Goal: Task Accomplishment & Management: Complete application form

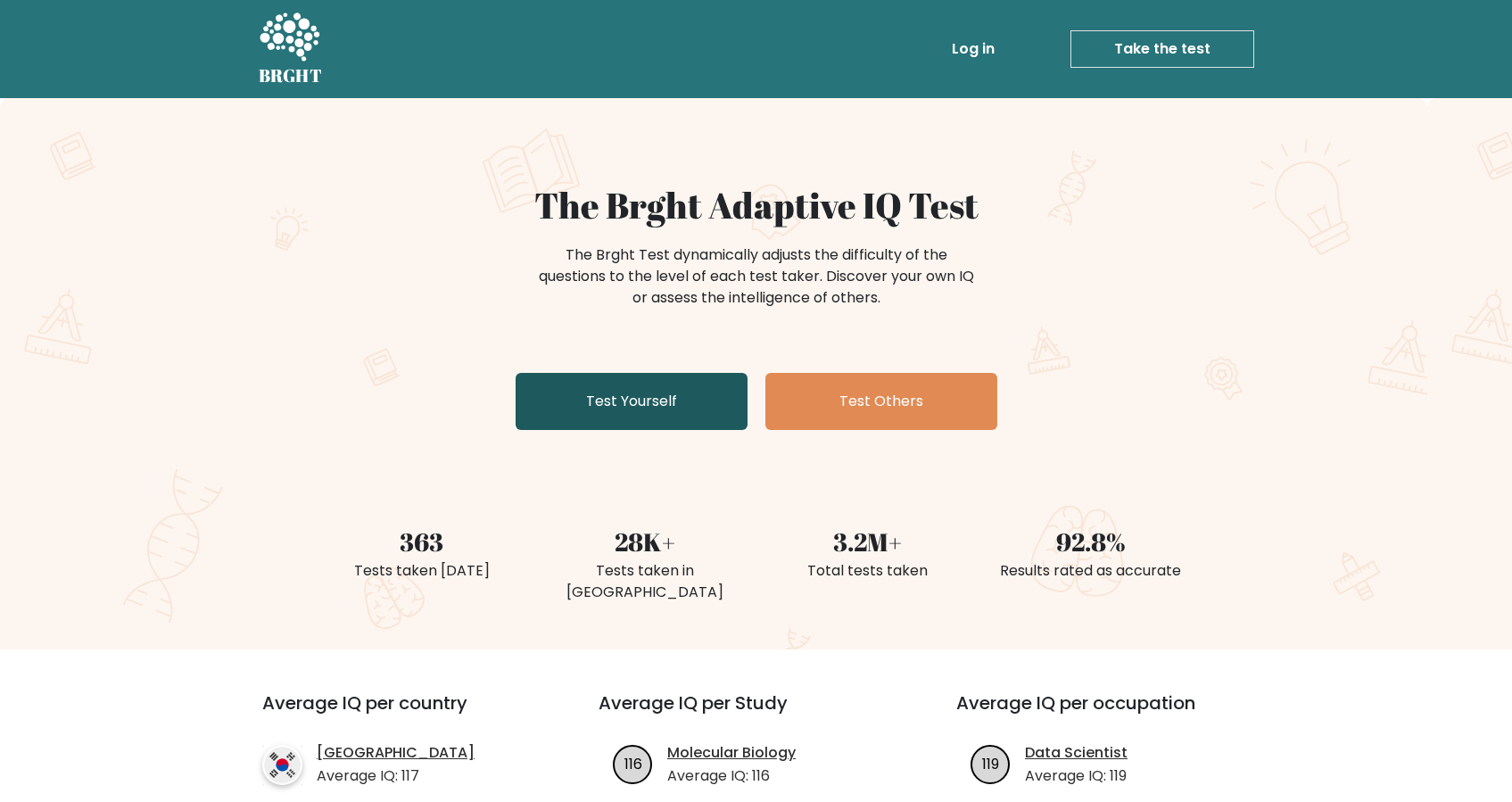
click at [618, 383] on link "Test Yourself" at bounding box center [631, 401] width 232 height 57
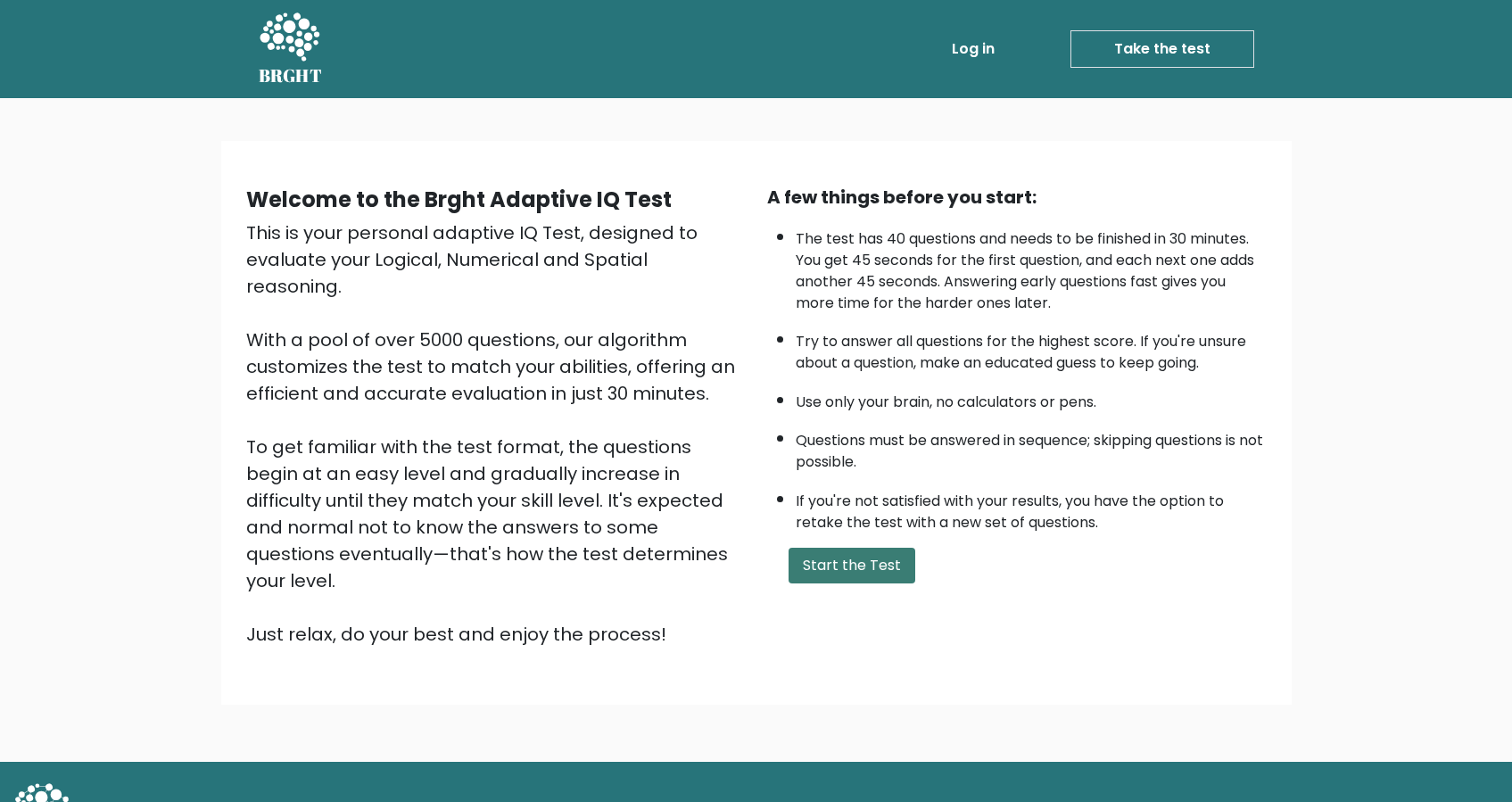
click at [849, 548] on button "Start the Test" at bounding box center [851, 566] width 127 height 35
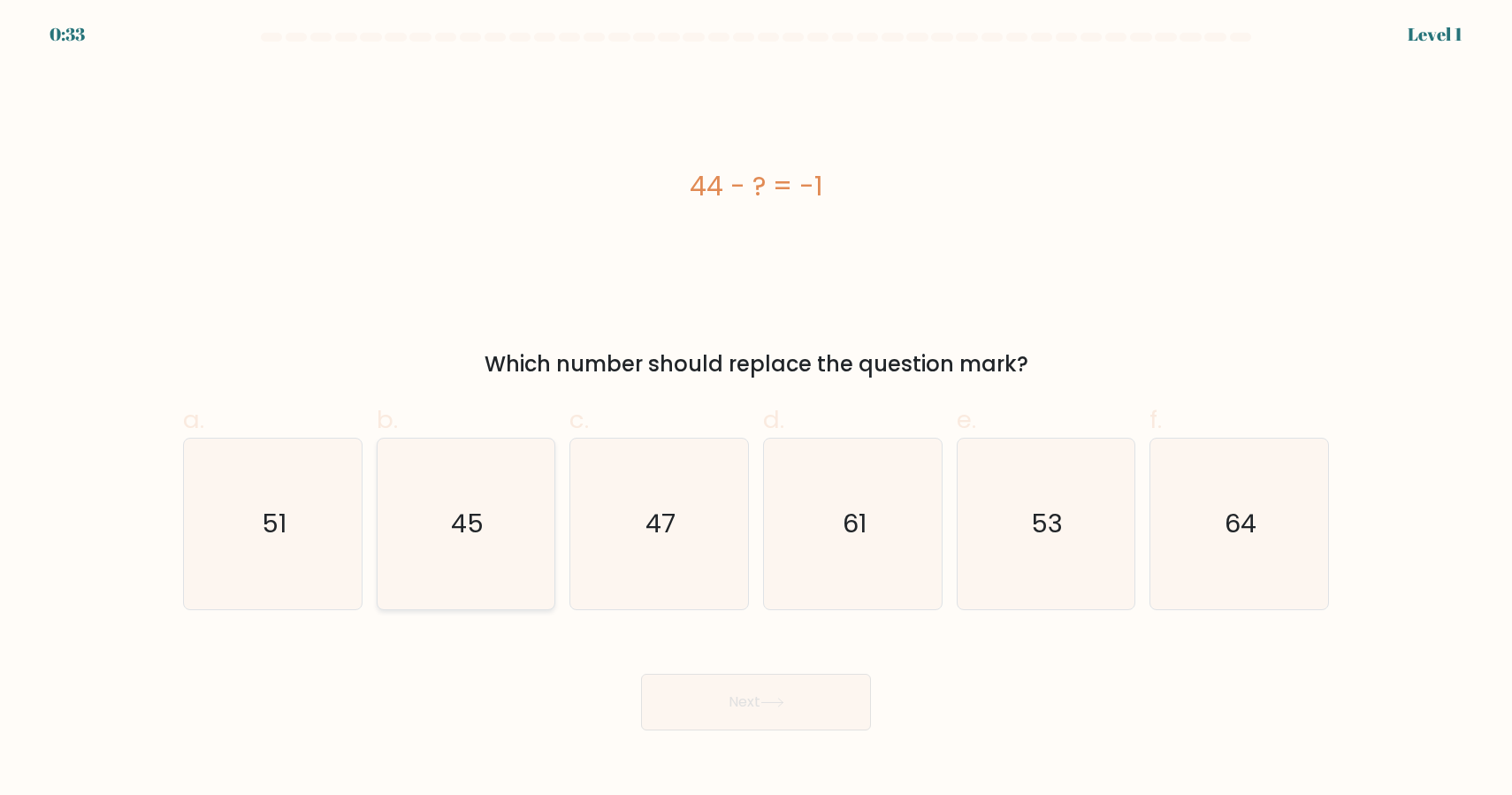
click at [514, 519] on icon "45" at bounding box center [466, 524] width 171 height 171
click at [756, 409] on input "b. 45" at bounding box center [756, 403] width 1 height 12
radio input "true"
click at [779, 700] on icon at bounding box center [772, 702] width 24 height 10
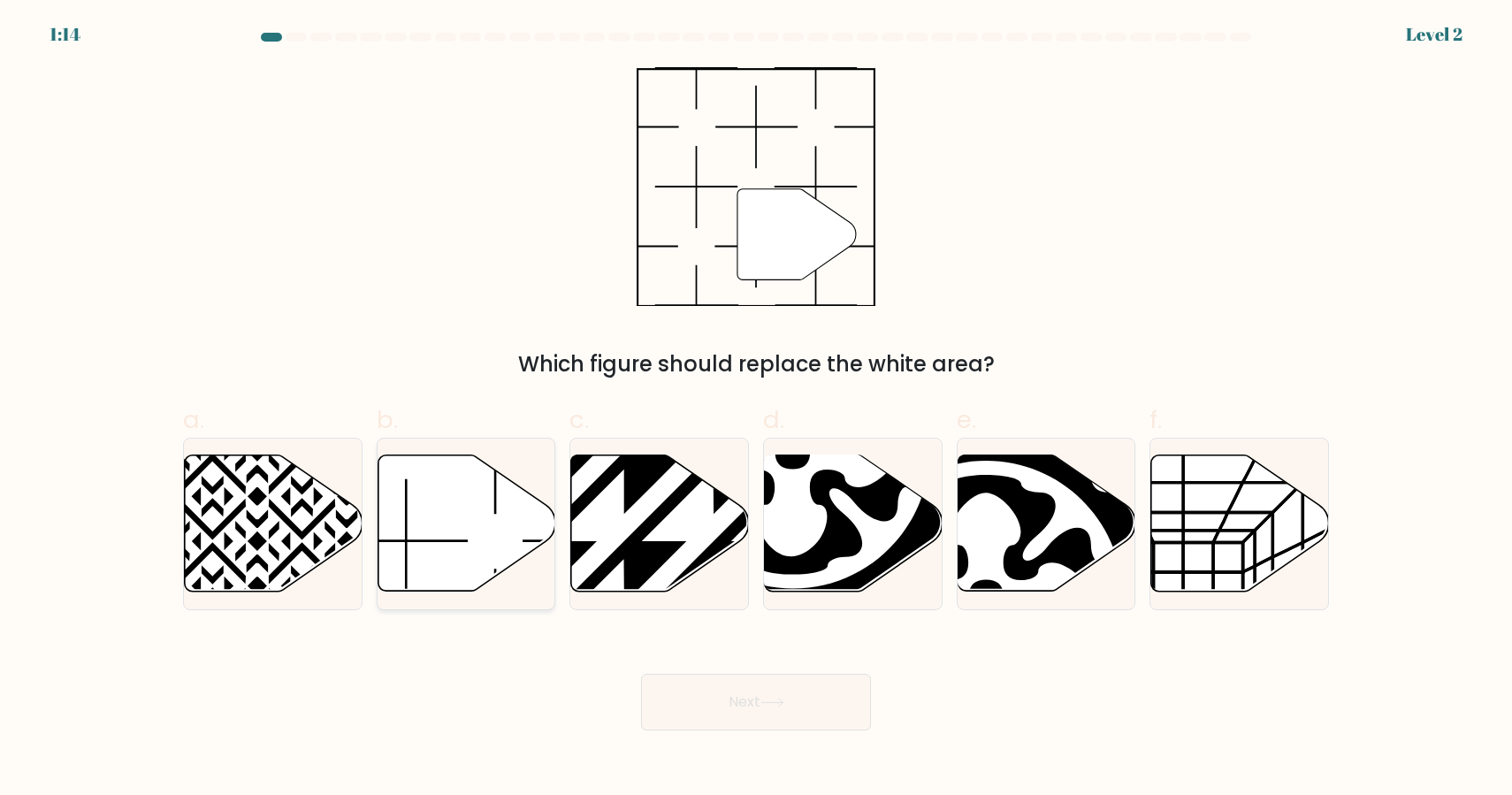
click at [483, 539] on icon at bounding box center [466, 523] width 177 height 136
click at [756, 409] on input "b." at bounding box center [756, 403] width 1 height 12
radio input "true"
click at [736, 723] on button "Next" at bounding box center [756, 702] width 230 height 57
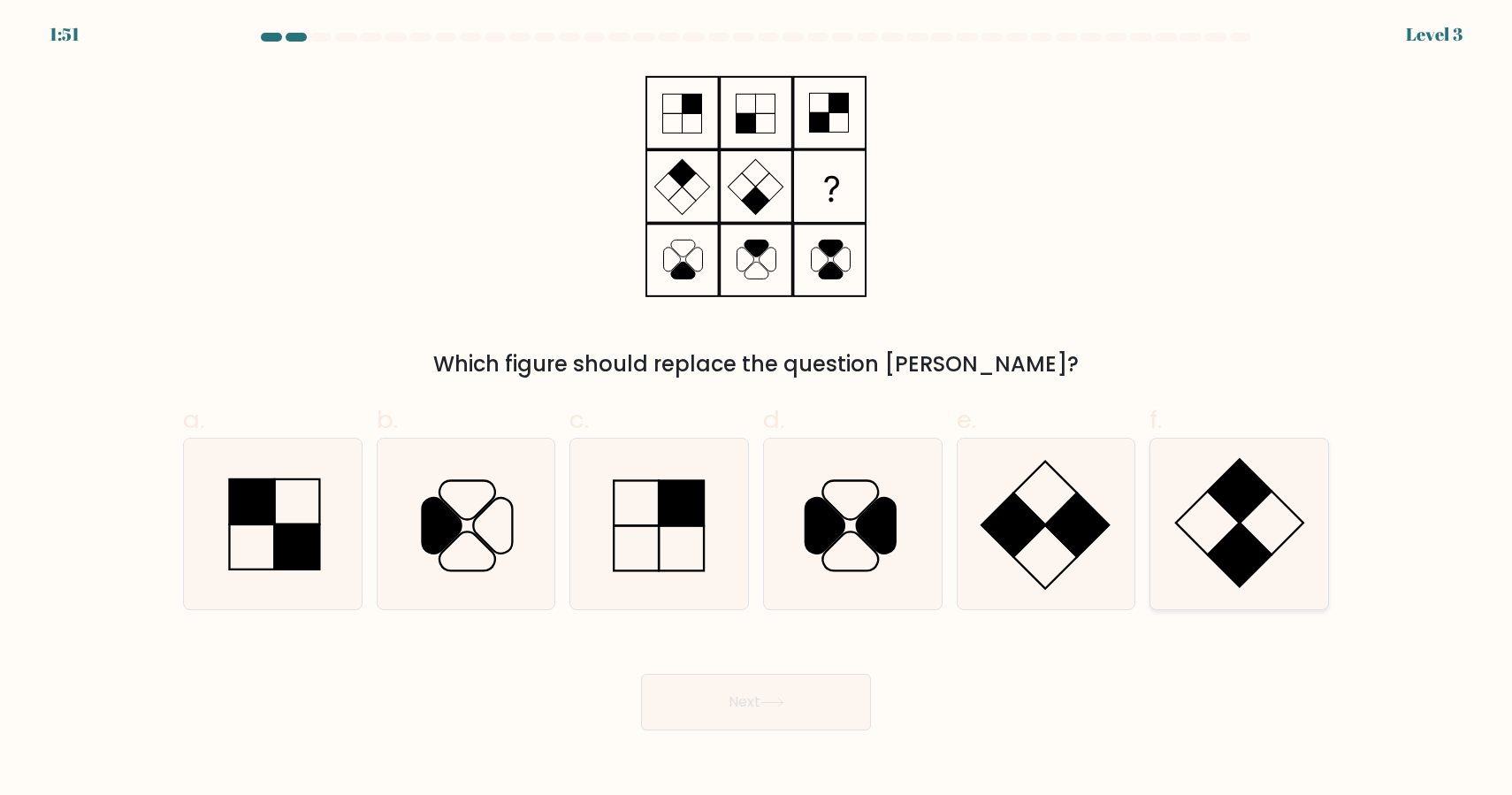
click at [1236, 518] on rect at bounding box center [1239, 490] width 63 height 63
click at [757, 409] on input "f." at bounding box center [756, 403] width 1 height 12
radio input "true"
click at [785, 694] on button "Next" at bounding box center [756, 702] width 230 height 57
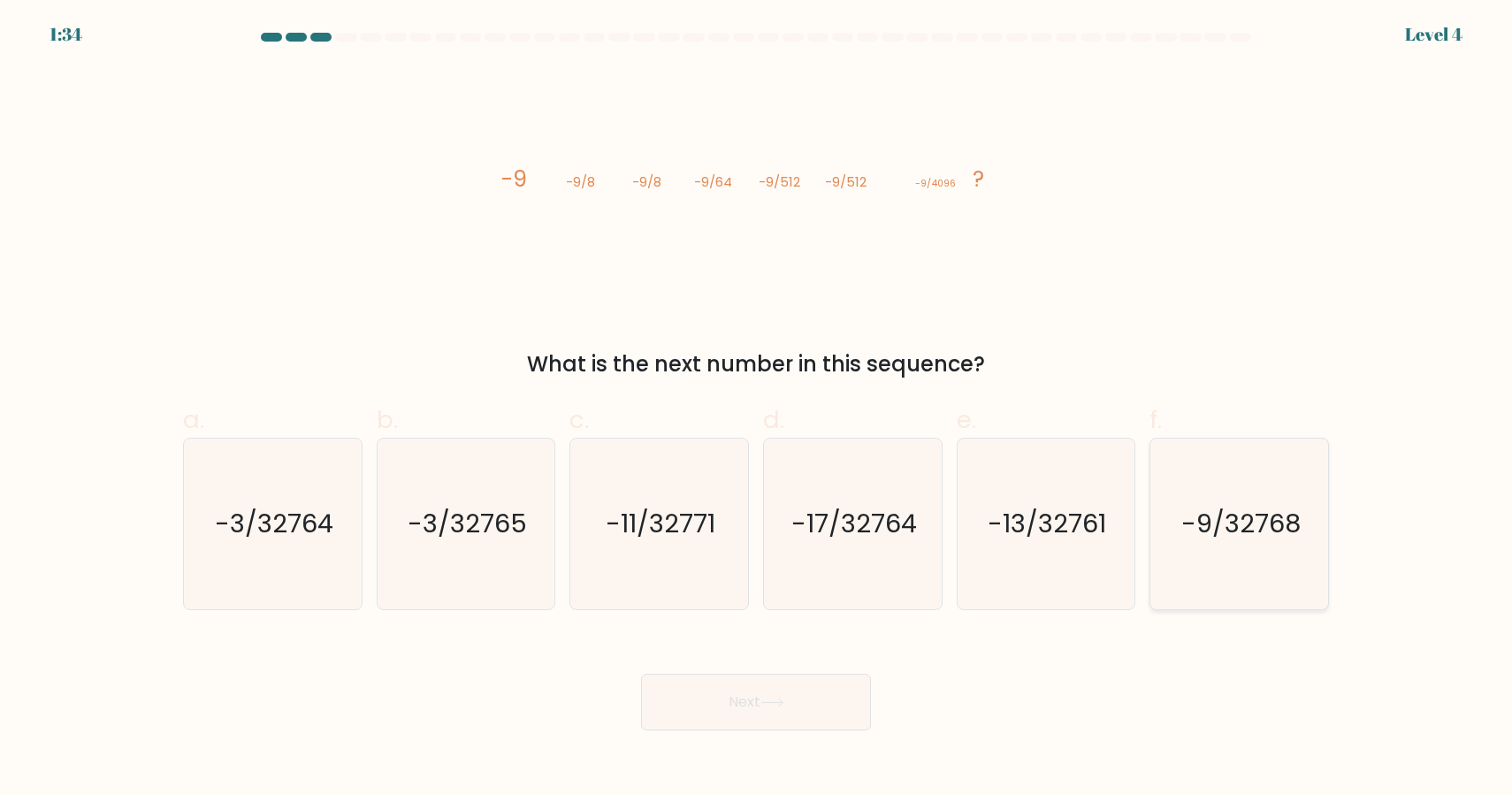
click at [1204, 511] on text "-9/32768" at bounding box center [1241, 523] width 119 height 35
click at [757, 409] on input "f. -9/32768" at bounding box center [756, 403] width 1 height 12
radio input "true"
click at [779, 704] on icon at bounding box center [772, 702] width 24 height 10
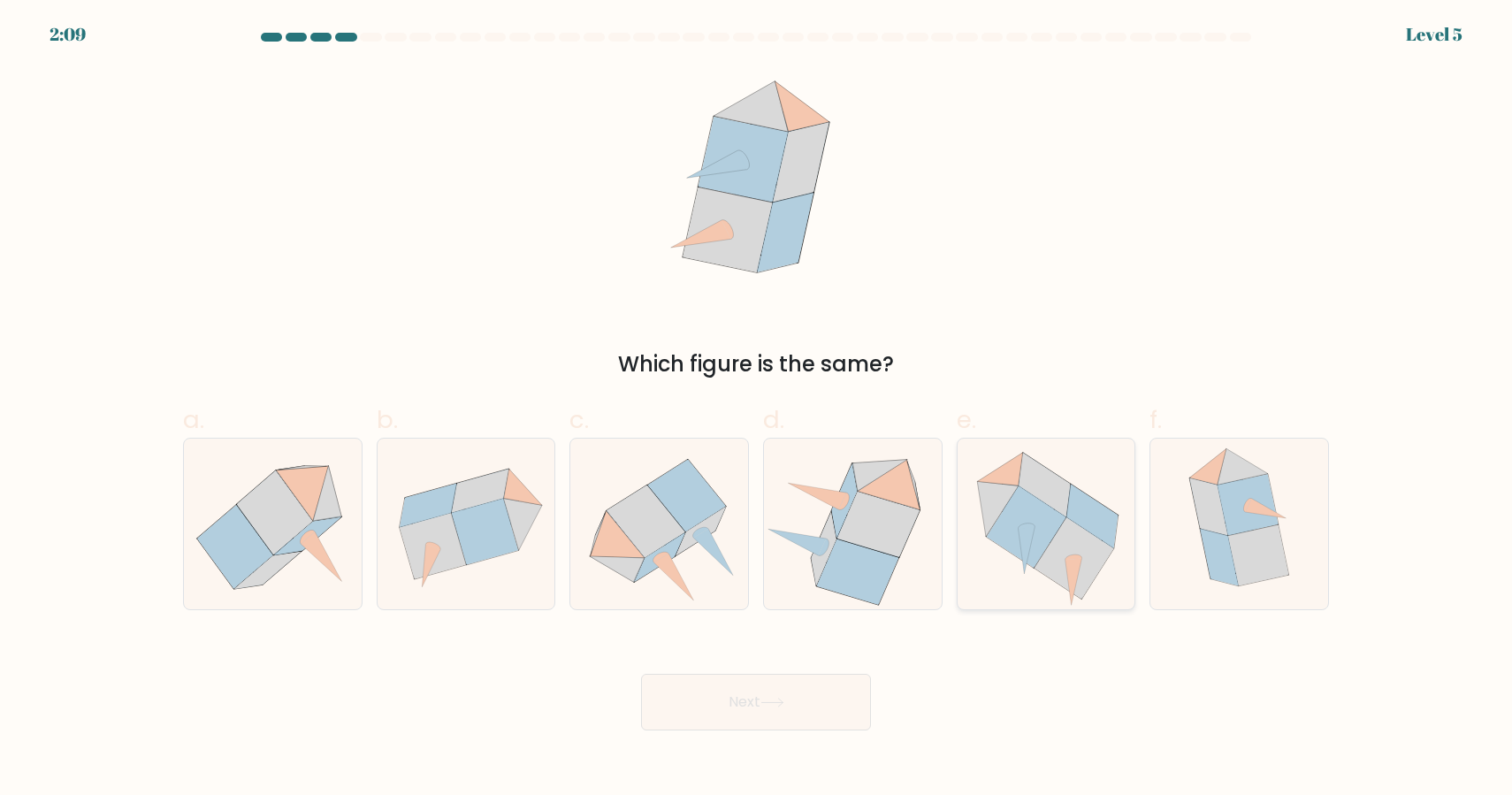
click at [1008, 528] on icon at bounding box center [1026, 527] width 80 height 82
click at [757, 409] on input "e." at bounding box center [756, 403] width 1 height 12
radio input "true"
click at [826, 682] on button "Next" at bounding box center [756, 702] width 230 height 57
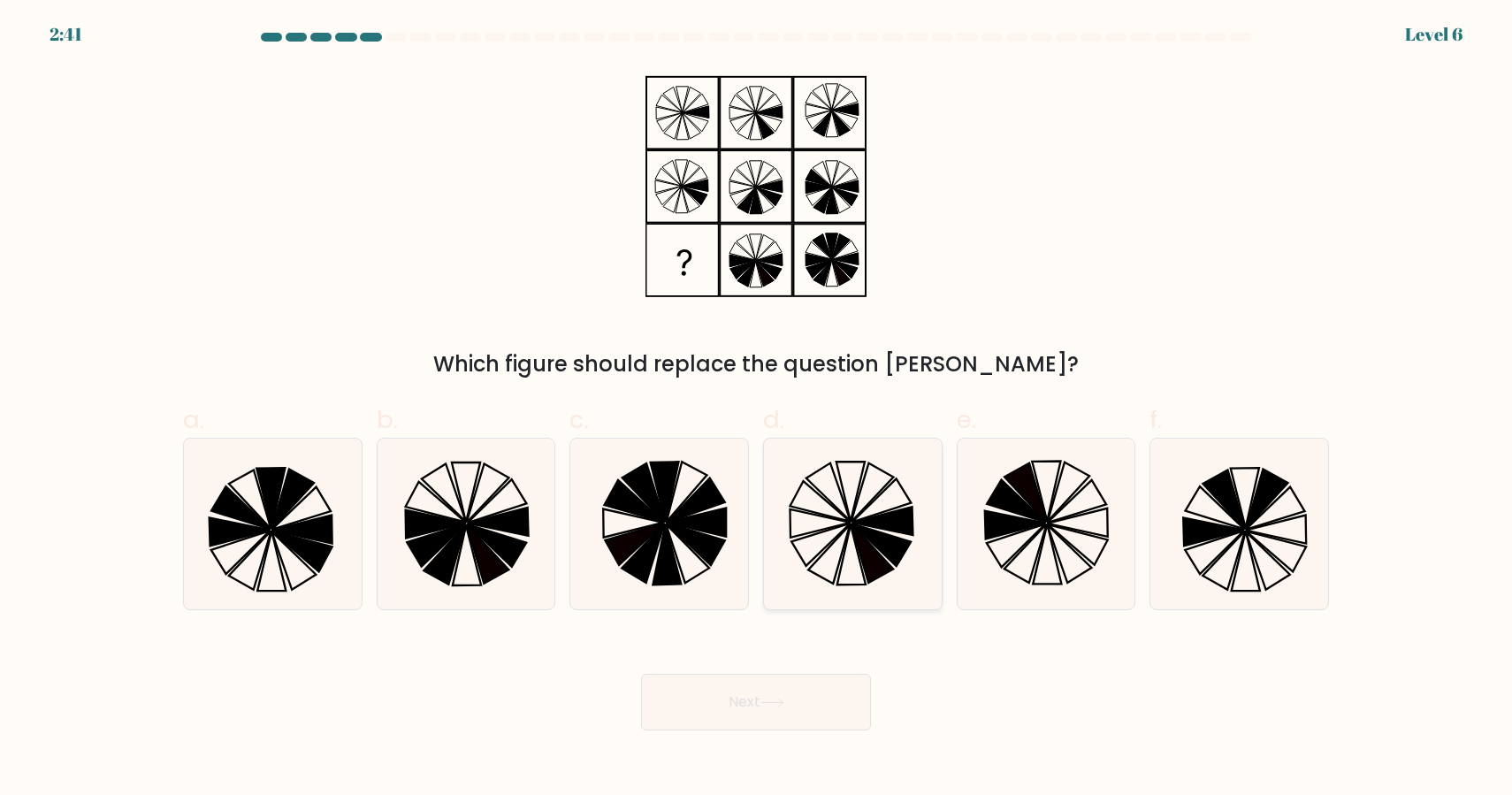
click at [854, 528] on icon at bounding box center [872, 553] width 42 height 59
click at [757, 409] on input "d." at bounding box center [756, 403] width 1 height 12
radio input "true"
click at [816, 712] on button "Next" at bounding box center [756, 702] width 230 height 57
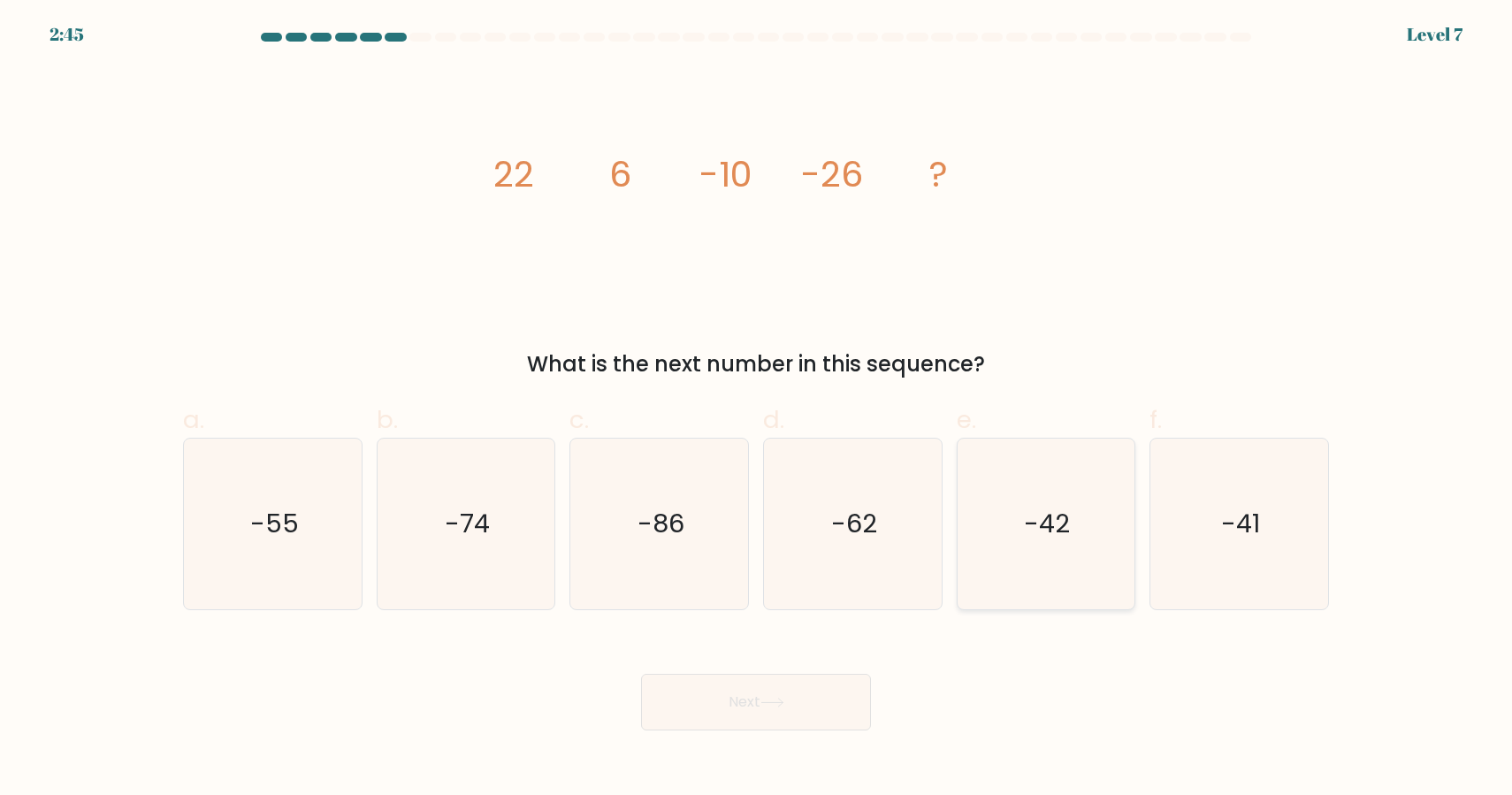
click at [1002, 555] on icon "-42" at bounding box center [1046, 524] width 171 height 171
click at [757, 409] on input "e. -42" at bounding box center [756, 403] width 1 height 12
radio input "true"
click at [814, 696] on button "Next" at bounding box center [756, 702] width 230 height 57
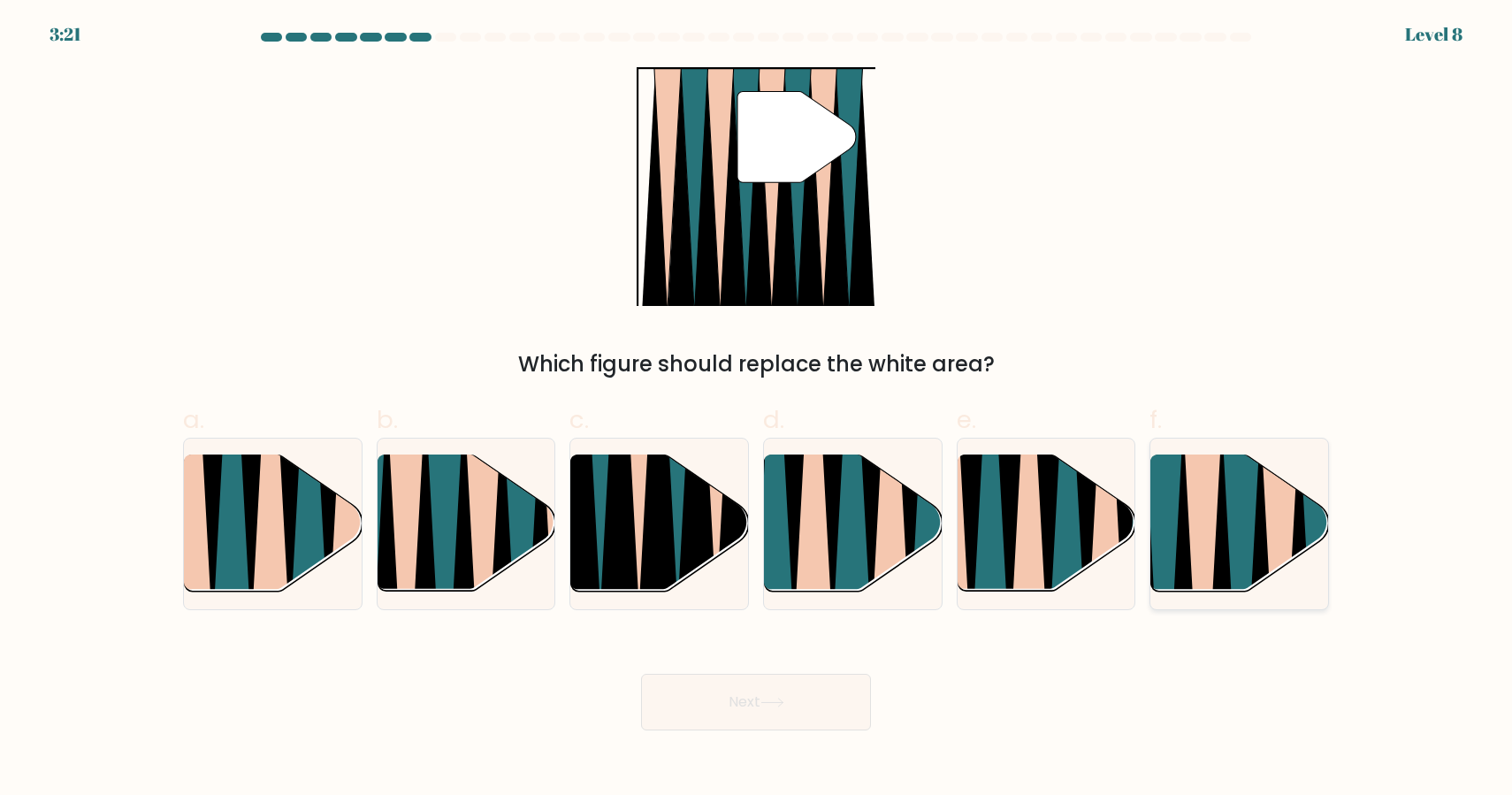
click at [1251, 559] on icon at bounding box center [1241, 598] width 40 height 356
click at [757, 409] on input "f." at bounding box center [756, 403] width 1 height 12
radio input "true"
click at [667, 711] on button "Next" at bounding box center [756, 702] width 230 height 57
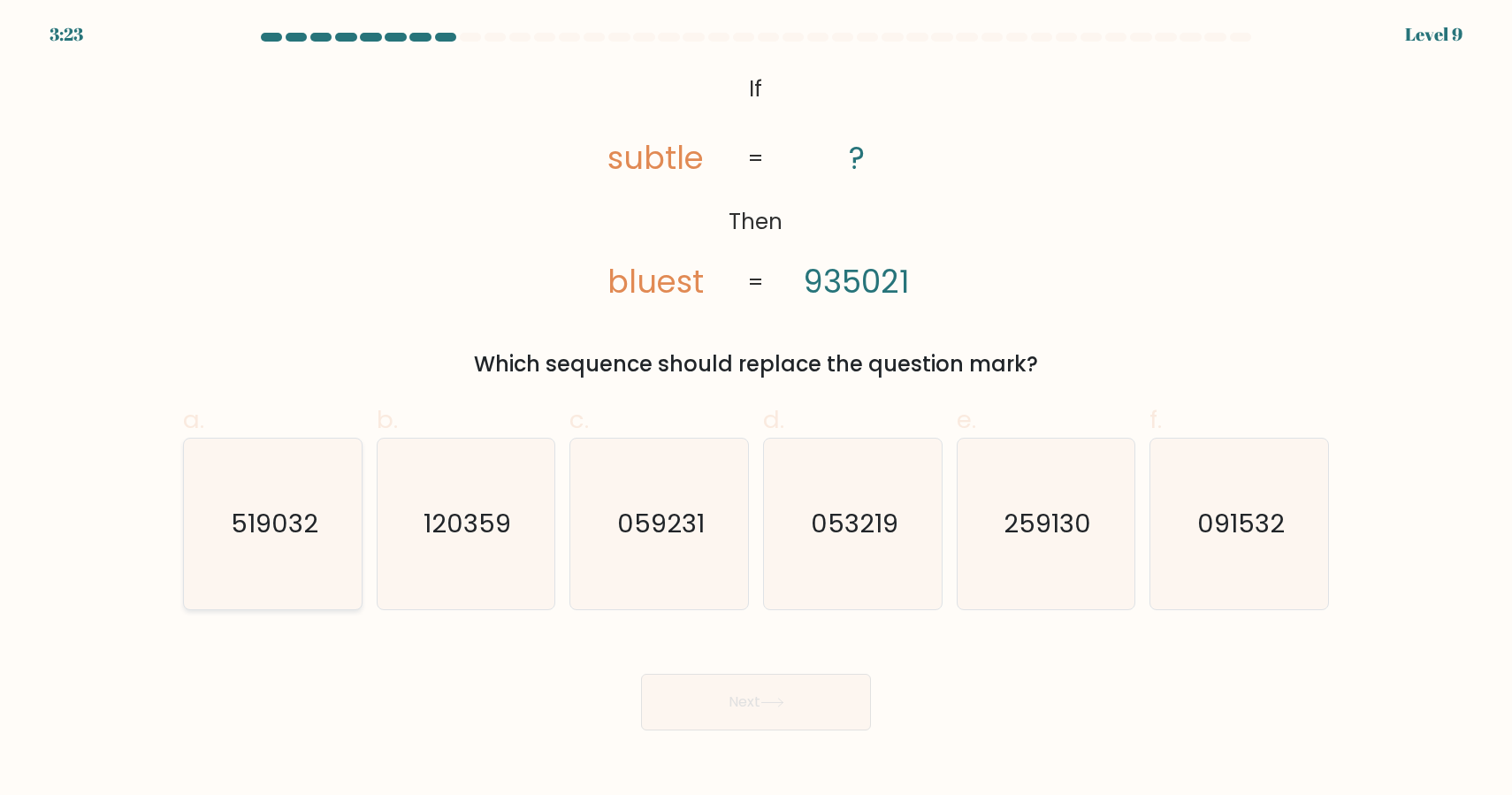
click at [245, 515] on text "519032" at bounding box center [274, 523] width 87 height 35
click at [756, 409] on input "a. 519032" at bounding box center [756, 403] width 1 height 12
radio input "true"
click at [689, 703] on button "Next" at bounding box center [756, 702] width 230 height 57
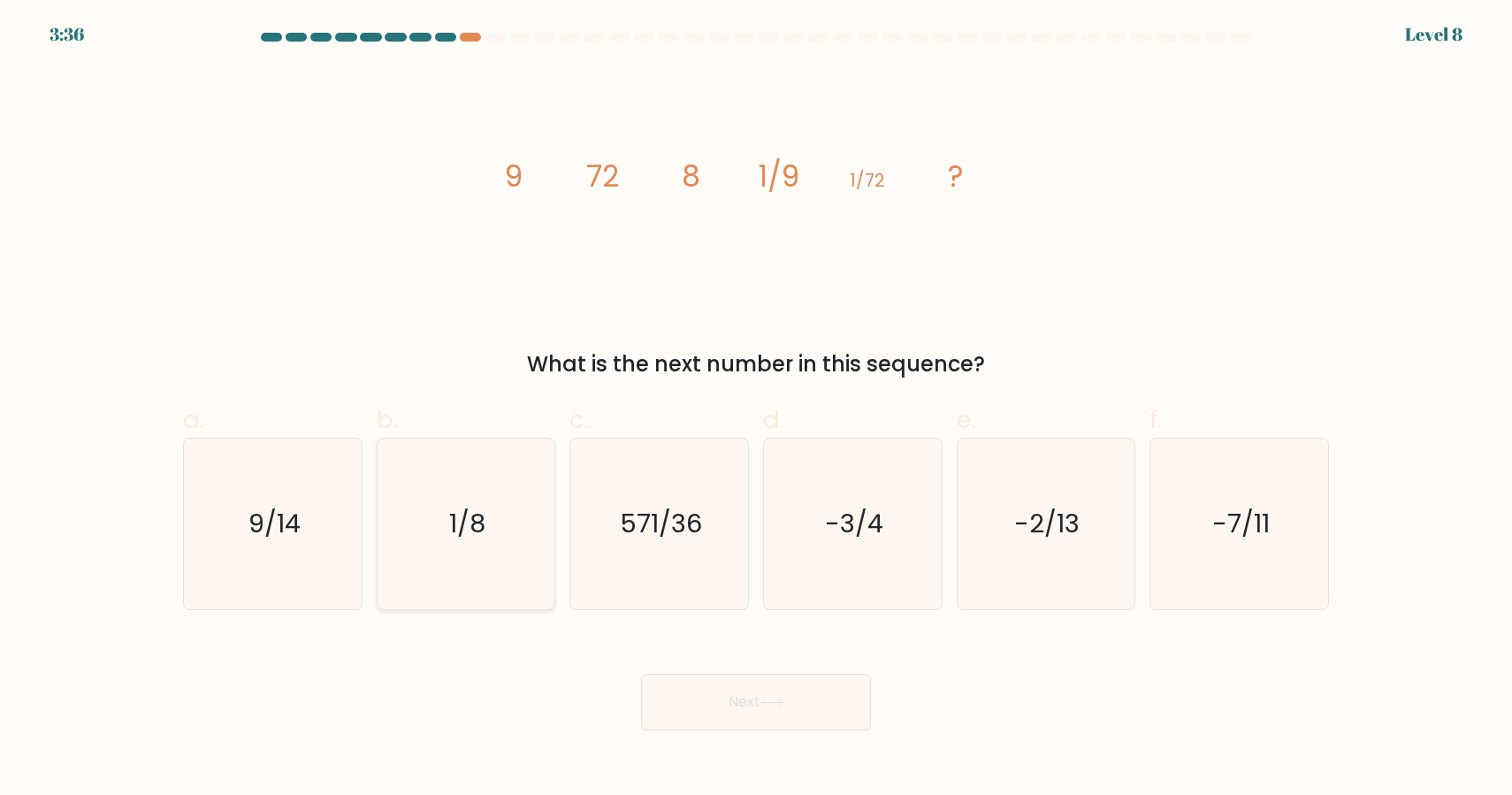
click at [488, 518] on icon "1/8" at bounding box center [466, 524] width 171 height 171
click at [756, 409] on input "b. 1/8" at bounding box center [756, 403] width 1 height 12
radio input "true"
click at [803, 713] on button "Next" at bounding box center [756, 702] width 230 height 57
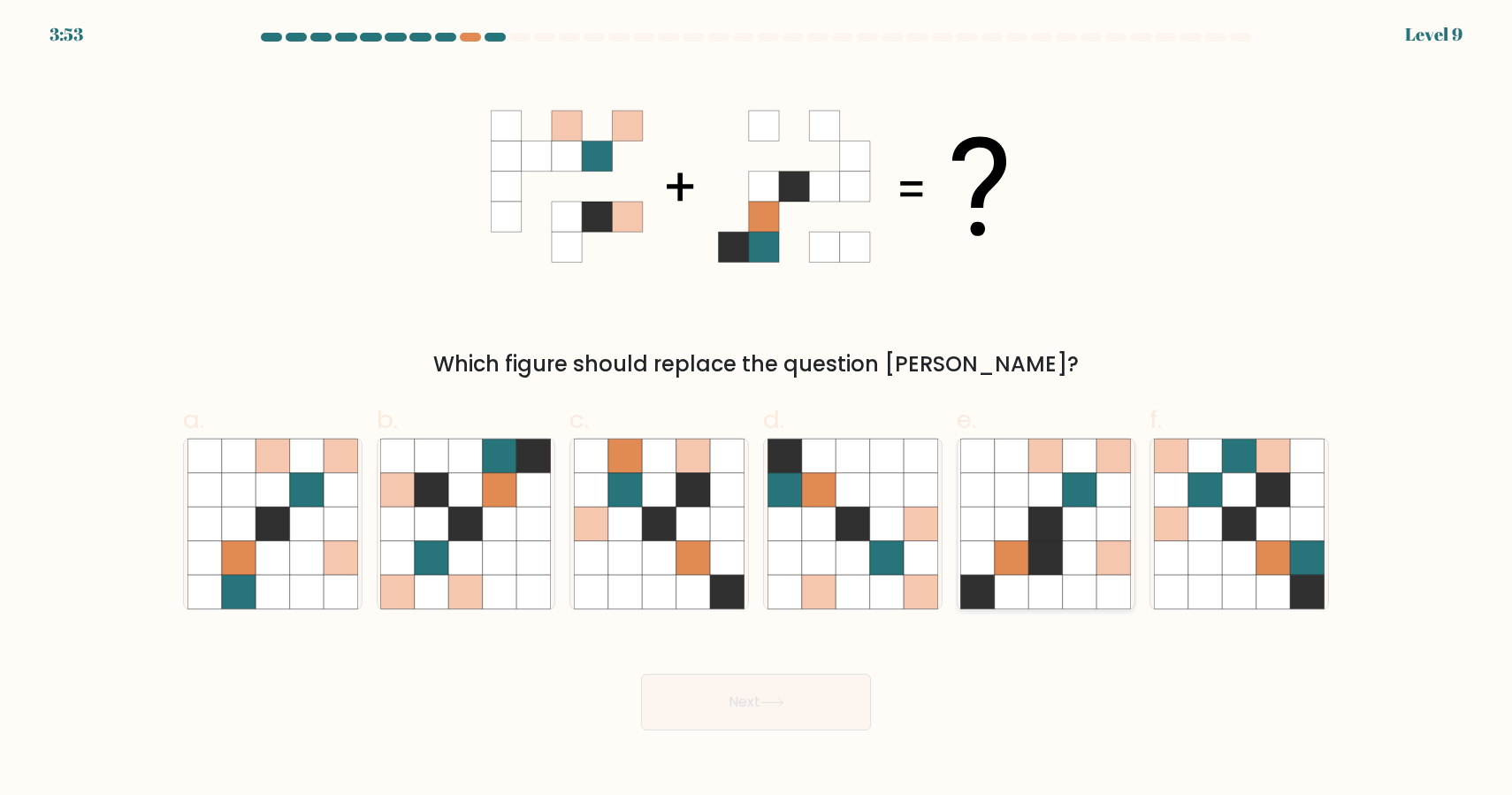
click at [1080, 492] on icon at bounding box center [1079, 490] width 34 height 34
click at [757, 409] on input "e." at bounding box center [756, 403] width 1 height 12
radio input "true"
click at [829, 704] on button "Next" at bounding box center [756, 702] width 230 height 57
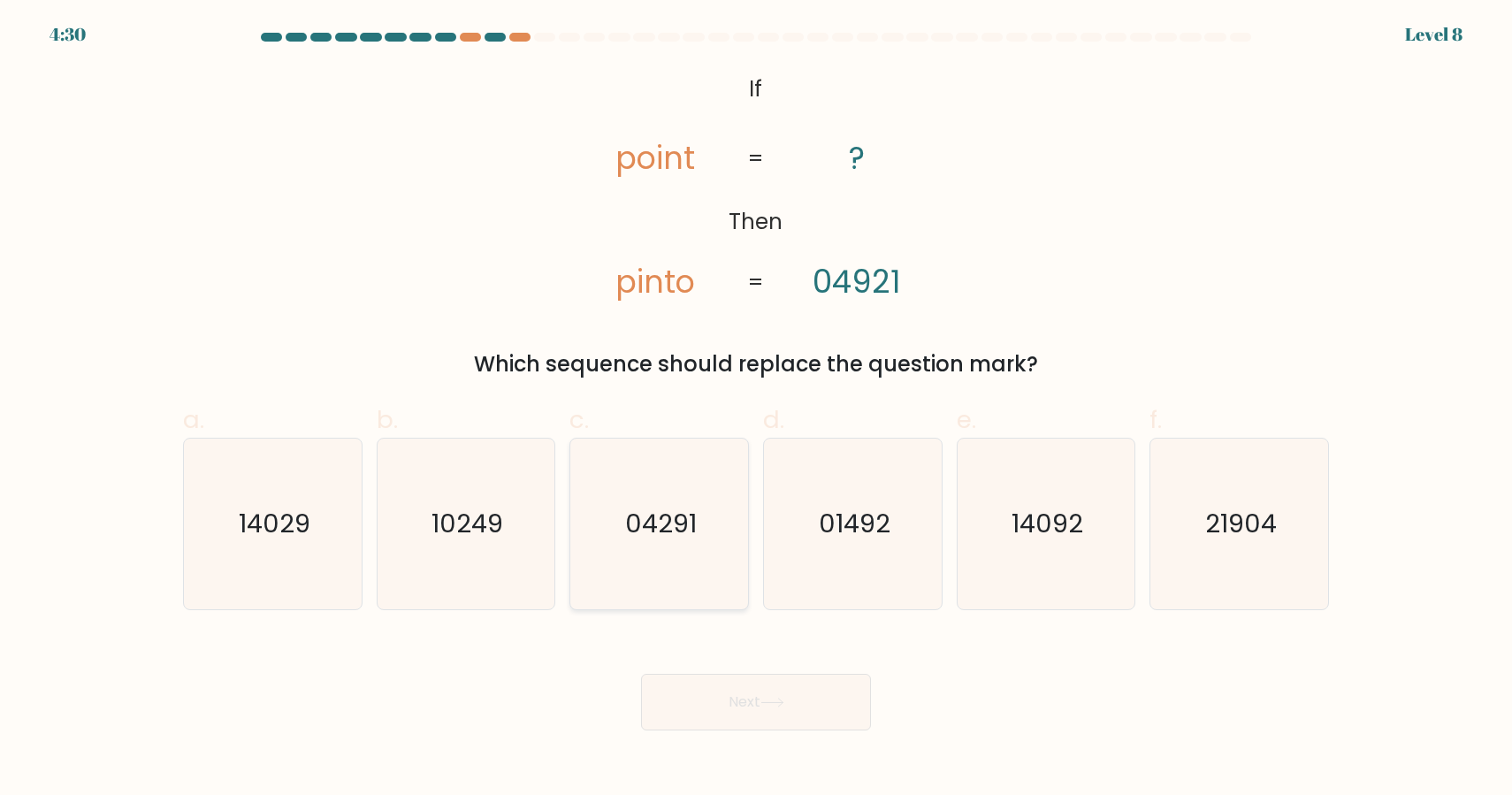
click at [665, 513] on text "04291" at bounding box center [661, 523] width 72 height 35
click at [756, 409] on input "c. 04291" at bounding box center [756, 403] width 1 height 12
radio input "true"
click at [737, 697] on button "Next" at bounding box center [756, 702] width 230 height 57
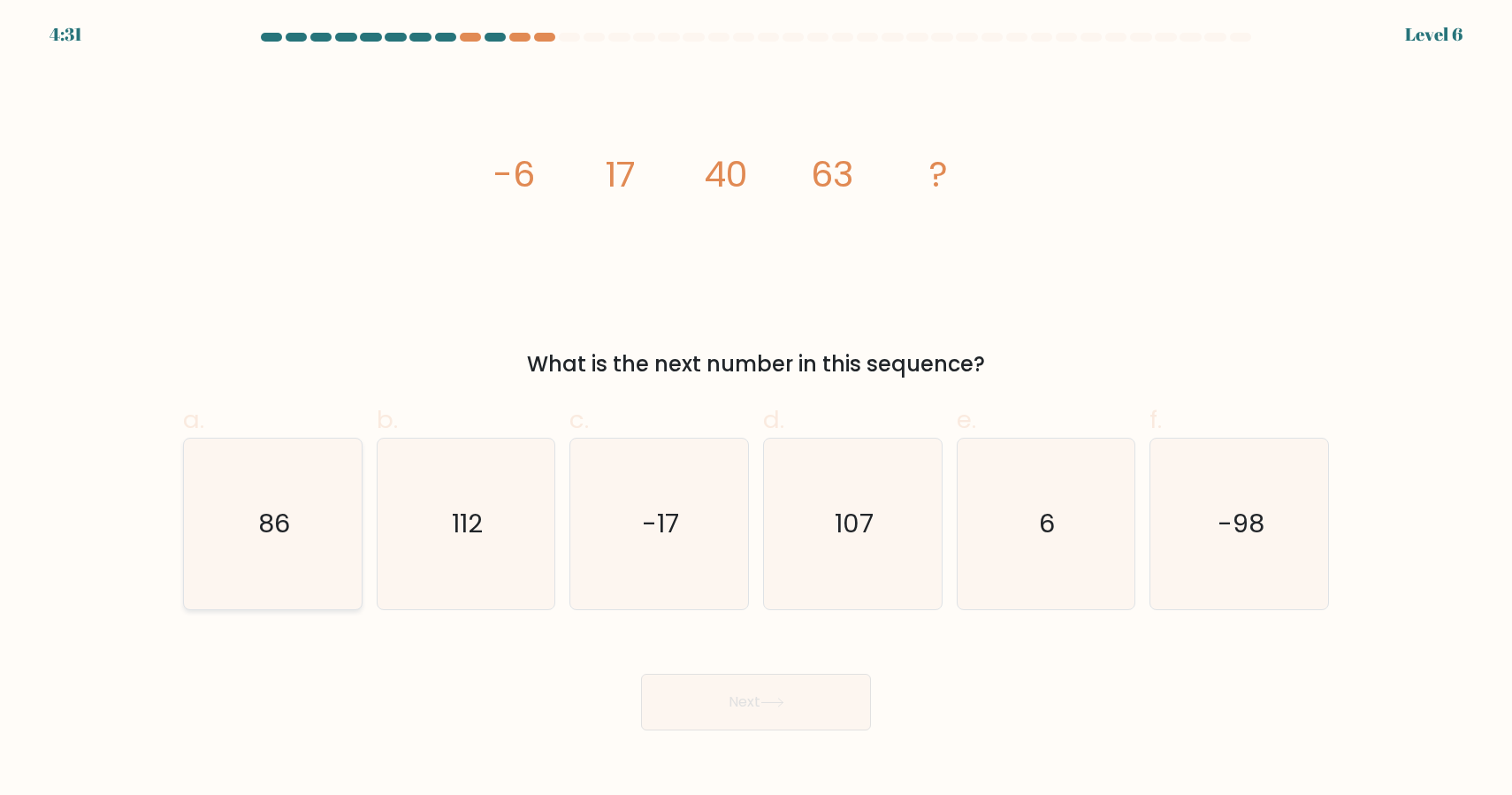
click at [306, 523] on icon "86" at bounding box center [273, 524] width 171 height 171
click at [756, 409] on input "a. 86" at bounding box center [756, 403] width 1 height 12
radio input "true"
click at [836, 697] on button "Next" at bounding box center [756, 702] width 230 height 57
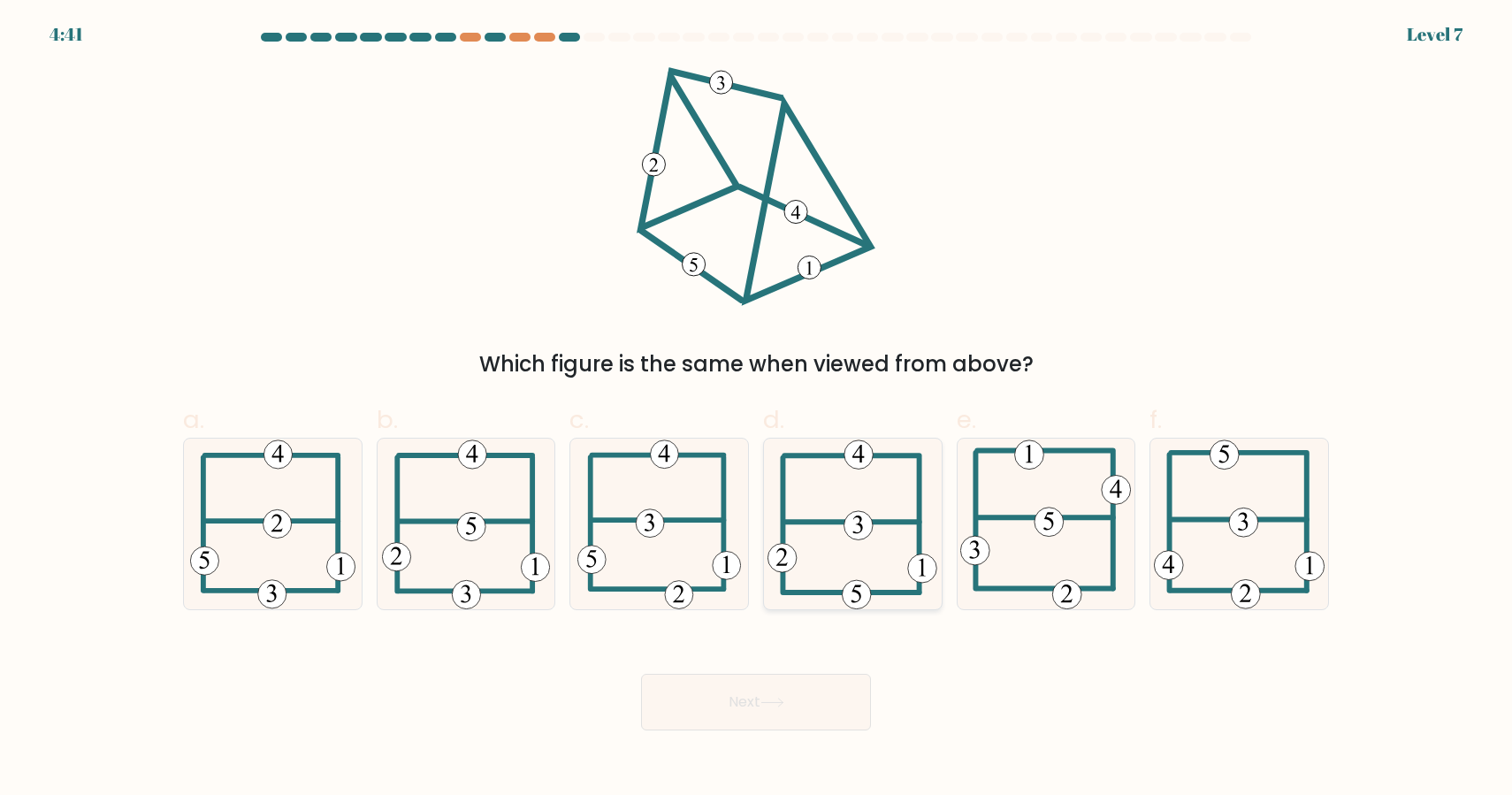
click at [826, 527] on icon at bounding box center [852, 524] width 170 height 171
click at [757, 409] on input "d." at bounding box center [756, 403] width 1 height 12
radio input "true"
click at [788, 690] on button "Next" at bounding box center [756, 702] width 230 height 57
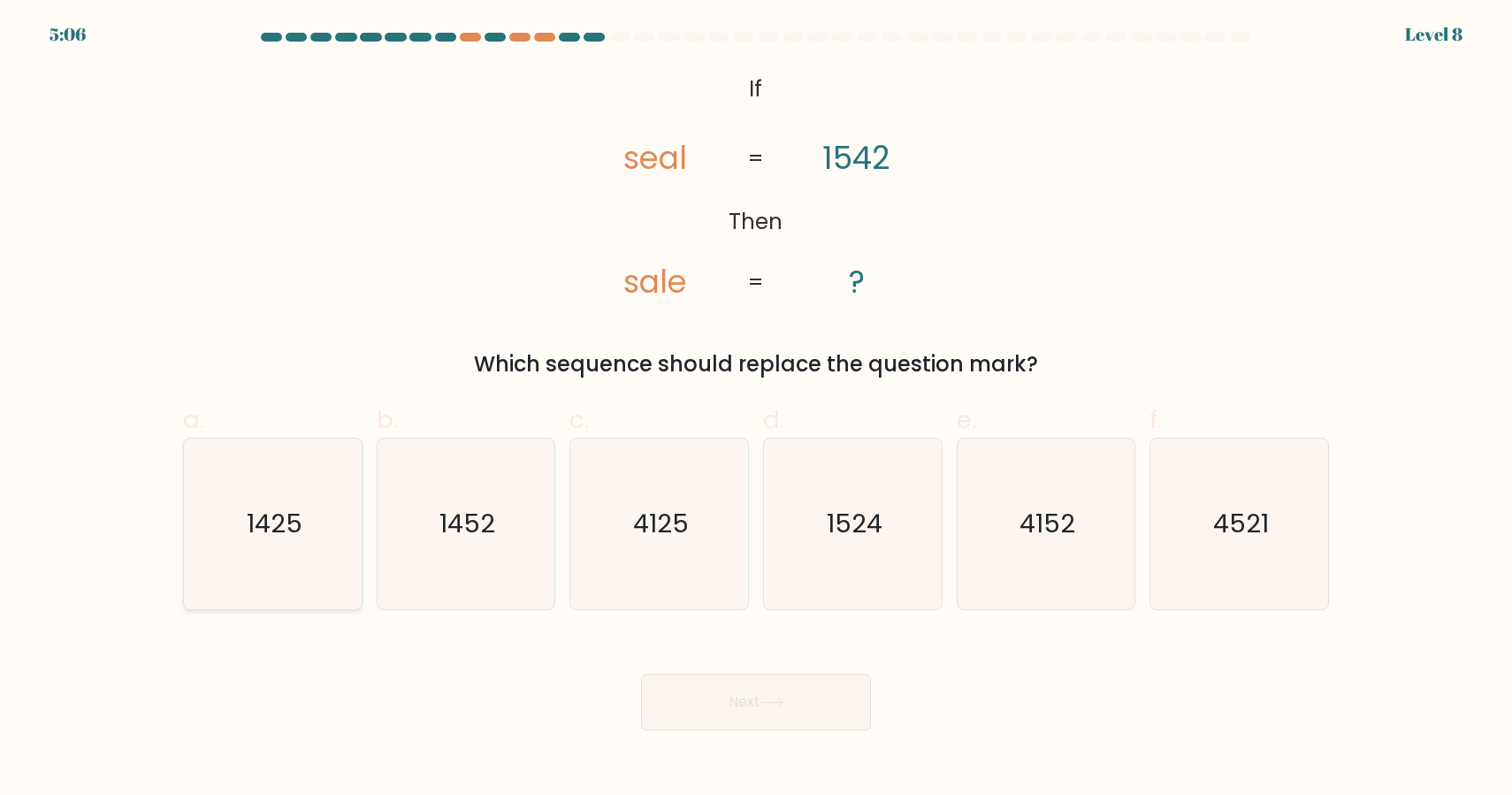
click at [218, 527] on icon "1425" at bounding box center [273, 524] width 171 height 171
click at [756, 409] on input "a. 1425" at bounding box center [756, 403] width 1 height 12
radio input "true"
click at [764, 692] on button "Next" at bounding box center [756, 702] width 230 height 57
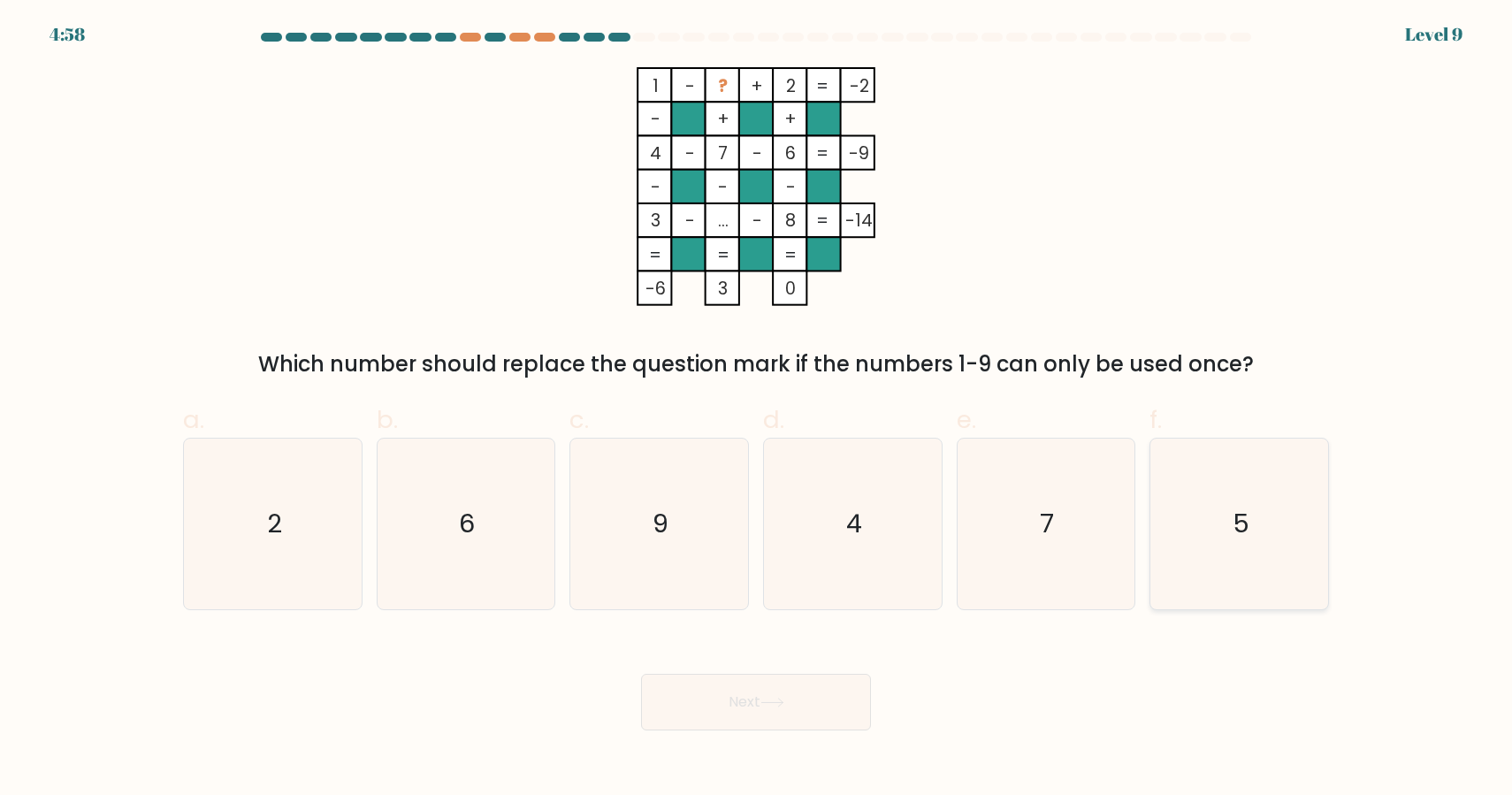
click at [1245, 539] on text "5" at bounding box center [1241, 523] width 17 height 35
click at [757, 409] on input "f. 5" at bounding box center [756, 403] width 1 height 12
radio input "true"
click at [800, 692] on button "Next" at bounding box center [756, 702] width 230 height 57
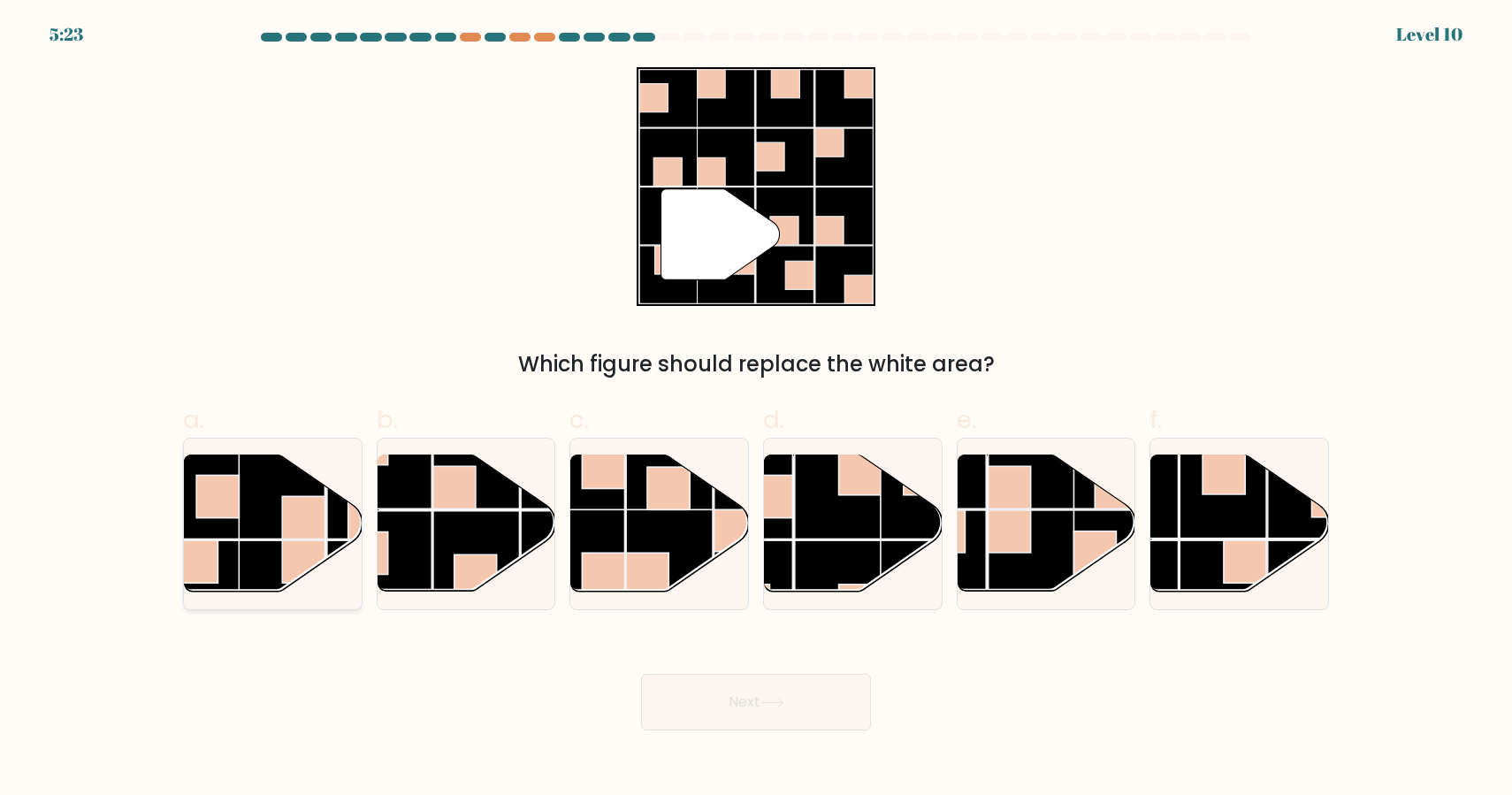
click at [286, 531] on rect at bounding box center [303, 517] width 42 height 42
click at [756, 409] on input "a." at bounding box center [756, 403] width 1 height 12
radio input "true"
click at [725, 690] on button "Next" at bounding box center [756, 702] width 230 height 57
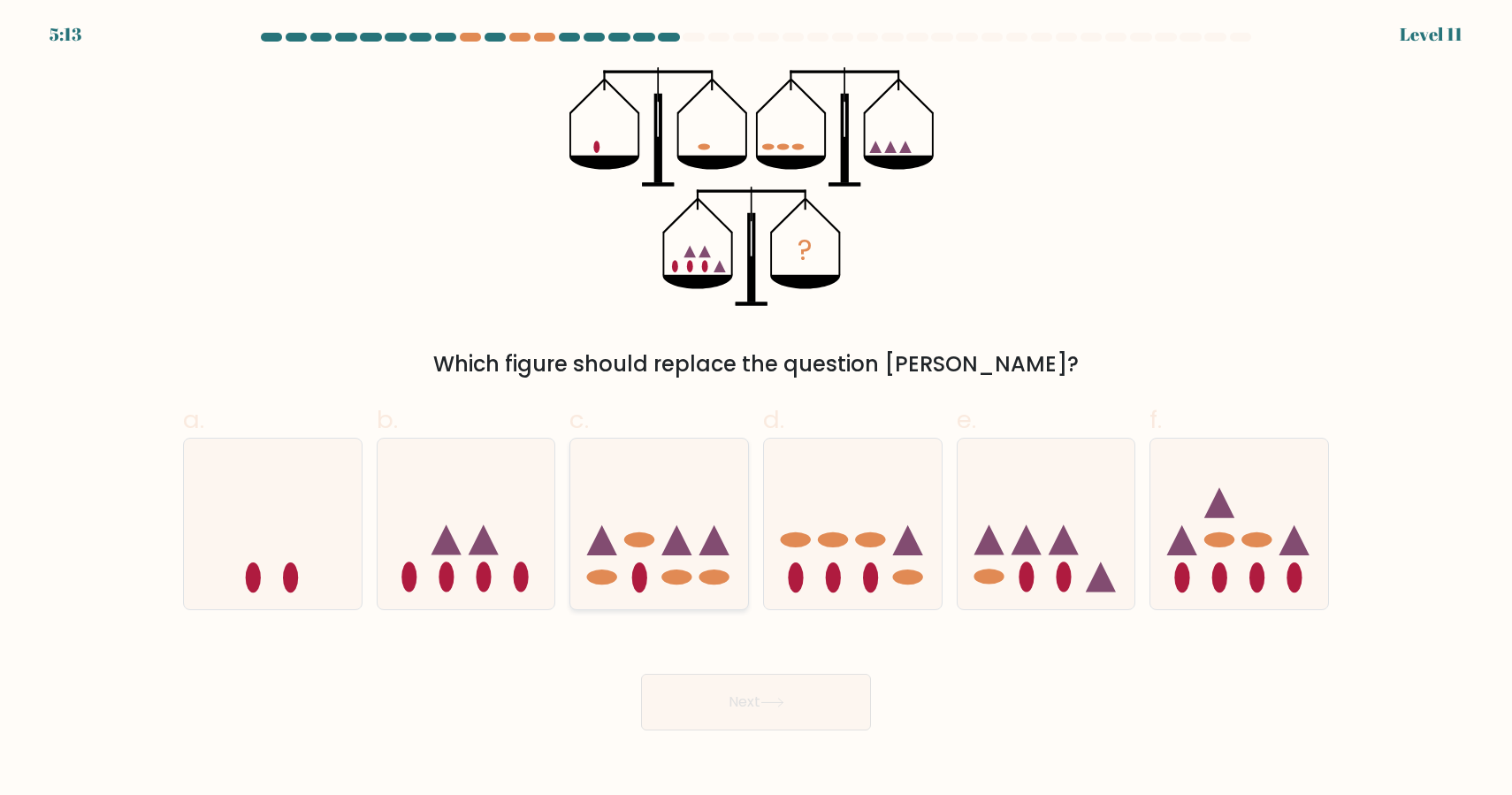
click at [666, 574] on ellipse at bounding box center [676, 577] width 30 height 15
click at [756, 409] on input "c." at bounding box center [756, 403] width 1 height 12
radio input "true"
click at [766, 697] on button "Next" at bounding box center [756, 702] width 230 height 57
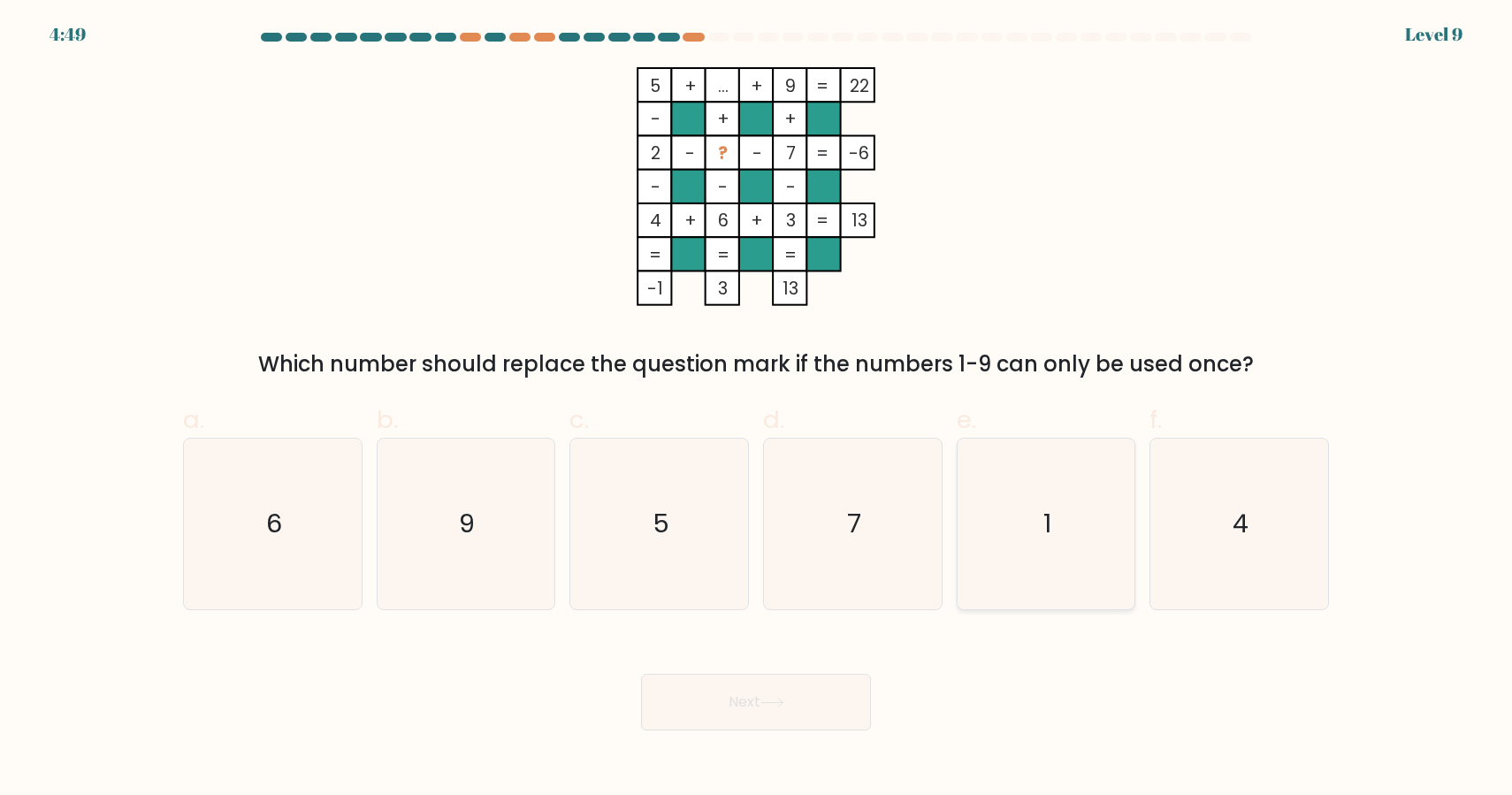
click at [998, 491] on icon "1" at bounding box center [1046, 524] width 171 height 171
click at [757, 409] on input "e. 1" at bounding box center [756, 403] width 1 height 12
radio input "true"
click at [745, 698] on button "Next" at bounding box center [756, 702] width 230 height 57
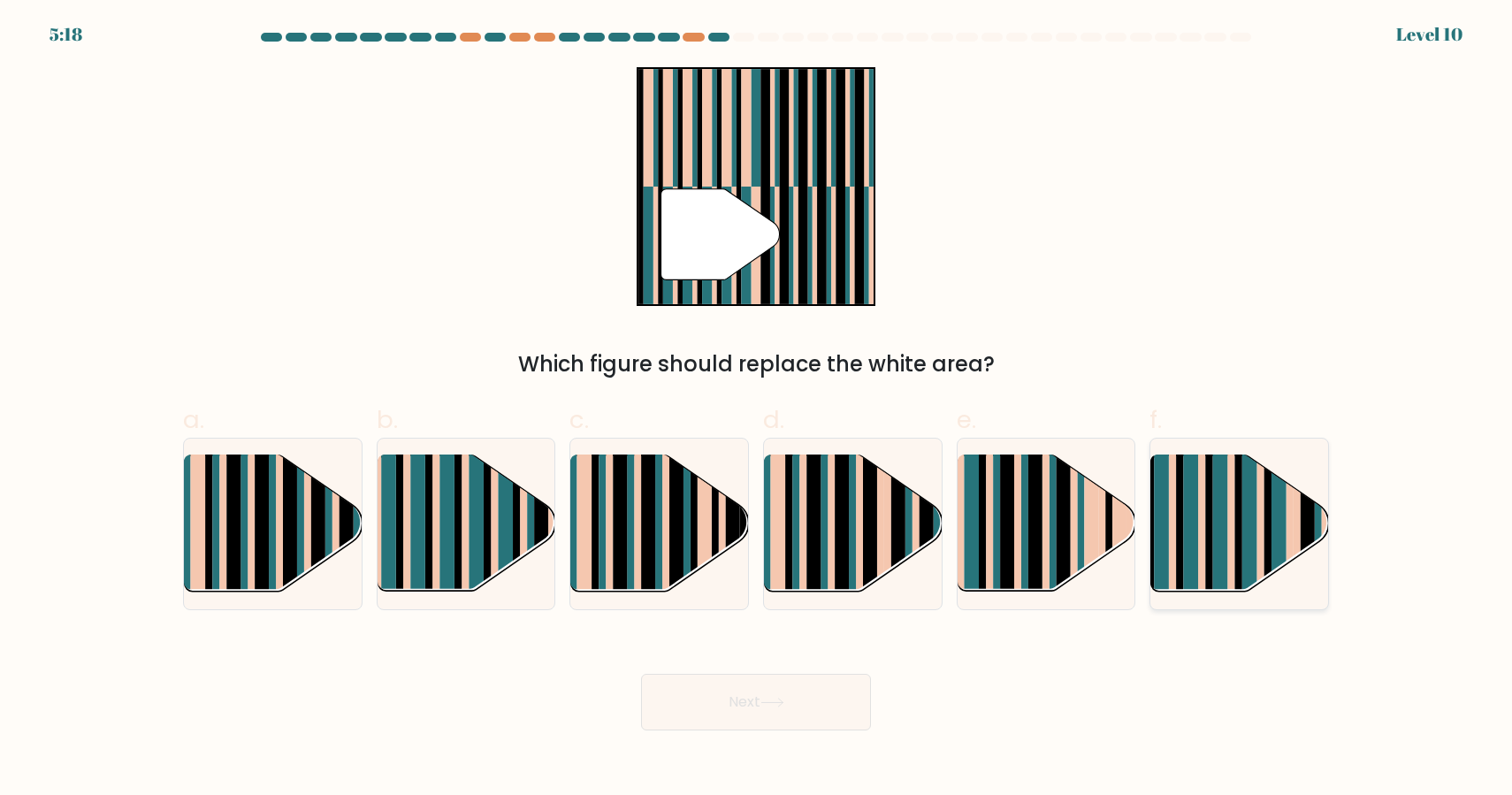
click at [1194, 562] on rect at bounding box center [1191, 539] width 15 height 176
click at [757, 409] on input "f." at bounding box center [756, 403] width 1 height 12
radio input "true"
click at [782, 711] on button "Next" at bounding box center [756, 702] width 230 height 57
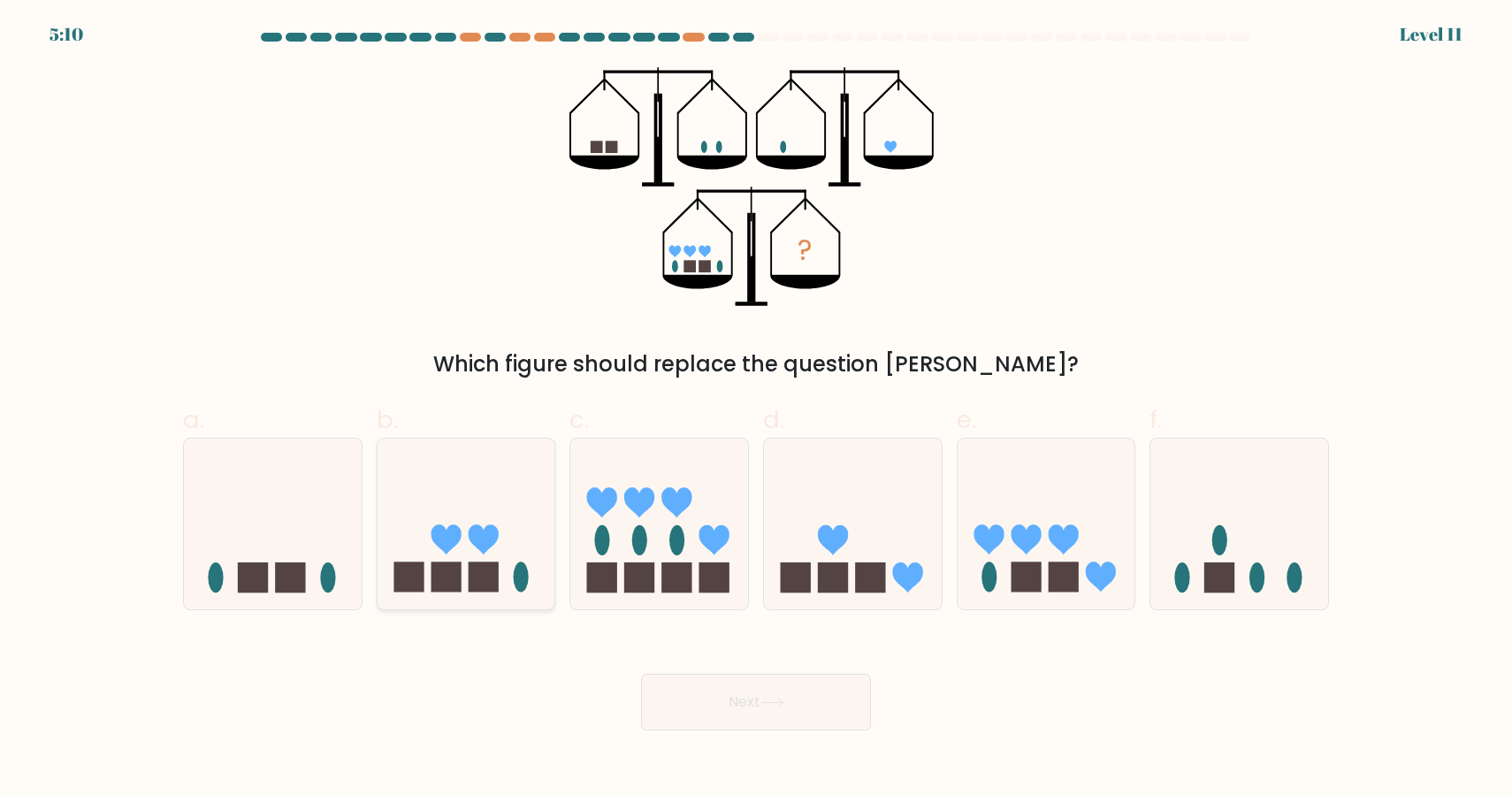
click at [462, 571] on icon at bounding box center [466, 524] width 177 height 147
click at [756, 409] on input "b." at bounding box center [756, 403] width 1 height 12
radio input "true"
click at [1002, 573] on icon at bounding box center [1046, 524] width 177 height 147
click at [757, 409] on input "e." at bounding box center [756, 403] width 1 height 12
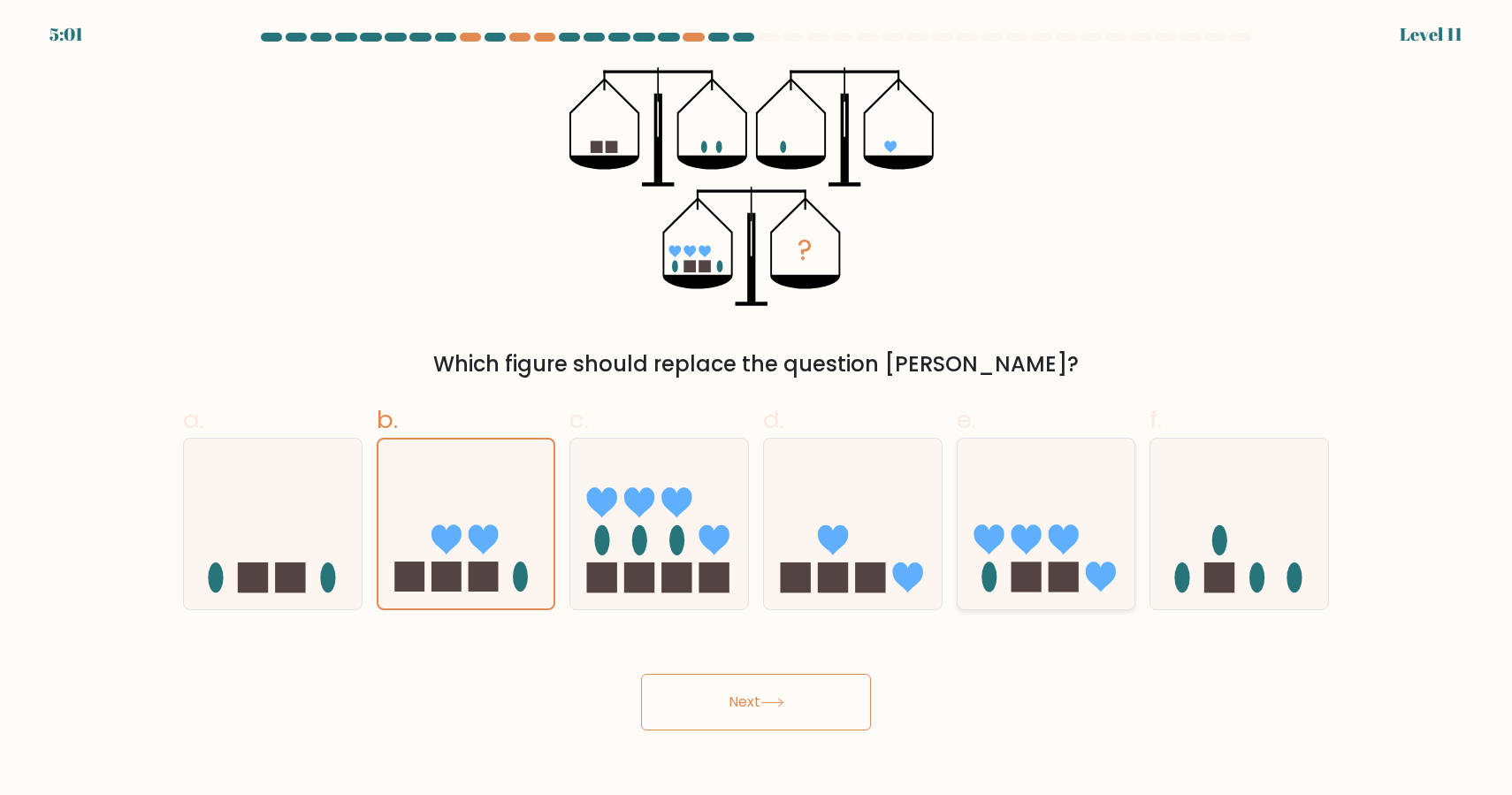
radio input "true"
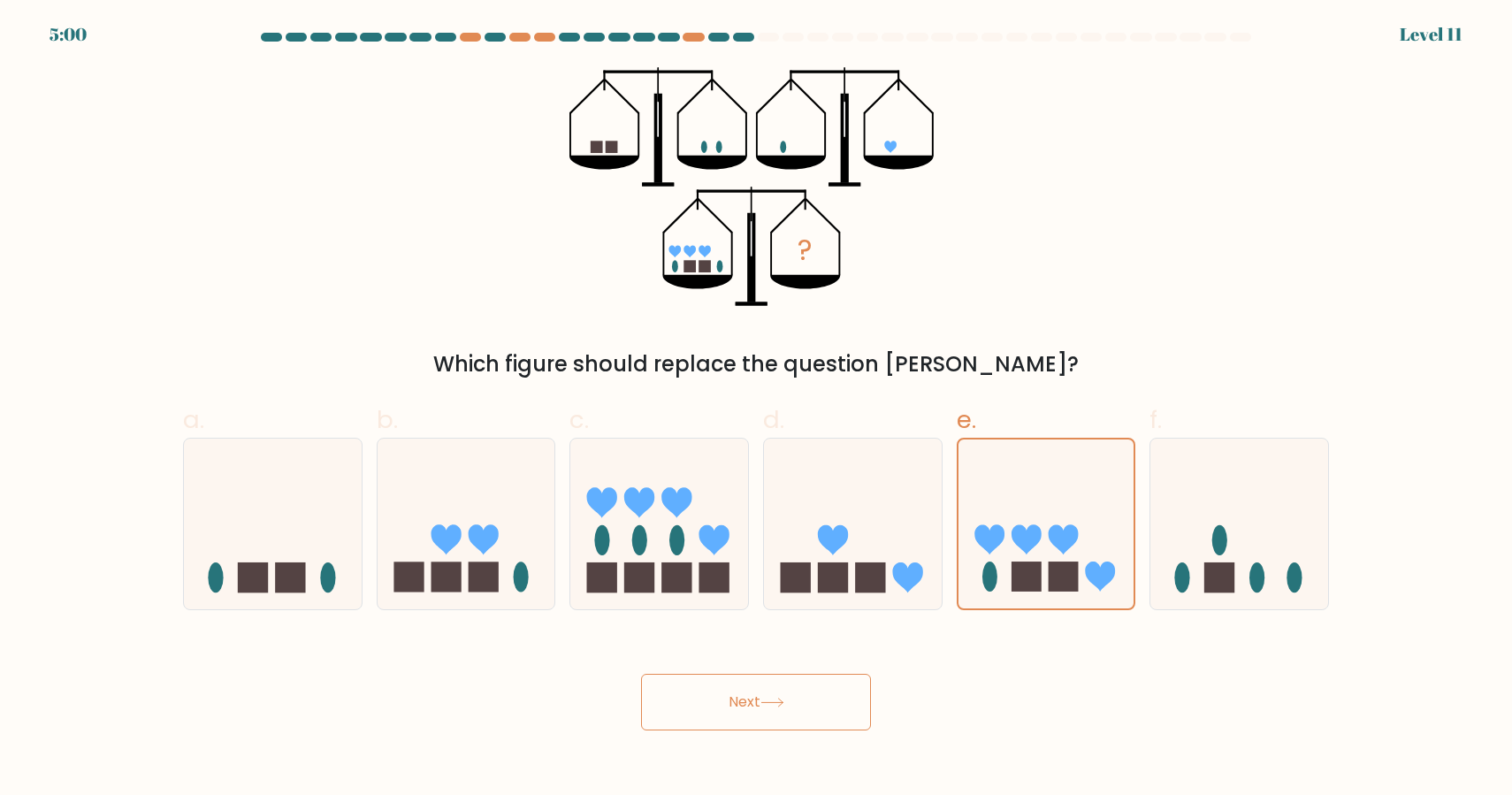
click at [809, 716] on button "Next" at bounding box center [756, 702] width 230 height 57
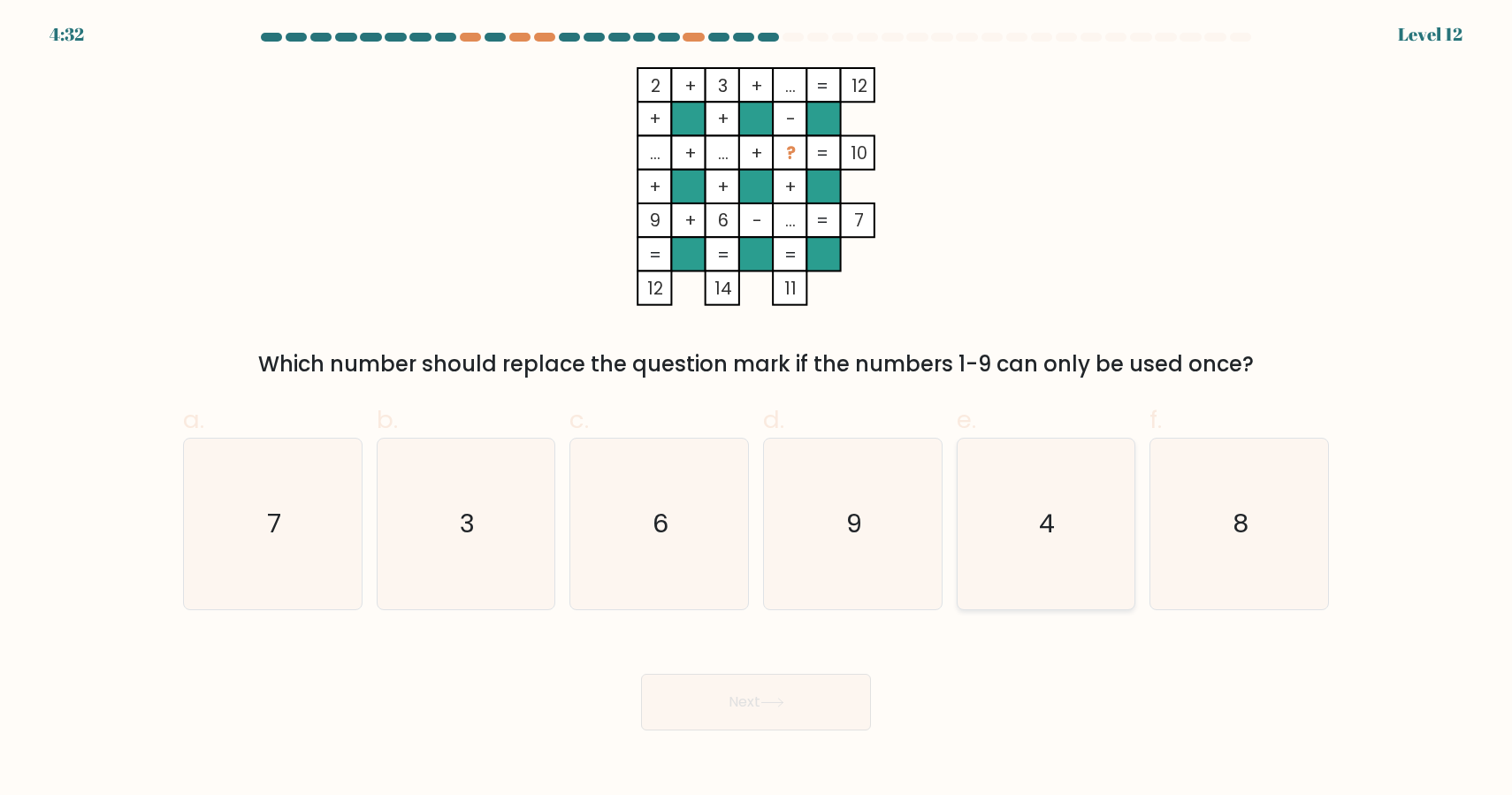
click at [1028, 504] on icon "4" at bounding box center [1046, 524] width 171 height 171
click at [757, 409] on input "e. 4" at bounding box center [756, 403] width 1 height 12
radio input "true"
click at [817, 710] on button "Next" at bounding box center [756, 702] width 230 height 57
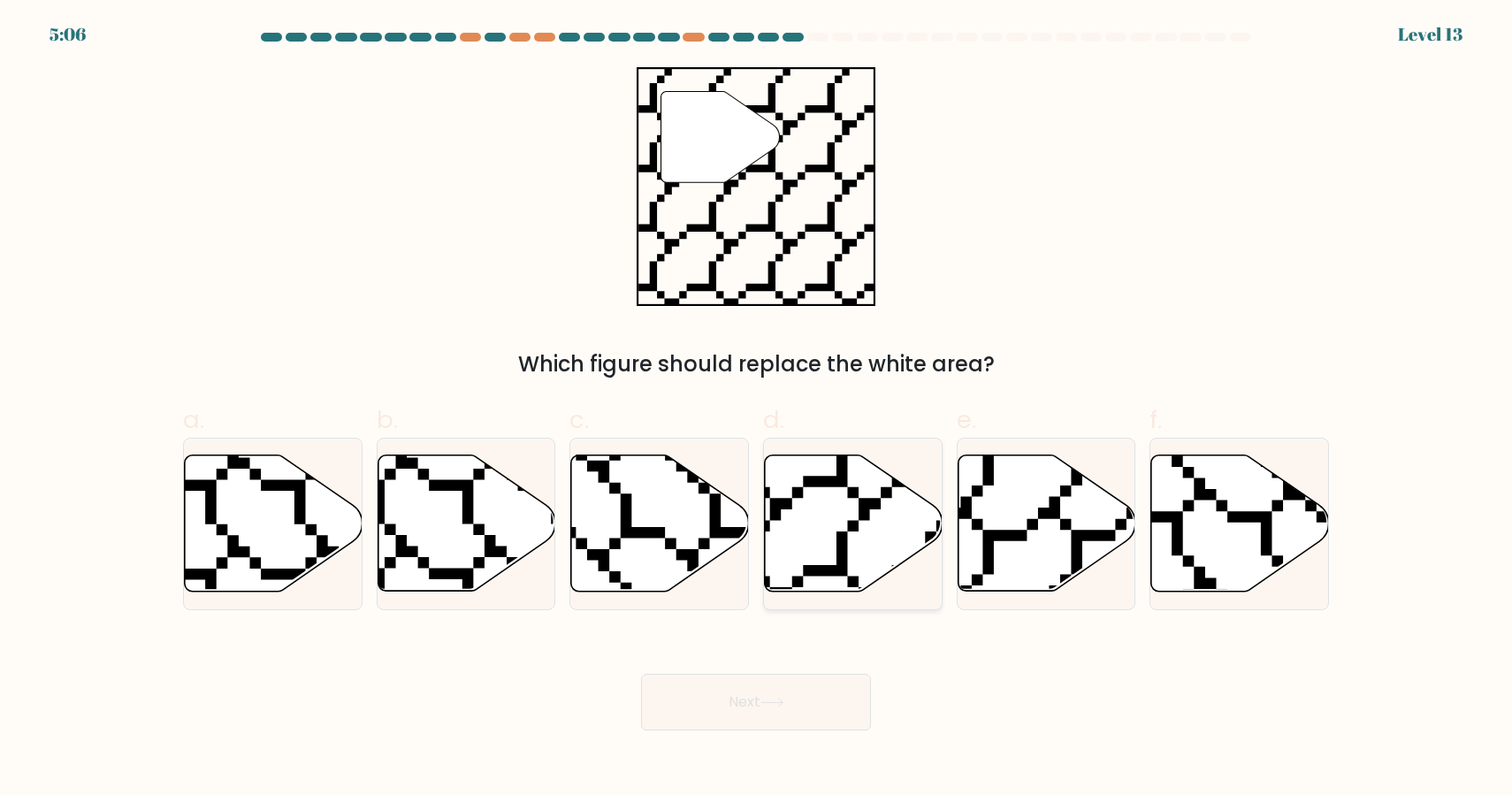
click at [835, 509] on icon at bounding box center [853, 523] width 177 height 136
click at [757, 409] on input "d." at bounding box center [756, 403] width 1 height 12
radio input "true"
click at [775, 701] on icon at bounding box center [772, 702] width 24 height 10
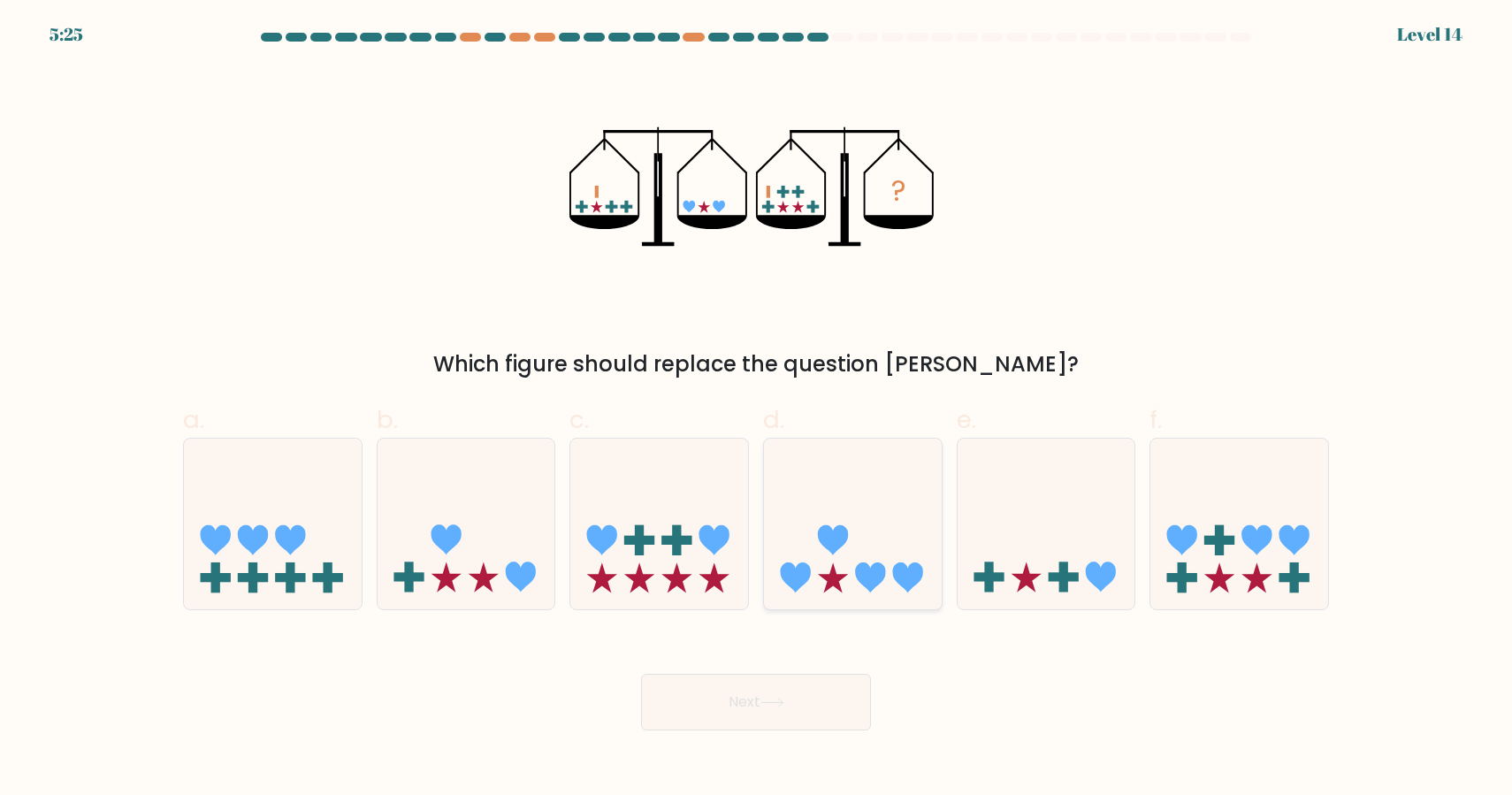
click at [872, 529] on icon at bounding box center [852, 524] width 177 height 147
click at [757, 409] on input "d." at bounding box center [756, 403] width 1 height 12
radio input "true"
click at [775, 715] on button "Next" at bounding box center [756, 702] width 230 height 57
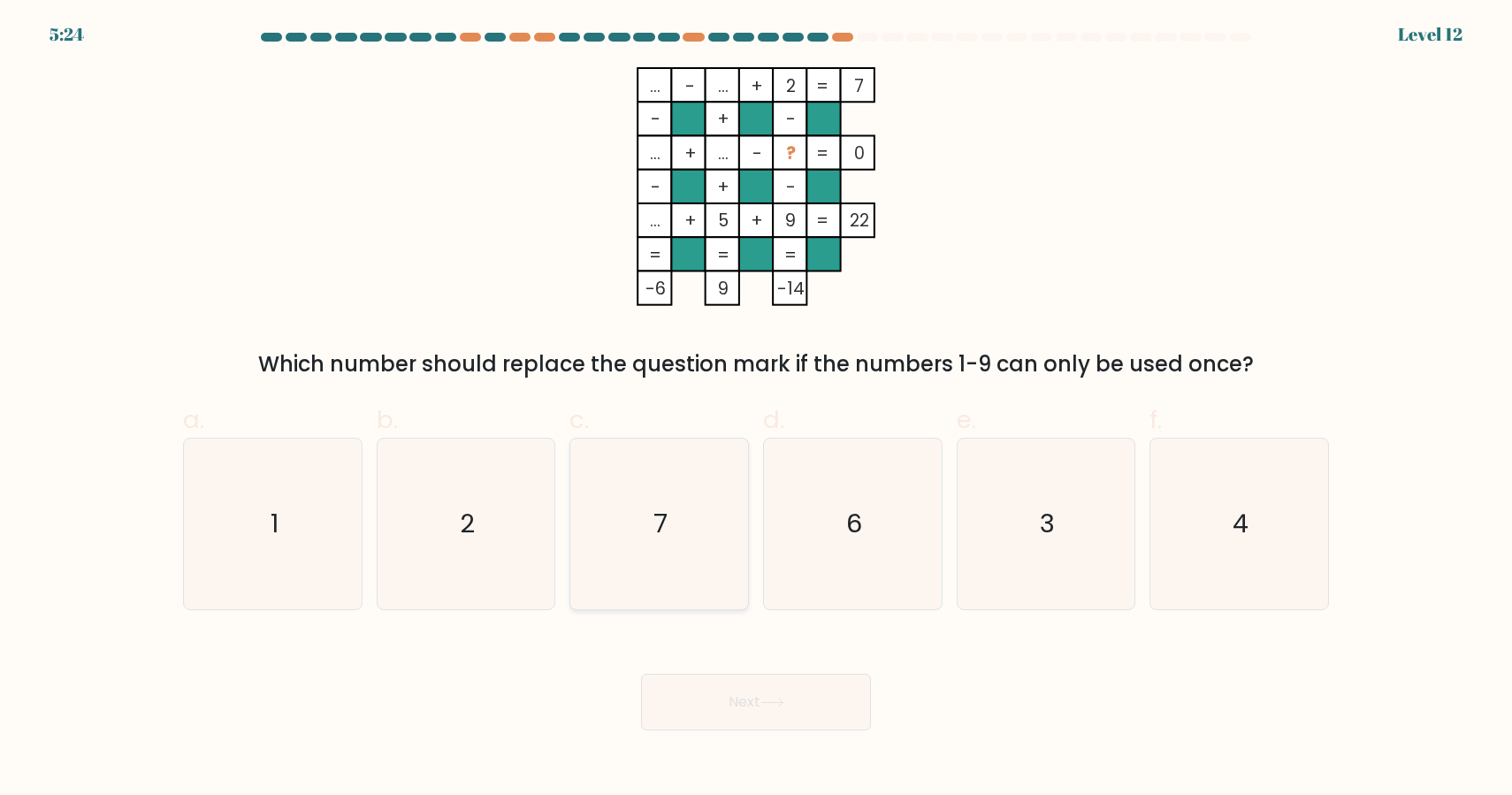
click at [691, 548] on icon "7" at bounding box center [659, 524] width 171 height 171
click at [756, 409] on input "c. 7" at bounding box center [756, 403] width 1 height 12
radio input "true"
click at [721, 722] on button "Next" at bounding box center [756, 702] width 230 height 57
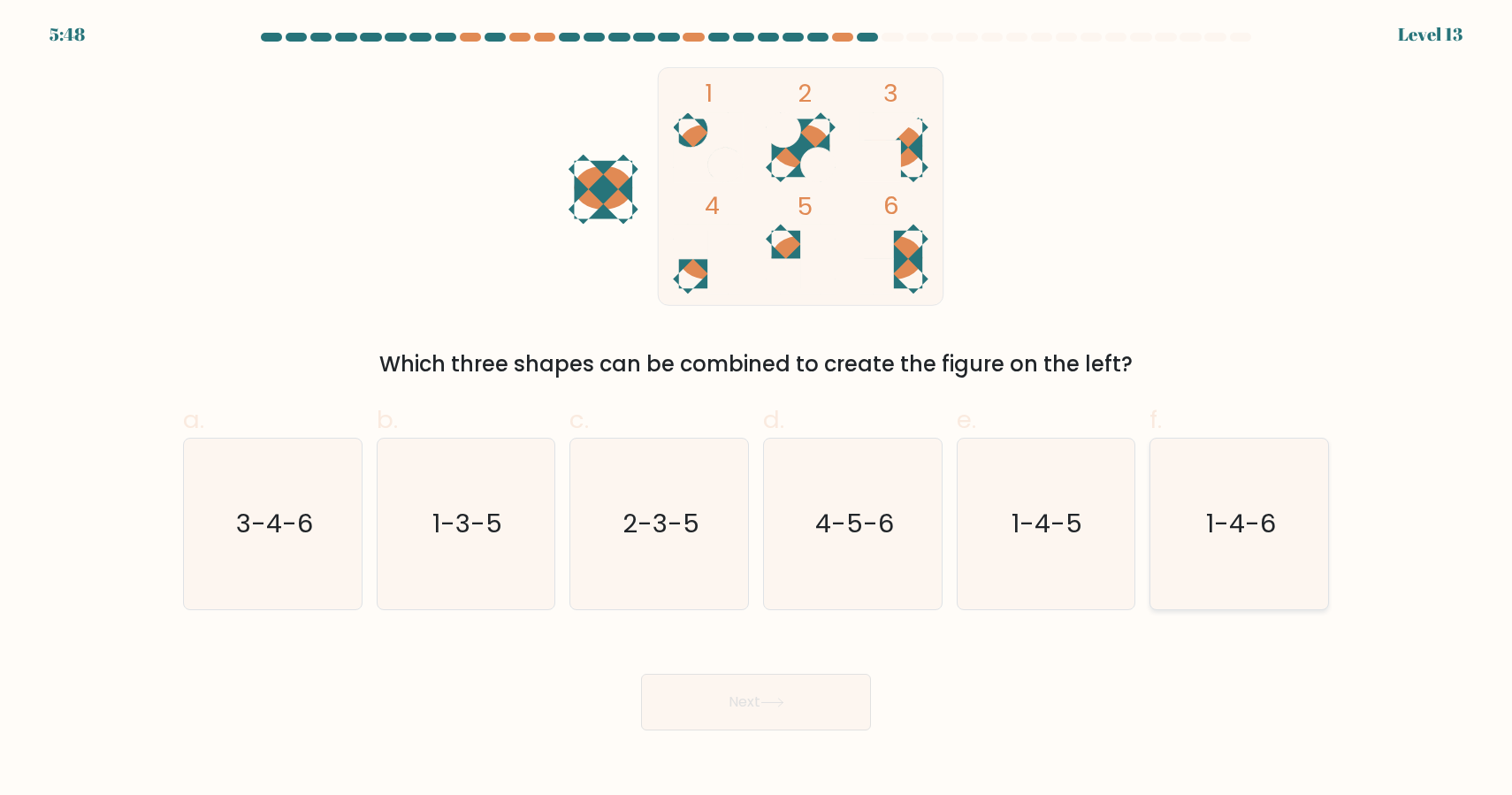
click at [1228, 544] on icon "1-4-6" at bounding box center [1240, 524] width 171 height 171
click at [757, 409] on input "f. 1-4-6" at bounding box center [756, 403] width 1 height 12
radio input "true"
click at [733, 705] on button "Next" at bounding box center [756, 702] width 230 height 57
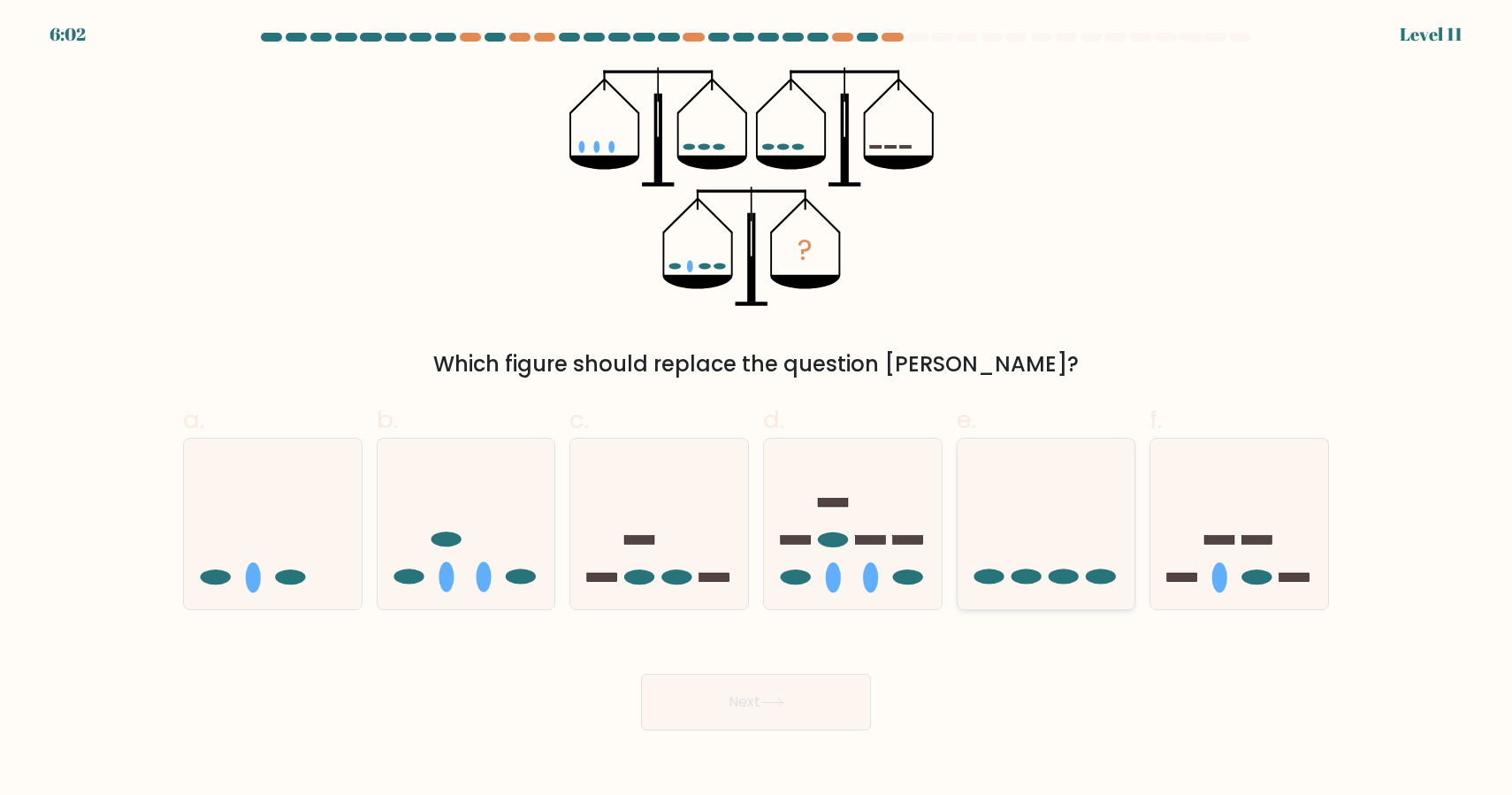
click at [1035, 594] on icon at bounding box center [1046, 524] width 177 height 147
click at [757, 409] on input "e." at bounding box center [756, 403] width 1 height 12
radio input "true"
click at [785, 714] on button "Next" at bounding box center [756, 702] width 230 height 57
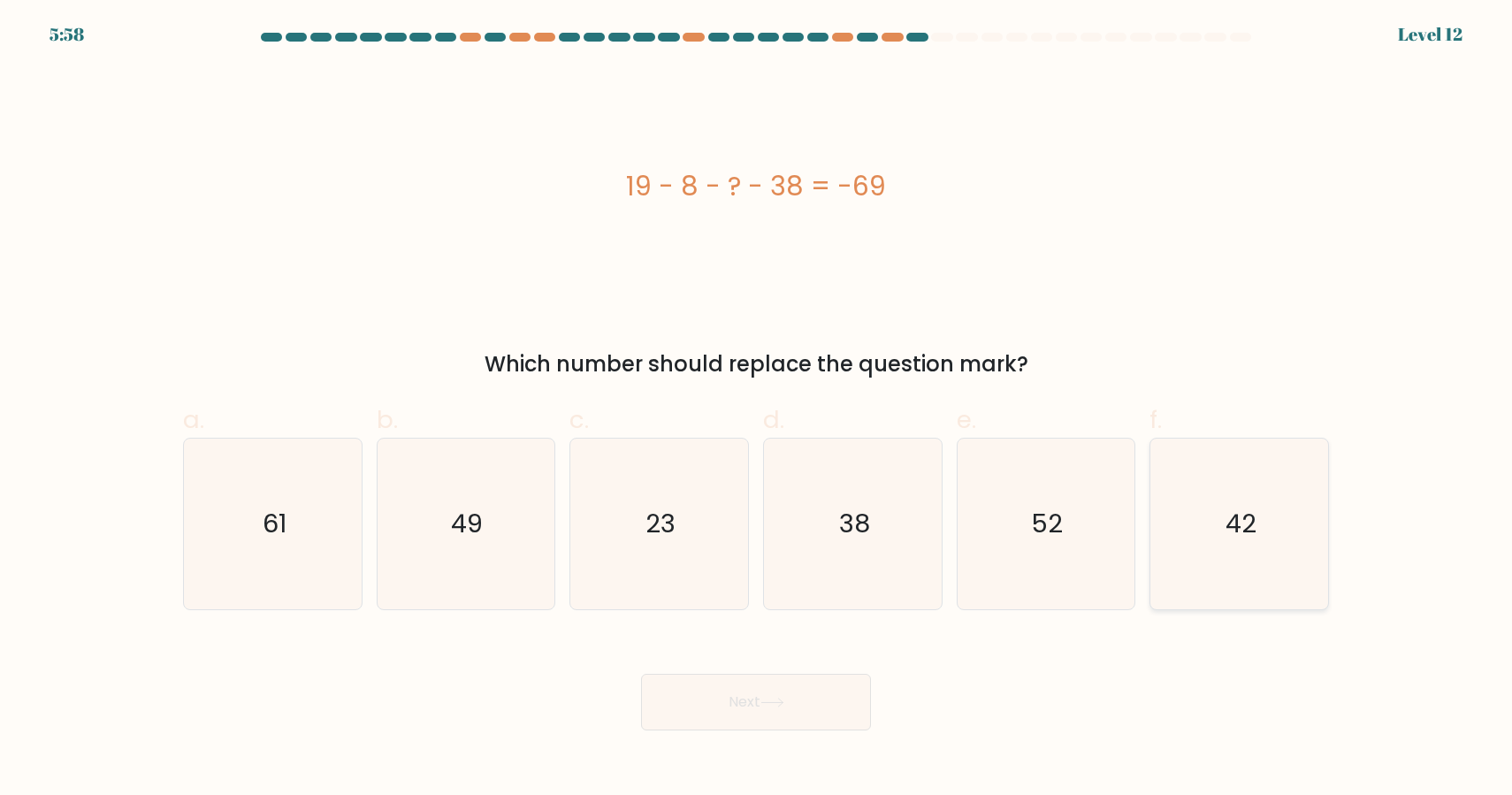
click at [1246, 533] on text "42" at bounding box center [1241, 523] width 31 height 35
click at [757, 409] on input "f. 42" at bounding box center [756, 403] width 1 height 12
radio input "true"
click at [770, 710] on button "Next" at bounding box center [756, 702] width 230 height 57
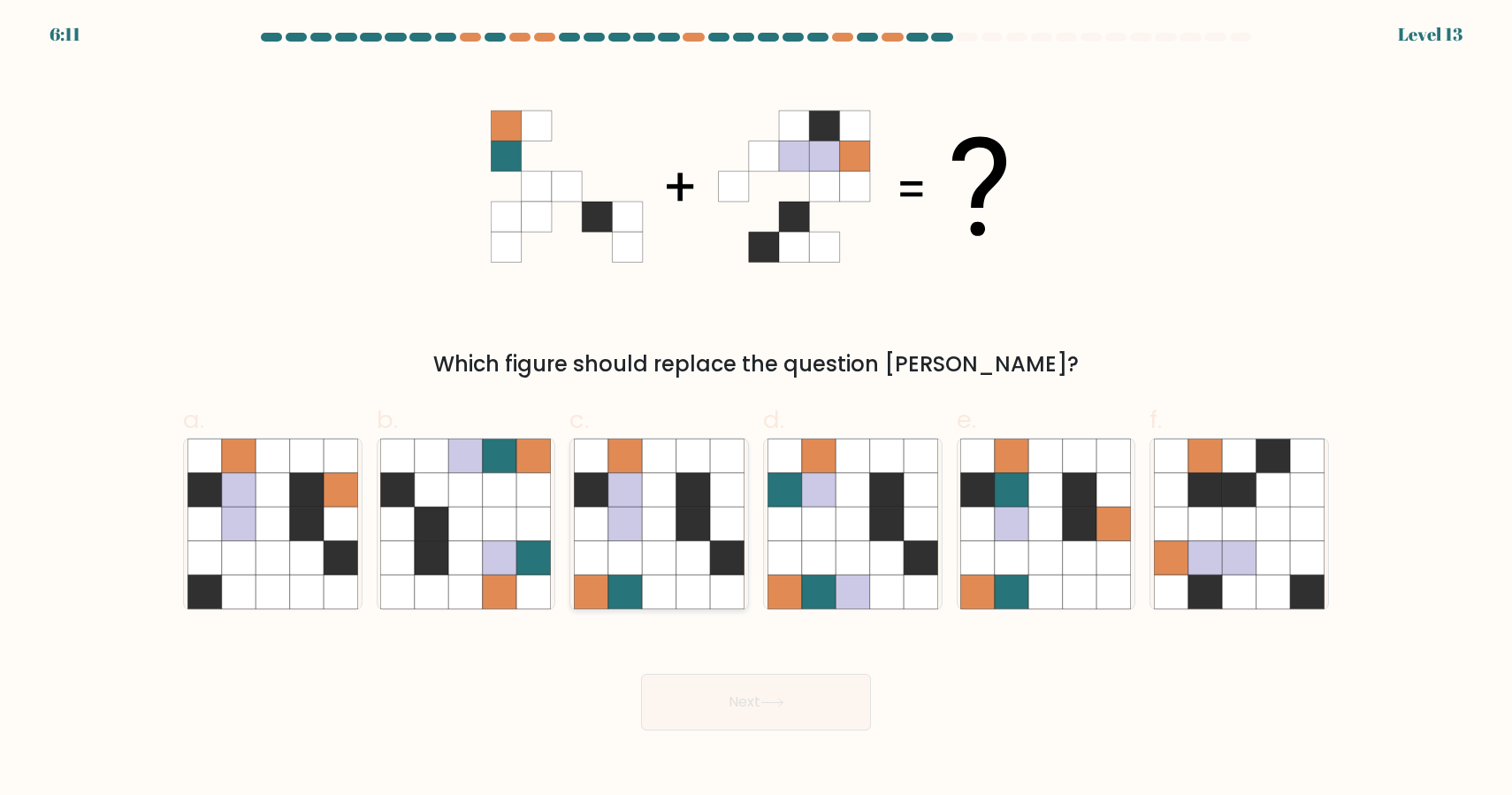
click at [649, 536] on icon at bounding box center [658, 523] width 34 height 34
click at [756, 409] on input "c." at bounding box center [756, 403] width 1 height 12
radio input "true"
click at [721, 699] on button "Next" at bounding box center [756, 702] width 230 height 57
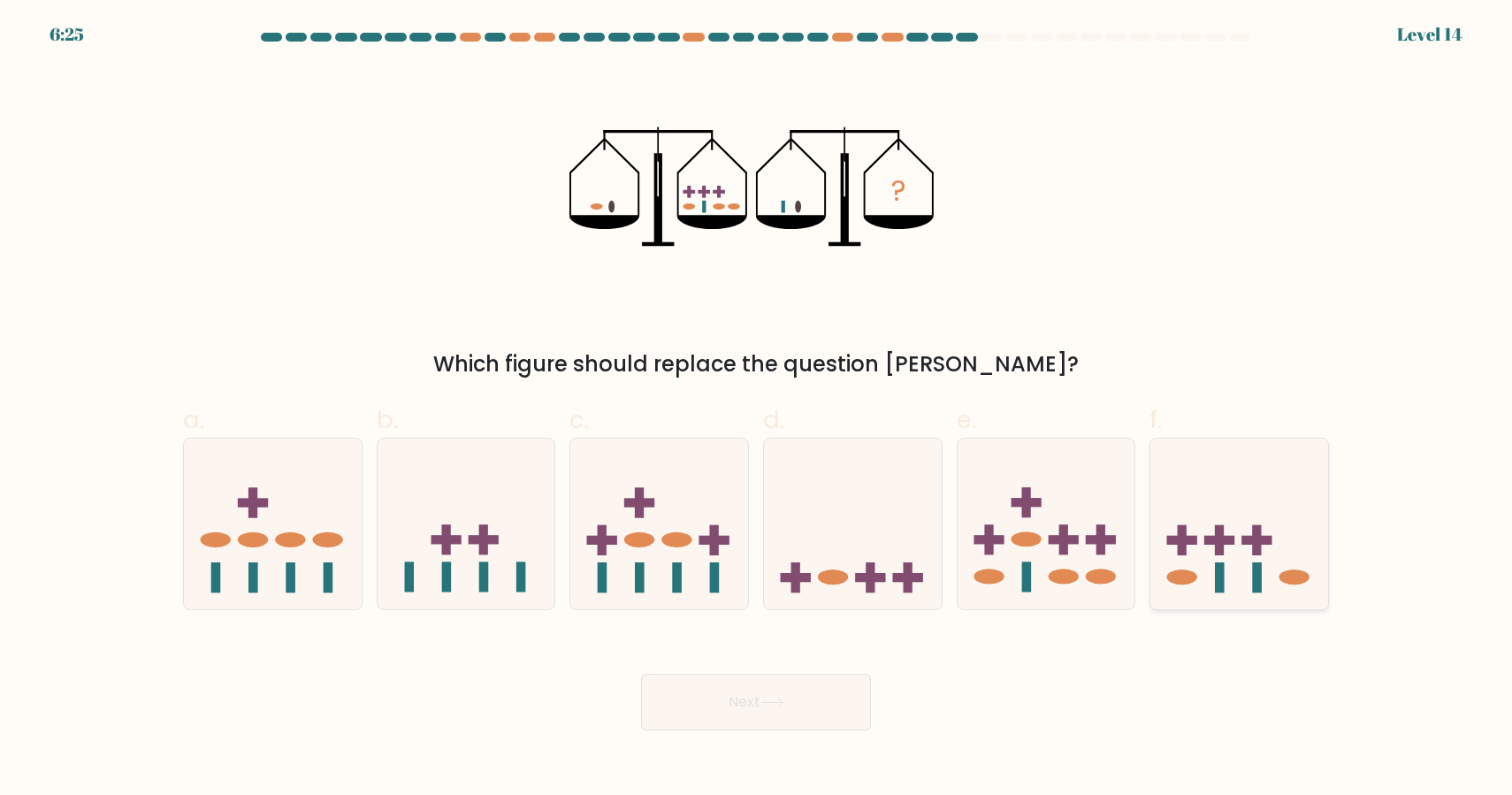
click at [1199, 502] on icon at bounding box center [1239, 524] width 177 height 147
click at [757, 409] on input "f." at bounding box center [756, 403] width 1 height 12
radio input "true"
click at [708, 699] on button "Next" at bounding box center [756, 702] width 230 height 57
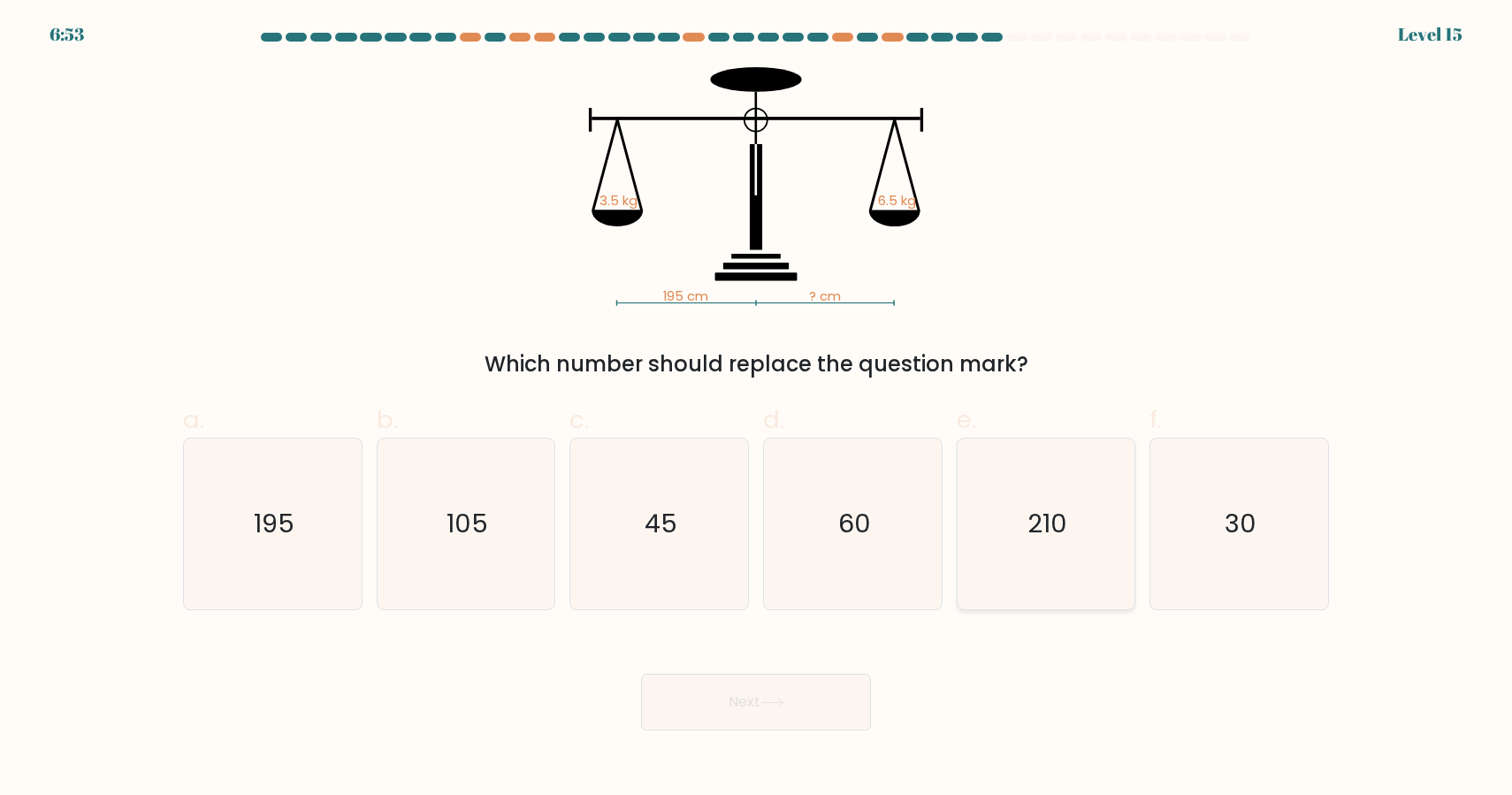
click at [1034, 554] on icon "210" at bounding box center [1046, 524] width 171 height 171
click at [757, 409] on input "e. 210" at bounding box center [756, 403] width 1 height 12
radio input "true"
click at [745, 711] on button "Next" at bounding box center [756, 702] width 230 height 57
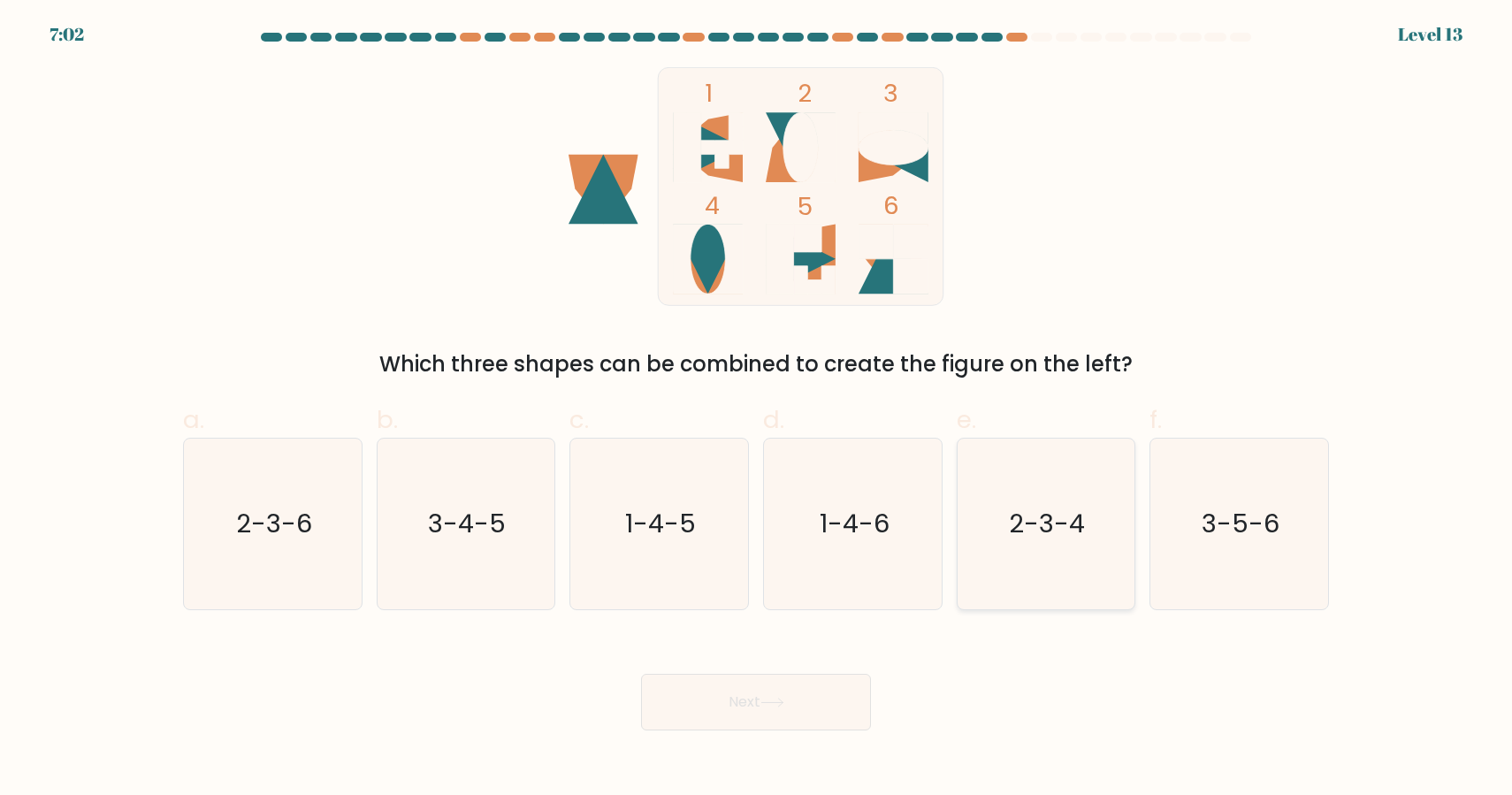
click at [1079, 533] on text "2-3-4" at bounding box center [1048, 523] width 76 height 35
click at [757, 409] on input "e. 2-3-4" at bounding box center [756, 403] width 1 height 12
radio input "true"
click at [751, 690] on button "Next" at bounding box center [756, 702] width 230 height 57
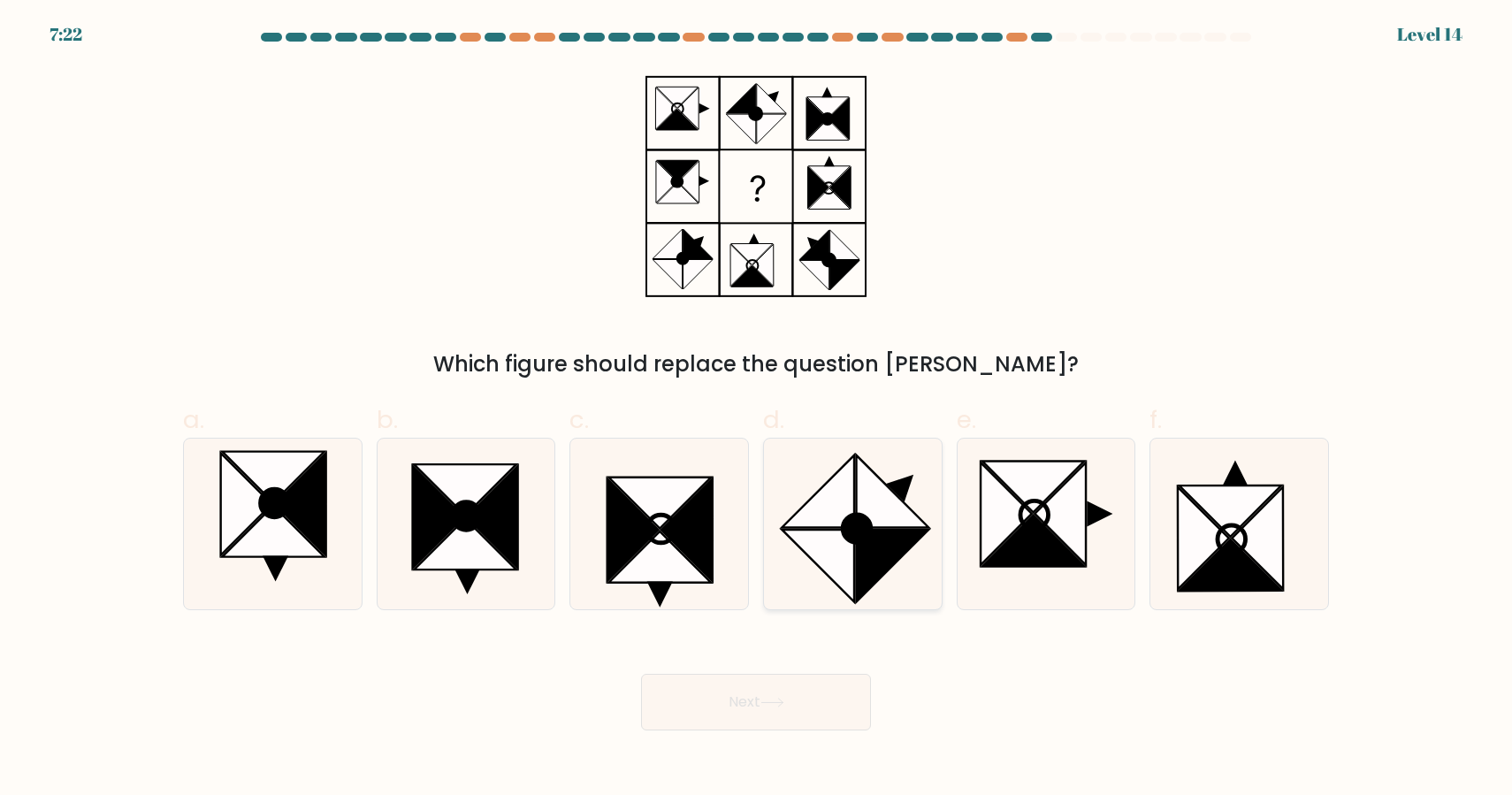
click at [904, 548] on icon at bounding box center [892, 565] width 73 height 73
click at [757, 409] on input "d." at bounding box center [756, 403] width 1 height 12
radio input "true"
click at [797, 698] on button "Next" at bounding box center [756, 702] width 230 height 57
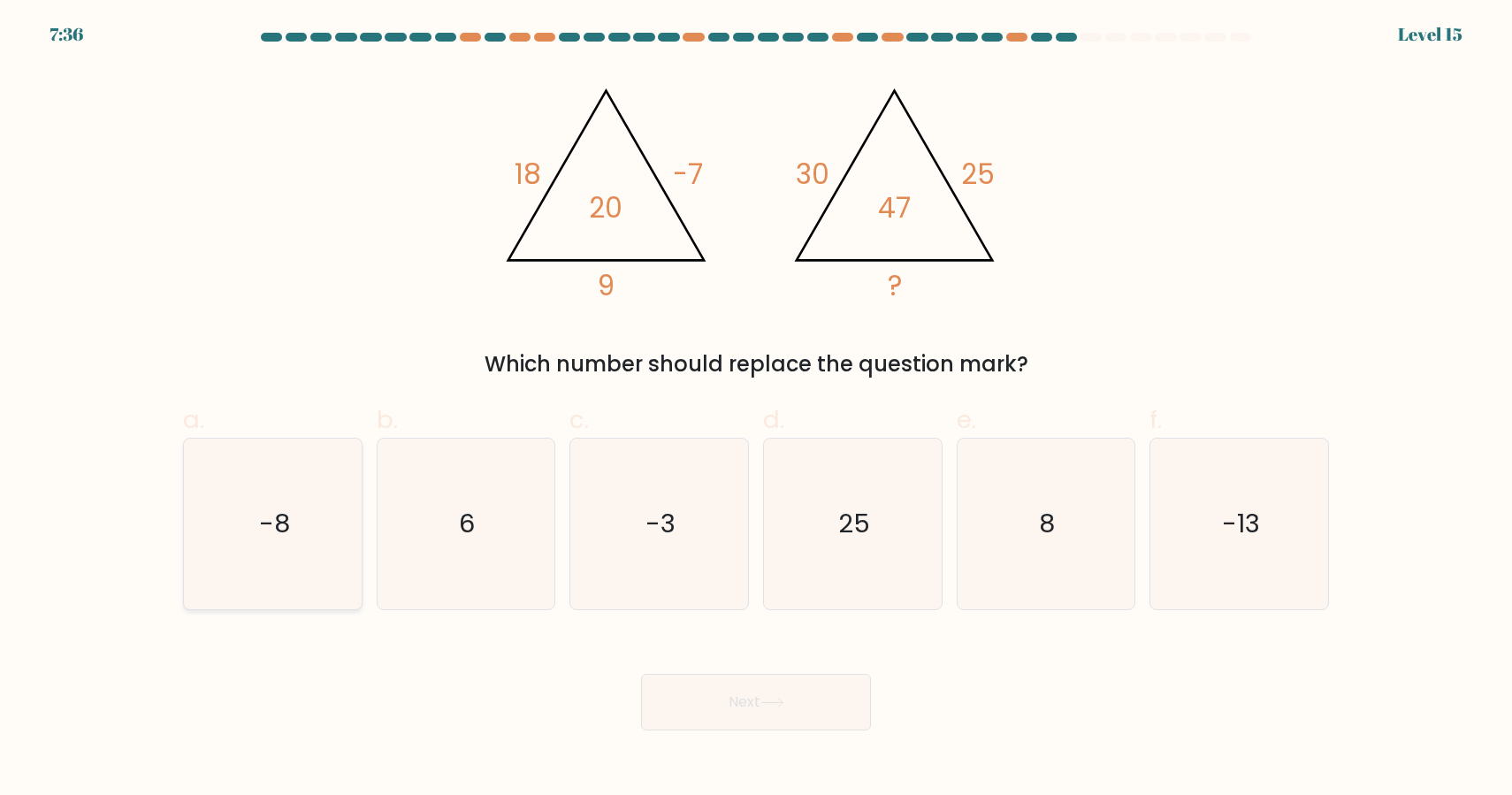
click at [199, 525] on icon "-8" at bounding box center [273, 524] width 171 height 171
click at [756, 409] on input "a. -8" at bounding box center [756, 403] width 1 height 12
radio input "true"
click at [748, 705] on button "Next" at bounding box center [756, 702] width 230 height 57
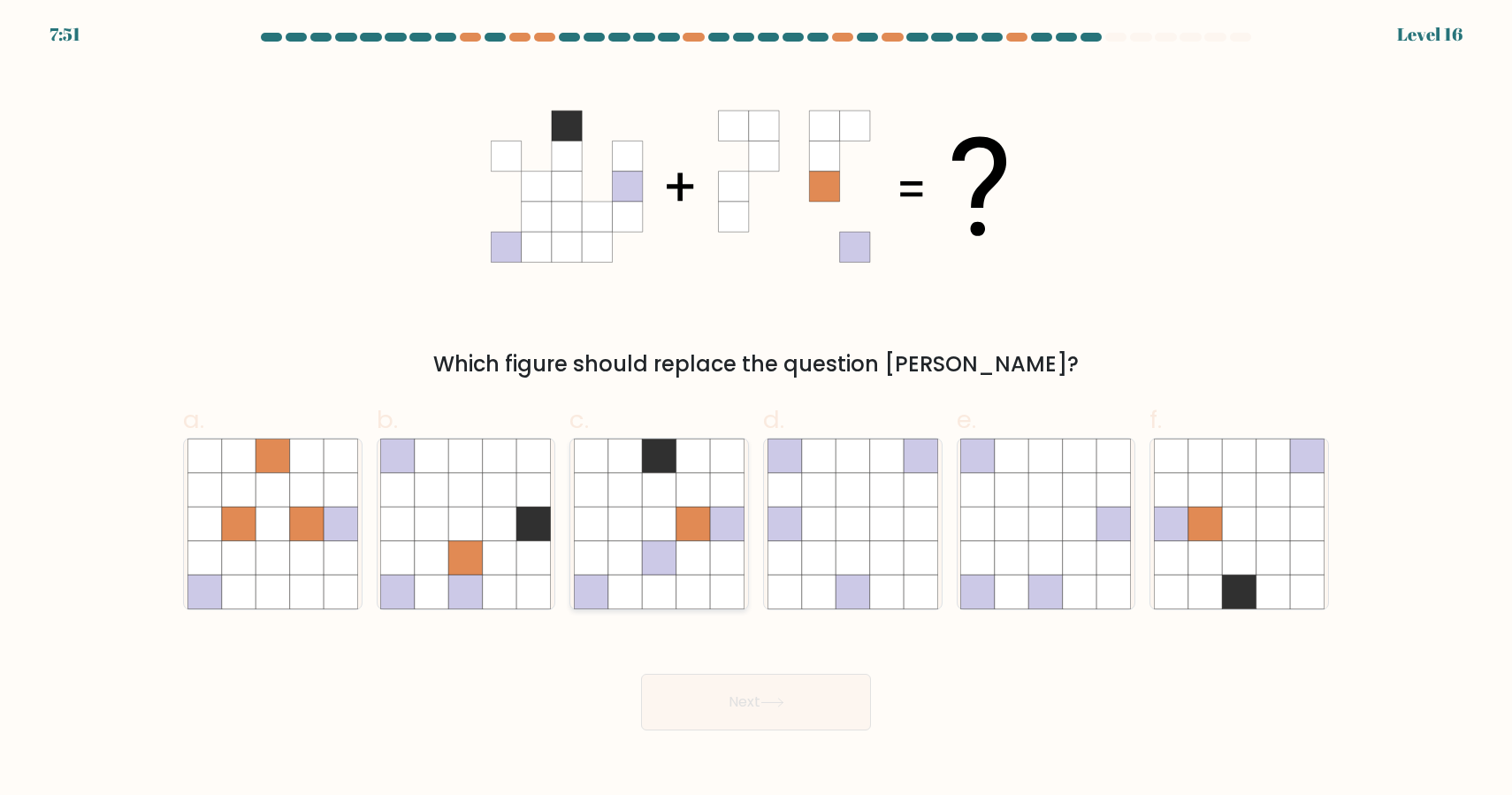
click at [696, 585] on icon at bounding box center [693, 591] width 34 height 34
click at [756, 409] on input "c." at bounding box center [756, 403] width 1 height 12
radio input "true"
click at [768, 719] on button "Next" at bounding box center [756, 702] width 230 height 57
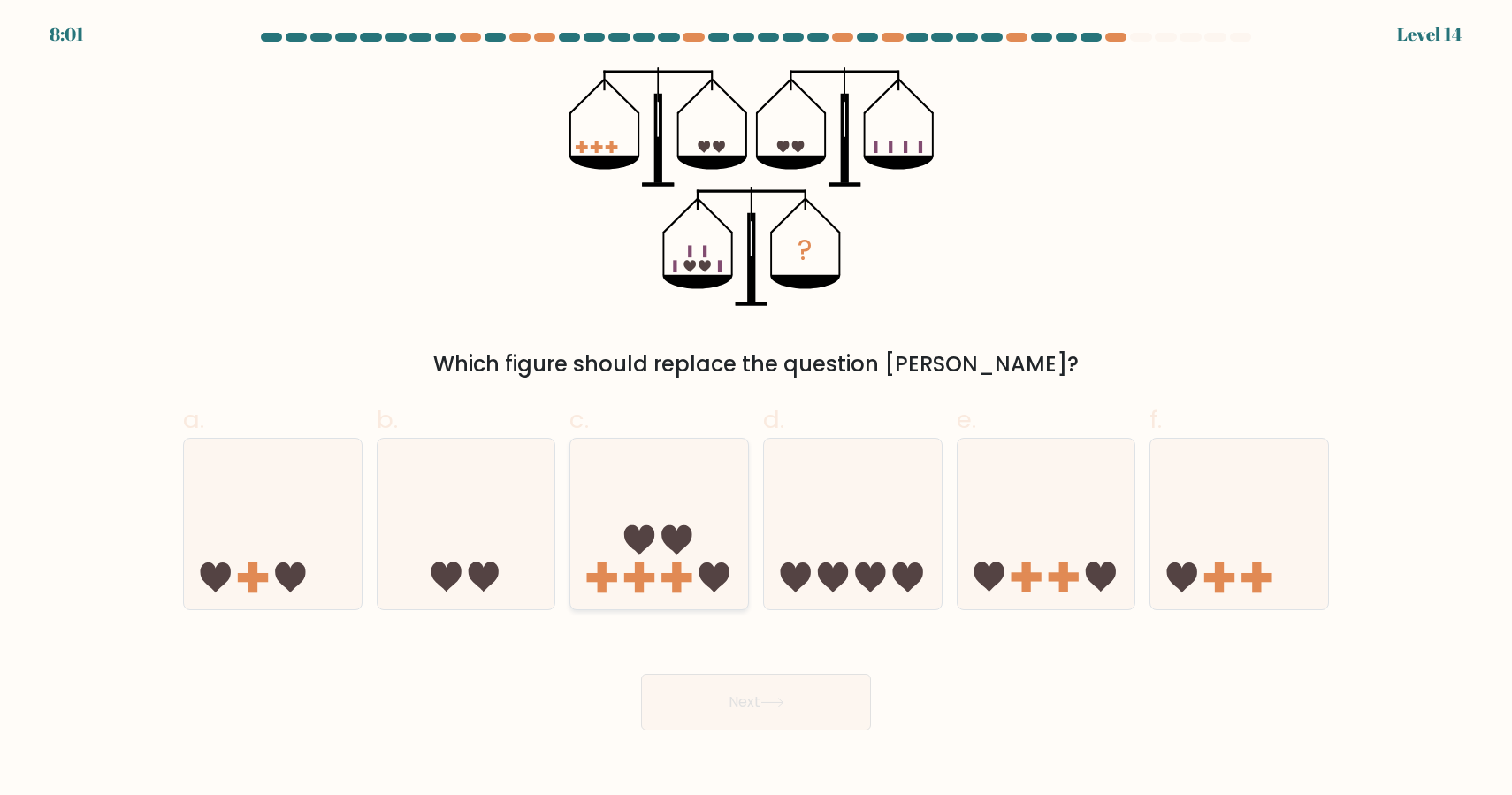
click at [655, 491] on icon at bounding box center [659, 524] width 177 height 147
click at [756, 409] on input "c." at bounding box center [756, 403] width 1 height 12
radio input "true"
click at [756, 697] on button "Next" at bounding box center [756, 702] width 230 height 57
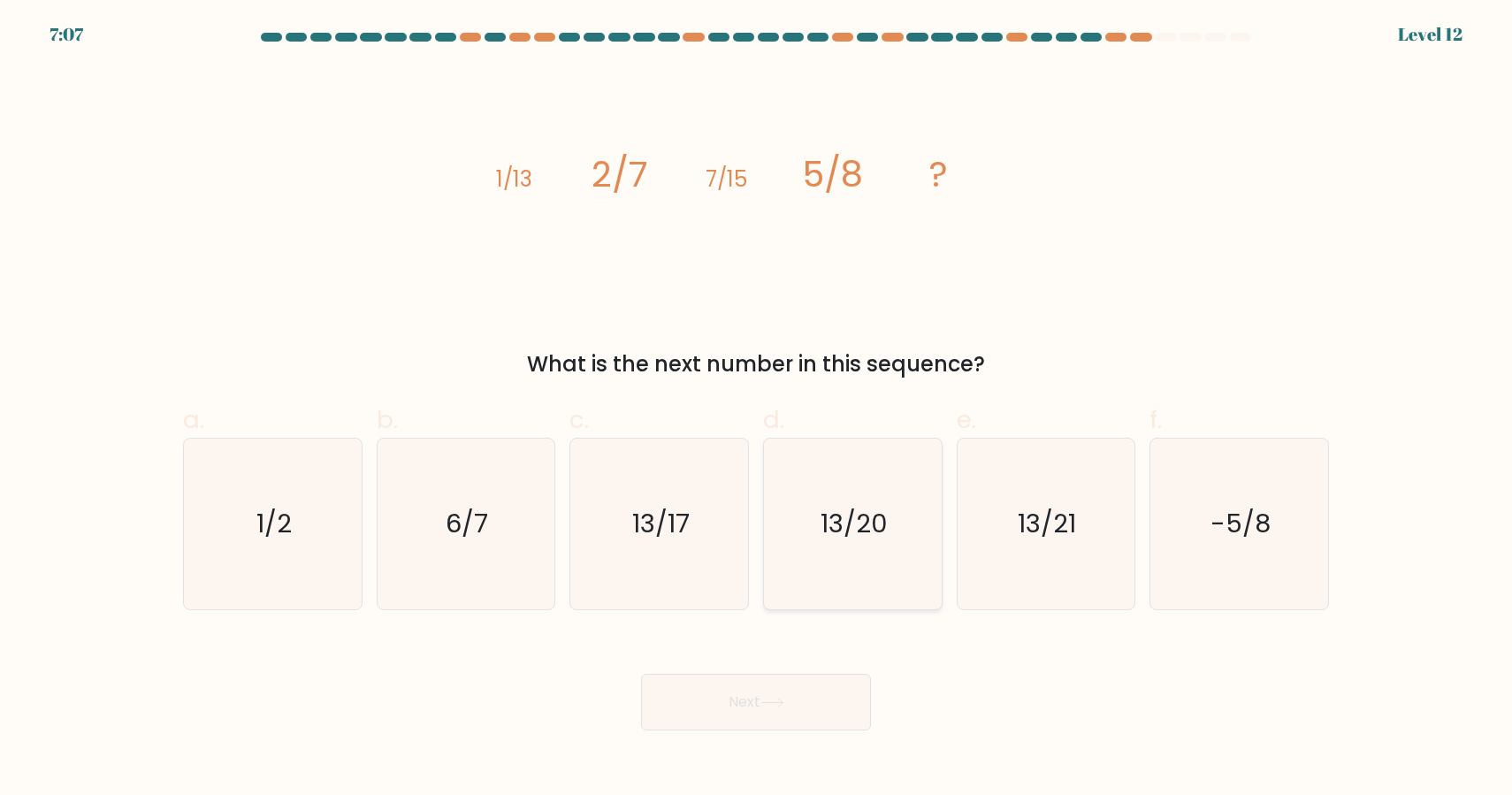
click at [817, 568] on icon "13/20" at bounding box center [853, 524] width 171 height 171
click at [757, 409] on input "d. 13/20" at bounding box center [756, 403] width 1 height 12
radio input "true"
click at [805, 699] on button "Next" at bounding box center [756, 702] width 230 height 57
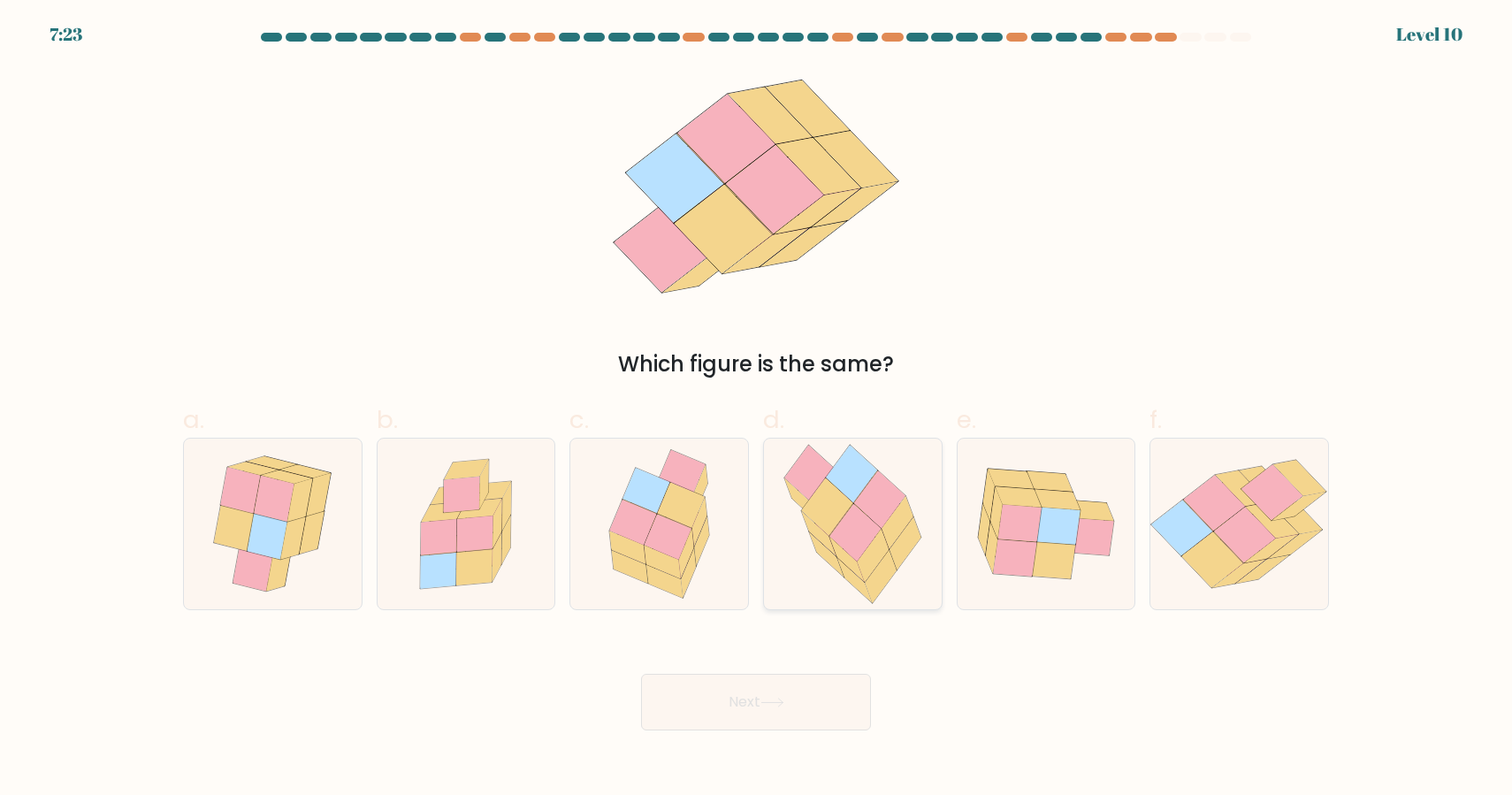
click at [822, 551] on icon at bounding box center [826, 554] width 35 height 45
click at [757, 409] on input "d." at bounding box center [756, 403] width 1 height 12
radio input "true"
click at [721, 700] on button "Next" at bounding box center [756, 702] width 230 height 57
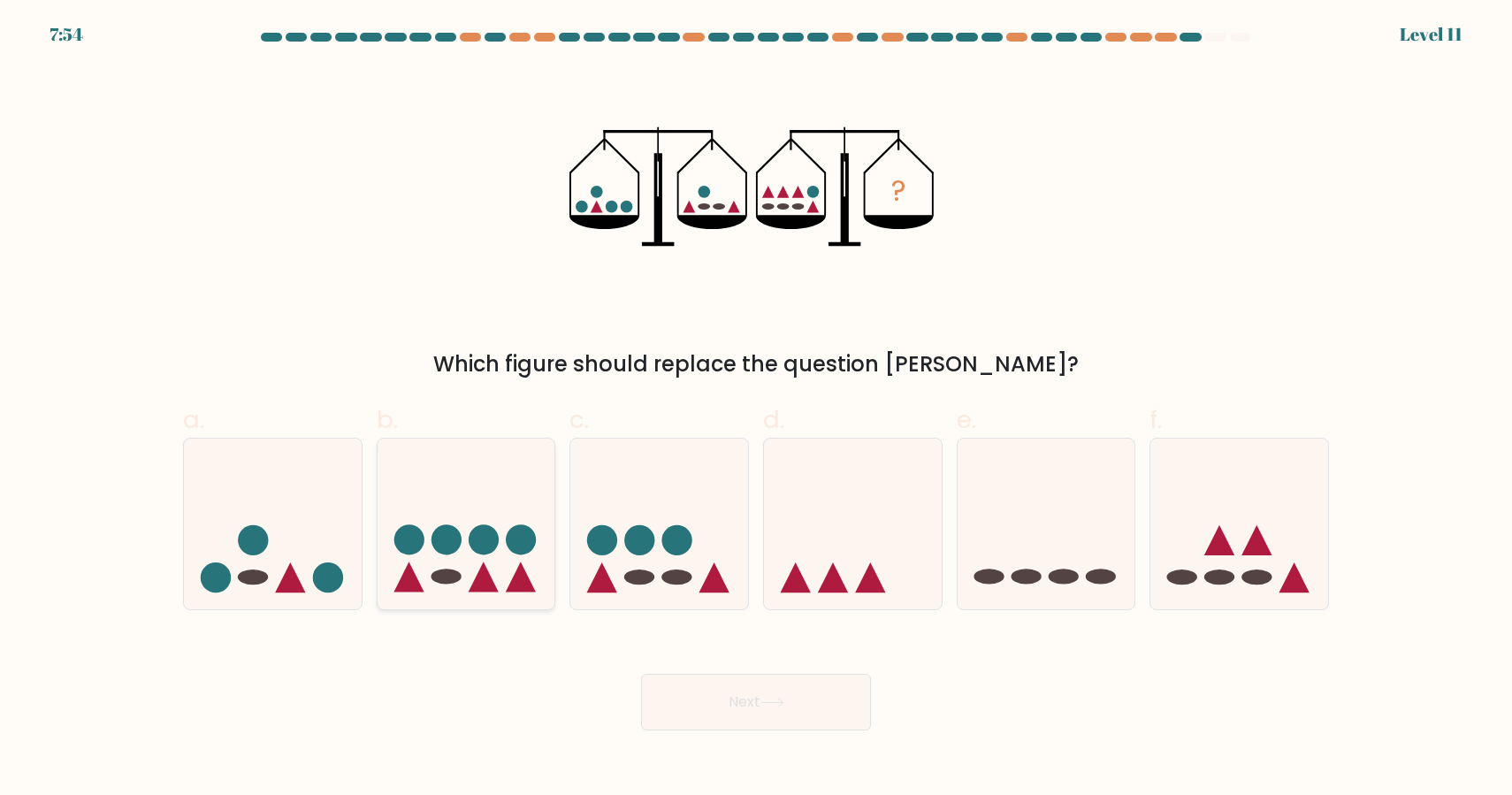
click at [517, 540] on circle at bounding box center [520, 539] width 30 height 30
click at [756, 409] on input "b." at bounding box center [756, 403] width 1 height 12
radio input "true"
click at [850, 710] on button "Next" at bounding box center [756, 702] width 230 height 57
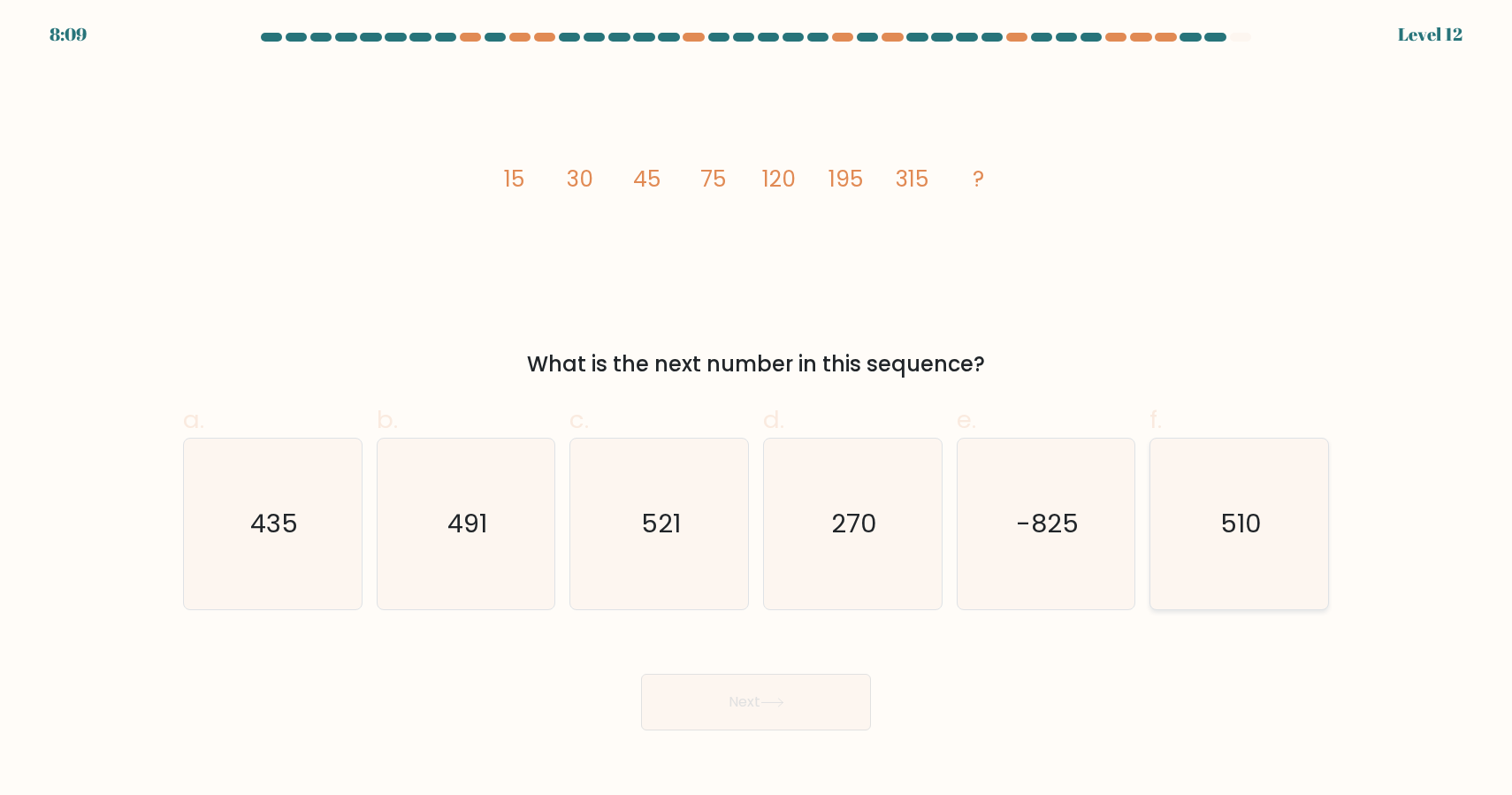
click at [1292, 545] on icon "510" at bounding box center [1240, 524] width 171 height 171
click at [757, 409] on input "f. 510" at bounding box center [756, 403] width 1 height 12
radio input "true"
click at [704, 707] on button "Next" at bounding box center [756, 702] width 230 height 57
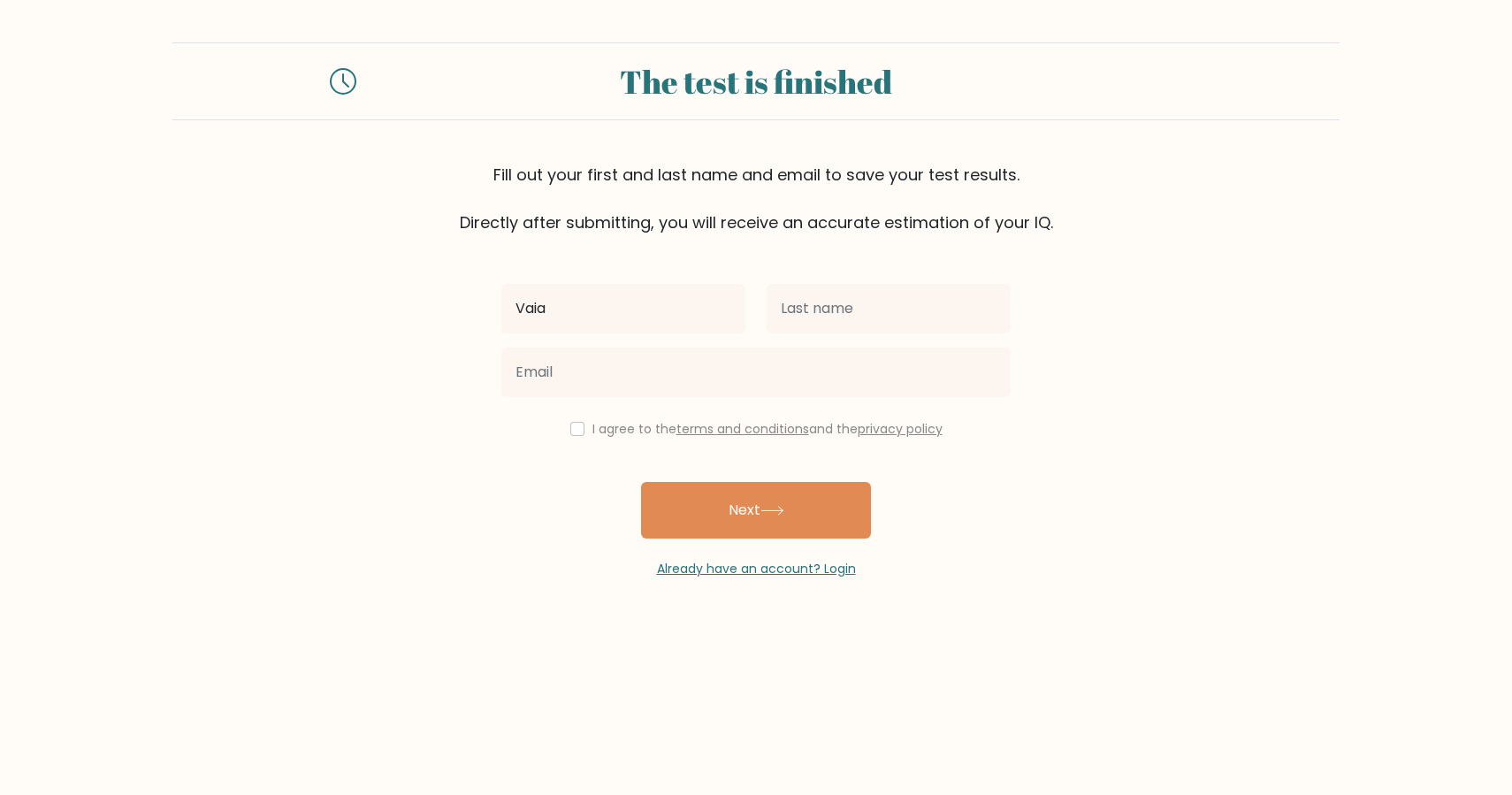
type input "Vaia"
type input "k"
type input "Karakoula"
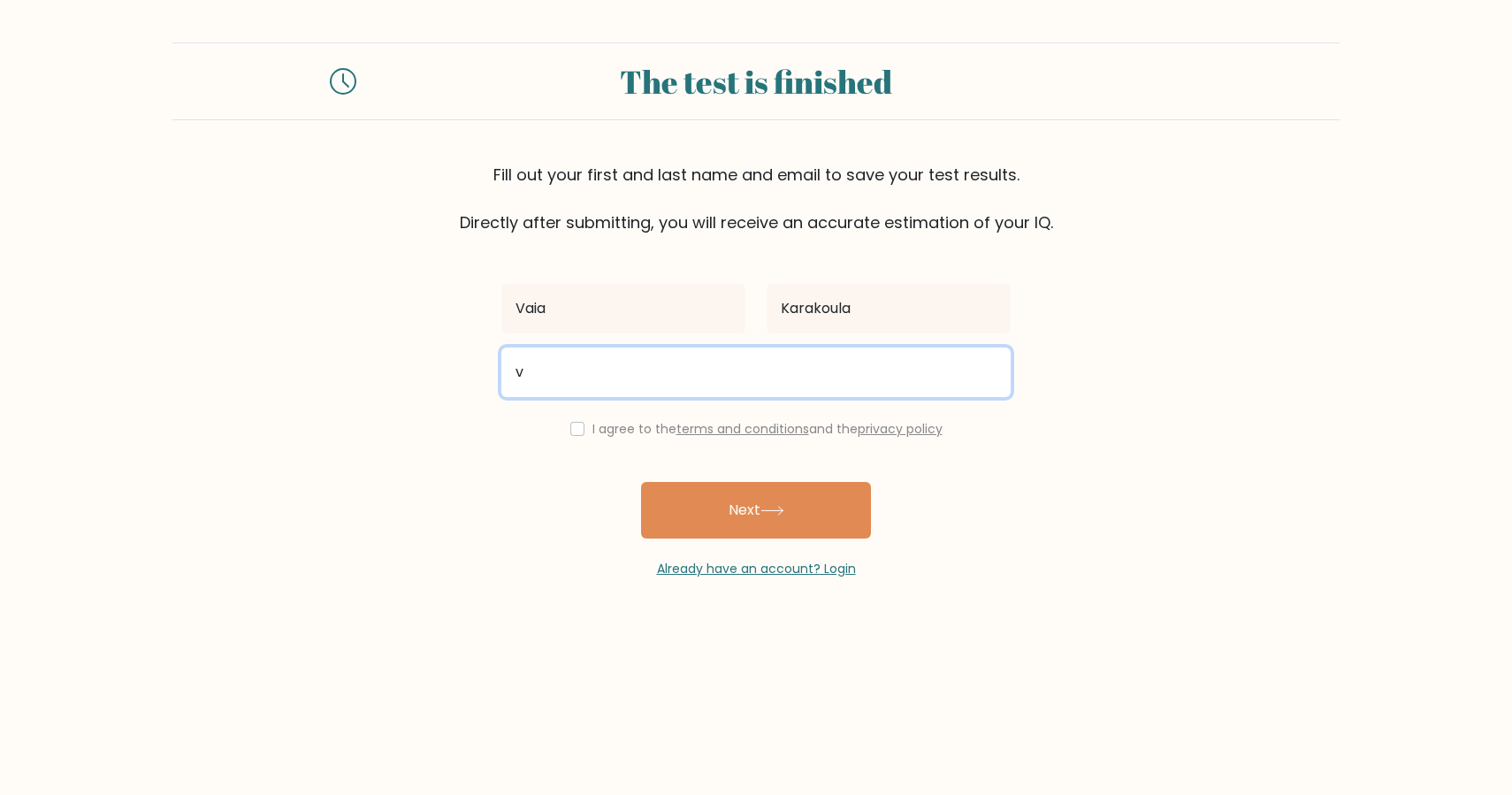
type input "vayiak14@gmail.com"
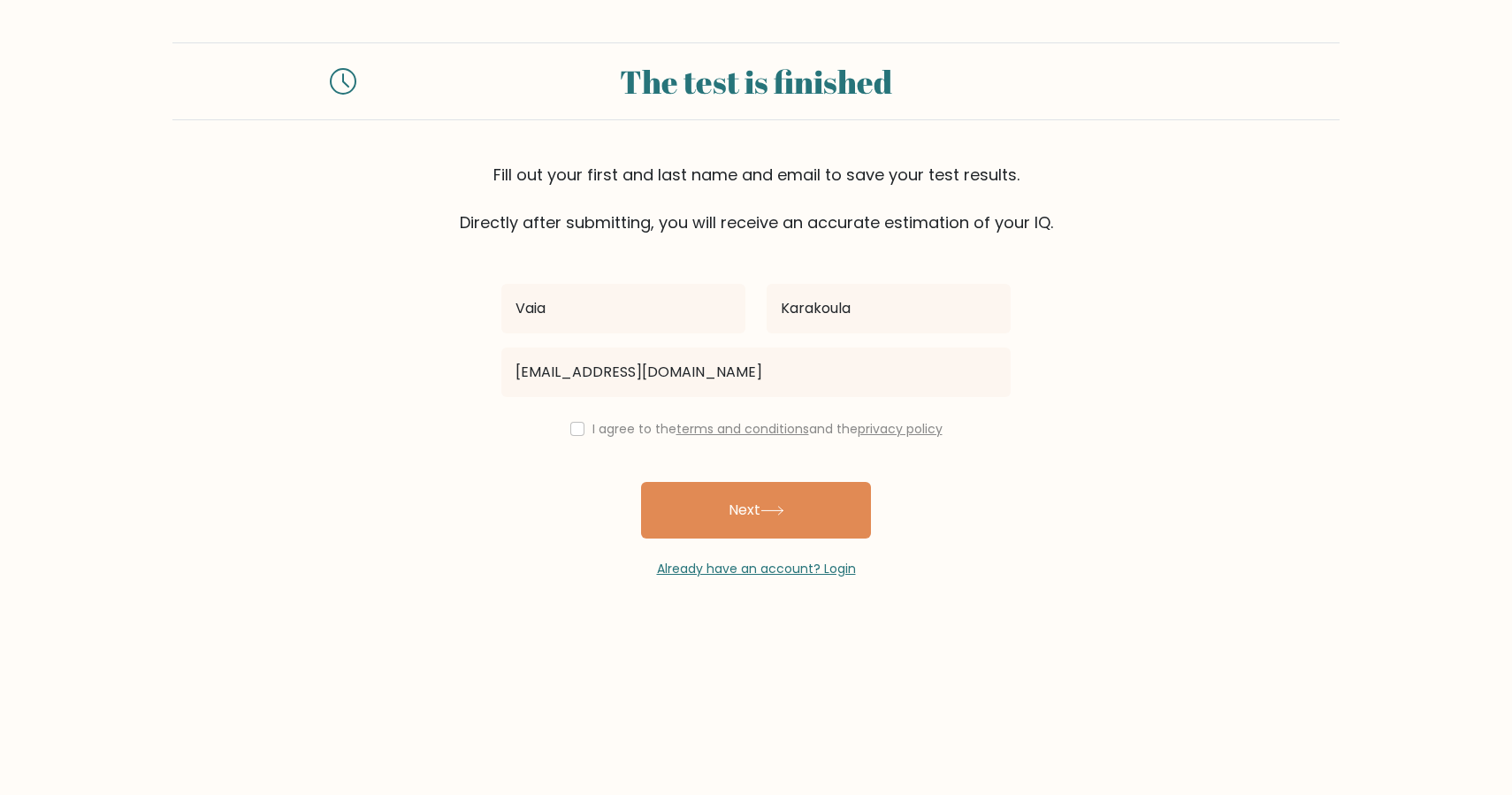
click at [601, 423] on label "I agree to the terms and conditions and the privacy policy" at bounding box center [767, 428] width 350 height 17
click at [571, 431] on input "checkbox" at bounding box center [577, 428] width 14 height 14
checkbox input "true"
click at [785, 519] on button "Next" at bounding box center [756, 510] width 230 height 57
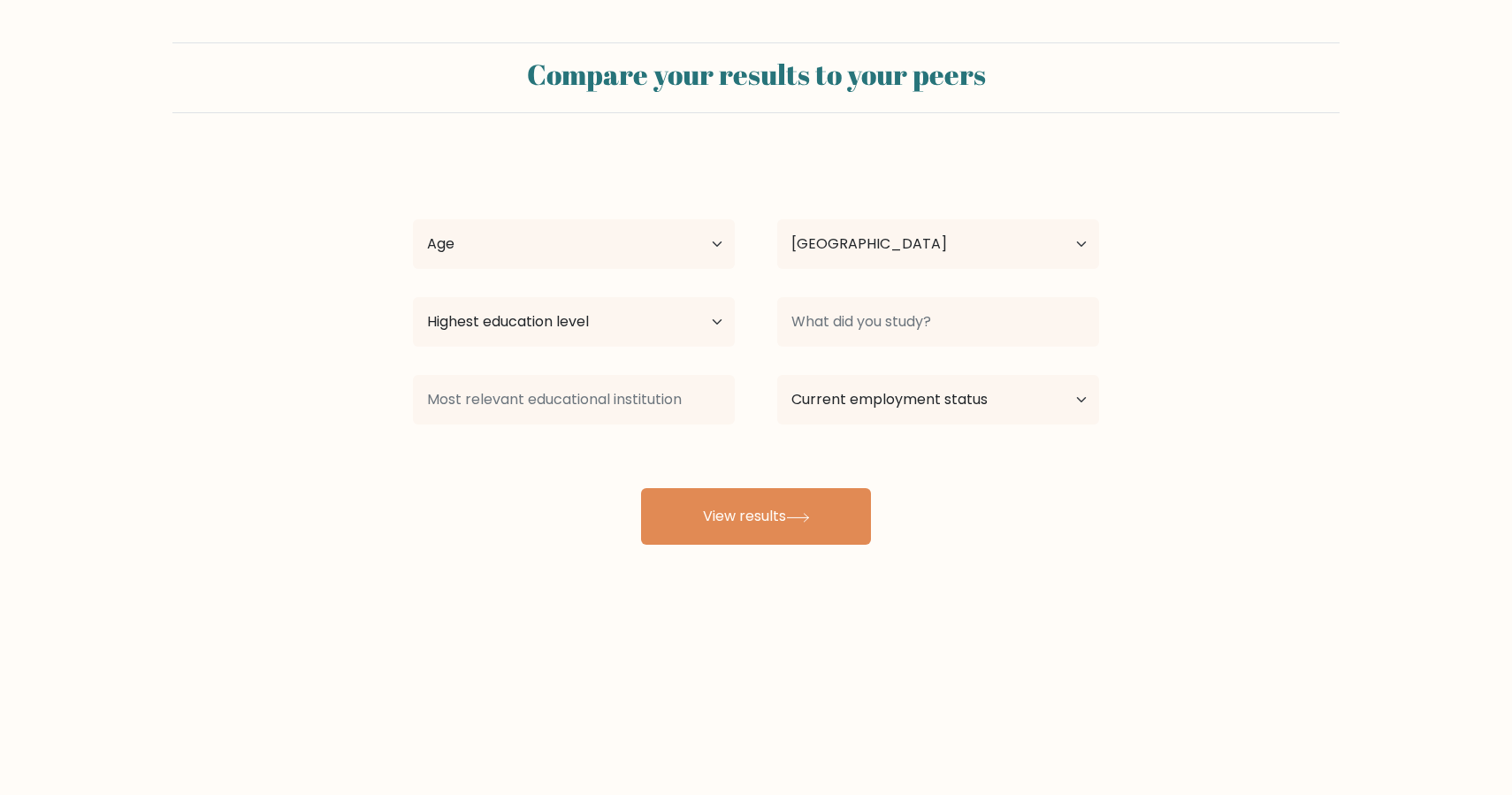
select select "GR"
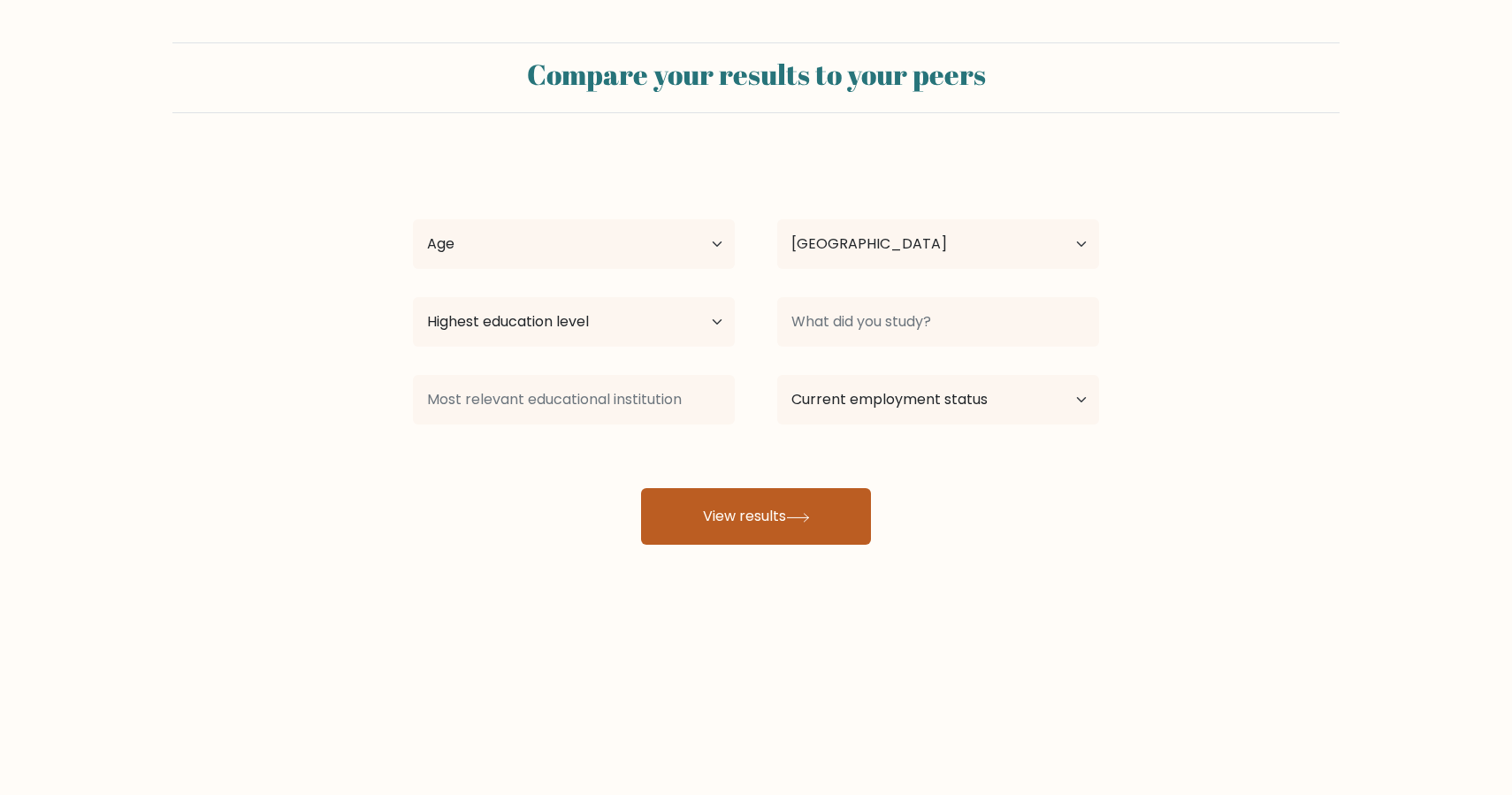
click at [793, 528] on button "View results" at bounding box center [756, 517] width 230 height 57
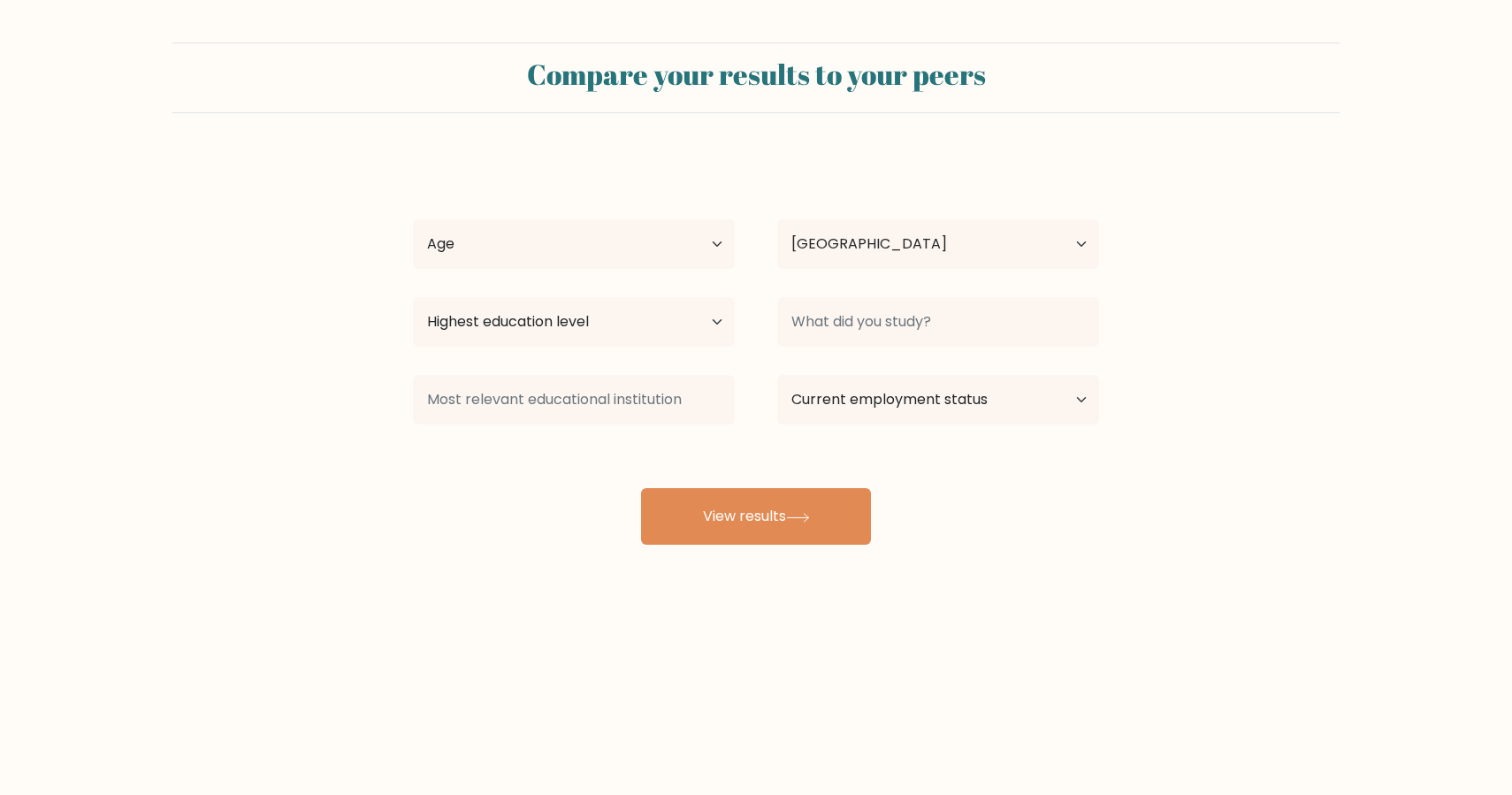
click at [673, 272] on div "Age Under 18 years old 18-24 years old 25-34 years old 35-44 years old 45-54 ye…" at bounding box center [574, 244] width 364 height 63
click at [668, 258] on select "Age Under 18 years old 18-24 years old 25-34 years old 35-44 years old 45-54 ye…" at bounding box center [574, 244] width 322 height 50
select select "25_34"
click at [413, 220] on select "Age Under 18 years old 18-24 years old 25-34 years old 35-44 years old 45-54 ye…" at bounding box center [574, 244] width 322 height 50
click at [618, 317] on select "Highest education level No schooling Primary Lower Secondary Upper Secondary Oc…" at bounding box center [574, 322] width 322 height 50
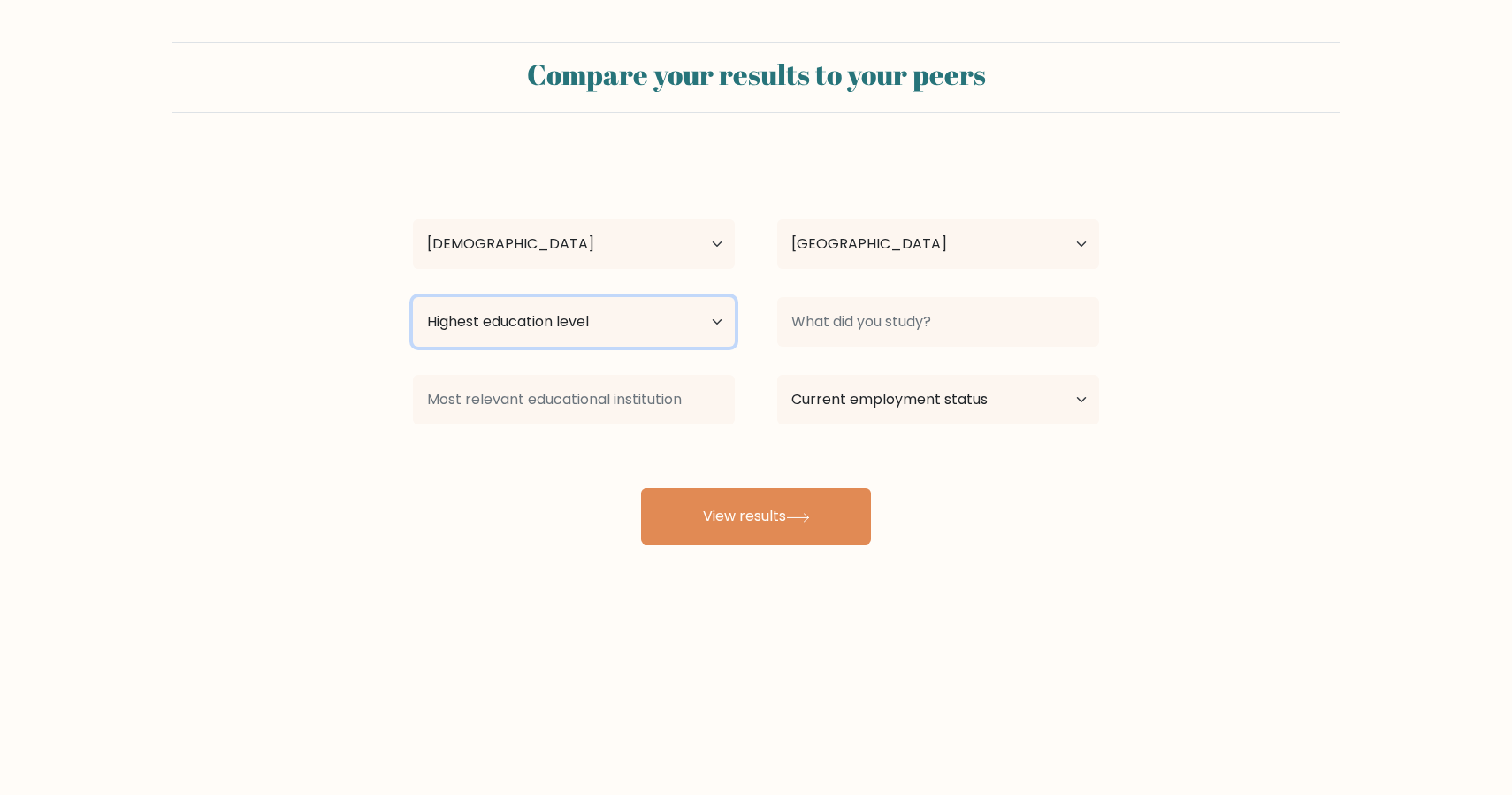
select select "bachelors_degree"
click at [413, 297] on select "Highest education level No schooling Primary Lower Secondary Upper Secondary Oc…" at bounding box center [574, 322] width 322 height 50
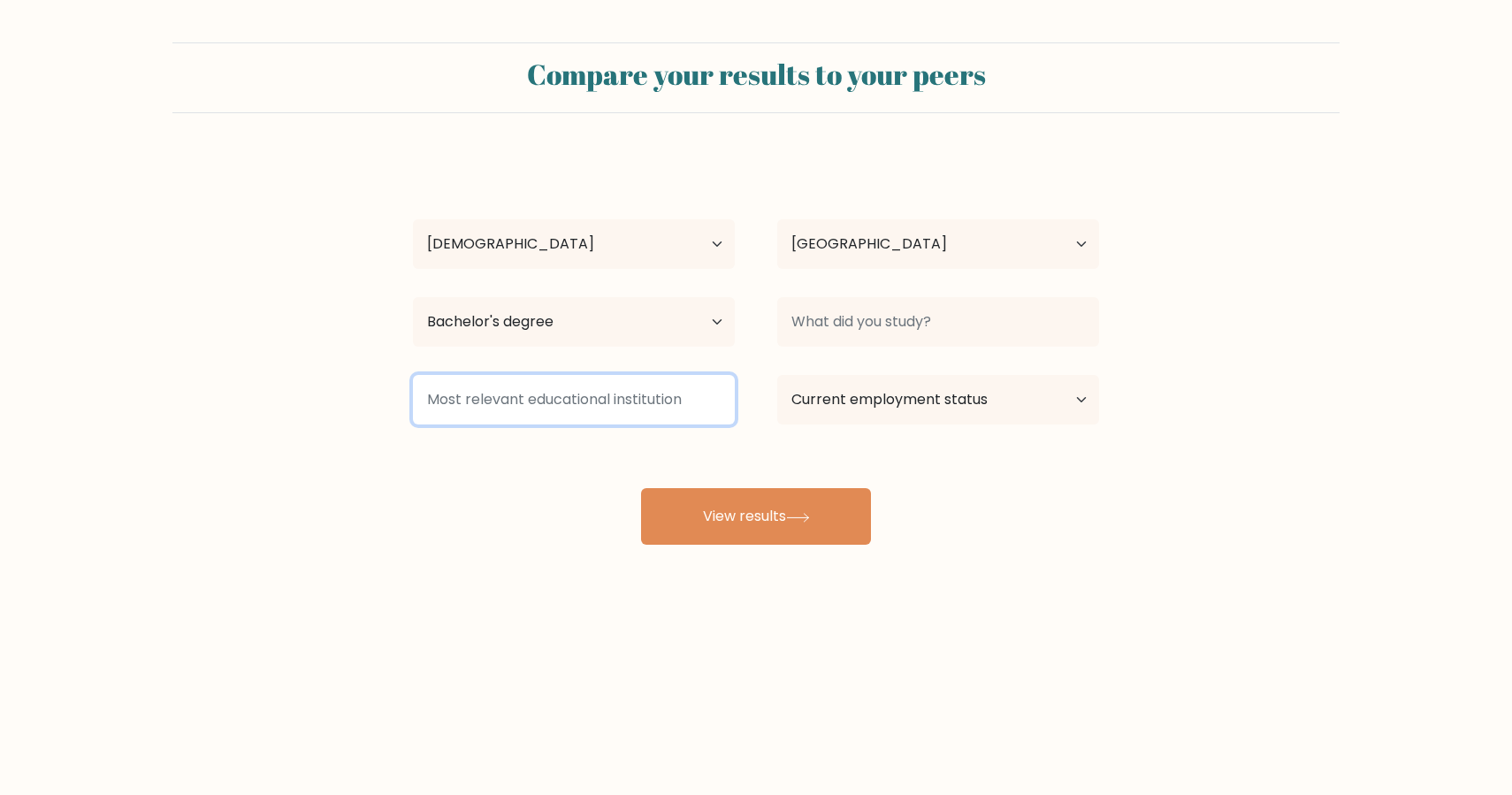
click at [596, 380] on input at bounding box center [574, 400] width 322 height 50
click at [601, 409] on input at bounding box center [574, 400] width 322 height 50
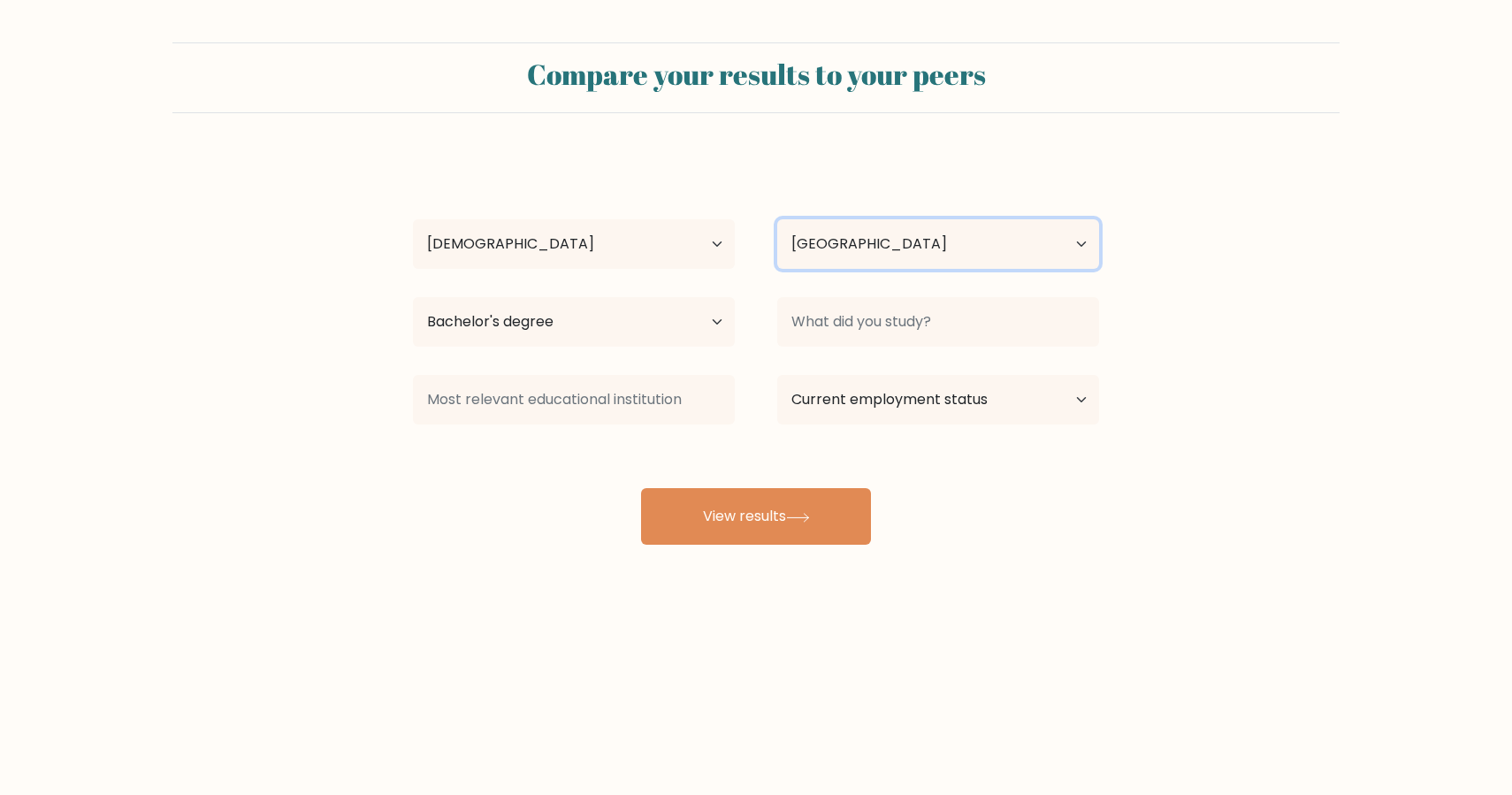
click at [832, 227] on select "Country Afghanistan Albania Algeria American Samoa Andorra Angola Anguilla Anta…" at bounding box center [938, 244] width 322 height 50
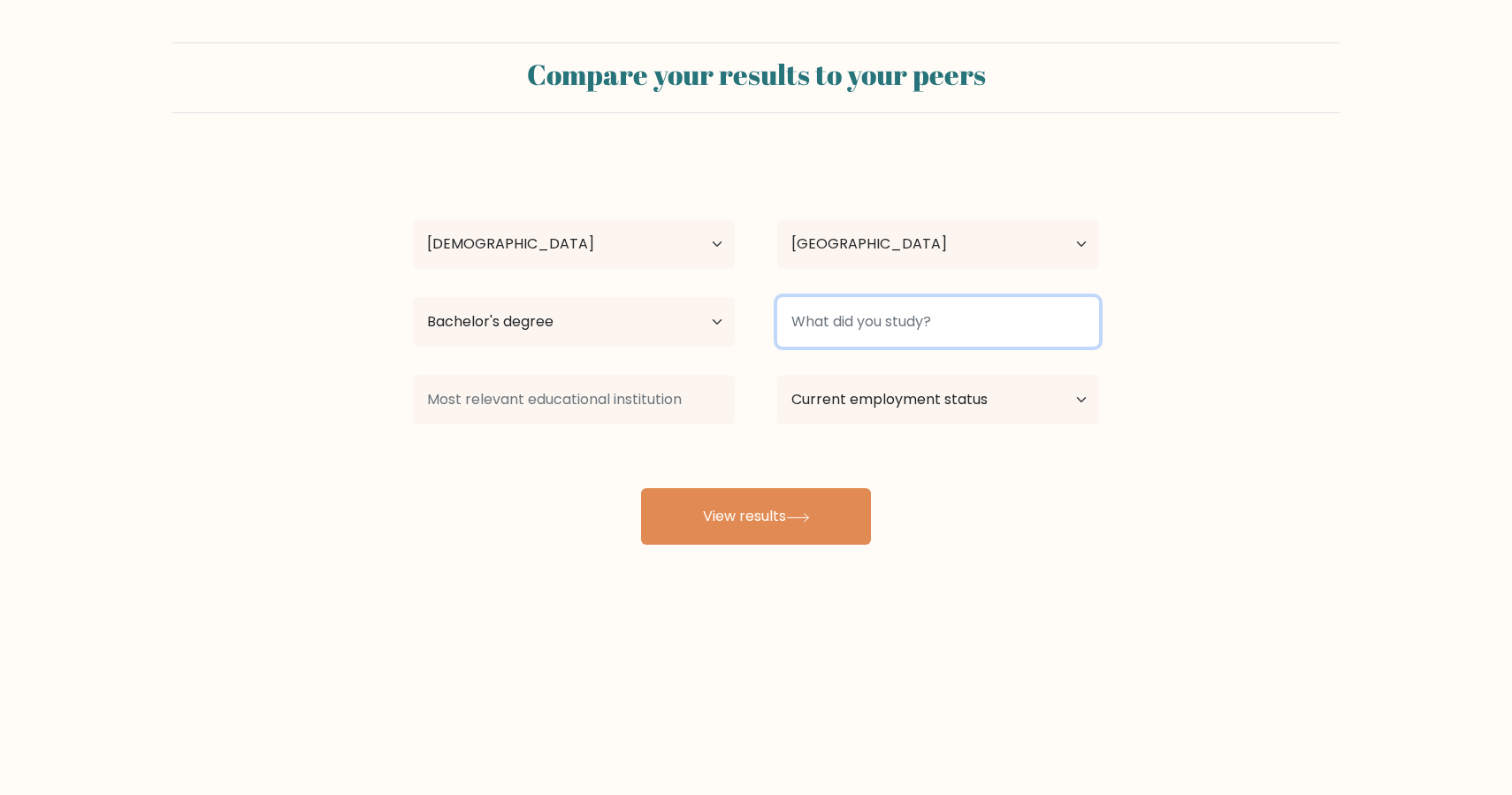
click at [918, 322] on input at bounding box center [938, 322] width 322 height 50
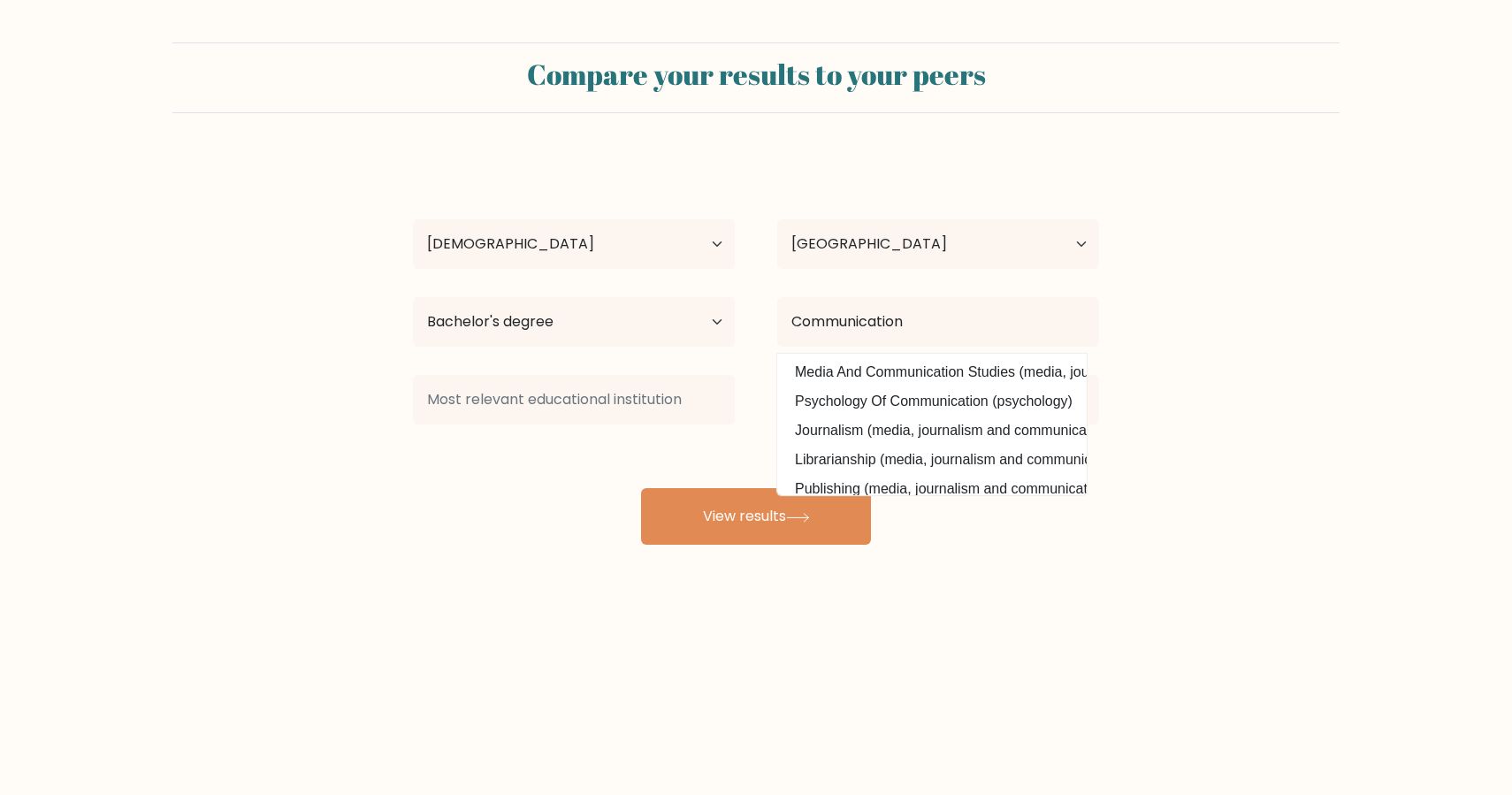
drag, startPoint x: 979, startPoint y: 424, endPoint x: 924, endPoint y: 423, distance: 55.0
click at [979, 423] on option "Journalism (media, journalism and communications)" at bounding box center [931, 430] width 301 height 28
type input "Journalism"
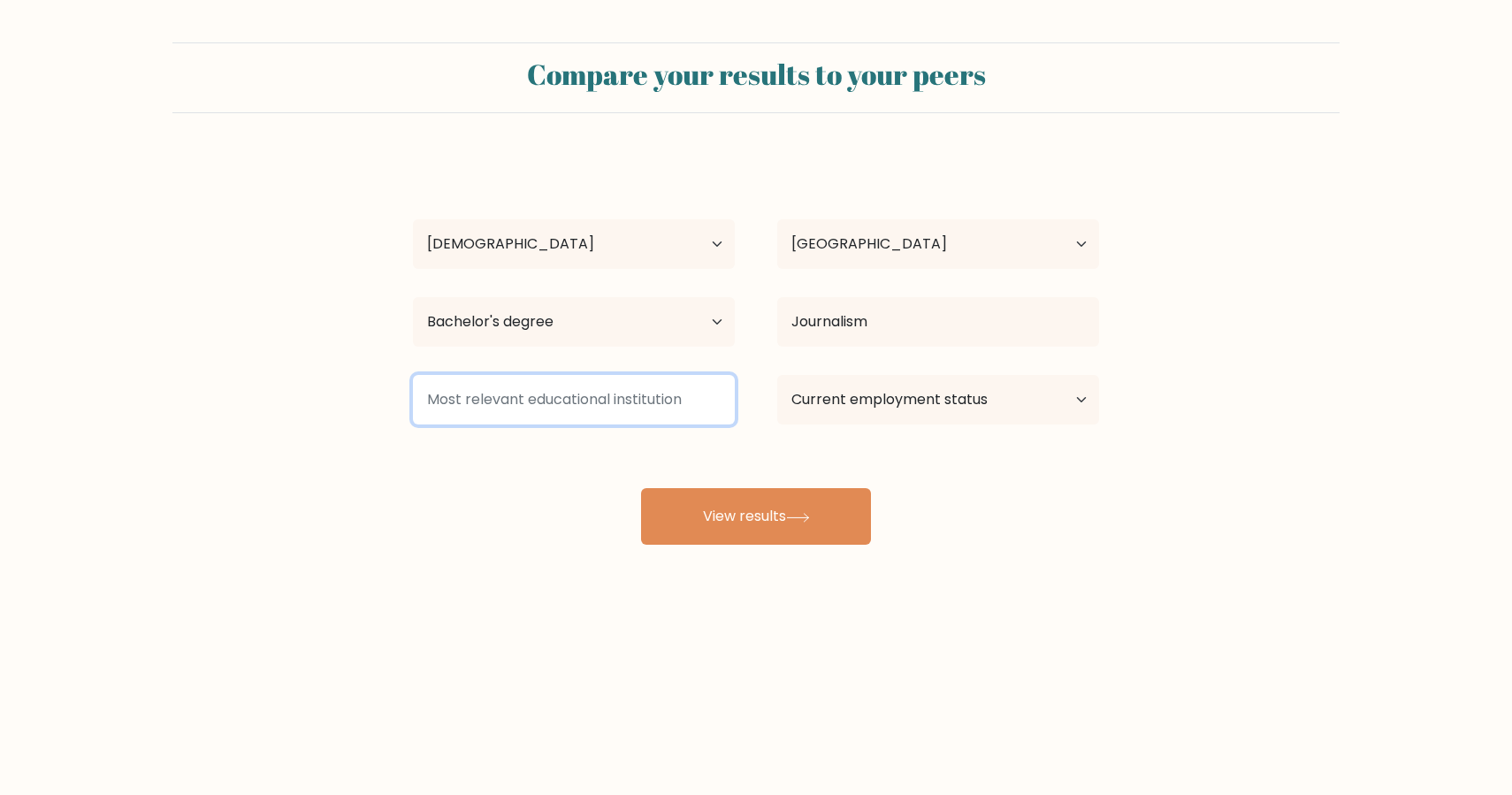
click at [538, 417] on input at bounding box center [574, 400] width 322 height 50
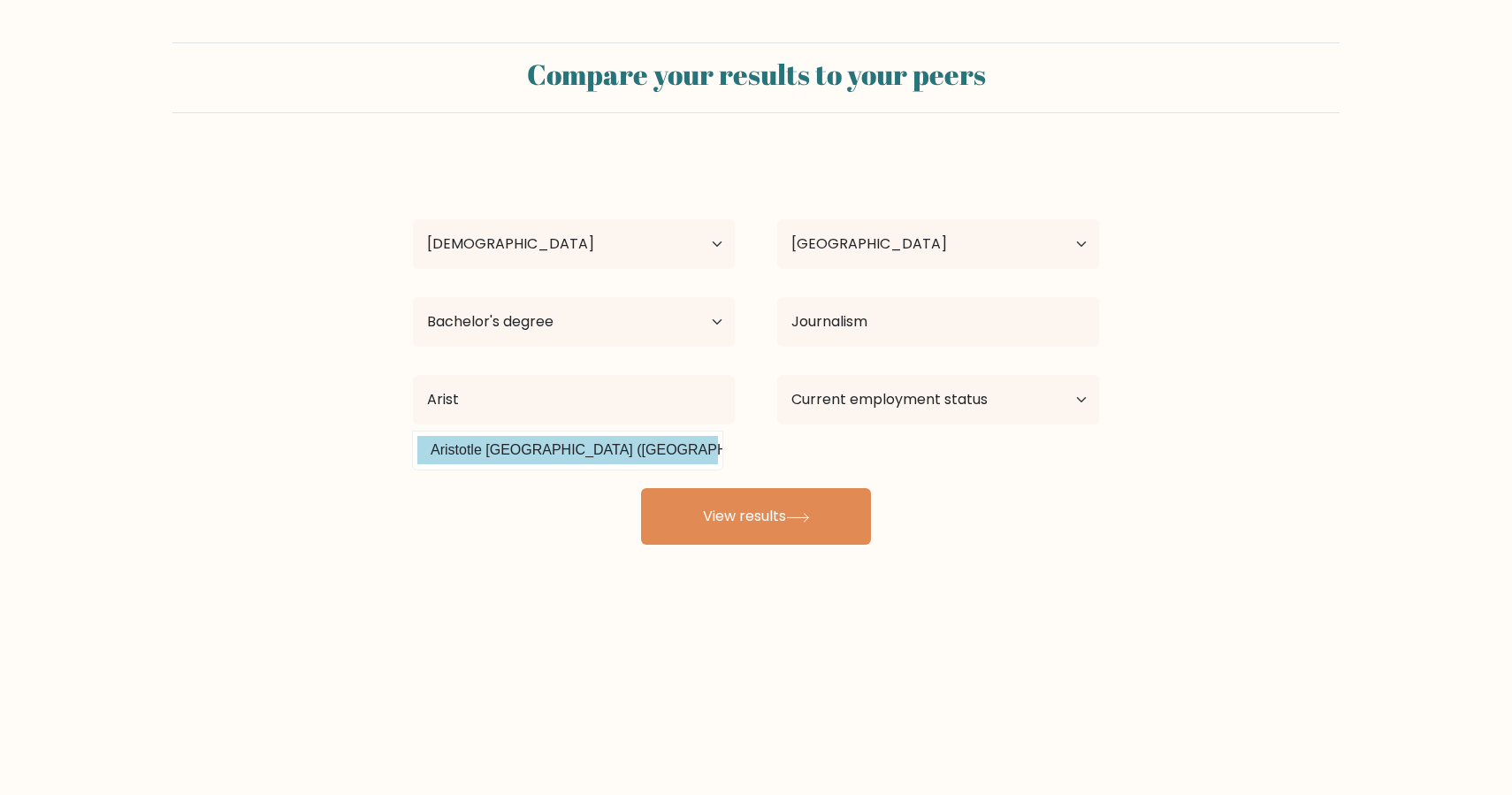
click at [544, 462] on option "Aristotle University of Thessaloniki (Greece)" at bounding box center [567, 449] width 301 height 28
type input "Aristotle [GEOGRAPHIC_DATA]"
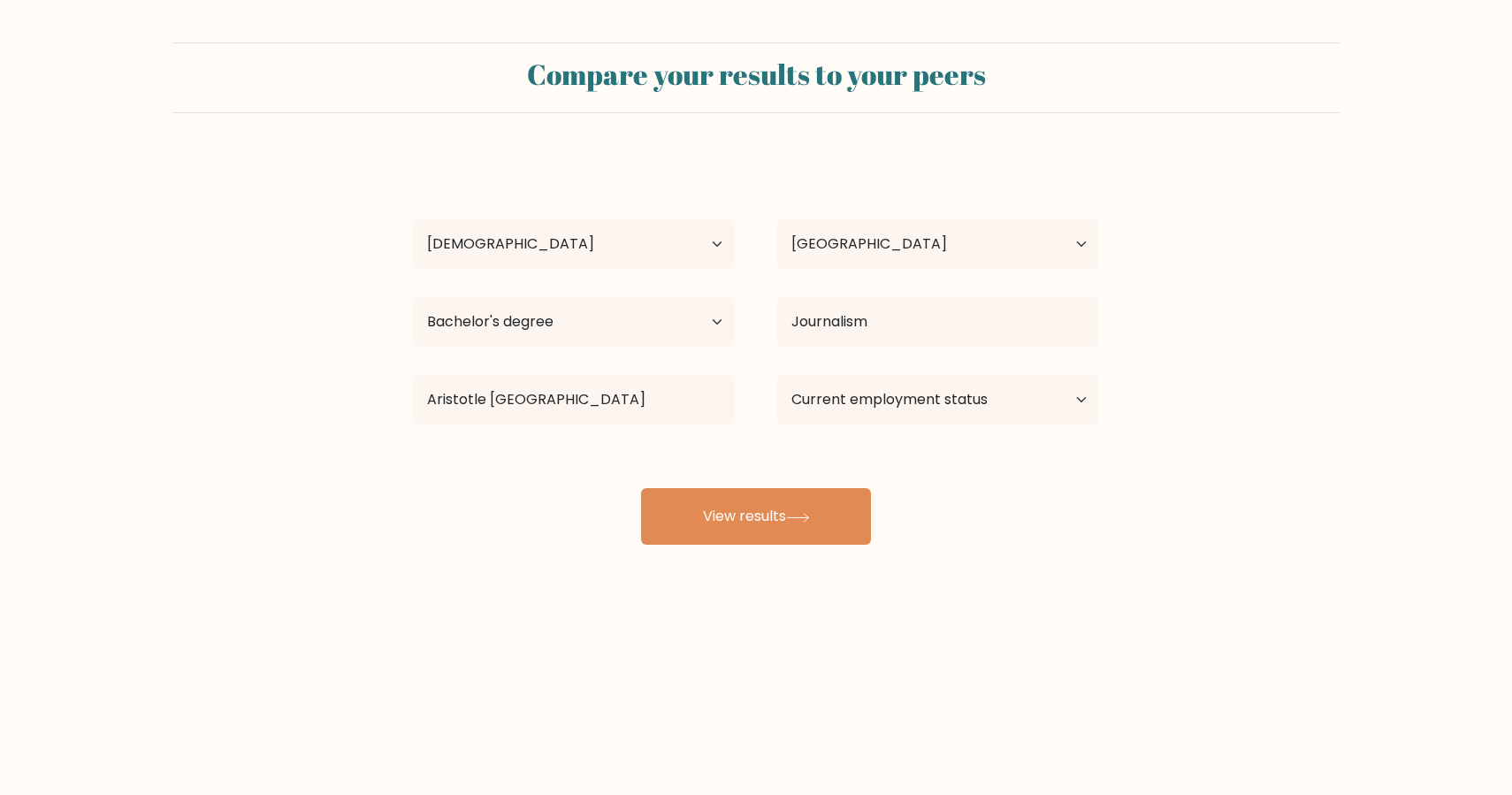
click at [914, 374] on div "Current employment status Employed Student Retired Other / prefer not to answer" at bounding box center [938, 399] width 364 height 63
click at [913, 384] on select "Current employment status Employed Student Retired Other / prefer not to answer" at bounding box center [938, 400] width 322 height 50
select select "other"
click at [778, 375] on select "Current employment status Employed Student Retired Other / prefer not to answer" at bounding box center [938, 400] width 322 height 50
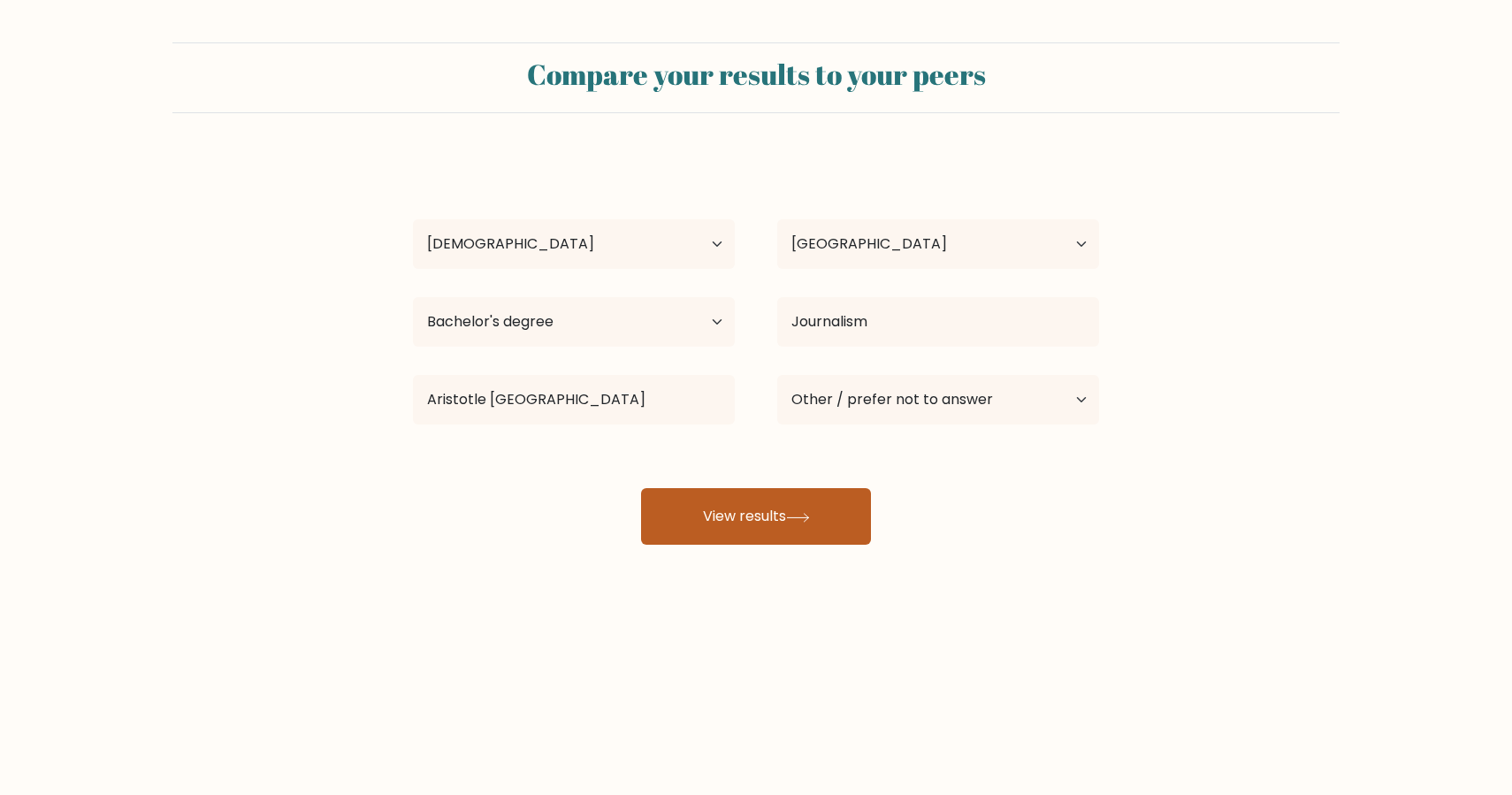
click at [830, 513] on button "View results" at bounding box center [756, 517] width 230 height 57
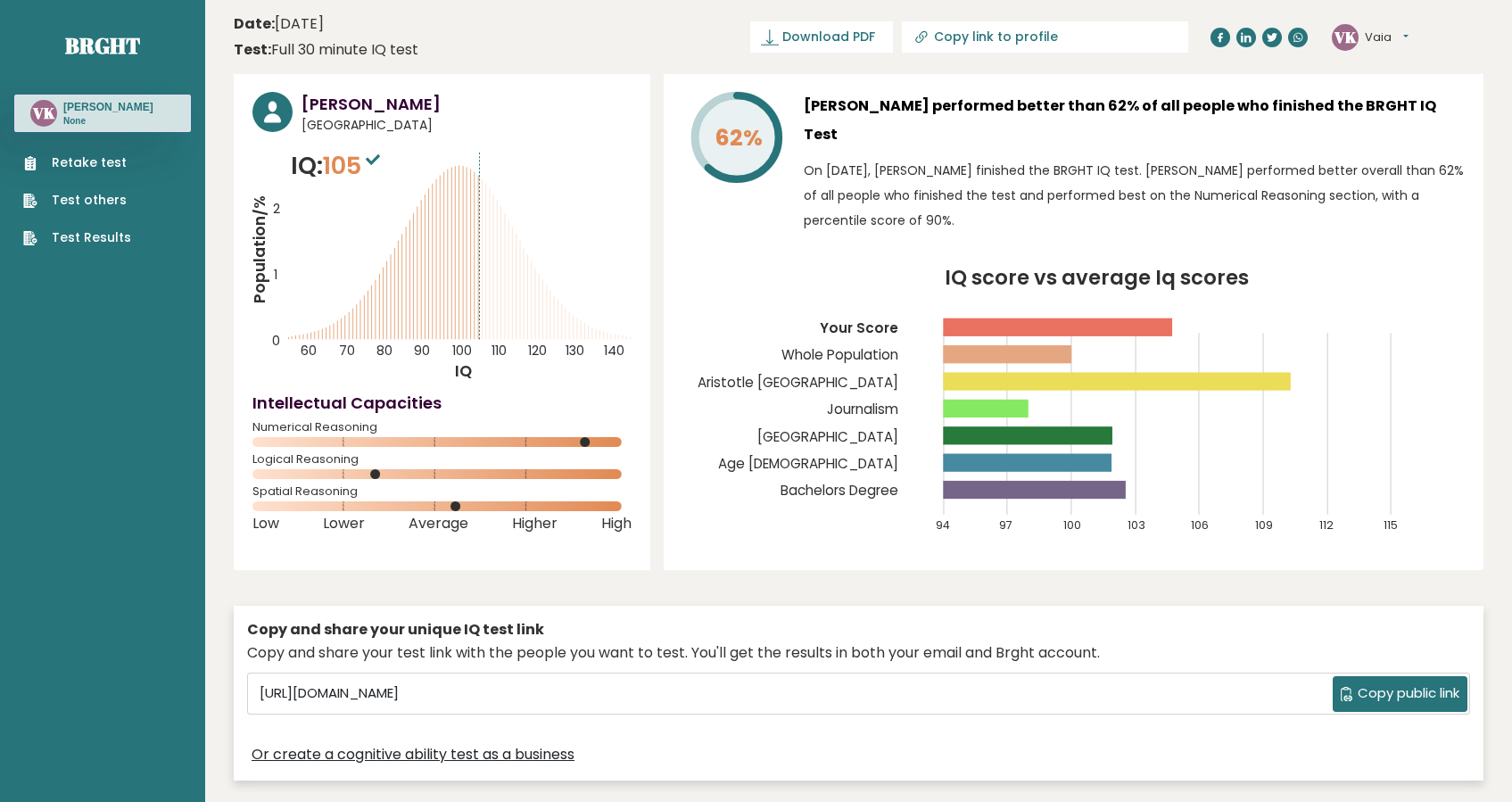
click at [94, 162] on link "Retake test" at bounding box center [77, 162] width 108 height 19
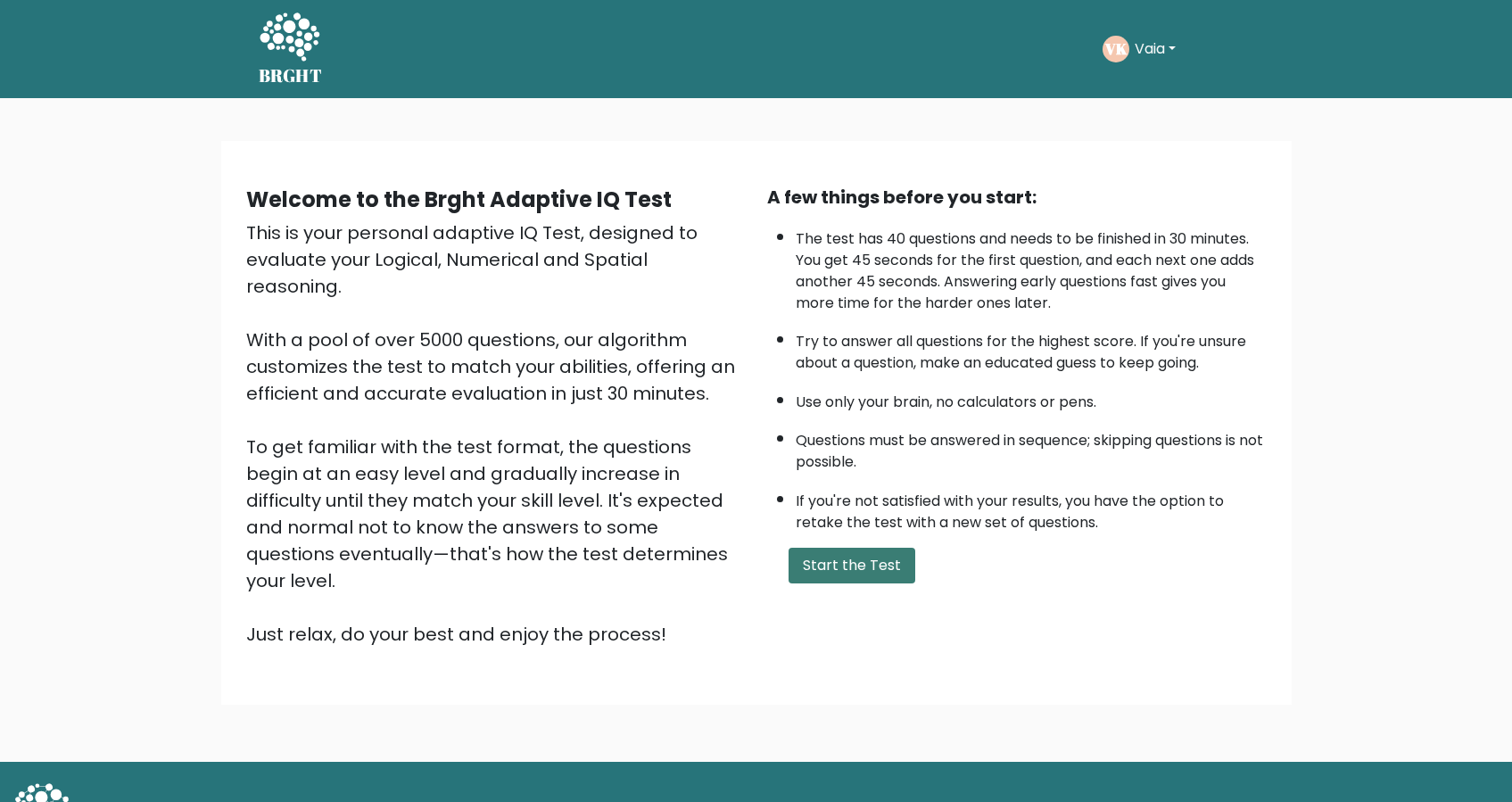
click at [871, 566] on button "Start the Test" at bounding box center [851, 566] width 127 height 35
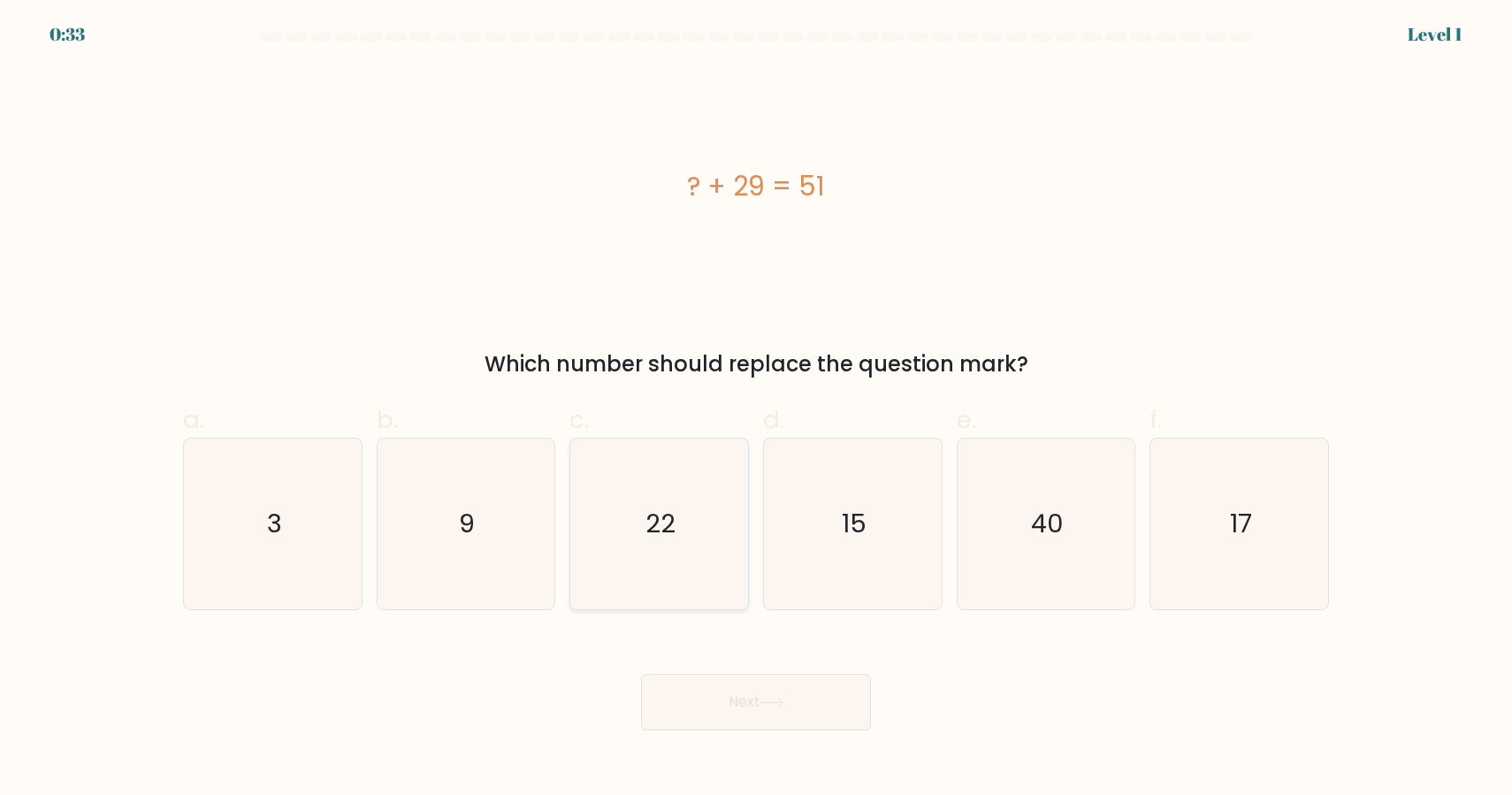
click at [631, 595] on icon "22" at bounding box center [659, 524] width 171 height 171
click at [756, 409] on input "c. 22" at bounding box center [756, 403] width 1 height 12
radio input "true"
click at [713, 684] on button "Next" at bounding box center [756, 702] width 230 height 57
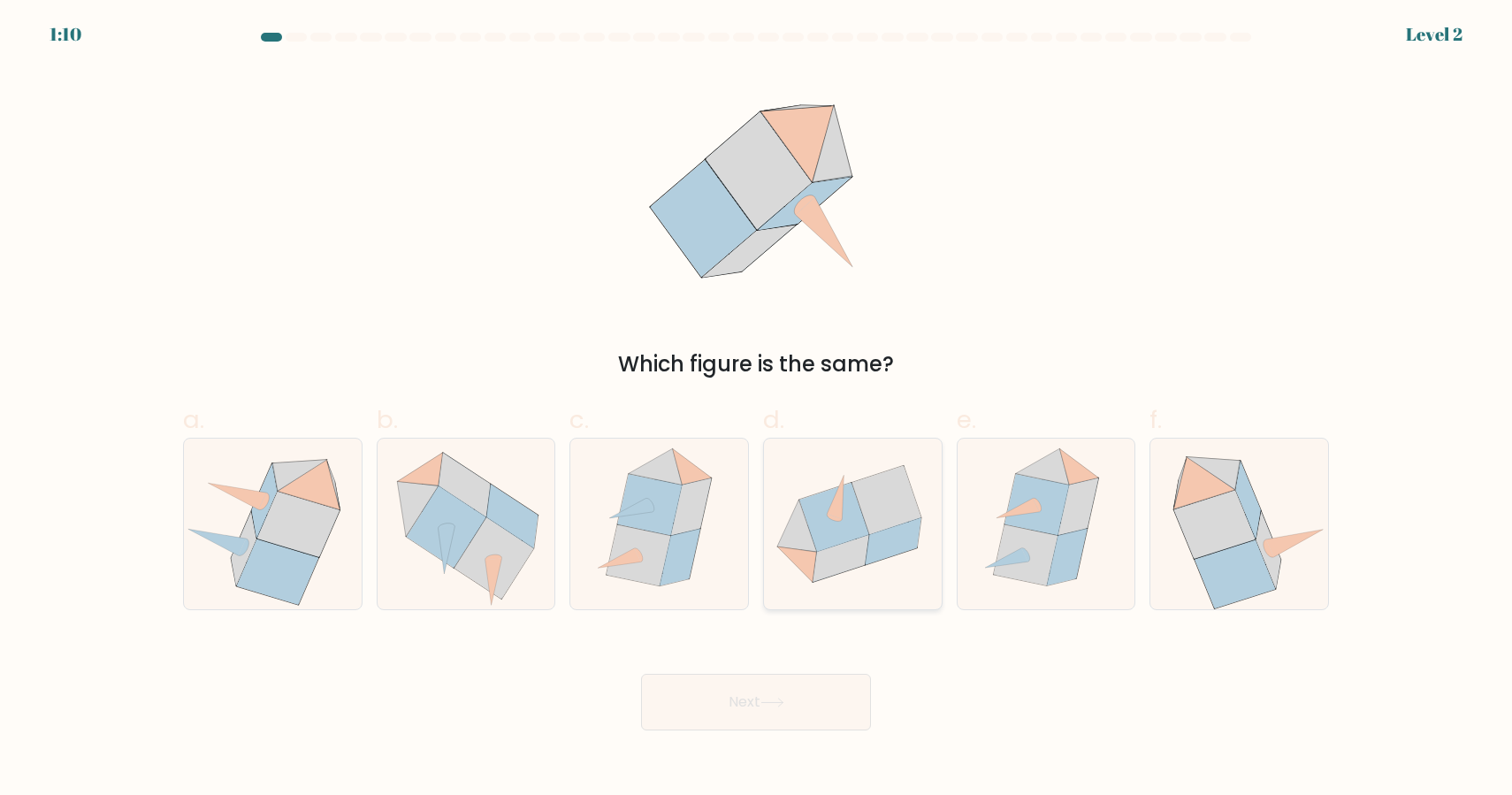
click at [840, 550] on icon at bounding box center [840, 558] width 56 height 47
click at [757, 409] on input "d." at bounding box center [756, 403] width 1 height 12
radio input "true"
click at [820, 710] on button "Next" at bounding box center [756, 702] width 230 height 57
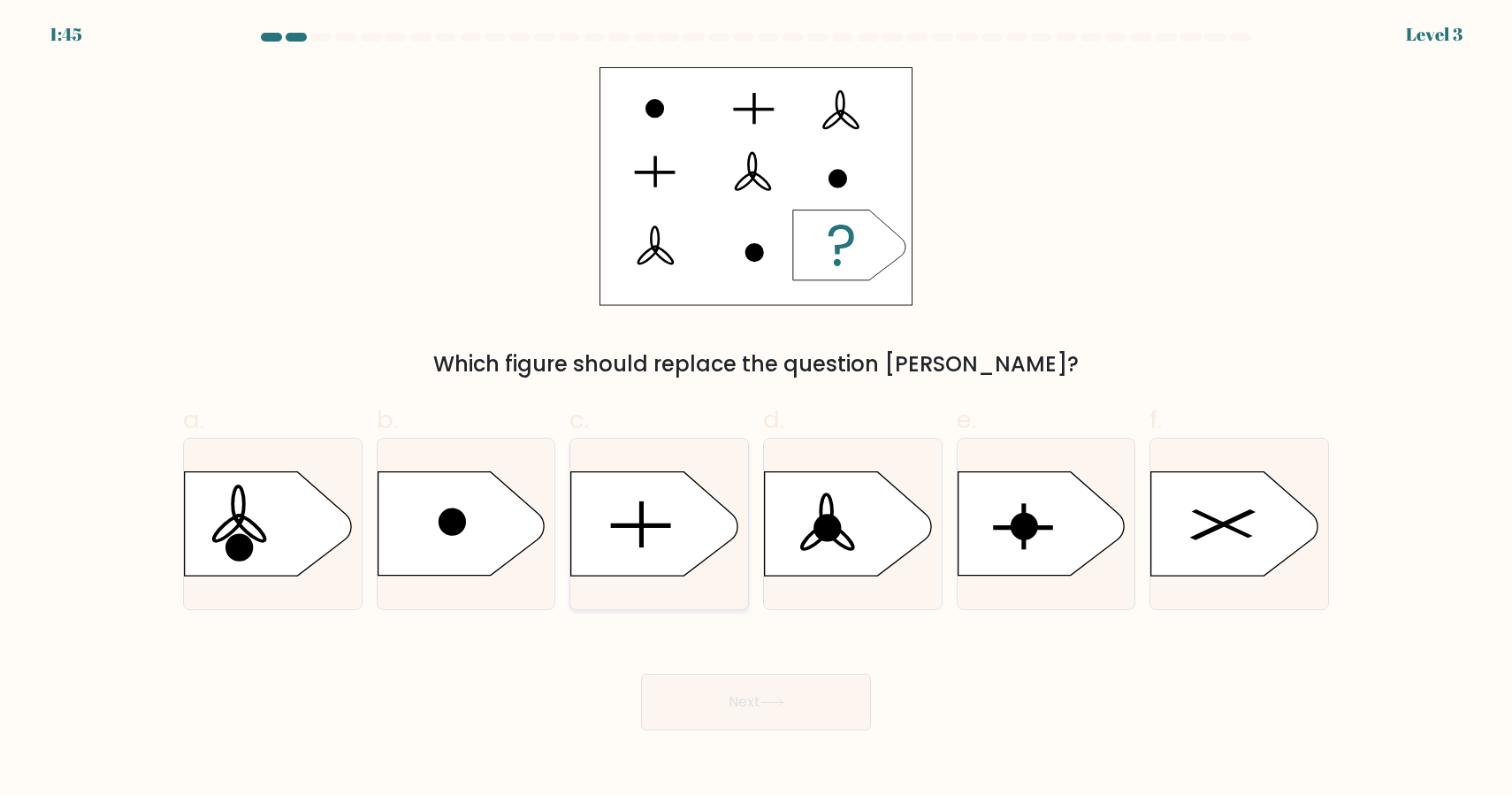
click at [675, 540] on icon at bounding box center [654, 524] width 166 height 104
click at [756, 409] on input "c." at bounding box center [756, 403] width 1 height 12
radio input "true"
click at [767, 714] on button "Next" at bounding box center [756, 702] width 230 height 57
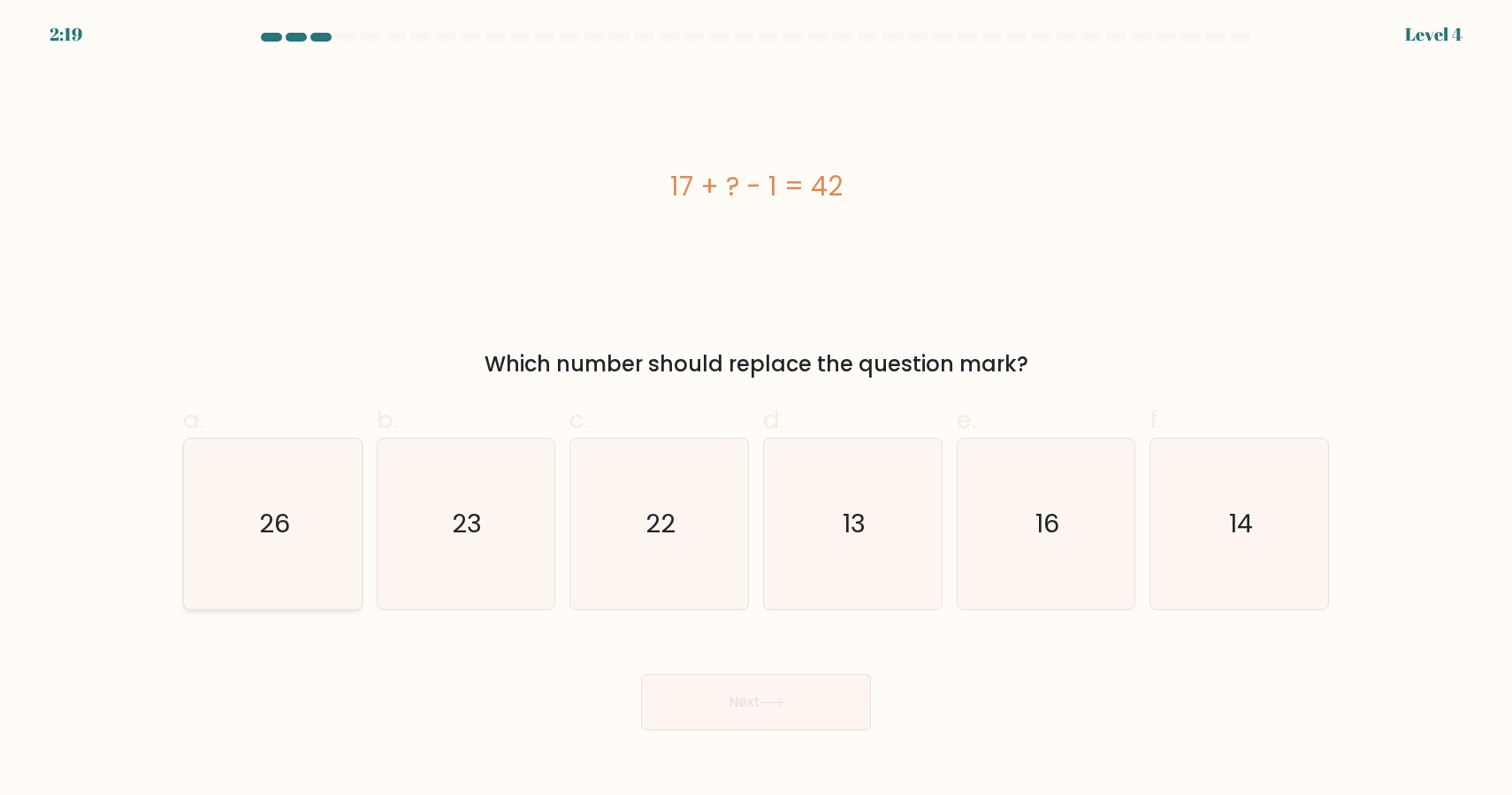
click at [305, 504] on icon "26" at bounding box center [273, 524] width 171 height 171
click at [756, 409] on input "a. 26" at bounding box center [756, 403] width 1 height 12
radio input "true"
click at [756, 703] on button "Next" at bounding box center [756, 702] width 230 height 57
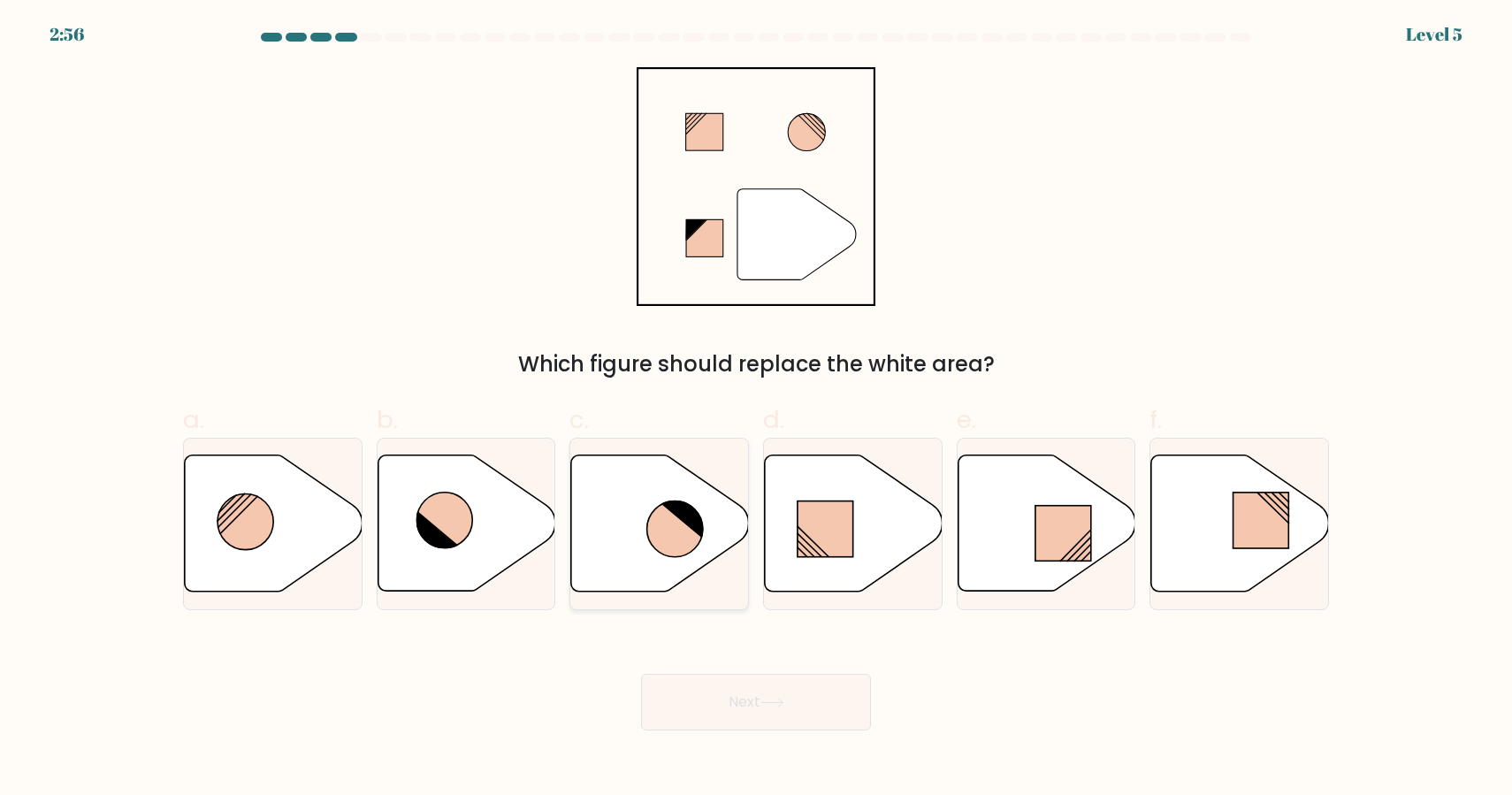
click at [684, 529] on icon at bounding box center [675, 529] width 56 height 56
click at [756, 409] on input "c." at bounding box center [756, 403] width 1 height 12
radio input "true"
click at [767, 709] on button "Next" at bounding box center [756, 702] width 230 height 57
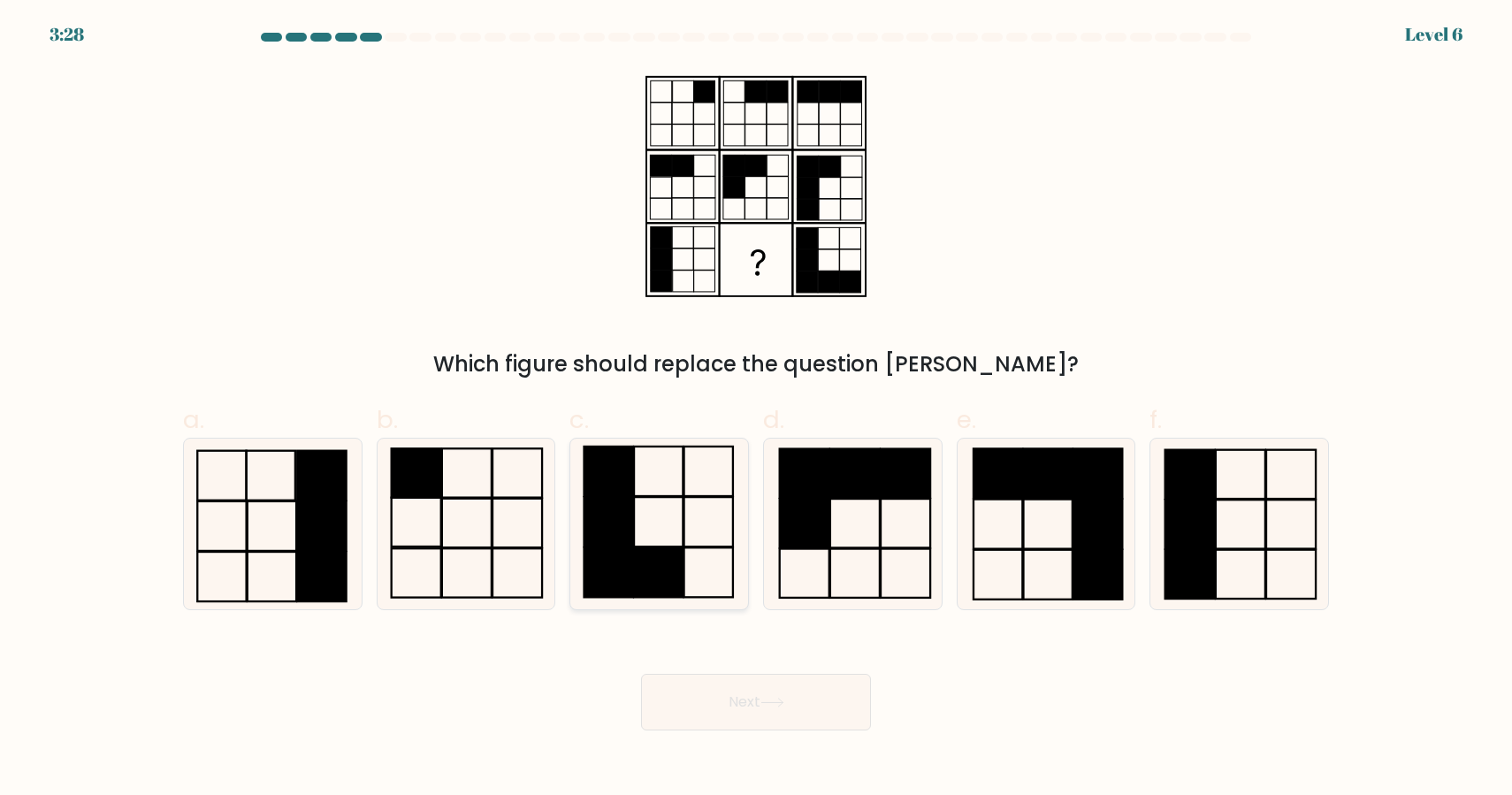
click at [650, 517] on icon at bounding box center [659, 524] width 171 height 171
click at [756, 409] on input "c." at bounding box center [756, 403] width 1 height 12
radio input "true"
click at [781, 712] on button "Next" at bounding box center [756, 702] width 230 height 57
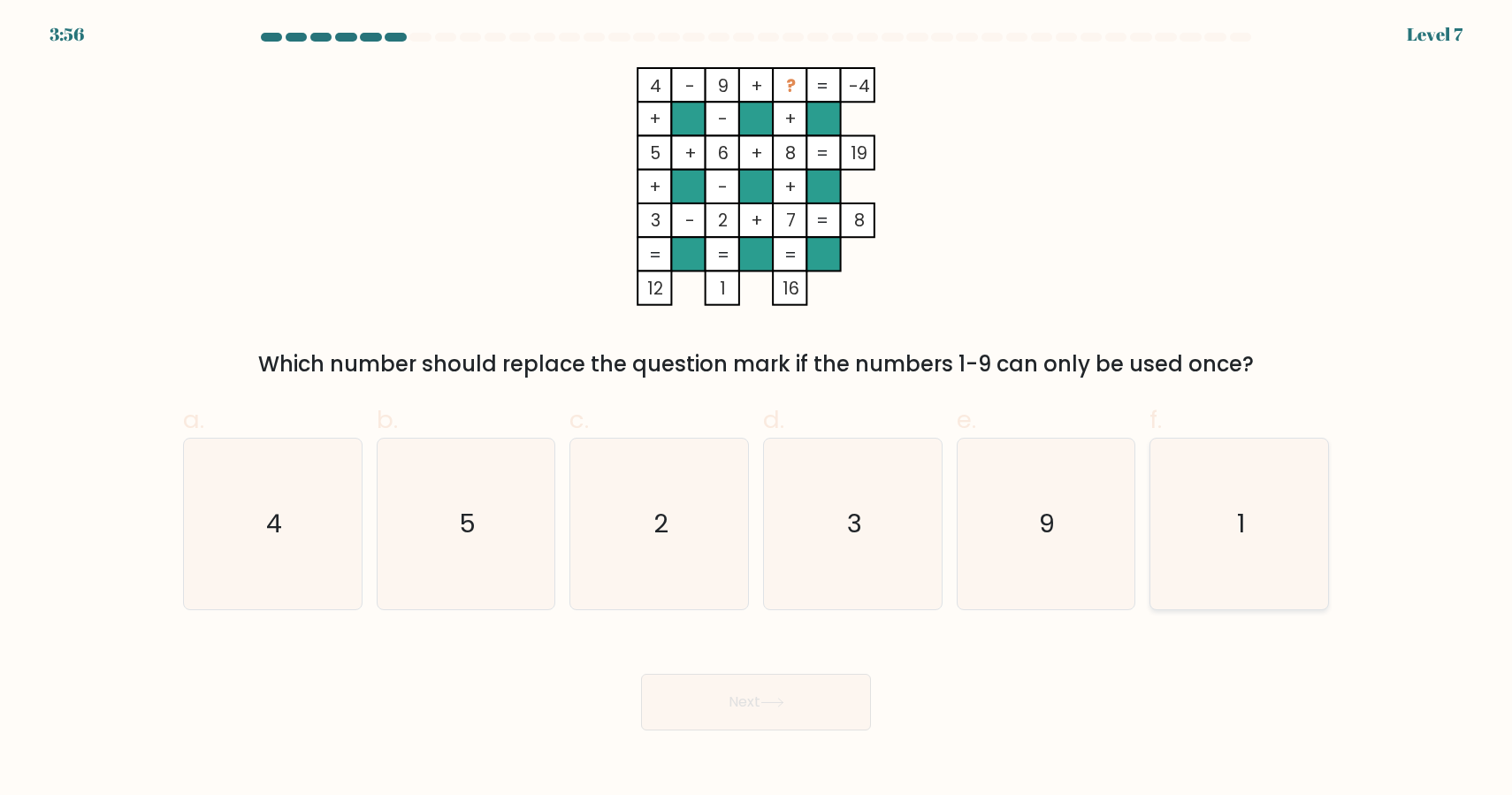
click at [1269, 522] on icon "1" at bounding box center [1240, 524] width 171 height 171
click at [757, 409] on input "f. 1" at bounding box center [756, 403] width 1 height 12
radio input "true"
click at [768, 710] on button "Next" at bounding box center [756, 702] width 230 height 57
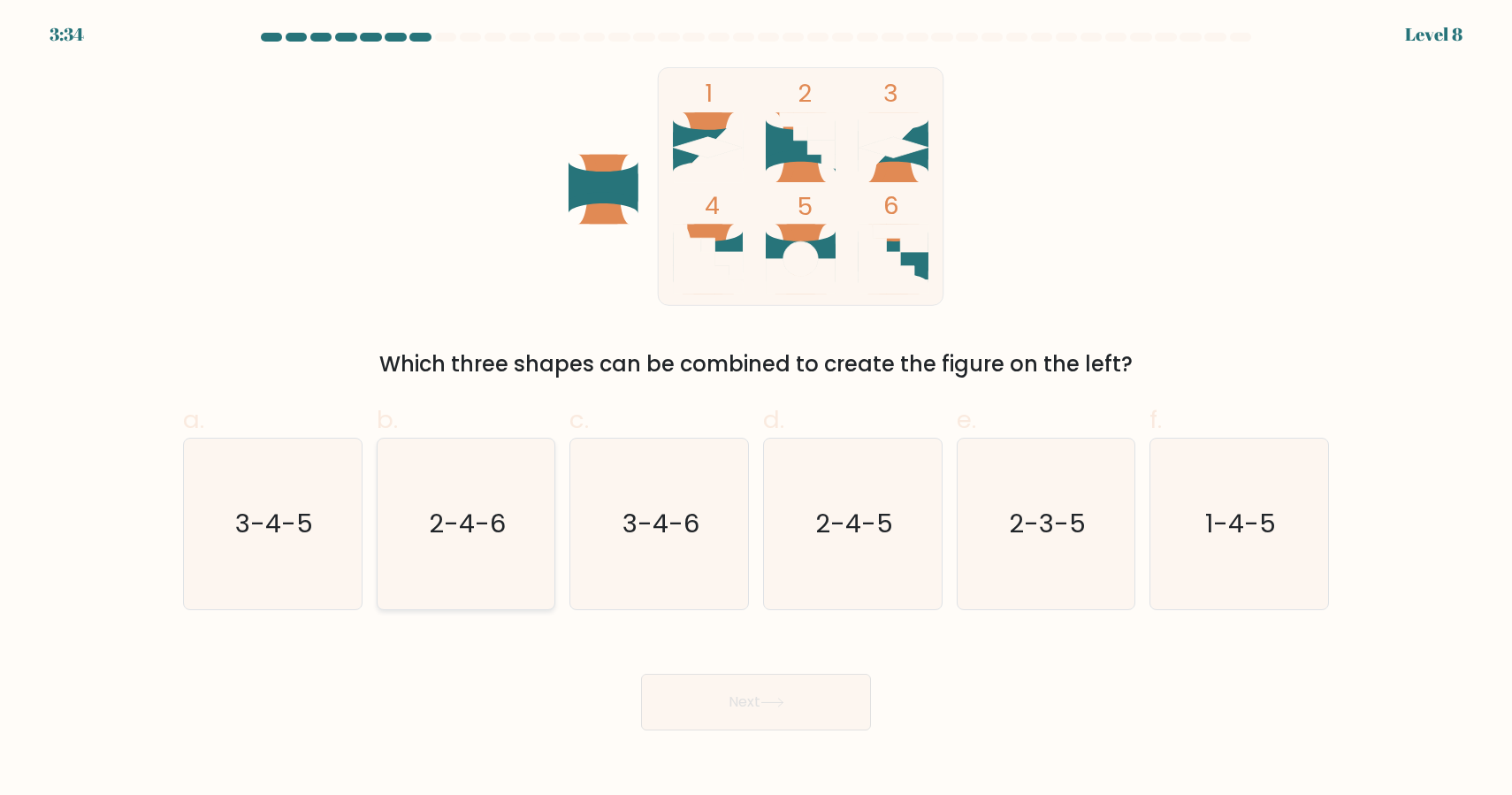
click at [489, 540] on text "2-4-6" at bounding box center [468, 523] width 77 height 35
click at [756, 409] on input "b. 2-4-6" at bounding box center [756, 403] width 1 height 12
radio input "true"
click at [781, 728] on button "Next" at bounding box center [756, 702] width 230 height 57
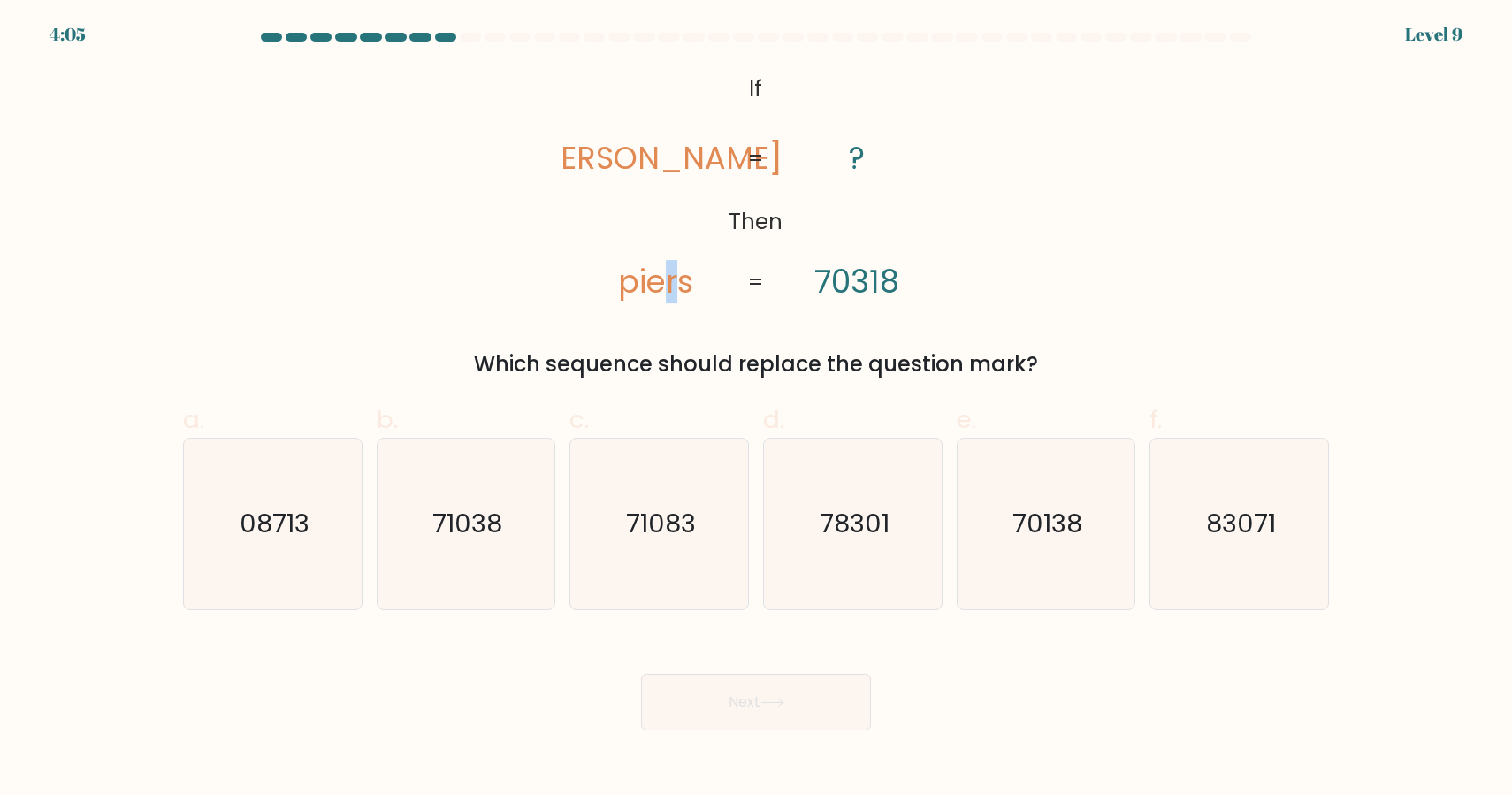
drag, startPoint x: 676, startPoint y: 288, endPoint x: 665, endPoint y: 287, distance: 11.0
click at [665, 287] on tspan "piers" at bounding box center [655, 281] width 75 height 43
click at [711, 568] on icon "71083" at bounding box center [659, 524] width 171 height 171
click at [756, 409] on input "c. 71083" at bounding box center [756, 403] width 1 height 12
radio input "true"
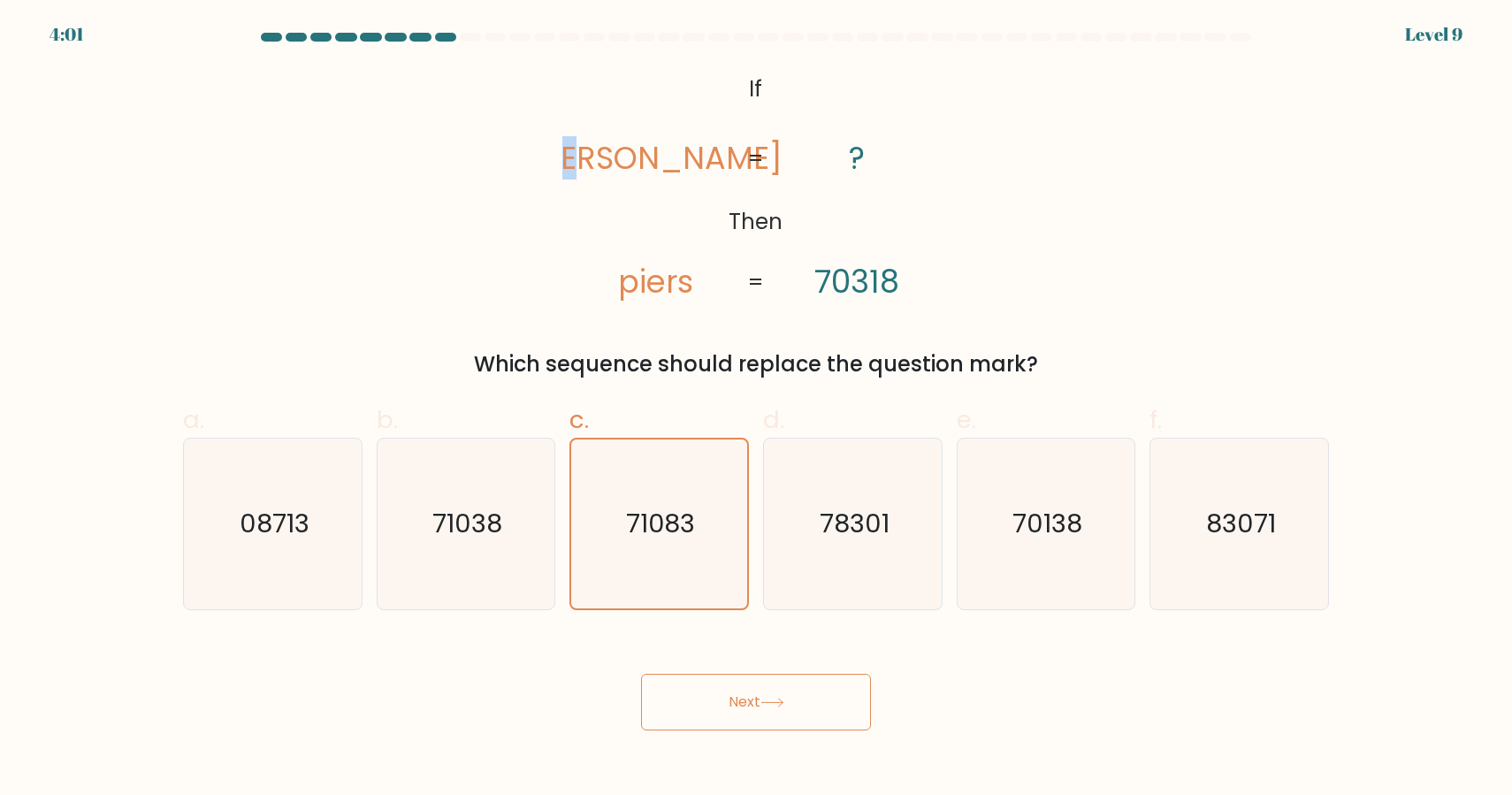
click at [649, 150] on tspan "pries" at bounding box center [655, 157] width 254 height 43
drag, startPoint x: 646, startPoint y: 285, endPoint x: 638, endPoint y: 284, distance: 8.1
click at [638, 284] on tspan "piers" at bounding box center [655, 281] width 75 height 43
drag, startPoint x: 660, startPoint y: 163, endPoint x: 681, endPoint y: 164, distance: 21.0
click at [681, 164] on tspan "pries" at bounding box center [655, 157] width 254 height 43
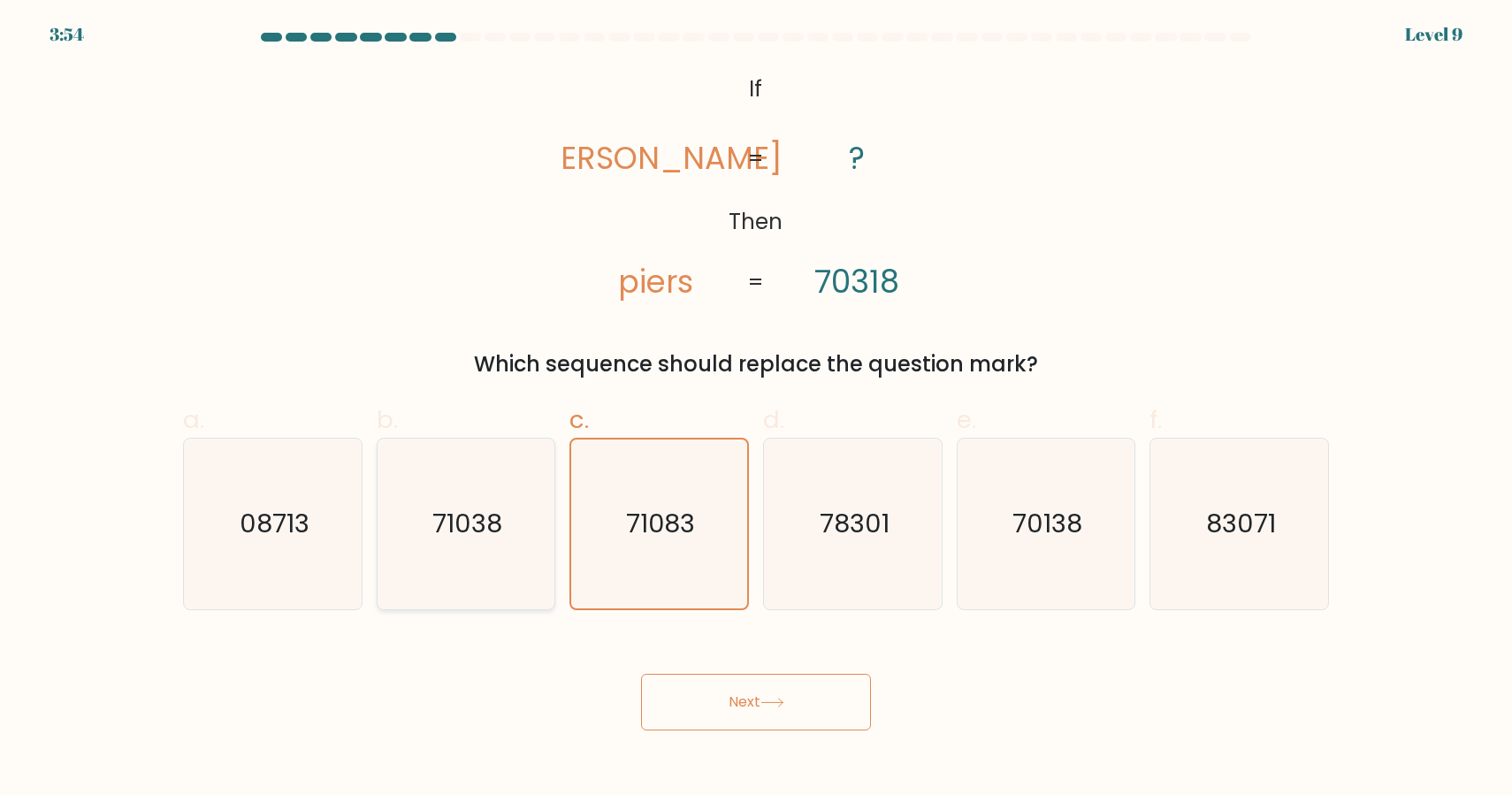
click at [491, 533] on text "71038" at bounding box center [467, 523] width 70 height 35
click at [756, 409] on input "b. 71038" at bounding box center [756, 403] width 1 height 12
radio input "true"
click at [767, 711] on button "Next" at bounding box center [756, 702] width 230 height 57
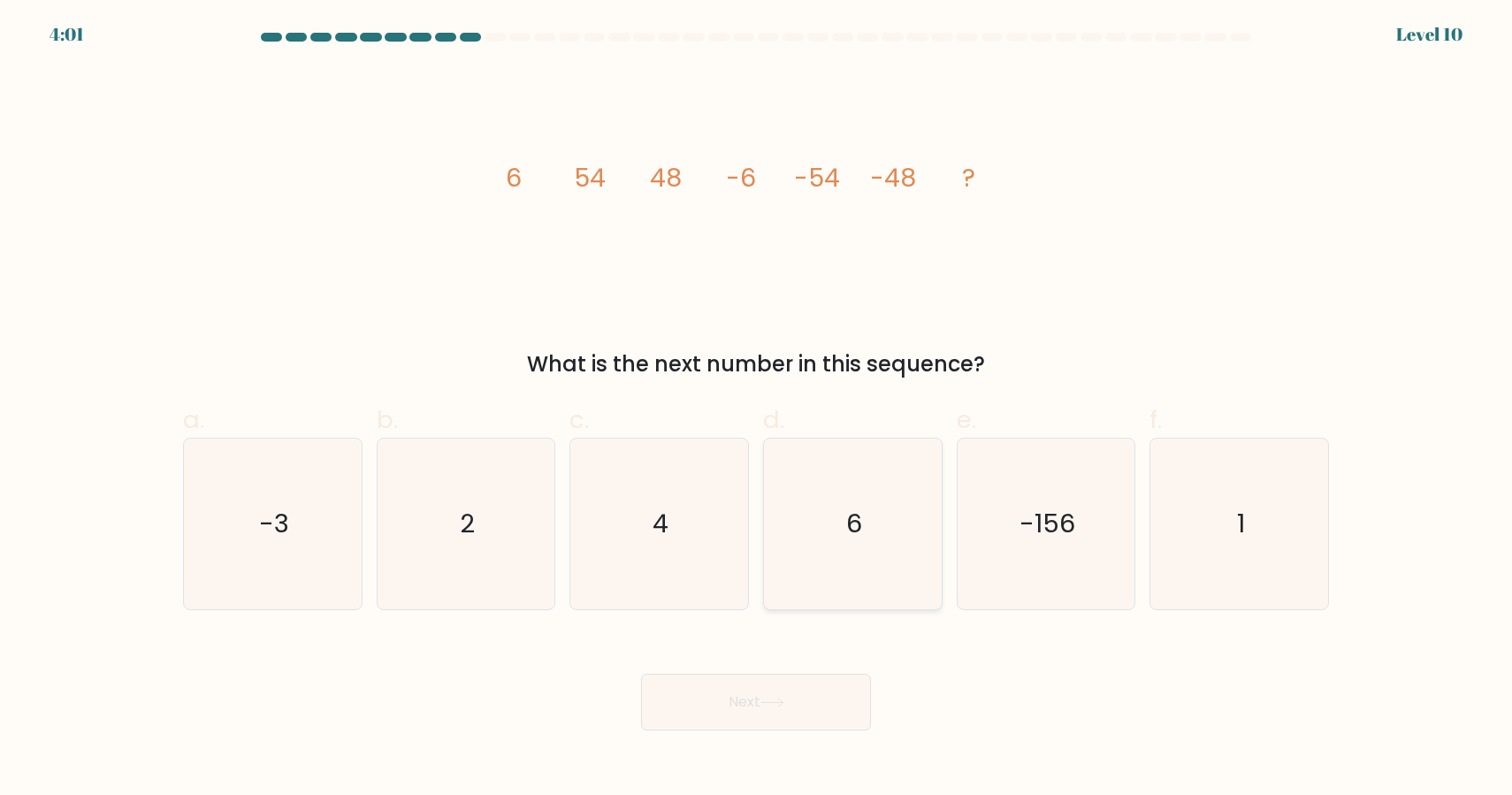
click at [863, 539] on icon "6" at bounding box center [853, 524] width 171 height 171
click at [757, 409] on input "d. 6" at bounding box center [756, 403] width 1 height 12
radio input "true"
click at [843, 717] on button "Next" at bounding box center [756, 702] width 230 height 57
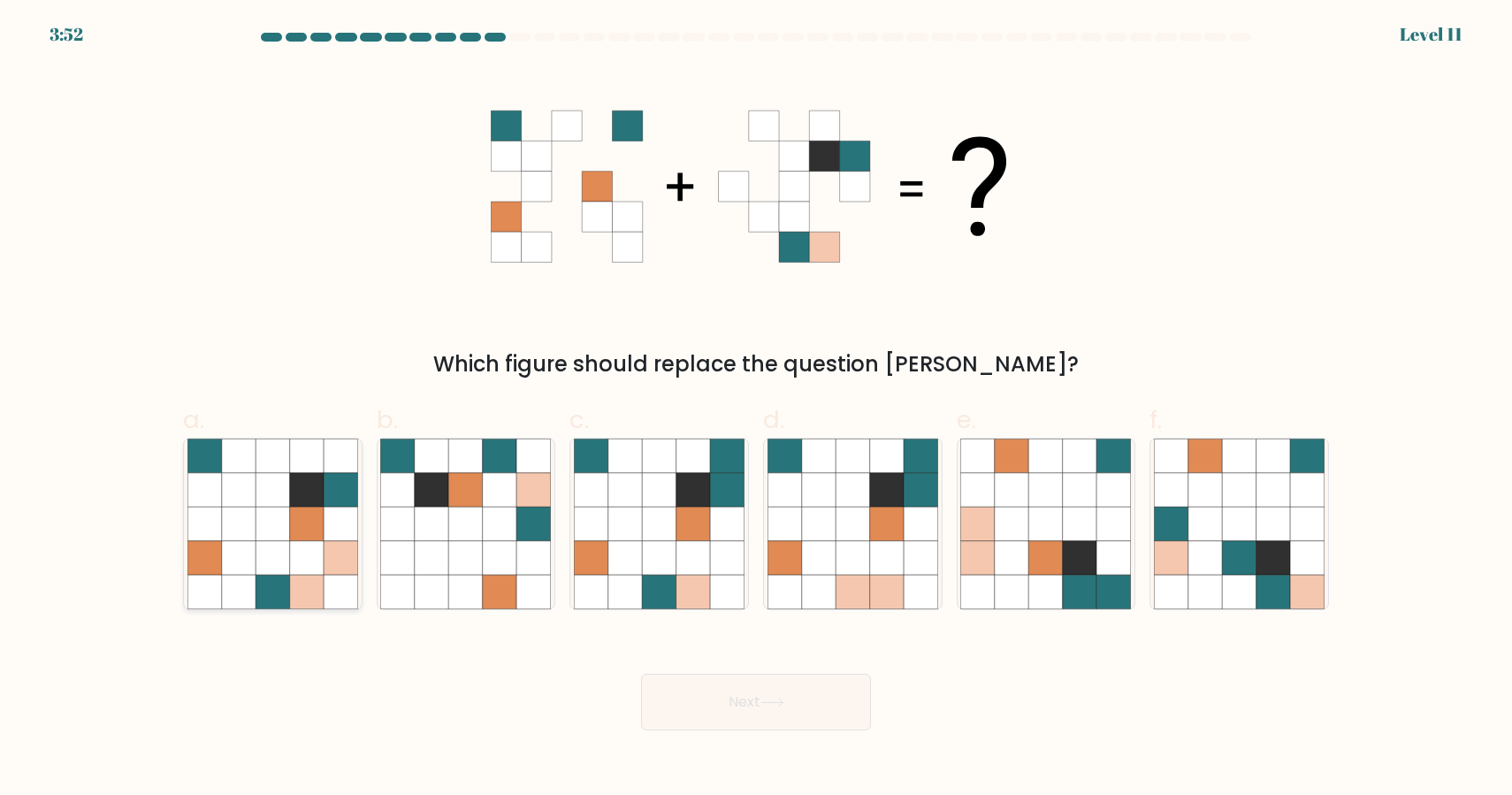
click at [266, 566] on icon at bounding box center [272, 558] width 34 height 34
click at [756, 409] on input "a." at bounding box center [756, 403] width 1 height 12
radio input "true"
click at [756, 711] on button "Next" at bounding box center [756, 702] width 230 height 57
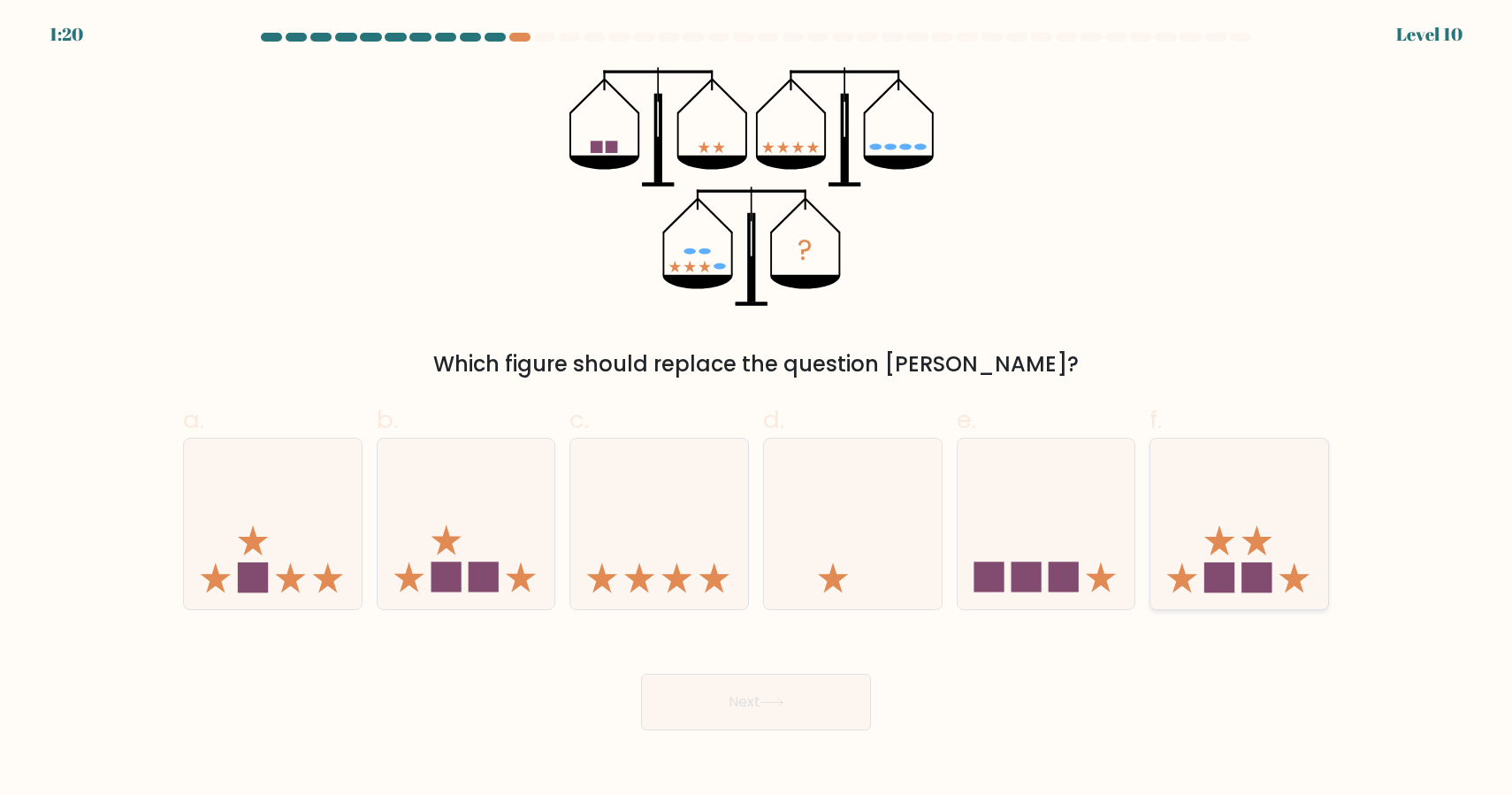
click at [1258, 572] on rect at bounding box center [1256, 577] width 30 height 30
click at [757, 409] on input "f." at bounding box center [756, 403] width 1 height 12
radio input "true"
click at [720, 706] on button "Next" at bounding box center [756, 702] width 230 height 57
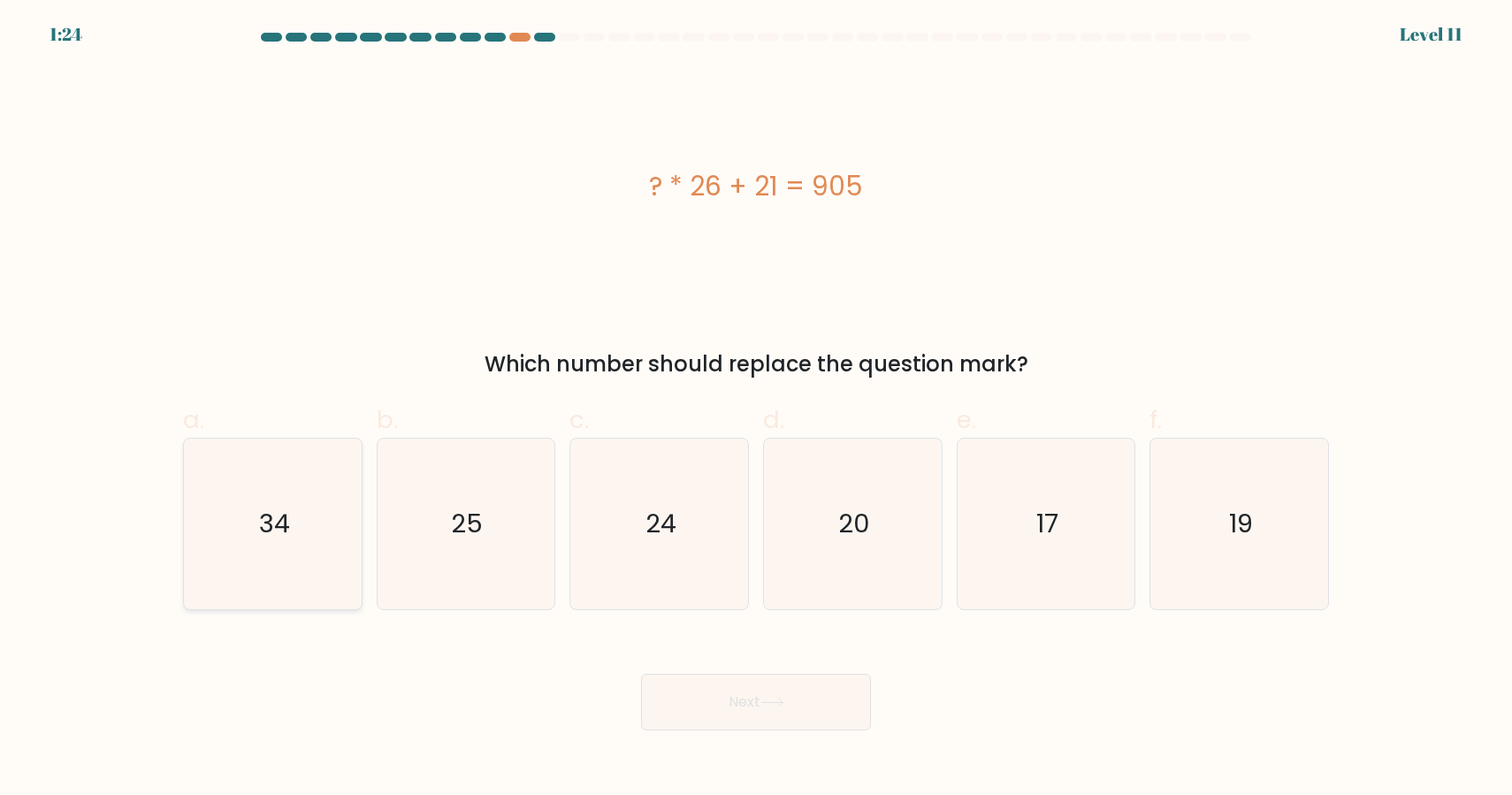
click at [320, 598] on icon "34" at bounding box center [273, 524] width 171 height 171
click at [756, 409] on input "a. 34" at bounding box center [756, 403] width 1 height 12
radio input "true"
click at [803, 694] on button "Next" at bounding box center [756, 702] width 230 height 57
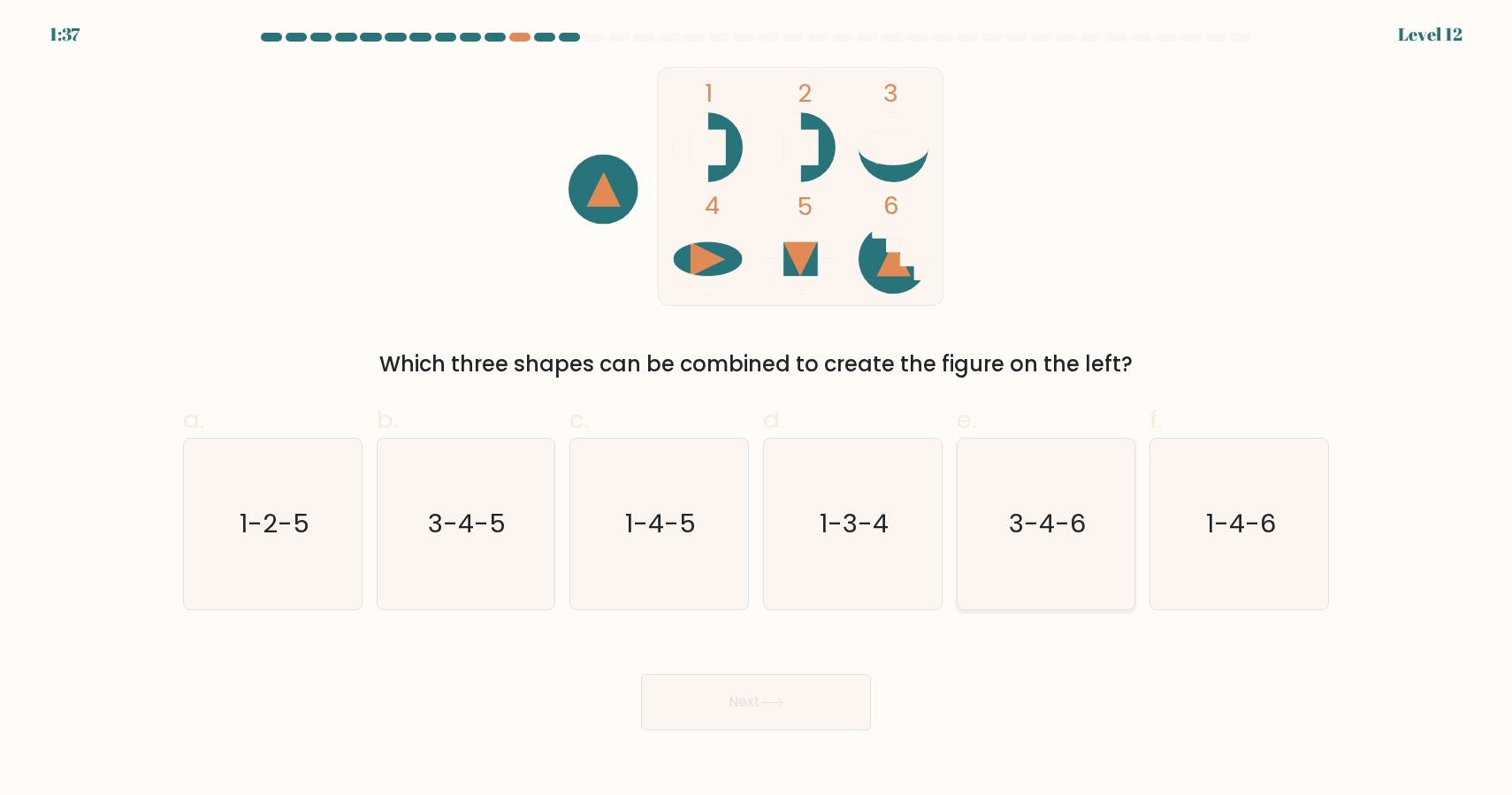
click at [1051, 498] on icon "3-4-6" at bounding box center [1046, 524] width 171 height 171
click at [757, 409] on input "e. 3-4-6" at bounding box center [756, 403] width 1 height 12
radio input "true"
click at [781, 712] on button "Next" at bounding box center [756, 702] width 230 height 57
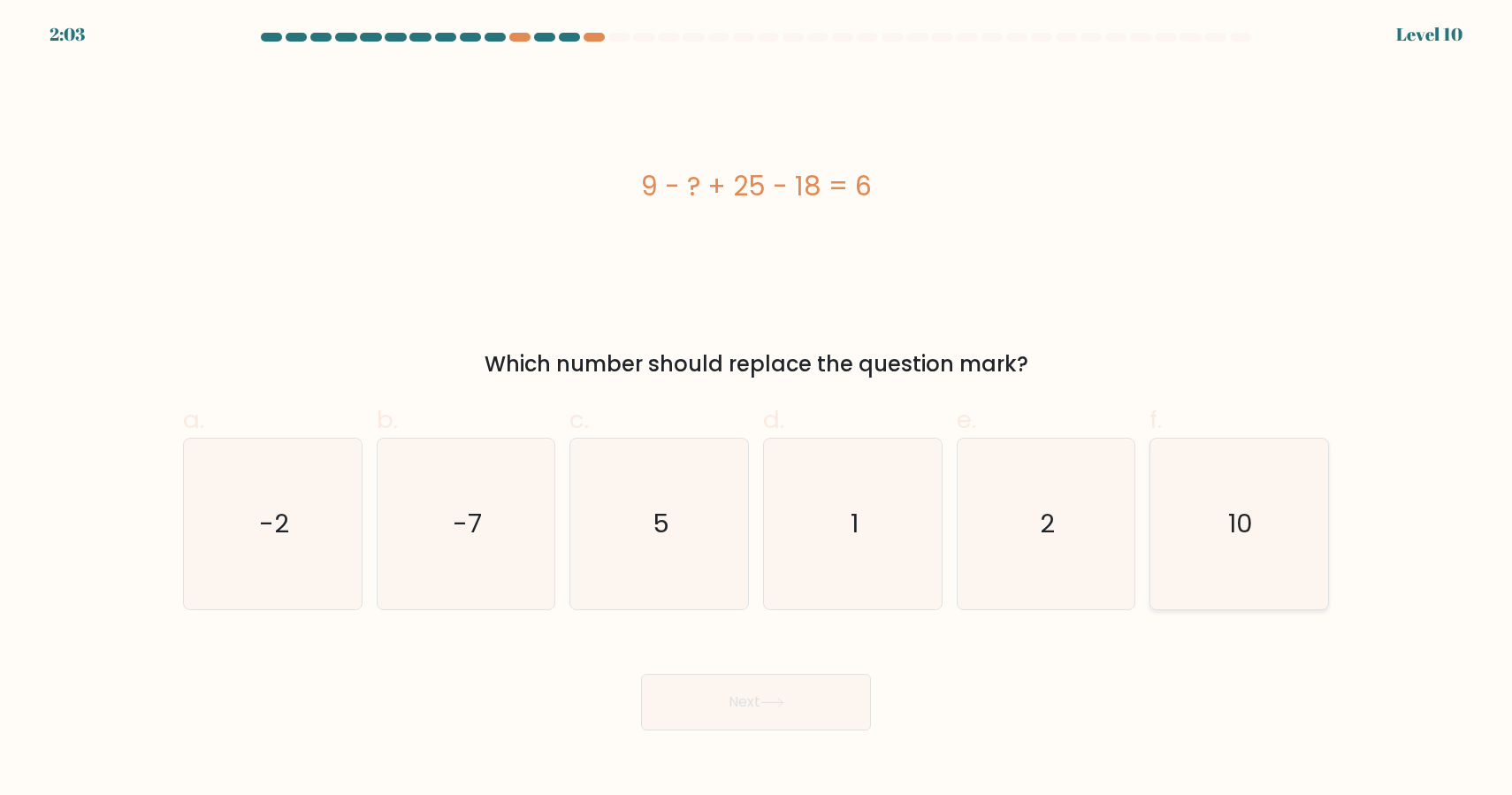
click at [1272, 487] on icon "10" at bounding box center [1240, 524] width 171 height 171
click at [757, 409] on input "f. 10" at bounding box center [756, 403] width 1 height 12
radio input "true"
click at [737, 704] on button "Next" at bounding box center [756, 702] width 230 height 57
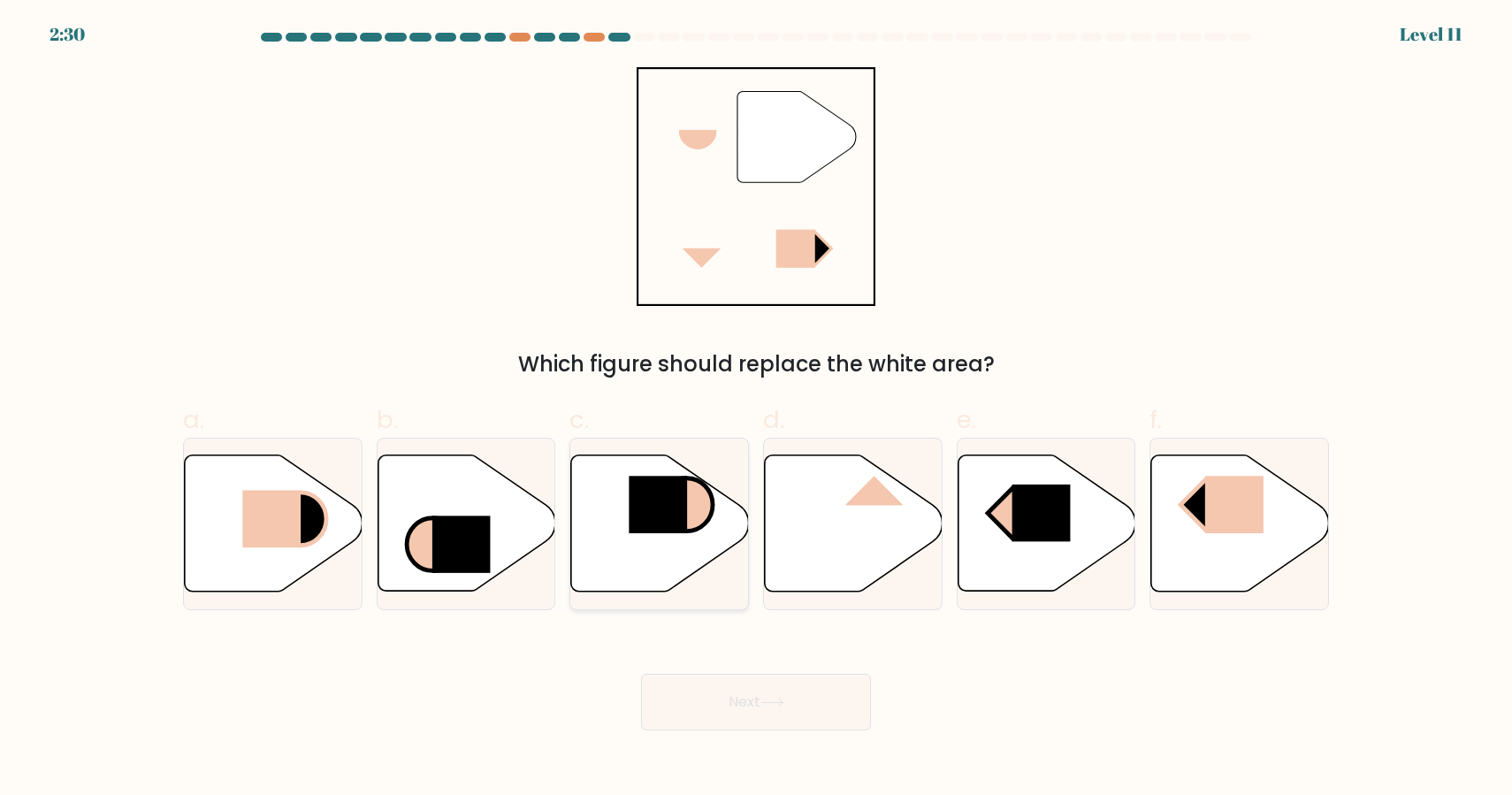
click at [677, 536] on icon at bounding box center [660, 523] width 177 height 136
click at [756, 409] on input "c." at bounding box center [756, 403] width 1 height 12
radio input "true"
click at [230, 496] on icon at bounding box center [273, 523] width 177 height 136
click at [756, 409] on input "a." at bounding box center [756, 403] width 1 height 12
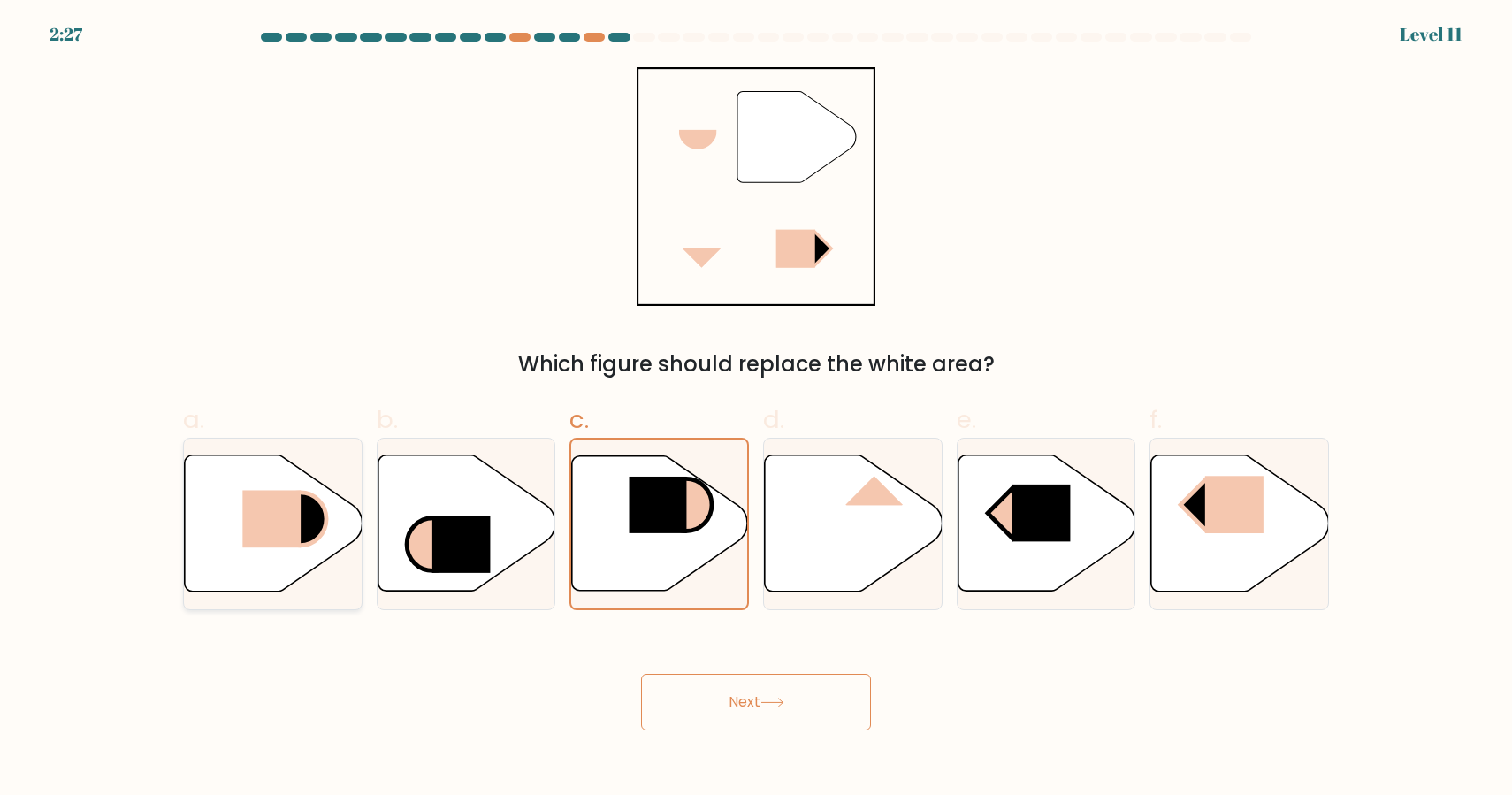
radio input "true"
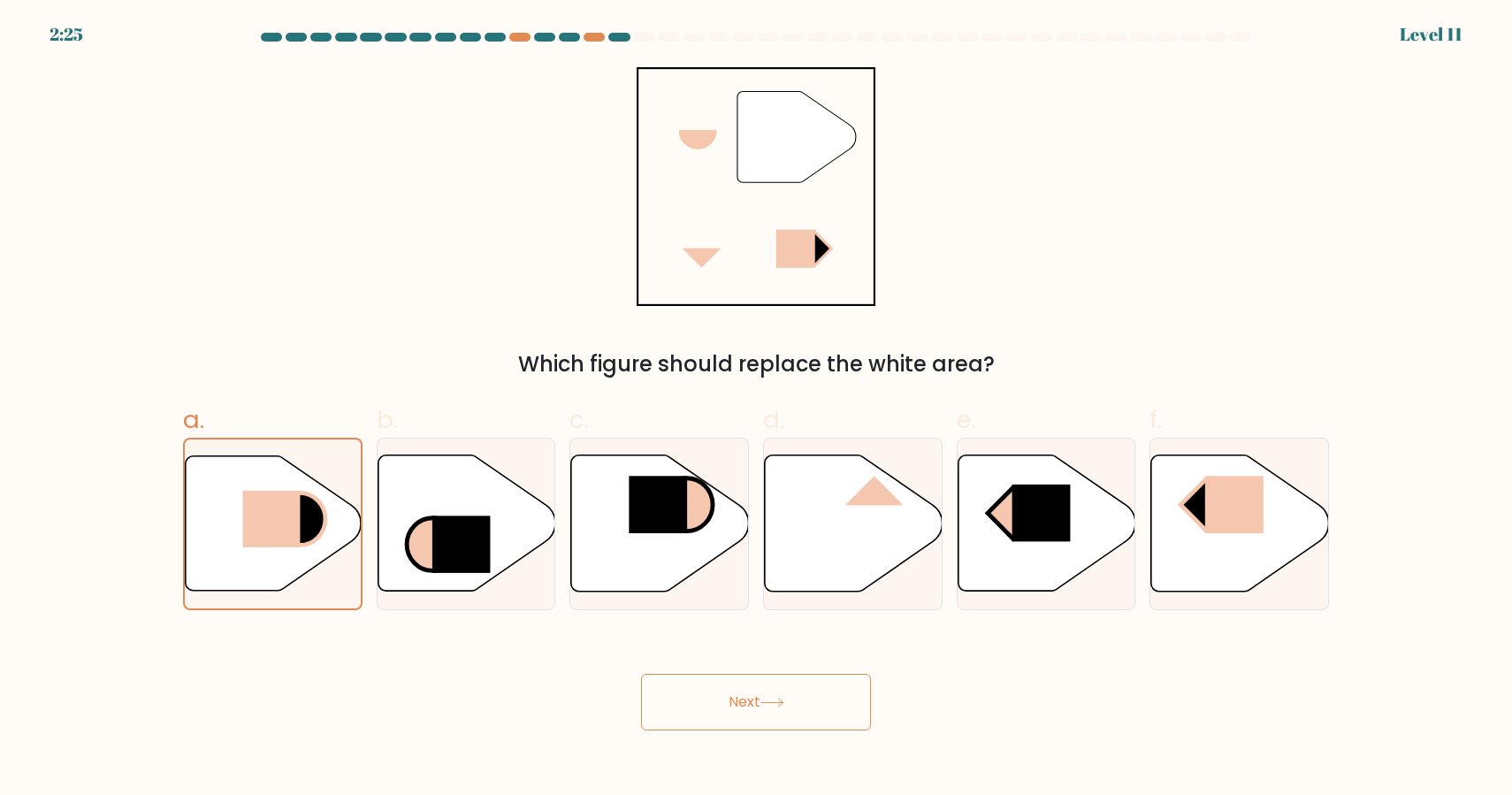
click at [850, 698] on button "Next" at bounding box center [756, 702] width 230 height 57
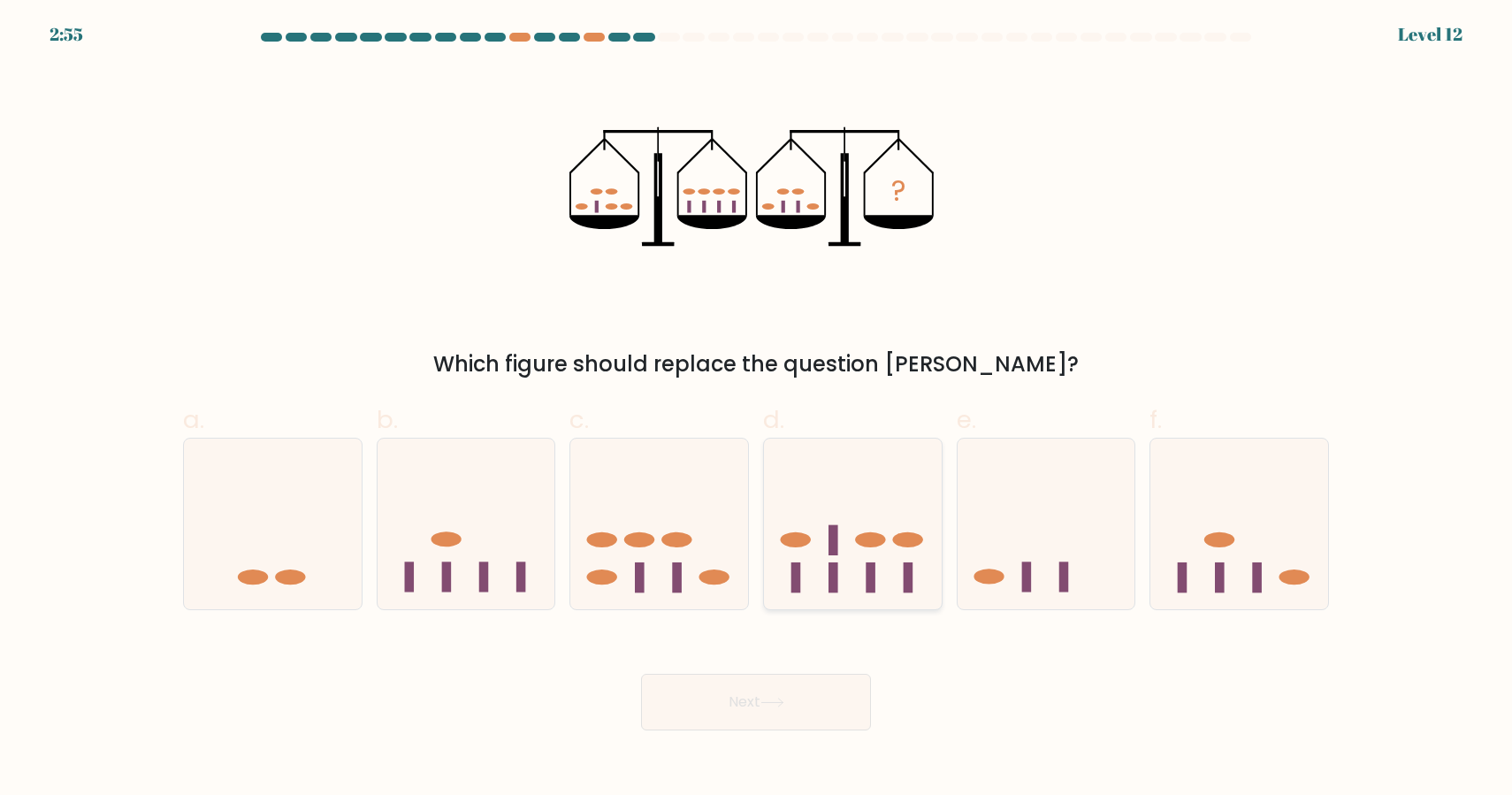
drag, startPoint x: 847, startPoint y: 559, endPoint x: 843, endPoint y: 571, distance: 12.6
click at [847, 559] on icon at bounding box center [852, 524] width 177 height 147
click at [757, 409] on input "d." at bounding box center [756, 403] width 1 height 12
radio input "true"
click at [806, 696] on button "Next" at bounding box center [756, 702] width 230 height 57
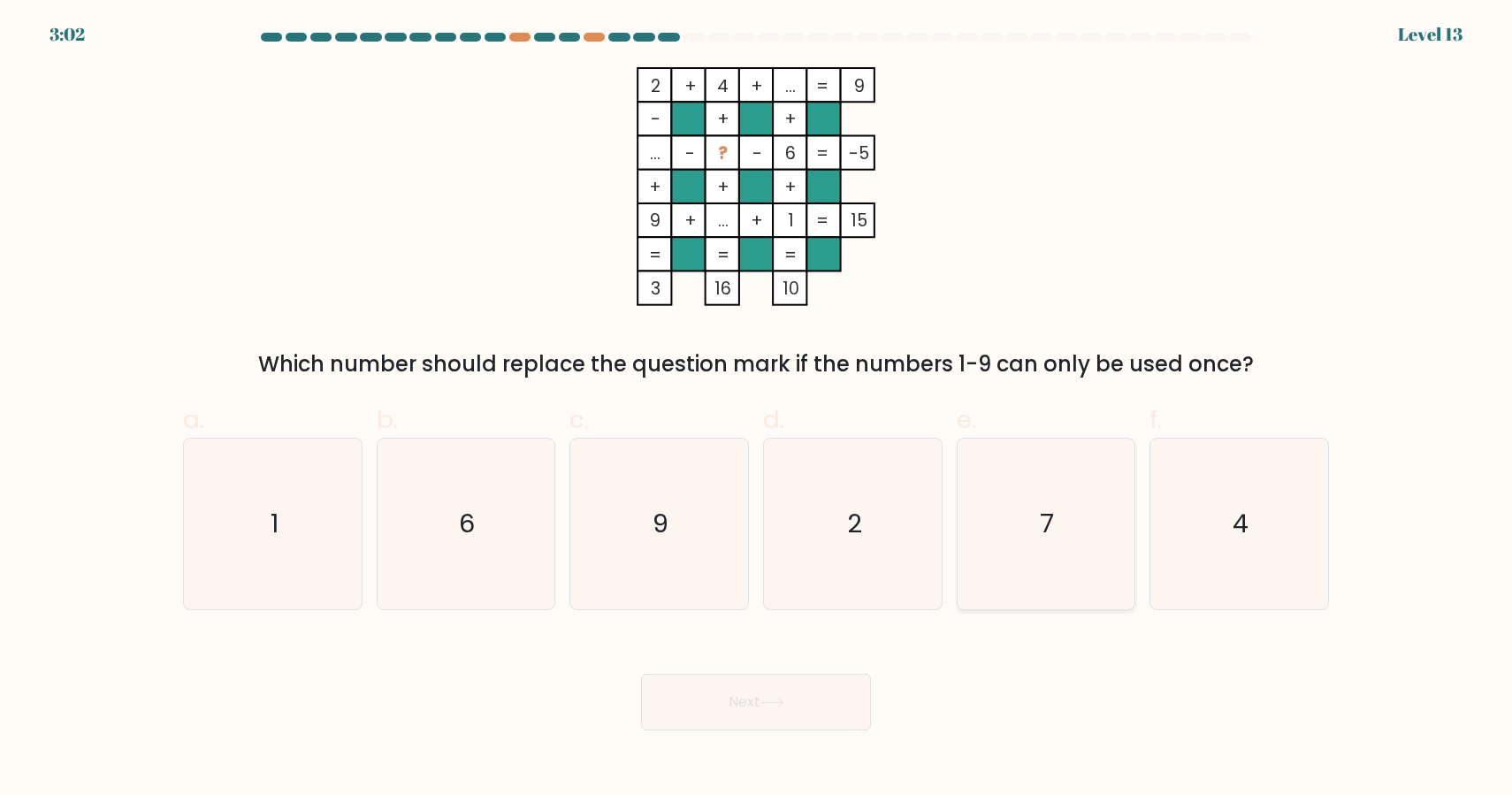
click at [1039, 525] on icon "7" at bounding box center [1046, 524] width 171 height 171
click at [757, 409] on input "e. 7" at bounding box center [756, 403] width 1 height 12
radio input "true"
click at [731, 709] on button "Next" at bounding box center [756, 702] width 230 height 57
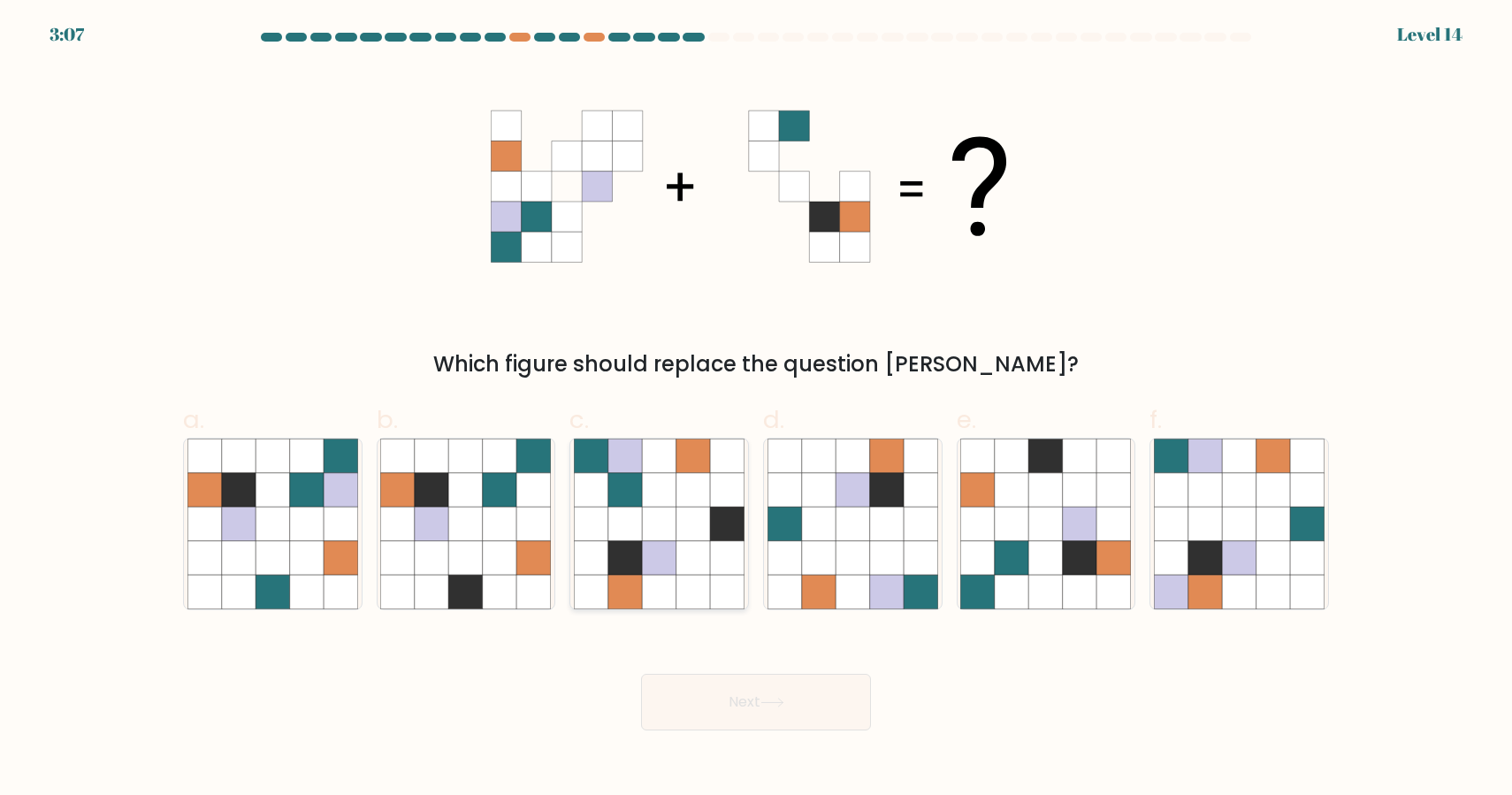
drag, startPoint x: 652, startPoint y: 493, endPoint x: 640, endPoint y: 502, distance: 15.0
click at [653, 493] on icon at bounding box center [658, 490] width 34 height 34
click at [756, 409] on input "c." at bounding box center [756, 403] width 1 height 12
radio input "true"
click at [734, 710] on button "Next" at bounding box center [756, 702] width 230 height 57
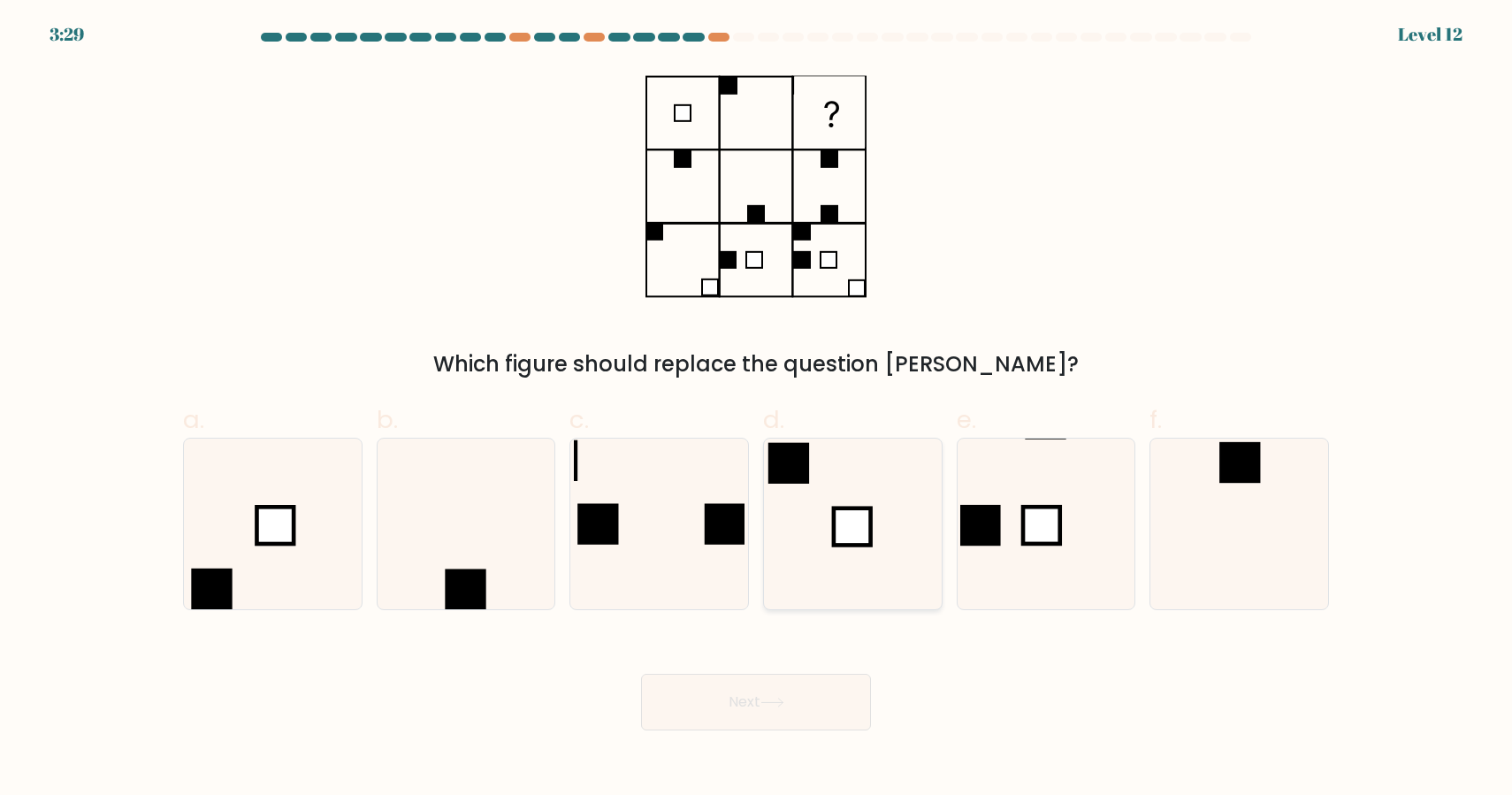
click at [865, 591] on icon at bounding box center [853, 524] width 171 height 171
click at [757, 409] on input "d." at bounding box center [756, 403] width 1 height 12
radio input "true"
click at [826, 687] on button "Next" at bounding box center [756, 702] width 230 height 57
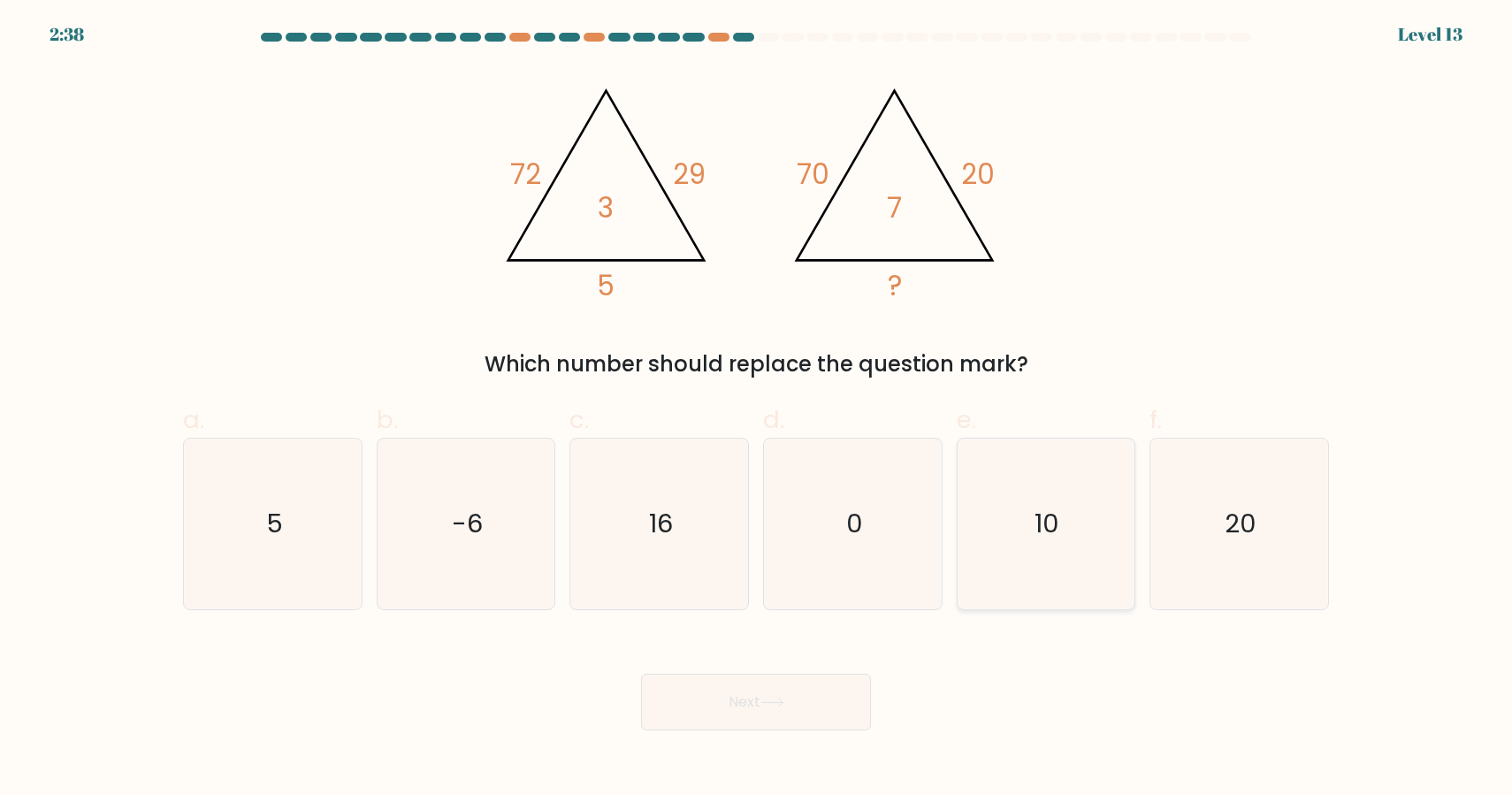
click at [1100, 551] on icon "10" at bounding box center [1046, 524] width 171 height 171
click at [757, 409] on input "e. 10" at bounding box center [756, 403] width 1 height 12
radio input "true"
click at [771, 711] on button "Next" at bounding box center [756, 702] width 230 height 57
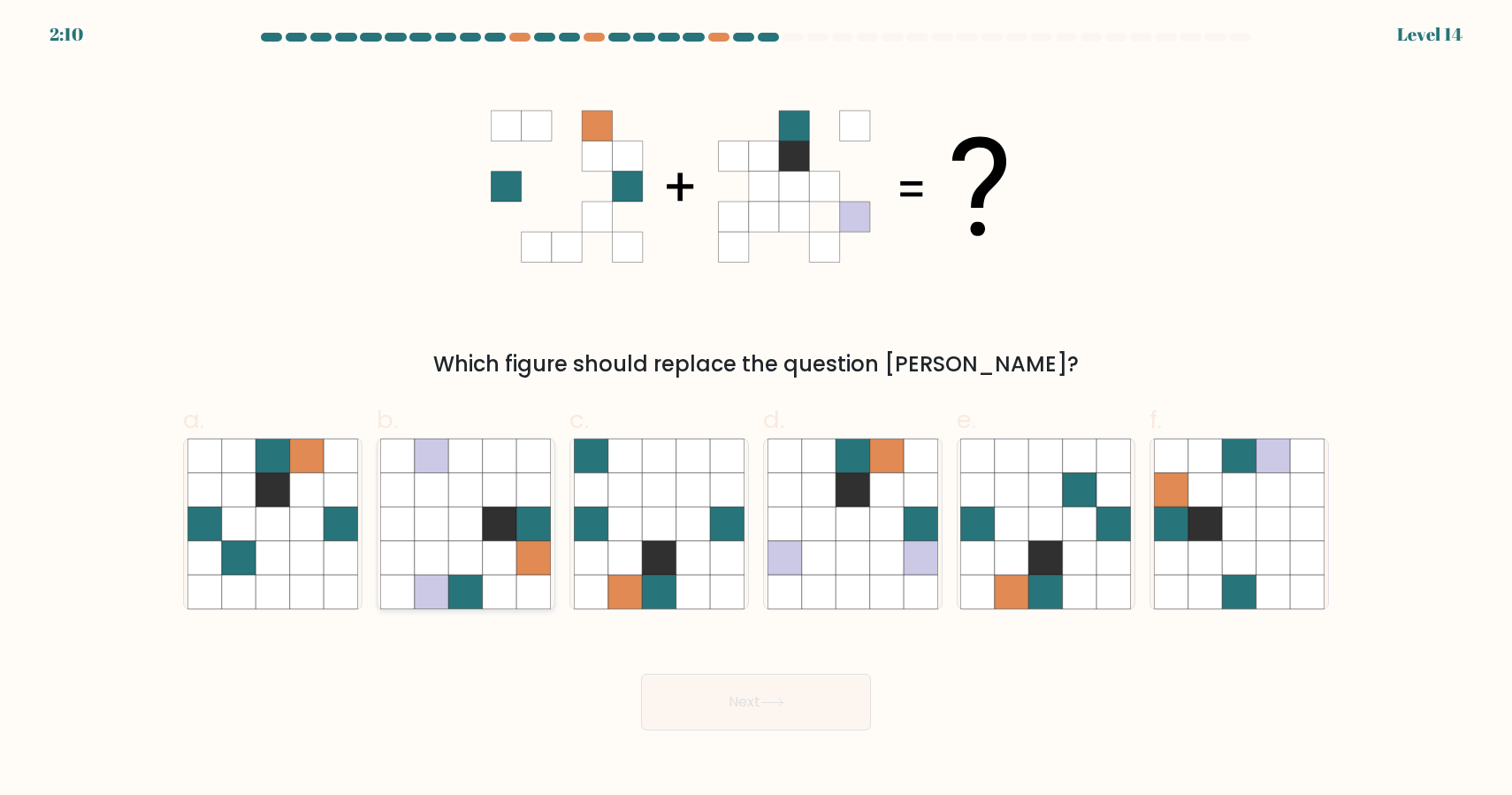
click at [495, 510] on icon at bounding box center [499, 523] width 34 height 34
click at [756, 409] on input "b." at bounding box center [756, 403] width 1 height 12
radio input "true"
click at [749, 714] on button "Next" at bounding box center [756, 702] width 230 height 57
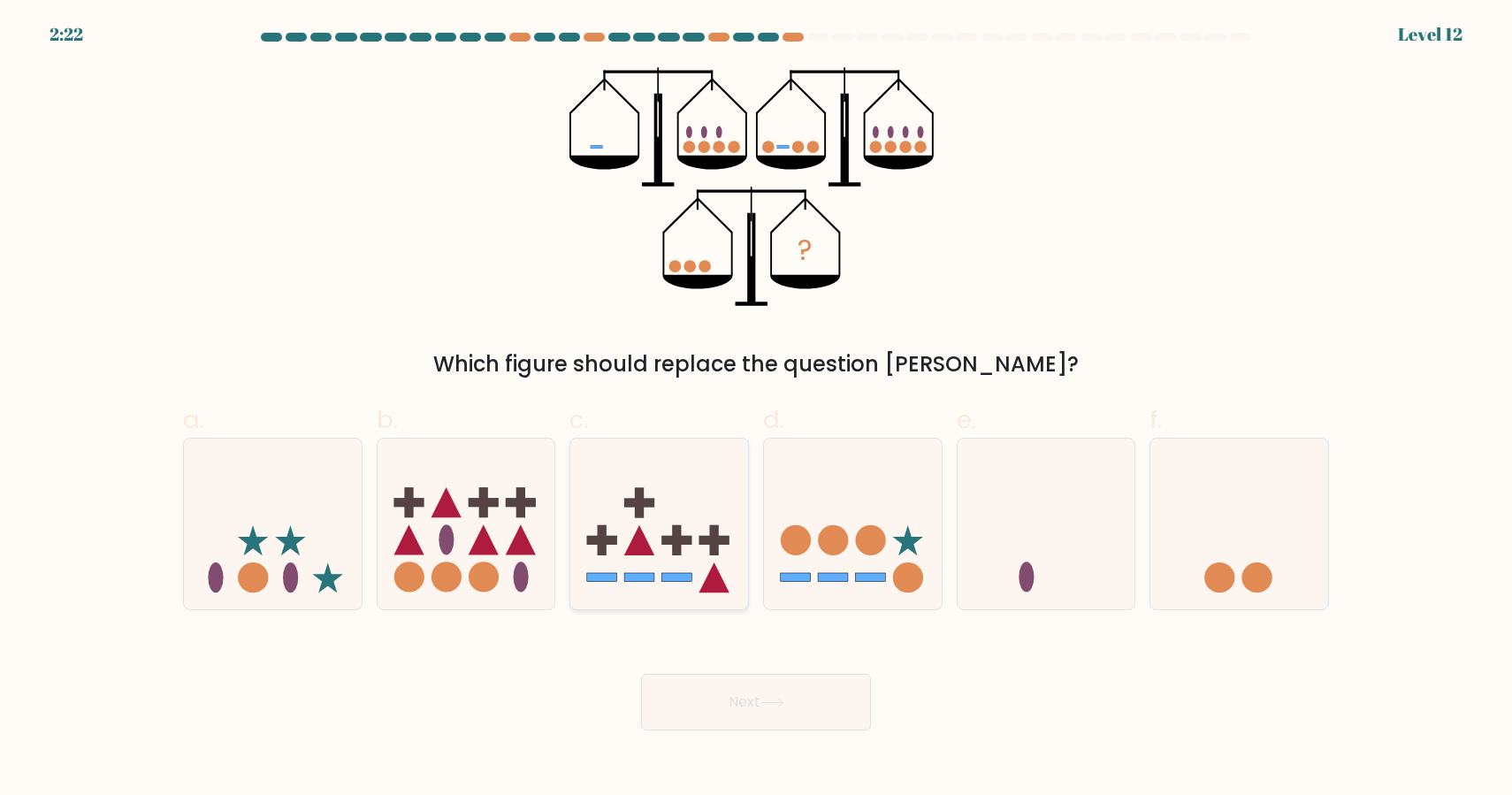
click at [650, 494] on icon at bounding box center [659, 524] width 177 height 147
click at [756, 409] on input "c." at bounding box center [756, 403] width 1 height 12
radio input "true"
click at [768, 703] on icon at bounding box center [771, 702] width 21 height 8
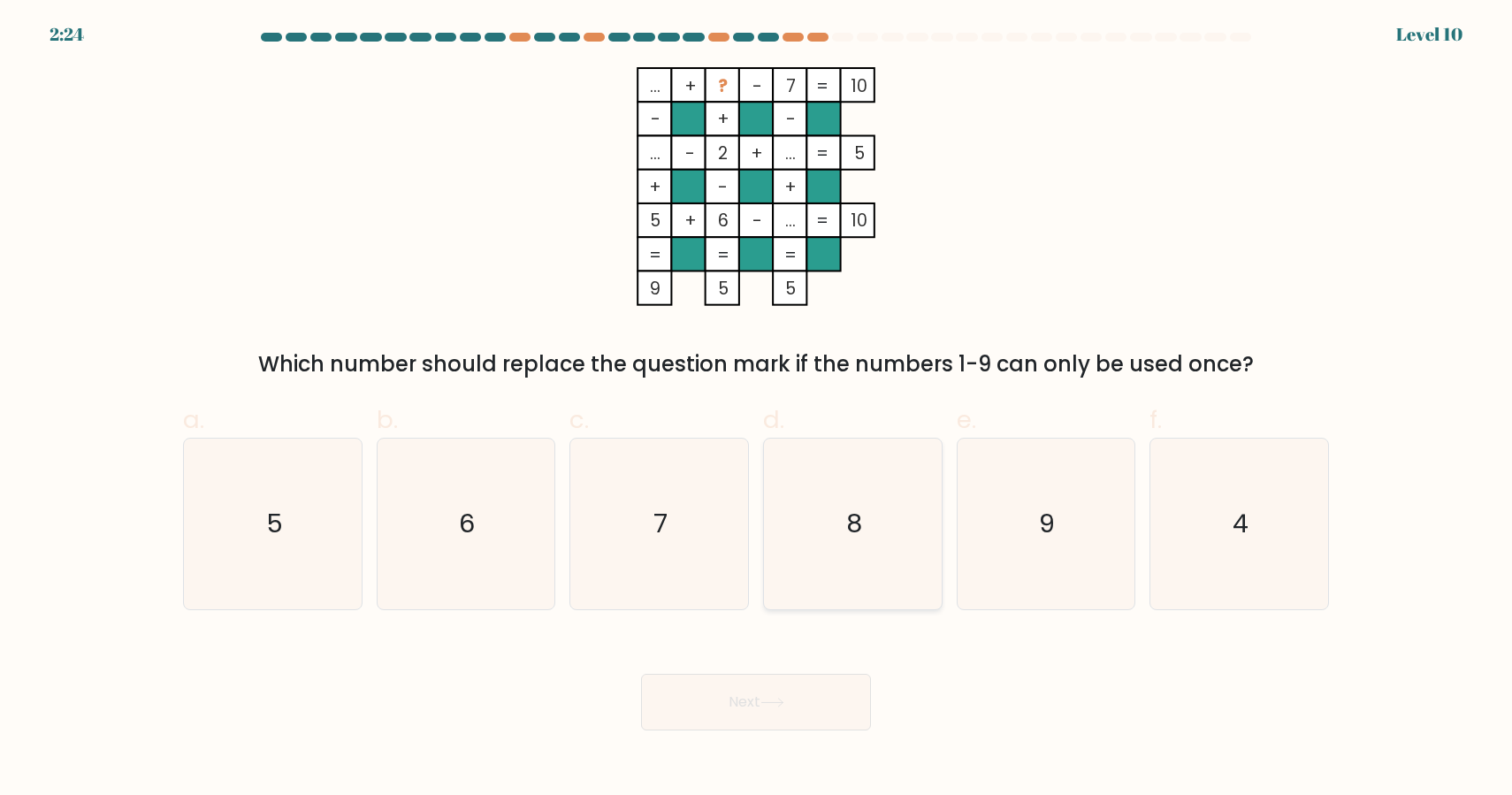
click at [899, 536] on icon "8" at bounding box center [853, 524] width 171 height 171
click at [757, 409] on input "d. 8" at bounding box center [756, 403] width 1 height 12
radio input "true"
click at [831, 698] on button "Next" at bounding box center [756, 702] width 230 height 57
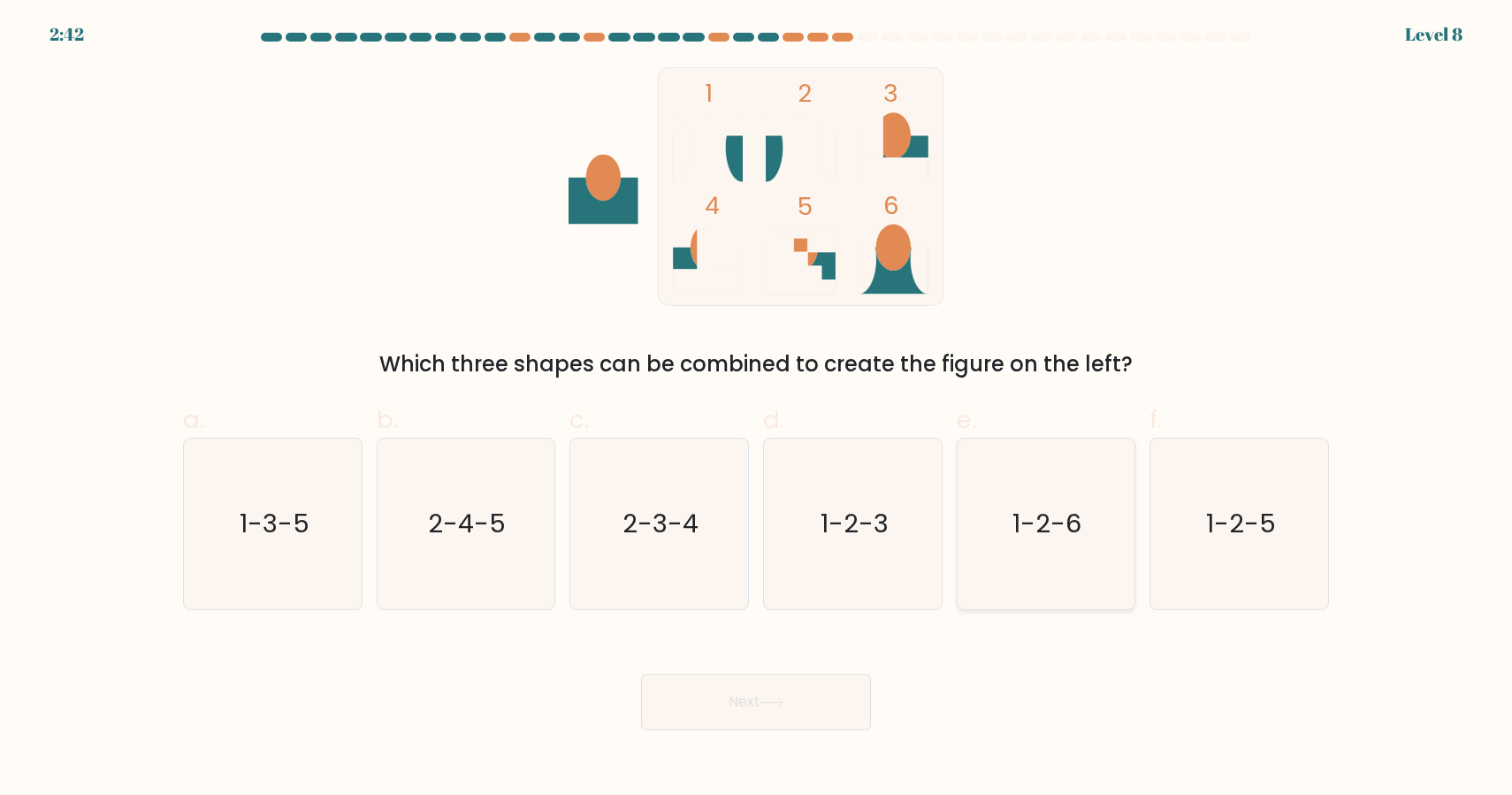
click at [1120, 496] on icon "1-2-6" at bounding box center [1046, 524] width 171 height 171
click at [757, 409] on input "e. 1-2-6" at bounding box center [756, 403] width 1 height 12
radio input "true"
click at [814, 697] on button "Next" at bounding box center [756, 702] width 230 height 57
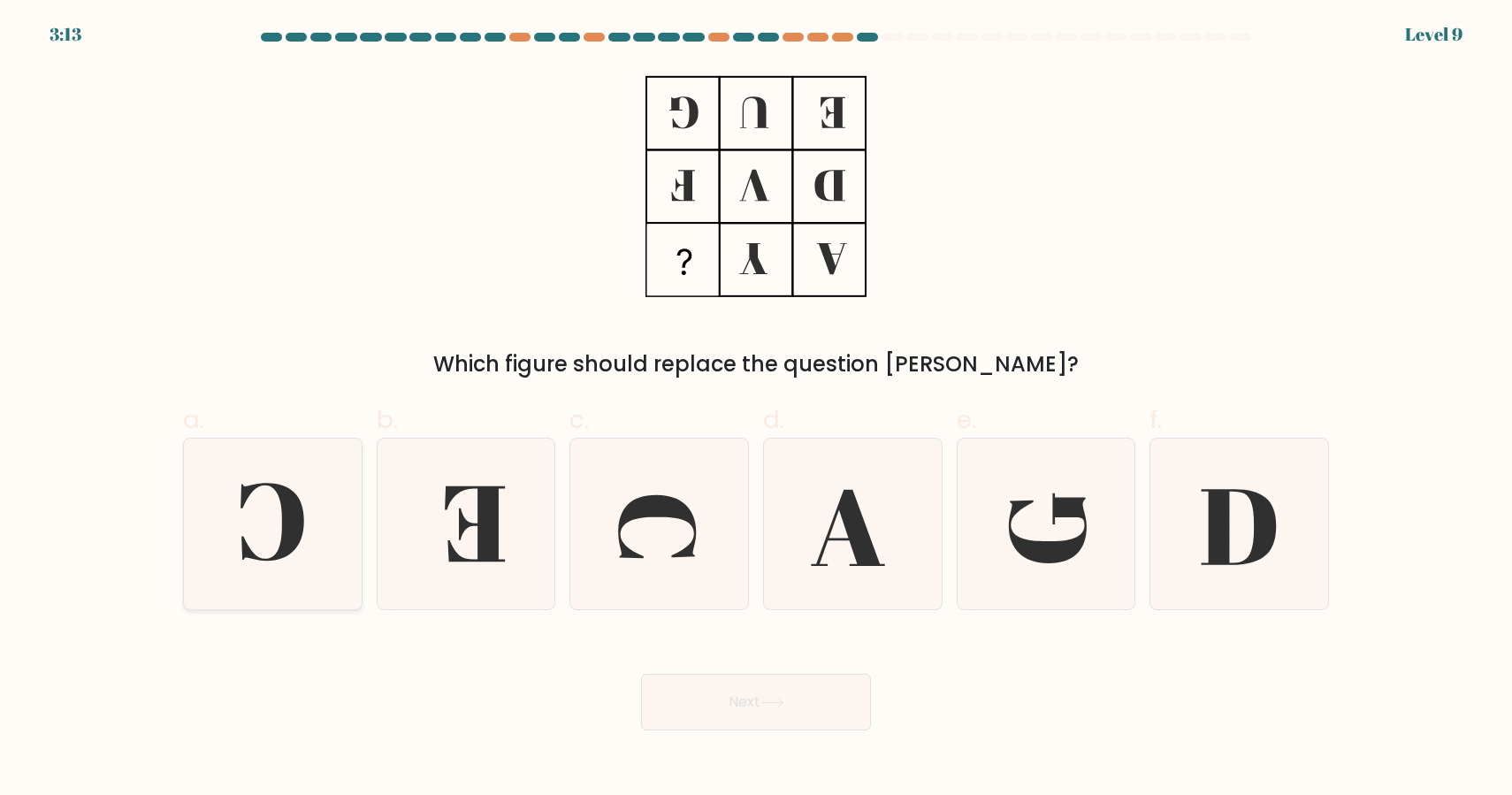
click at [331, 522] on icon at bounding box center [273, 524] width 171 height 171
click at [756, 409] on input "a." at bounding box center [756, 403] width 1 height 12
radio input "true"
click at [817, 706] on button "Next" at bounding box center [756, 702] width 230 height 57
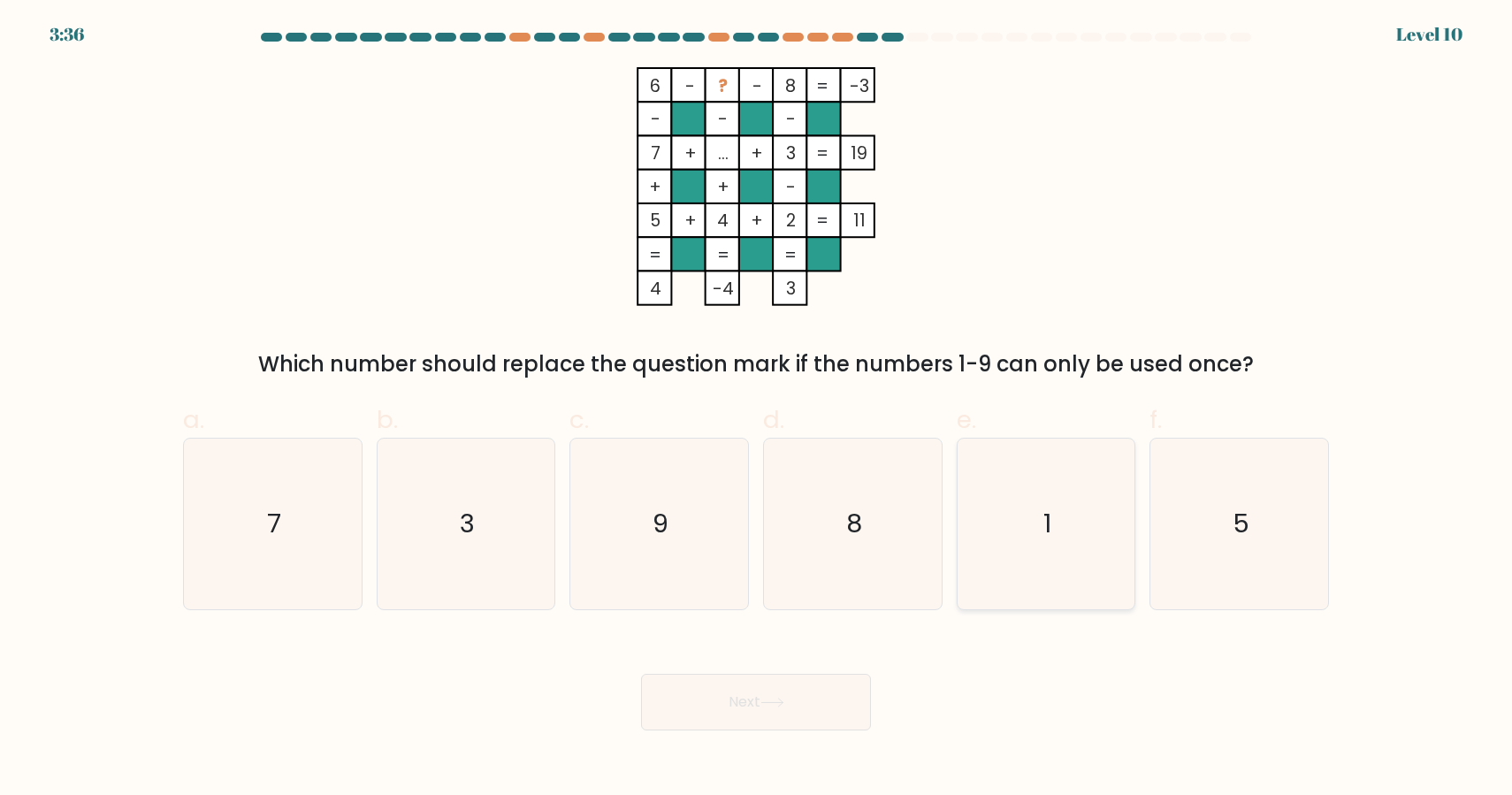
click at [1083, 525] on icon "1" at bounding box center [1046, 524] width 171 height 171
click at [757, 409] on input "e. 1" at bounding box center [756, 403] width 1 height 12
radio input "true"
click at [840, 703] on button "Next" at bounding box center [756, 702] width 230 height 57
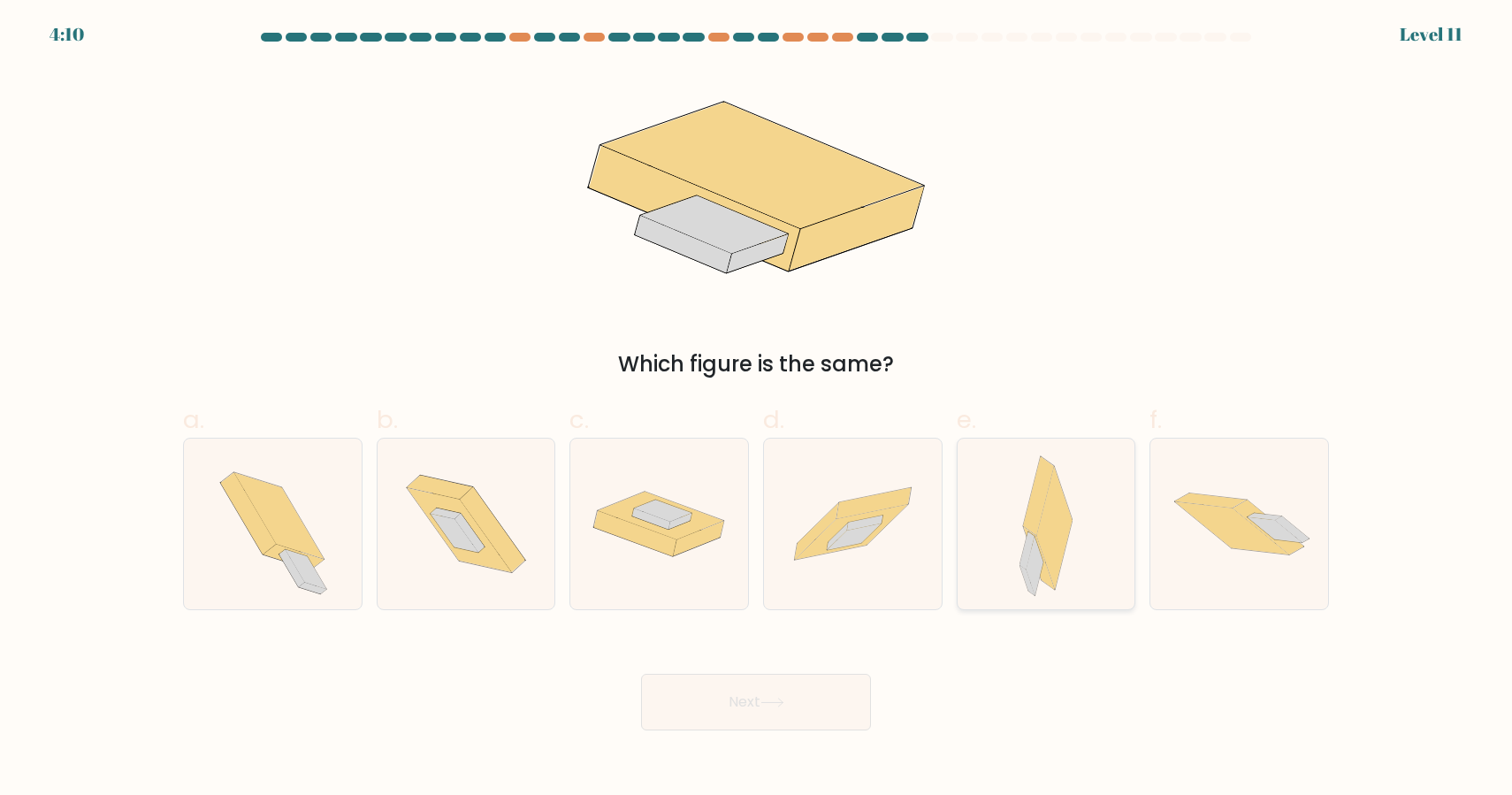
drag, startPoint x: 1052, startPoint y: 554, endPoint x: 961, endPoint y: 622, distance: 113.6
click at [1053, 554] on icon at bounding box center [1054, 528] width 36 height 124
click at [757, 409] on input "e." at bounding box center [756, 403] width 1 height 12
radio input "true"
click at [855, 709] on button "Next" at bounding box center [756, 702] width 230 height 57
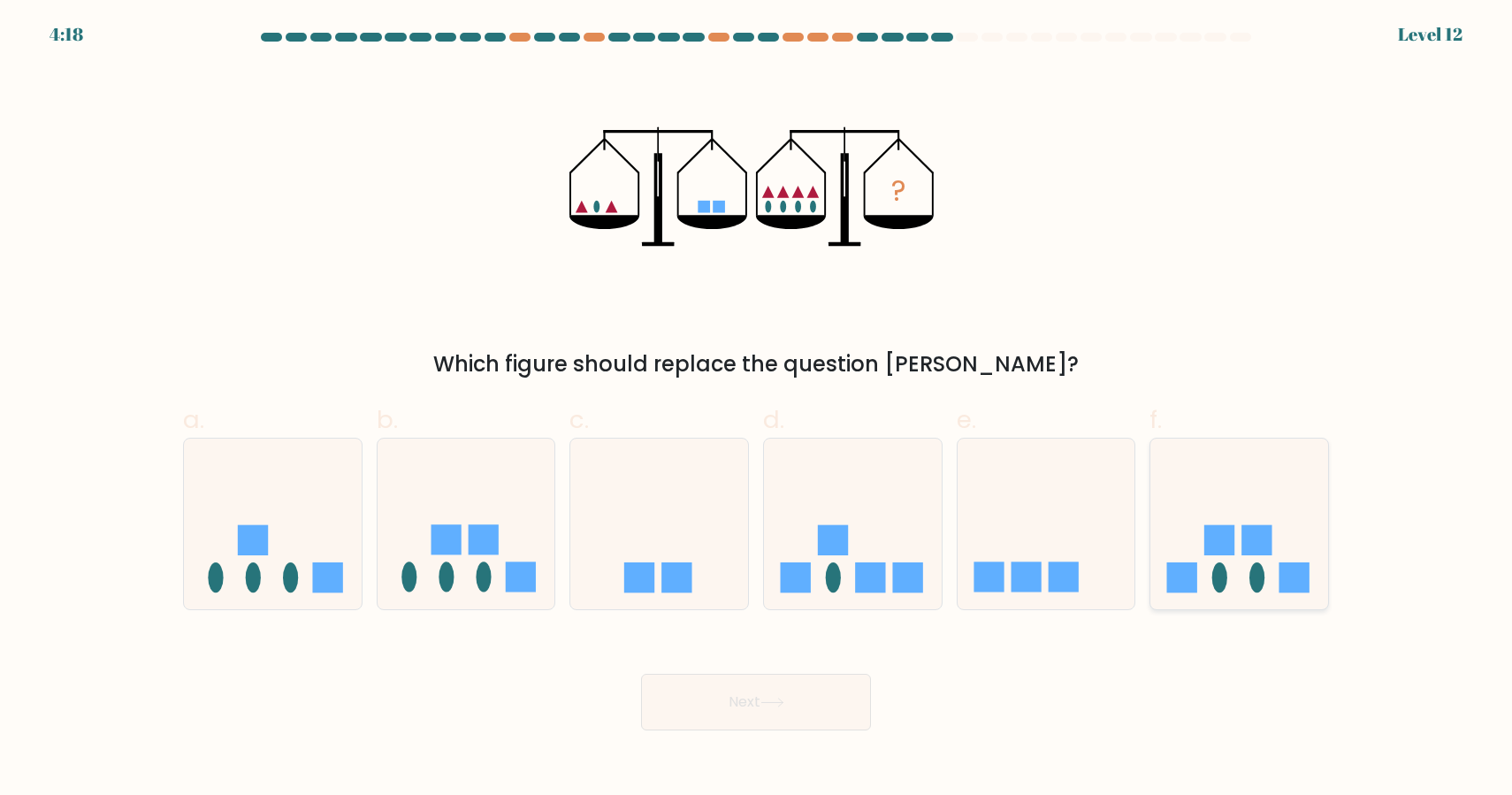
click at [1221, 536] on rect at bounding box center [1219, 539] width 30 height 30
click at [757, 409] on input "f." at bounding box center [756, 403] width 1 height 12
radio input "true"
click at [747, 711] on button "Next" at bounding box center [756, 702] width 230 height 57
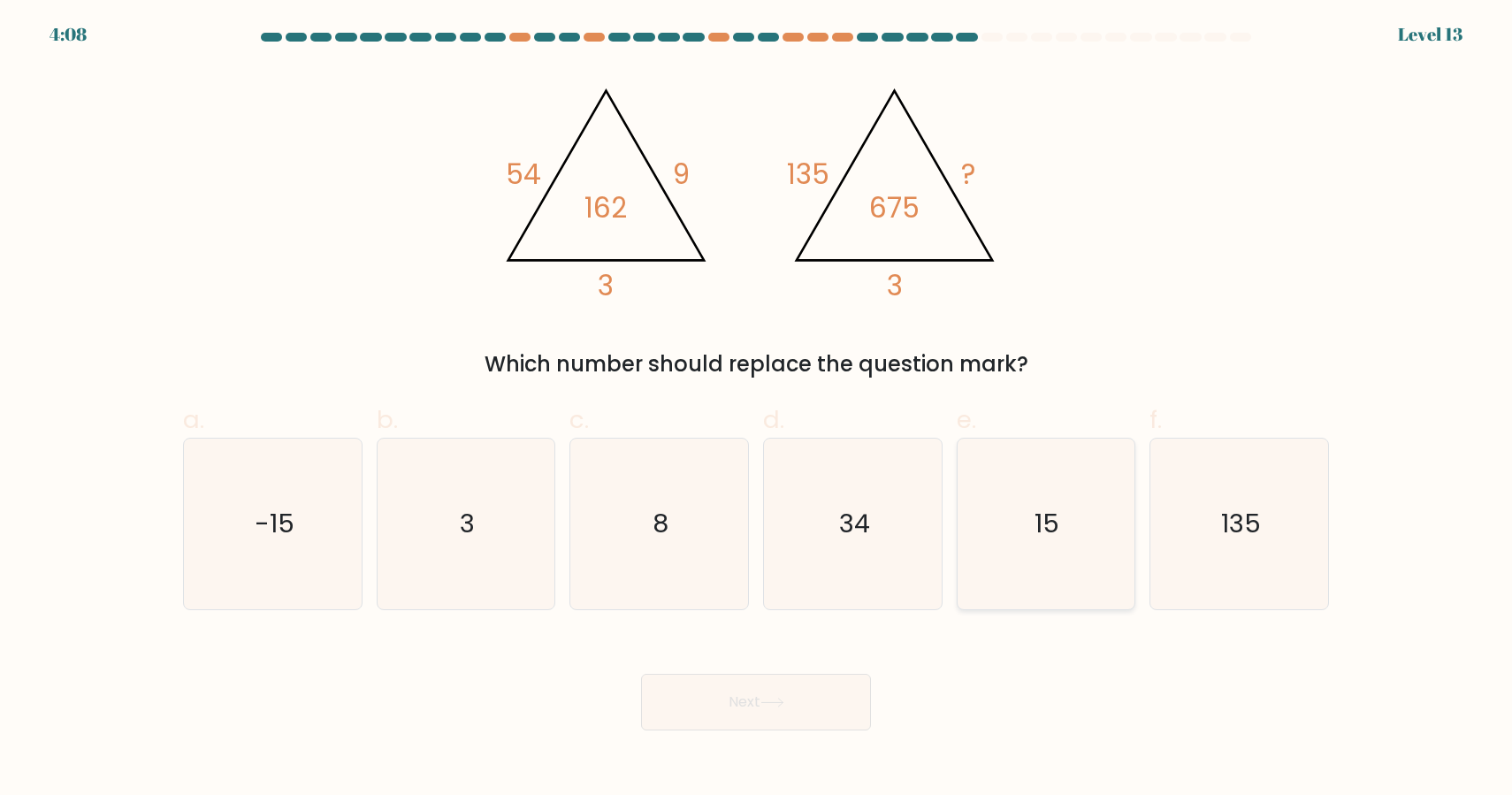
click at [957, 562] on div "15" at bounding box center [1046, 524] width 179 height 173
click at [757, 409] on input "e. 15" at bounding box center [756, 403] width 1 height 12
radio input "true"
click at [781, 689] on button "Next" at bounding box center [756, 702] width 230 height 57
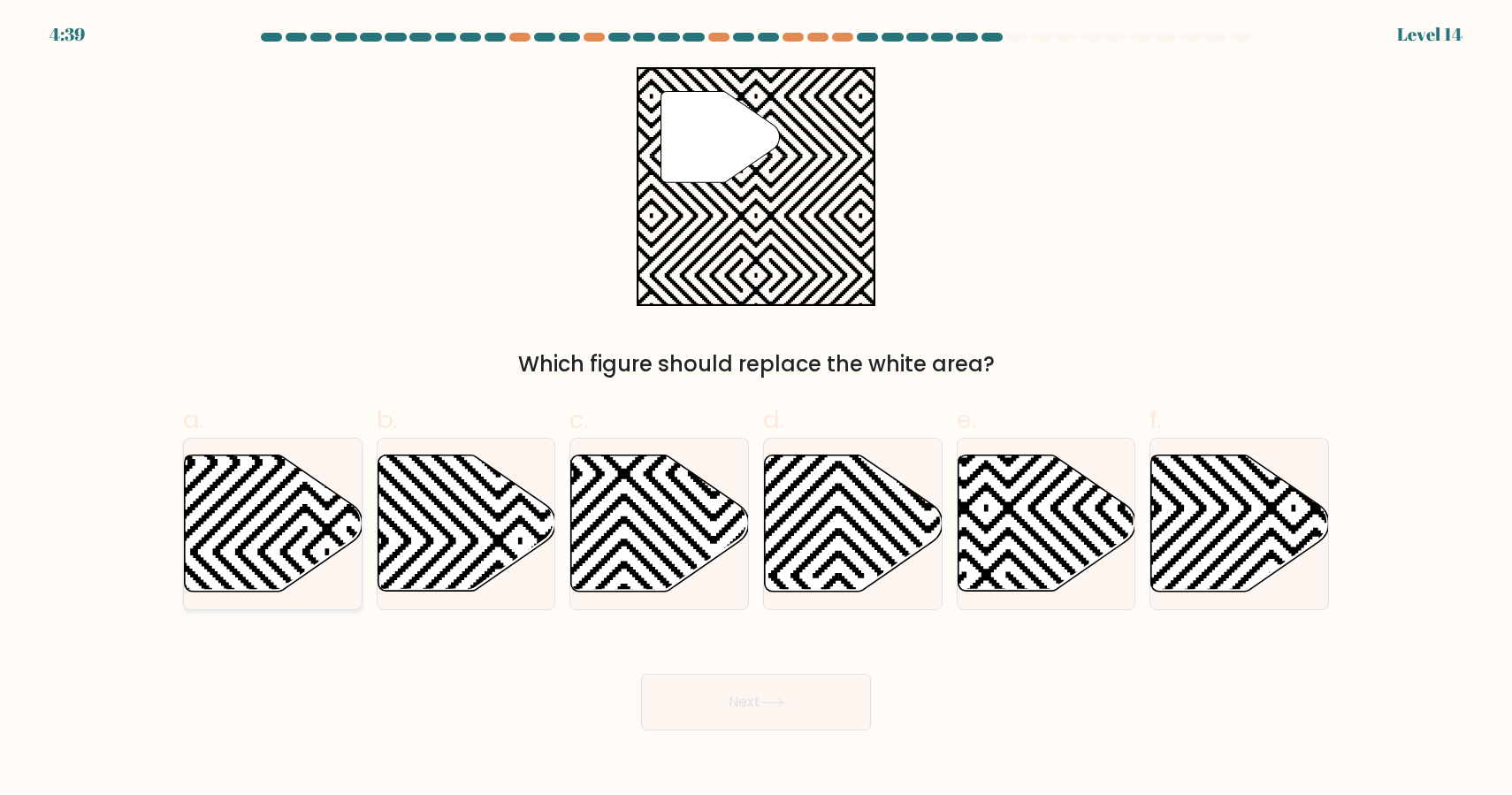
click at [248, 515] on icon at bounding box center [328, 374] width 358 height 358
click at [756, 409] on input "a." at bounding box center [756, 403] width 1 height 12
radio input "true"
click at [801, 712] on button "Next" at bounding box center [756, 702] width 230 height 57
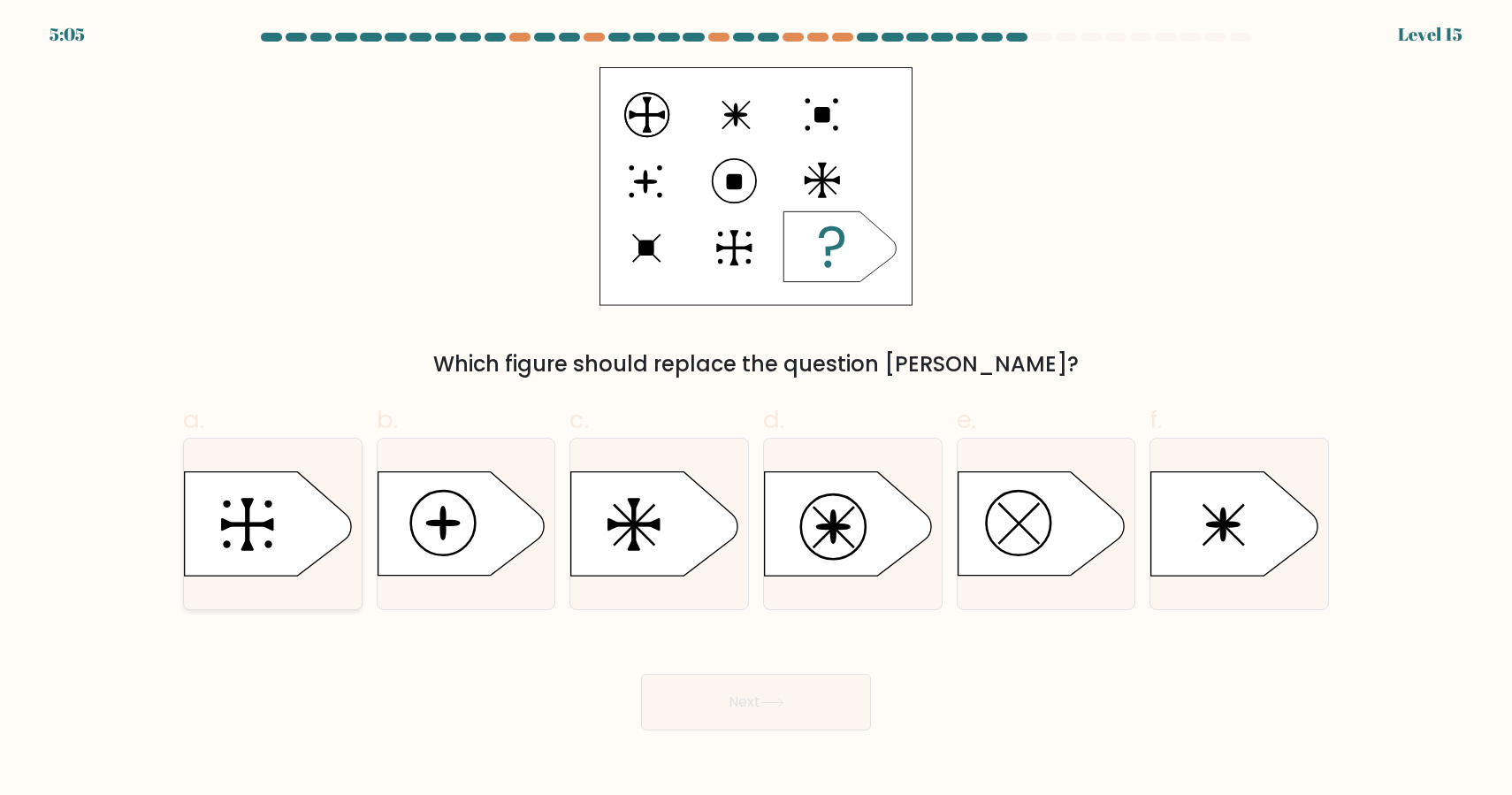
click at [333, 550] on icon at bounding box center [272, 524] width 177 height 105
click at [756, 409] on input "a." at bounding box center [756, 403] width 1 height 12
radio input "true"
click at [436, 522] on ellipse at bounding box center [437, 524] width 18 height 5
click at [756, 409] on input "b." at bounding box center [756, 403] width 1 height 12
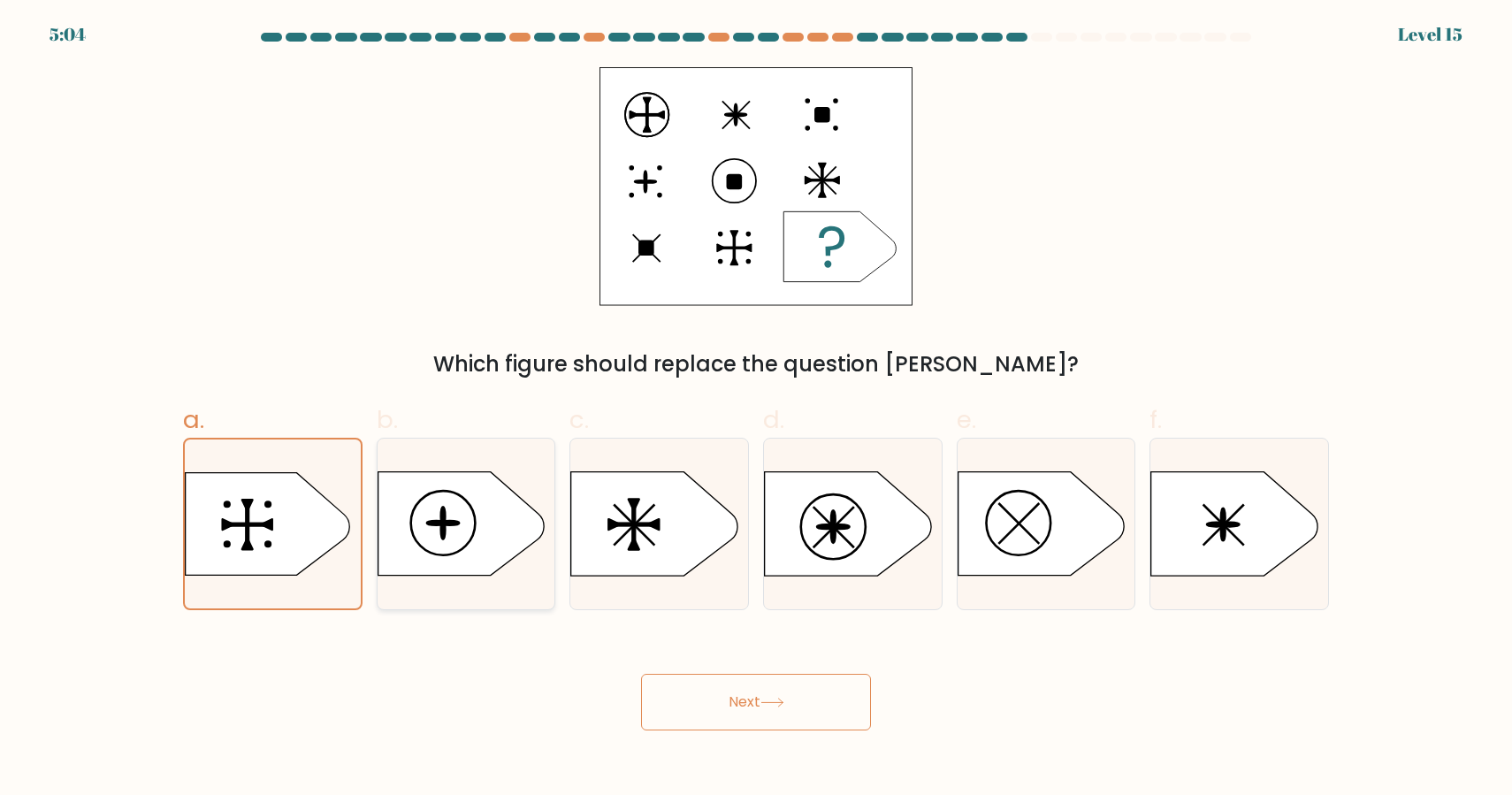
radio input "true"
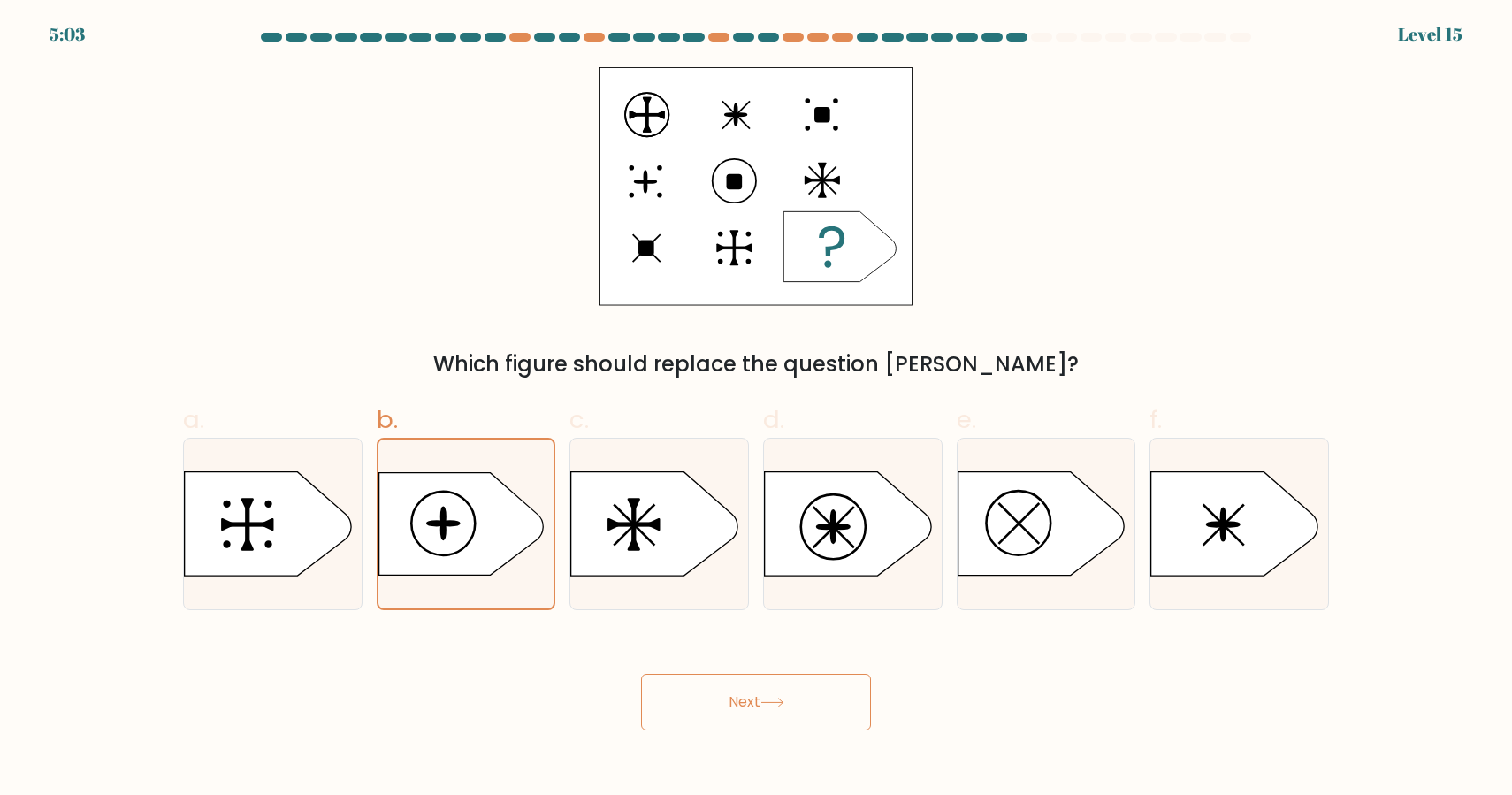
click at [846, 707] on button "Next" at bounding box center [756, 702] width 230 height 57
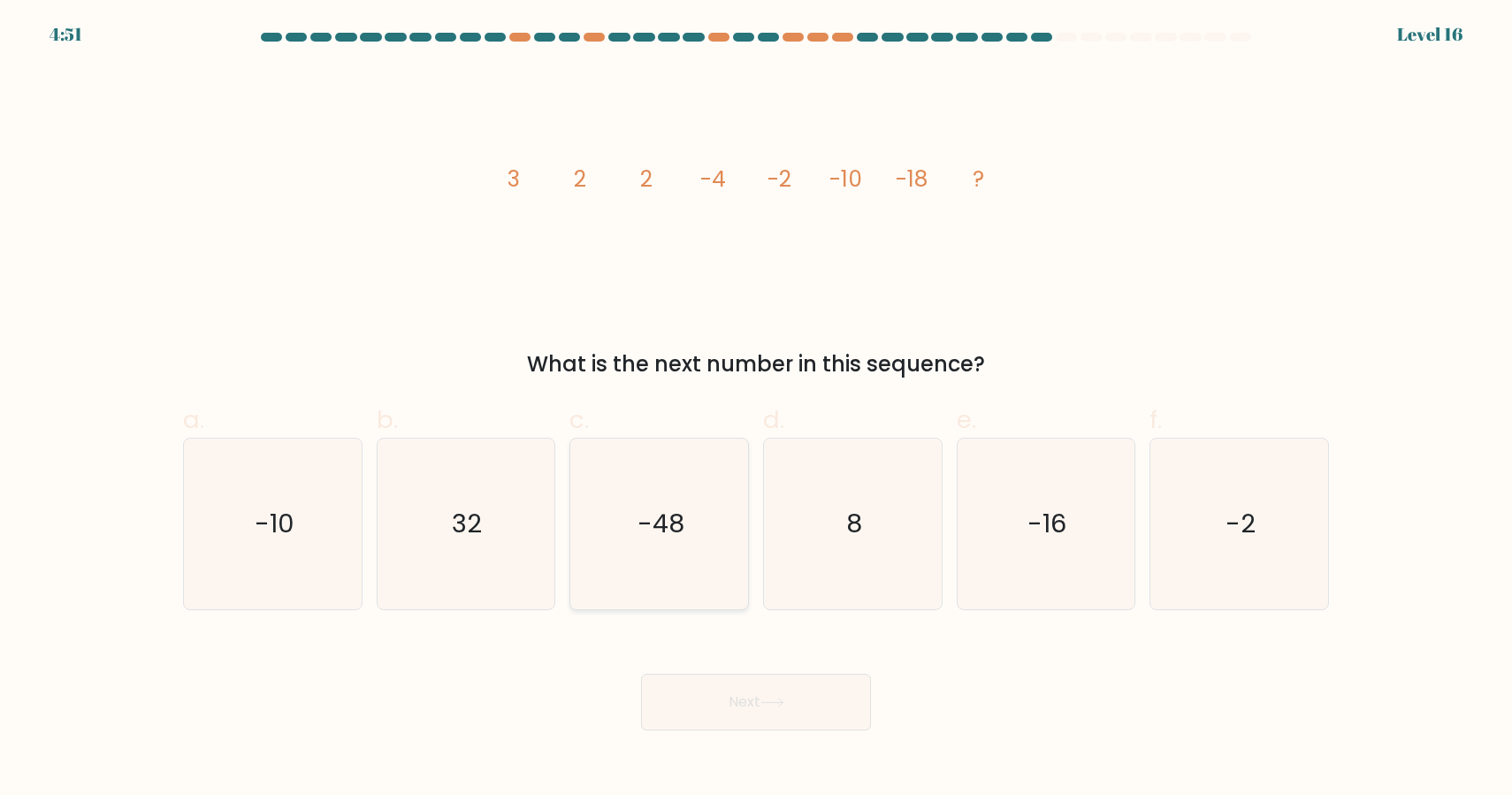
click at [688, 536] on icon "-48" at bounding box center [659, 524] width 171 height 171
click at [756, 409] on input "c. -48" at bounding box center [756, 403] width 1 height 12
radio input "true"
click at [763, 697] on button "Next" at bounding box center [756, 702] width 230 height 57
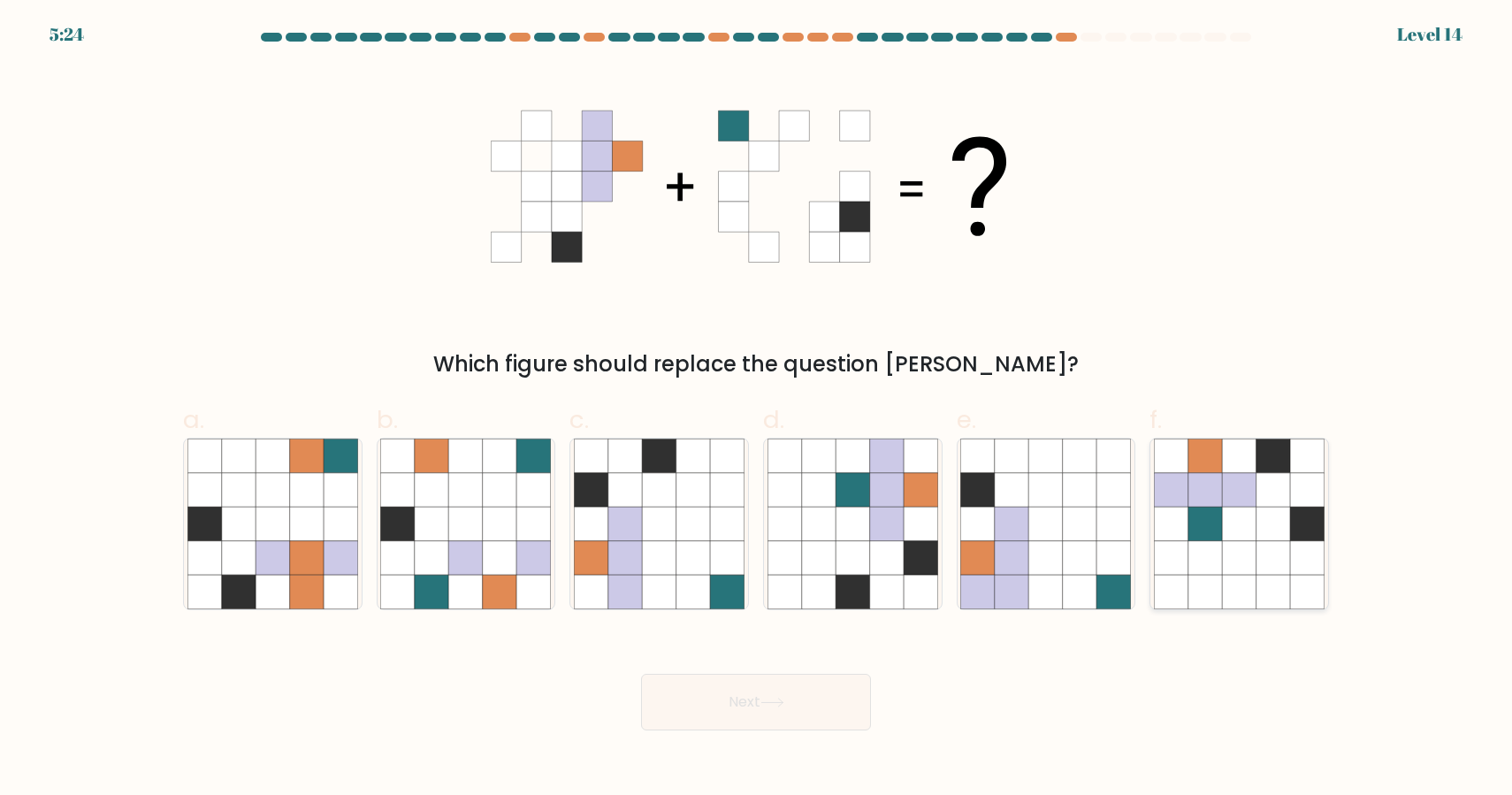
click at [1215, 501] on icon at bounding box center [1205, 490] width 34 height 34
click at [757, 409] on input "f." at bounding box center [756, 403] width 1 height 12
radio input "true"
click at [794, 699] on button "Next" at bounding box center [756, 702] width 230 height 57
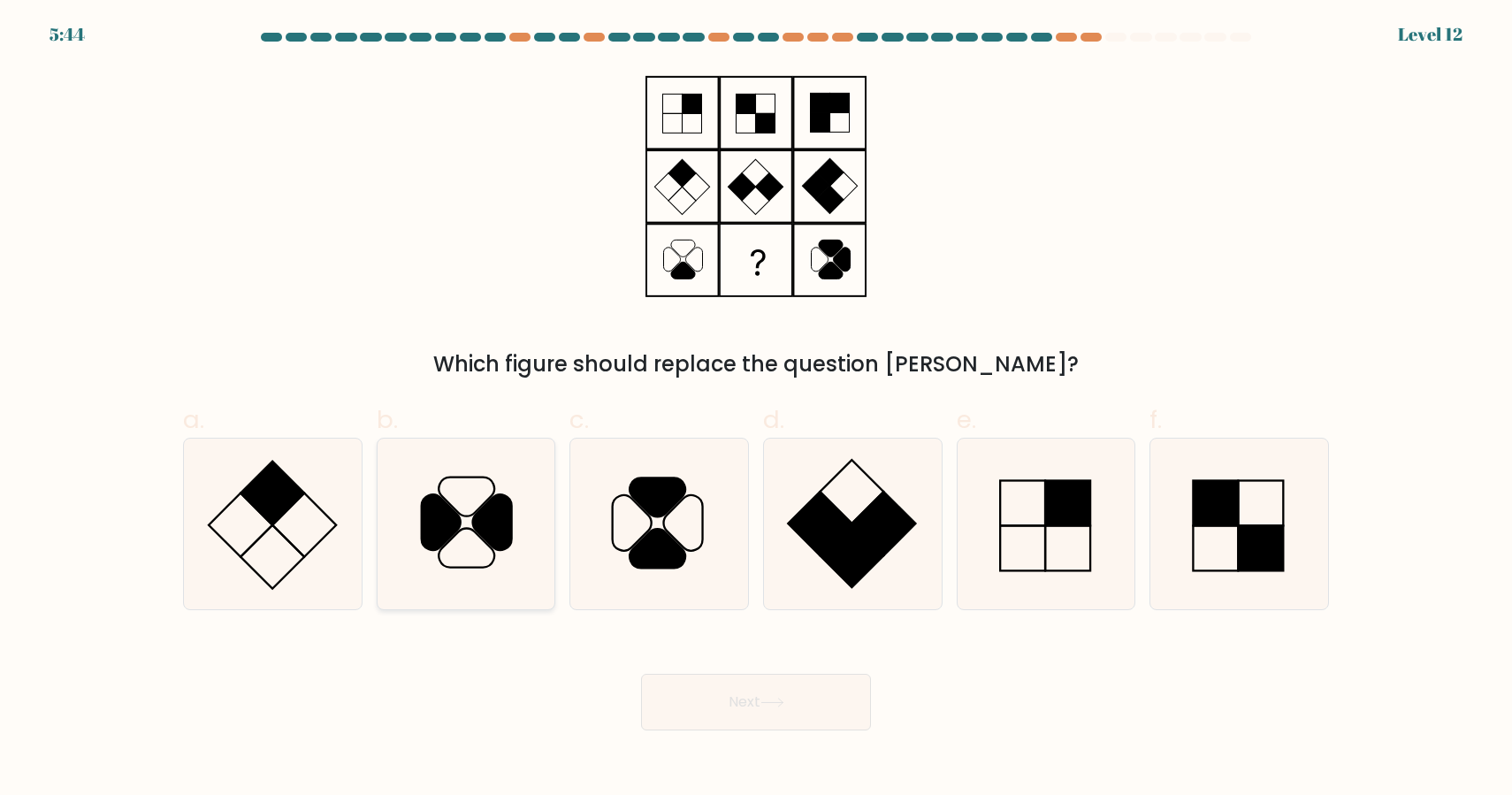
click at [474, 537] on icon at bounding box center [466, 524] width 171 height 171
click at [756, 409] on input "b." at bounding box center [756, 403] width 1 height 12
radio input "true"
click at [789, 700] on button "Next" at bounding box center [756, 702] width 230 height 57
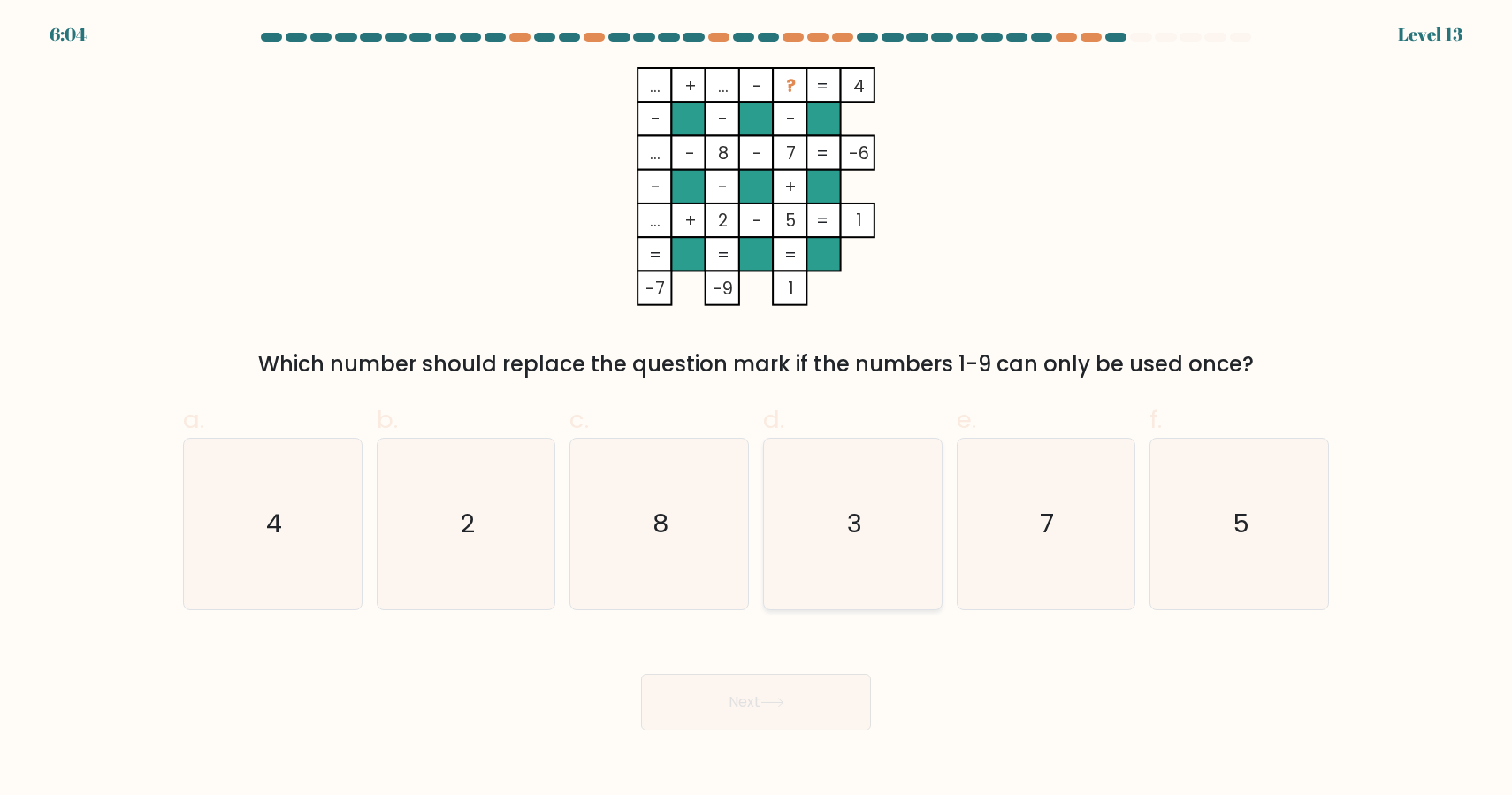
click at [905, 551] on icon "3" at bounding box center [853, 524] width 171 height 171
click at [757, 409] on input "d. 3" at bounding box center [756, 403] width 1 height 12
radio input "true"
click at [795, 691] on button "Next" at bounding box center [756, 702] width 230 height 57
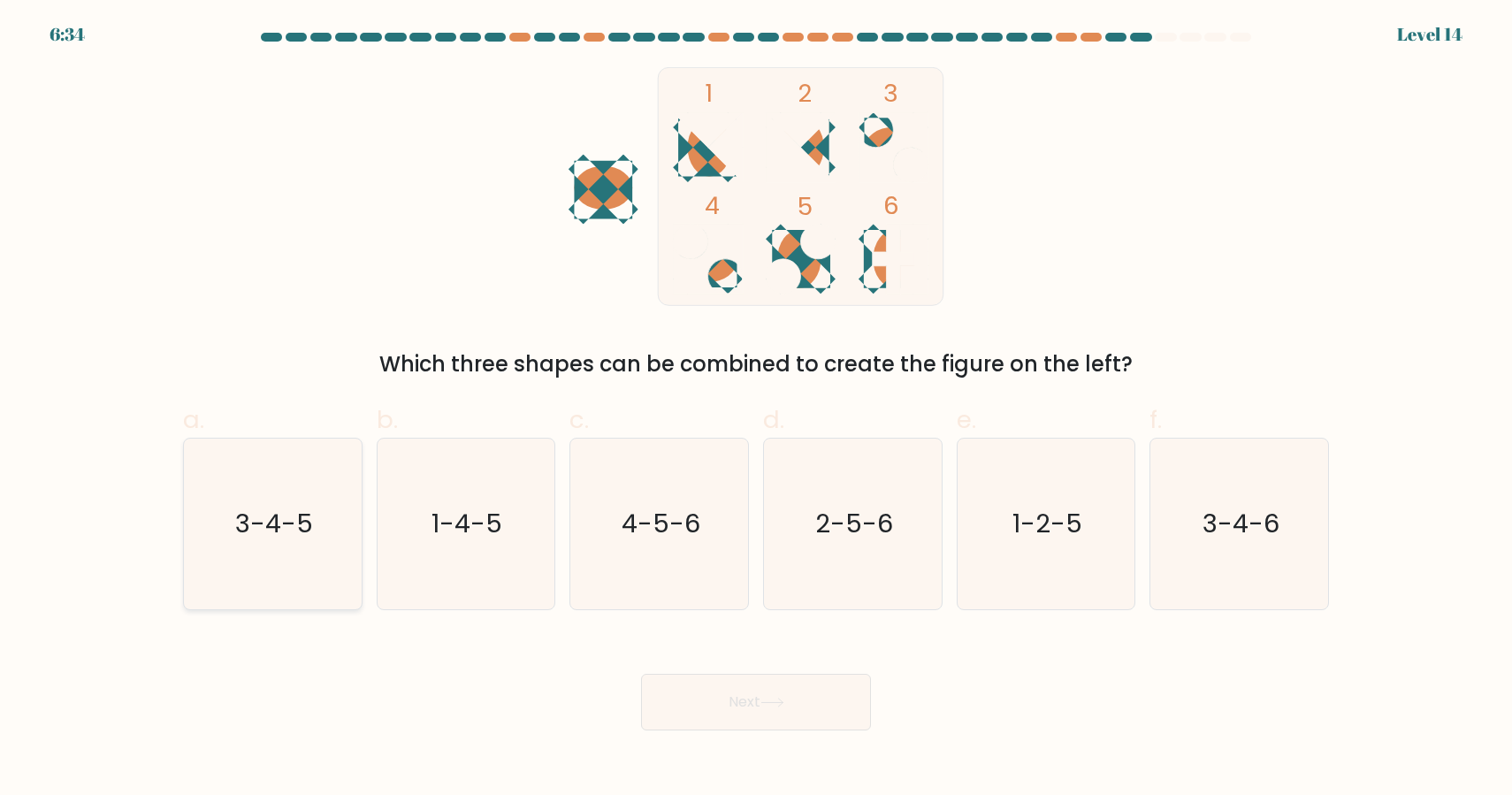
click at [219, 547] on icon "3-4-5" at bounding box center [273, 524] width 171 height 171
click at [756, 409] on input "a. 3-4-5" at bounding box center [756, 403] width 1 height 12
radio input "true"
click at [747, 699] on button "Next" at bounding box center [756, 702] width 230 height 57
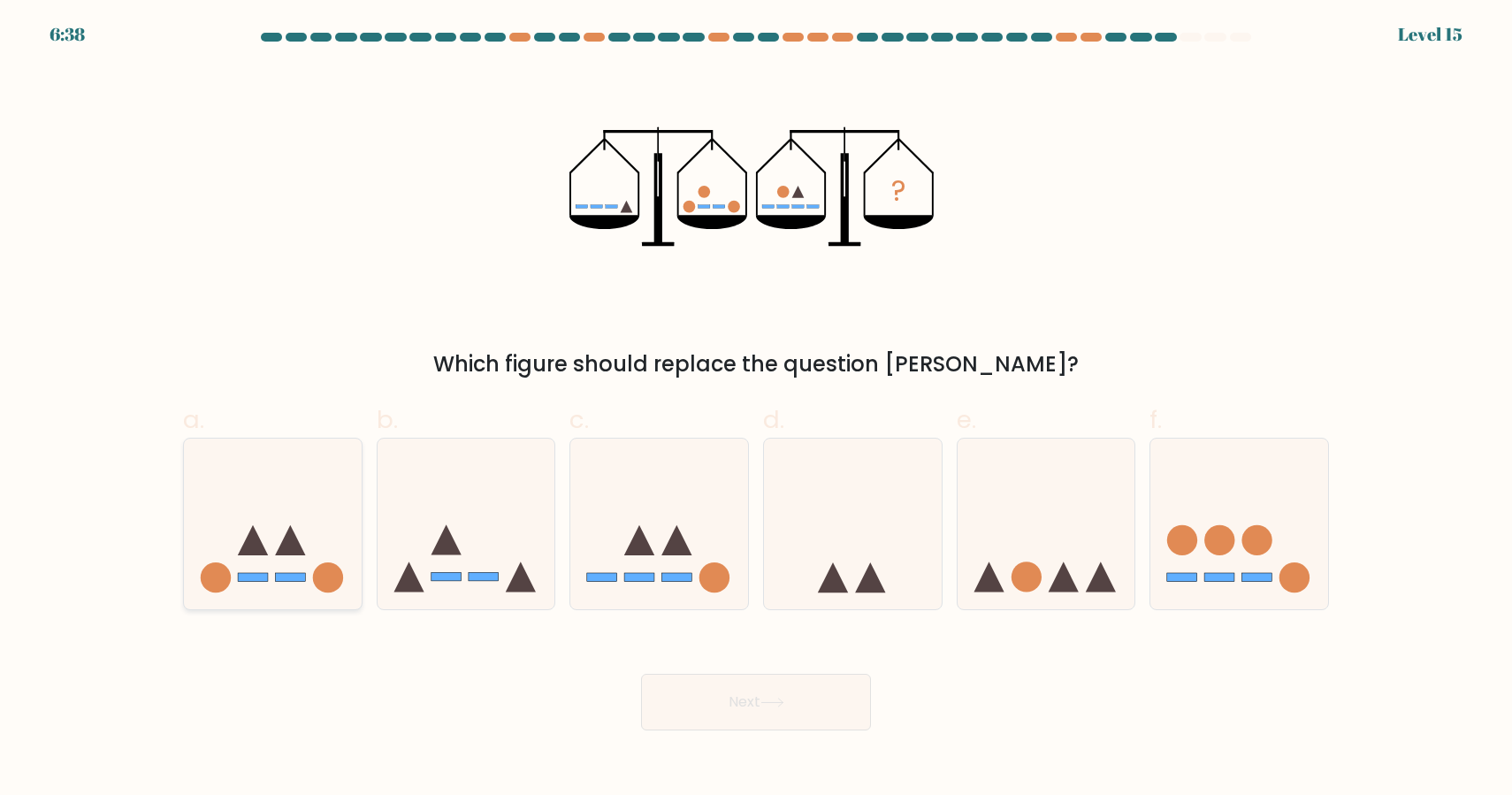
click at [279, 596] on icon at bounding box center [272, 524] width 177 height 147
click at [756, 409] on input "a." at bounding box center [756, 403] width 1 height 12
radio input "true"
click at [1203, 520] on icon at bounding box center [1239, 524] width 177 height 147
click at [757, 409] on input "f." at bounding box center [756, 403] width 1 height 12
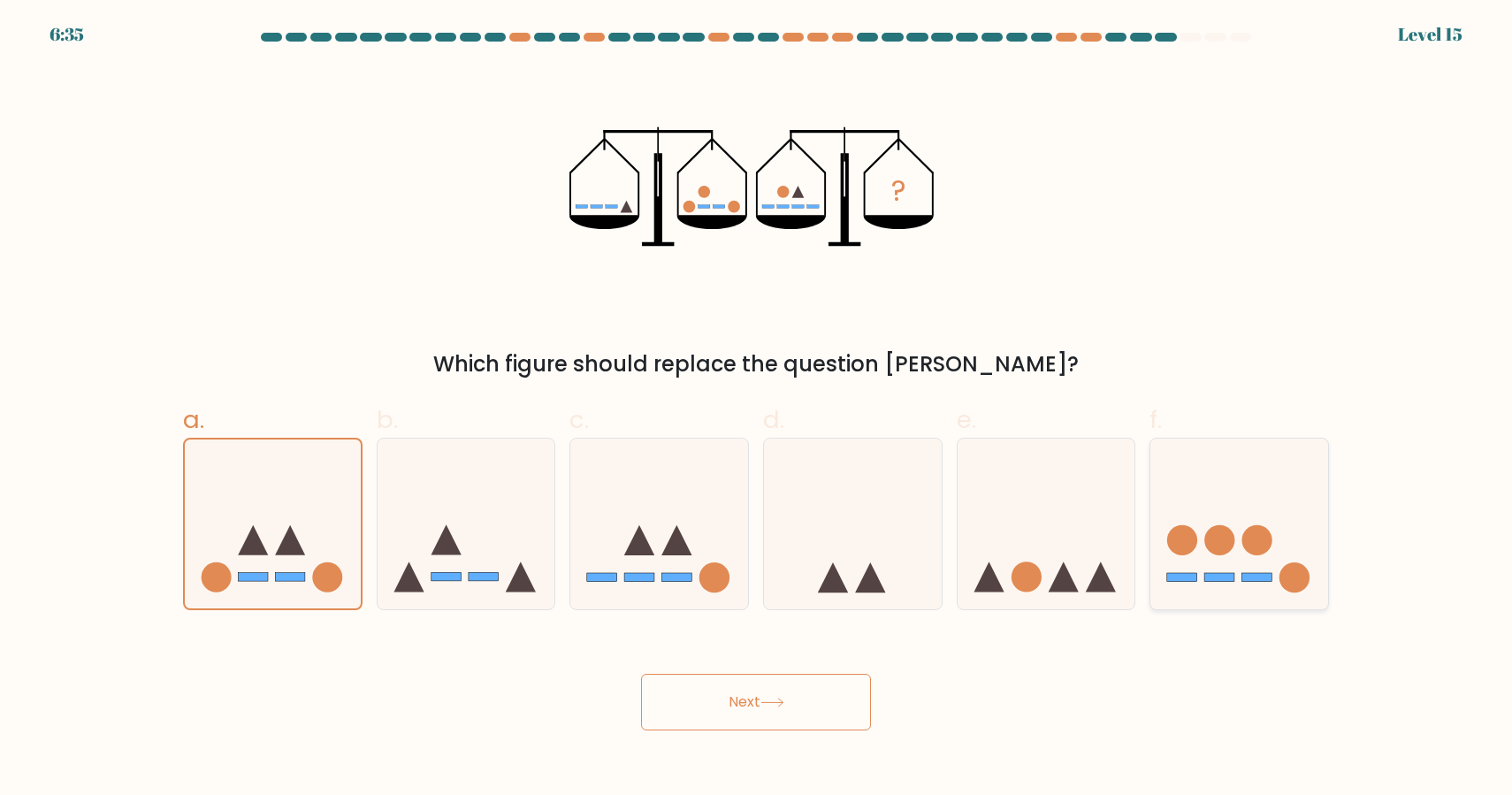
radio input "true"
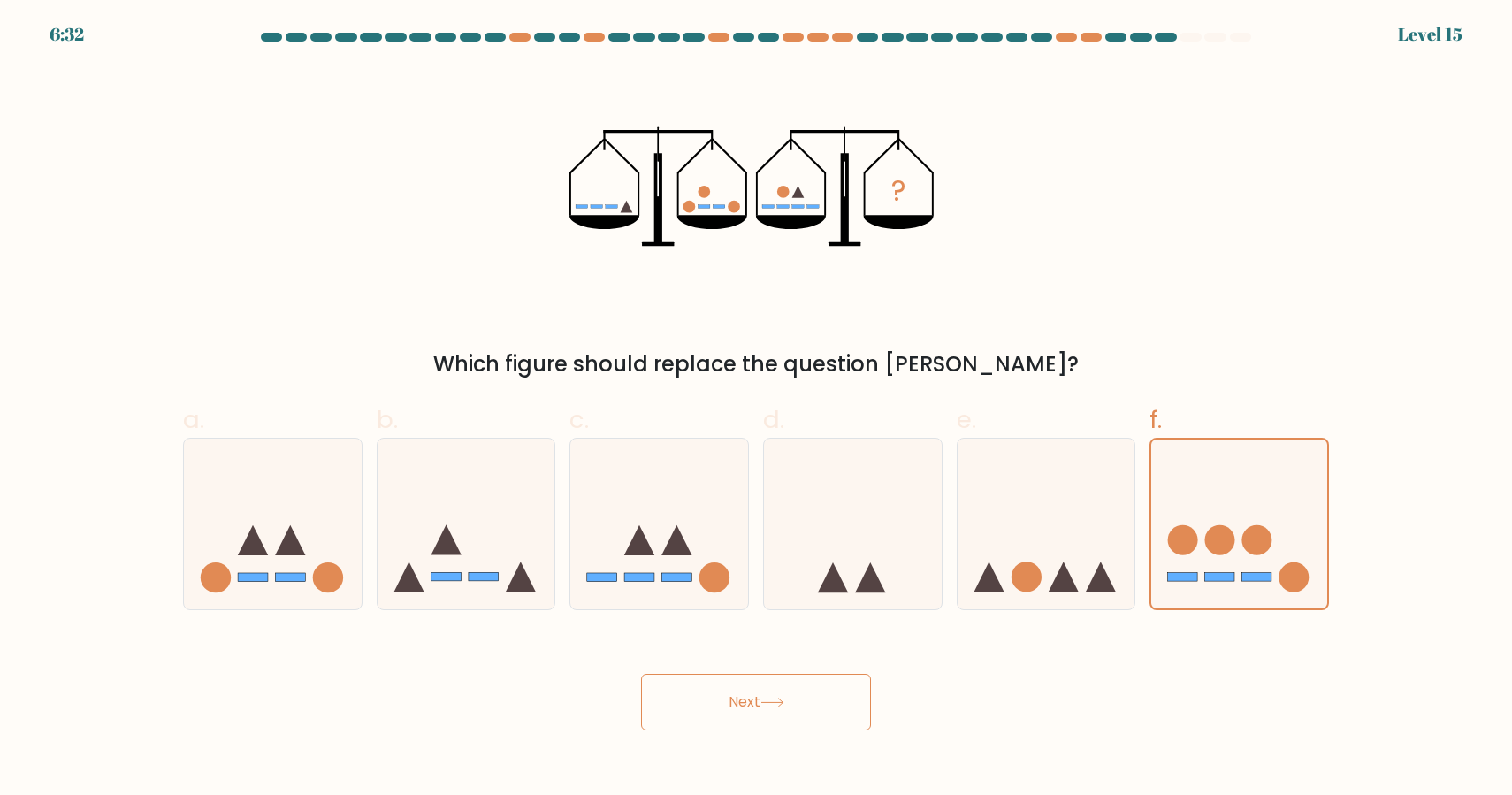
click at [822, 713] on button "Next" at bounding box center [756, 702] width 230 height 57
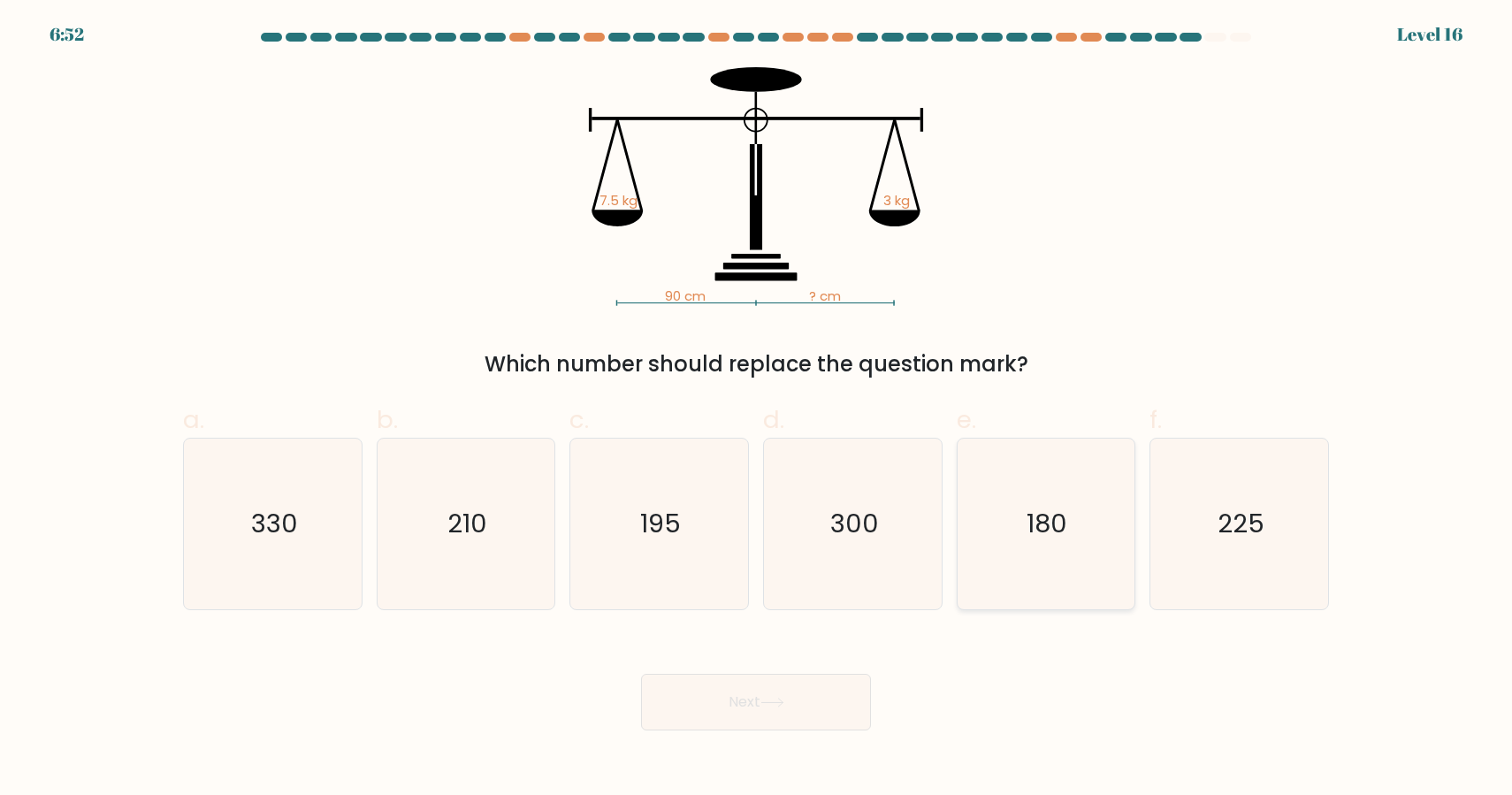
click at [1039, 478] on icon "180" at bounding box center [1046, 524] width 171 height 171
click at [757, 409] on input "e. 180" at bounding box center [756, 403] width 1 height 12
radio input "true"
click at [710, 516] on icon "195" at bounding box center [659, 524] width 171 height 171
click at [756, 409] on input "c. 195" at bounding box center [756, 403] width 1 height 12
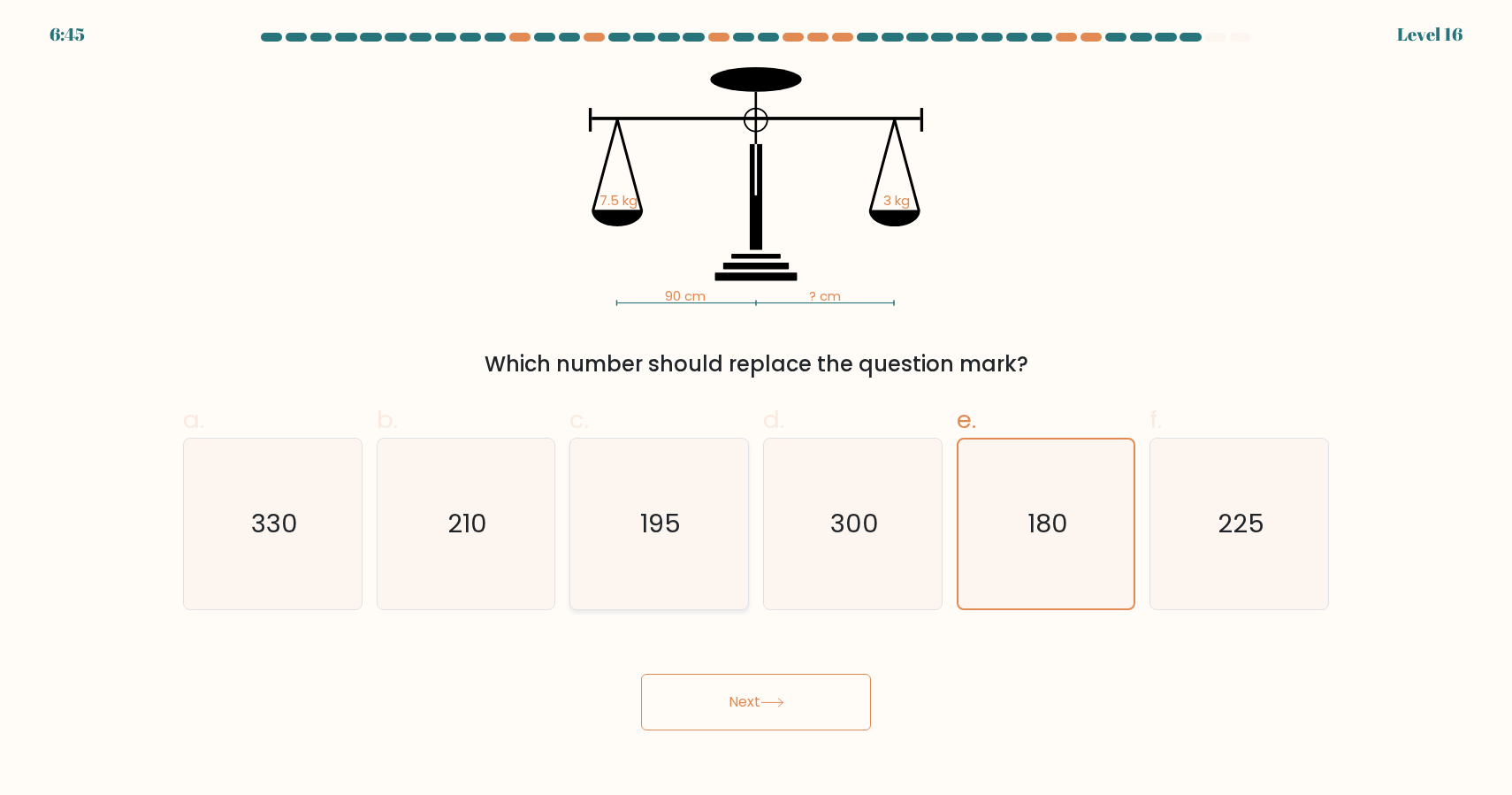
radio input "true"
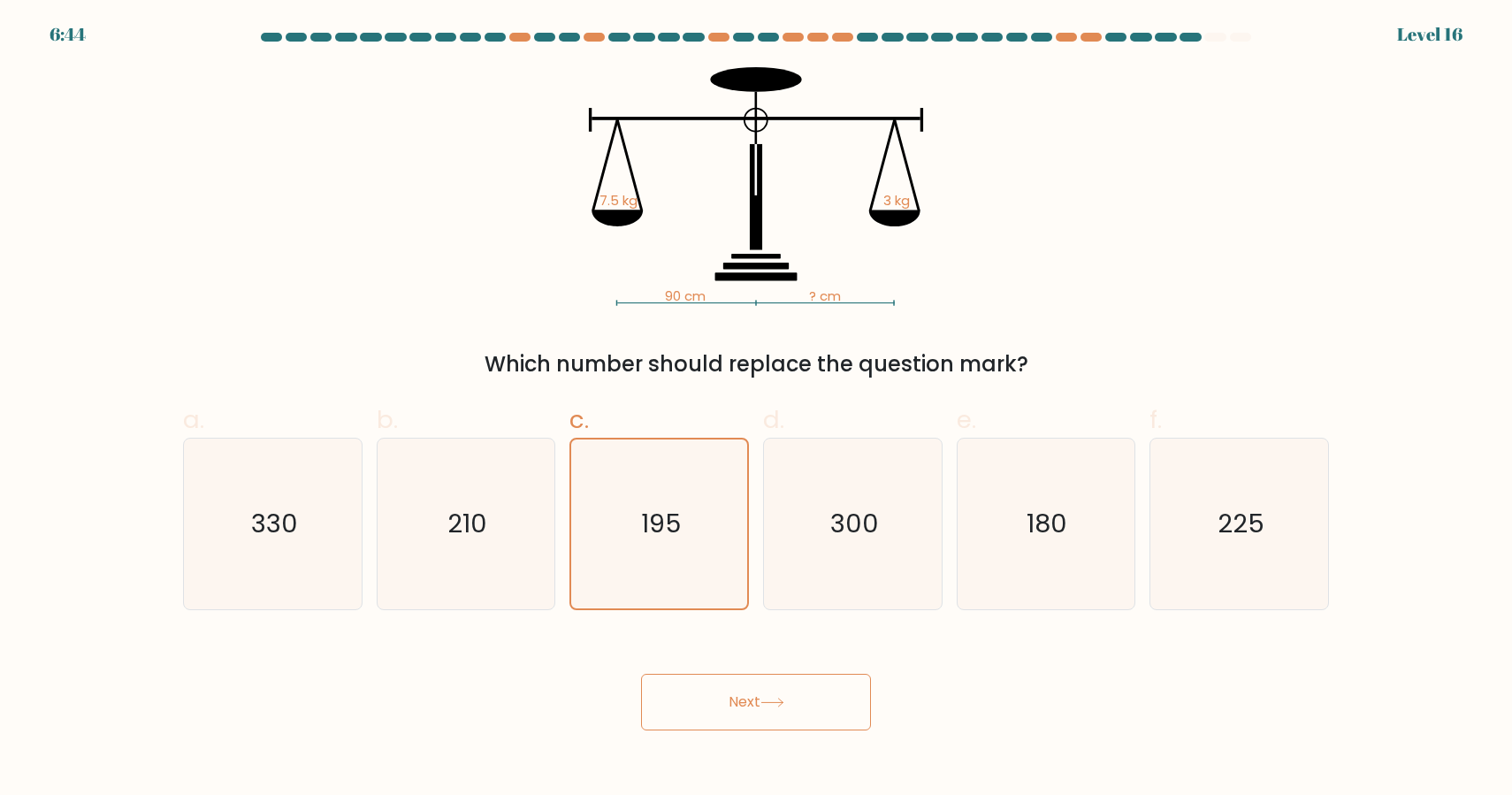
click at [839, 718] on button "Next" at bounding box center [756, 702] width 230 height 57
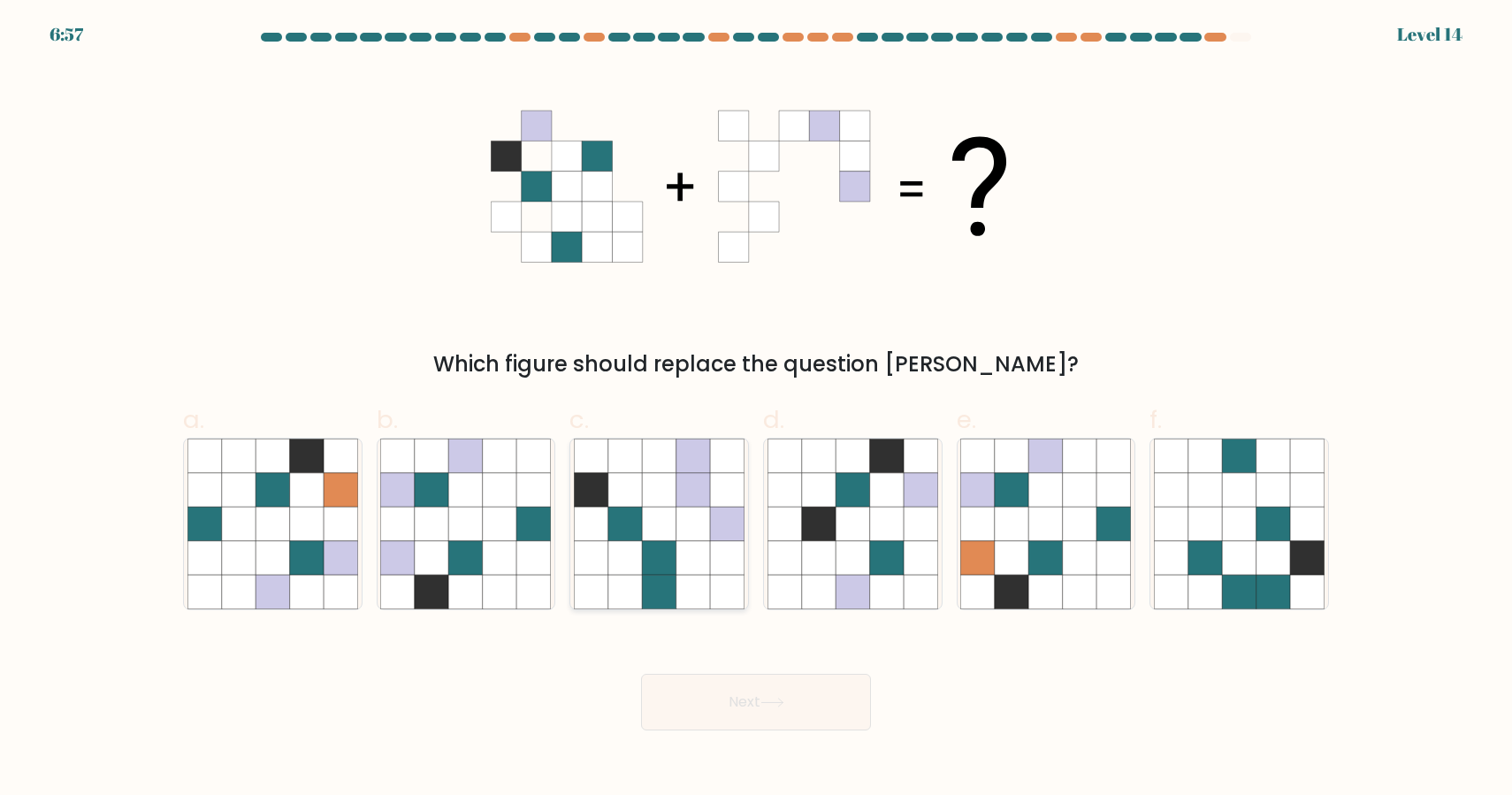
click at [689, 519] on icon at bounding box center [693, 523] width 34 height 34
click at [756, 409] on input "c." at bounding box center [756, 403] width 1 height 12
radio input "true"
click at [442, 505] on icon at bounding box center [431, 490] width 34 height 34
click at [756, 409] on input "b." at bounding box center [756, 403] width 1 height 12
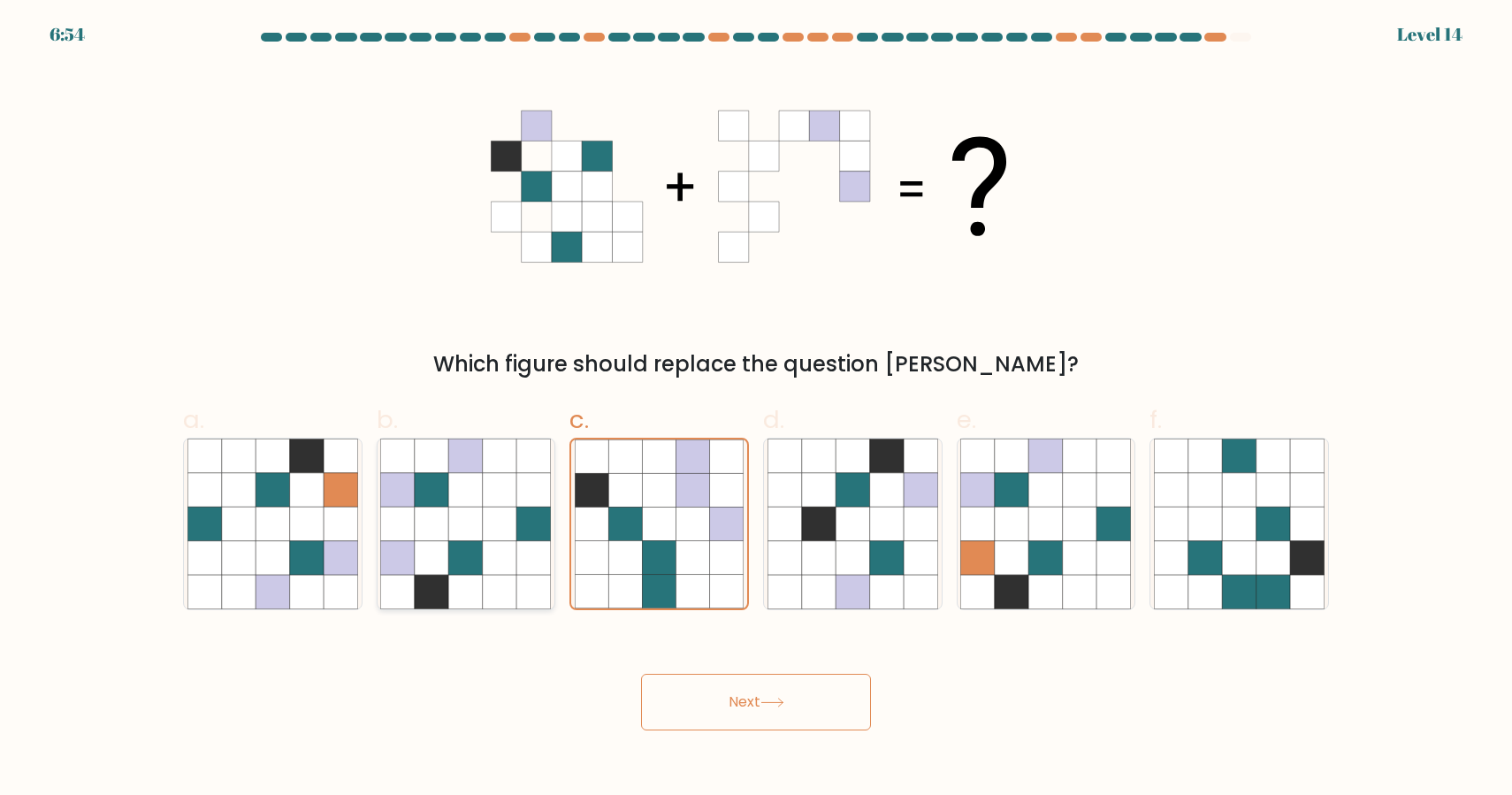
radio input "true"
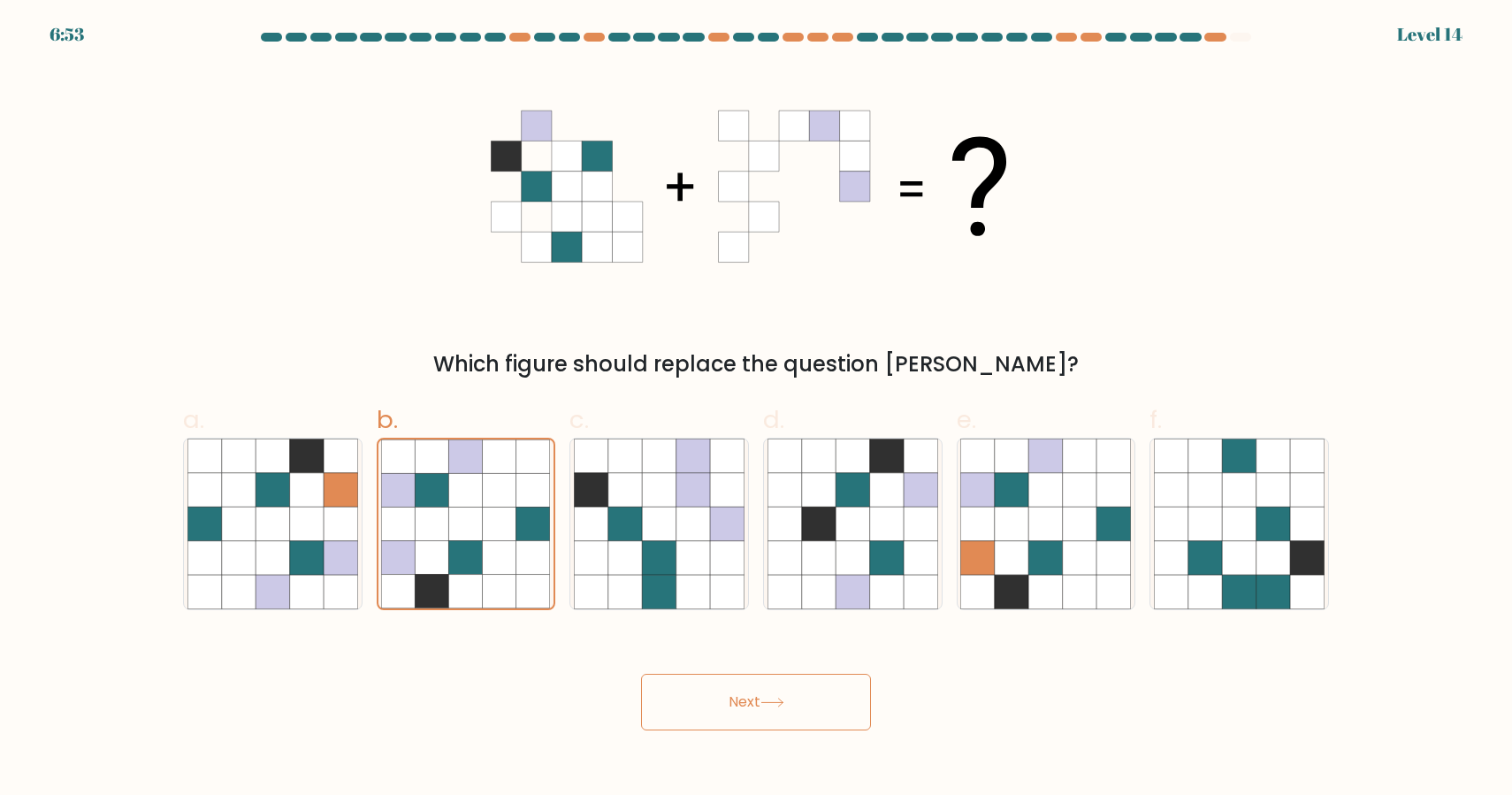
click at [779, 707] on icon at bounding box center [772, 702] width 24 height 10
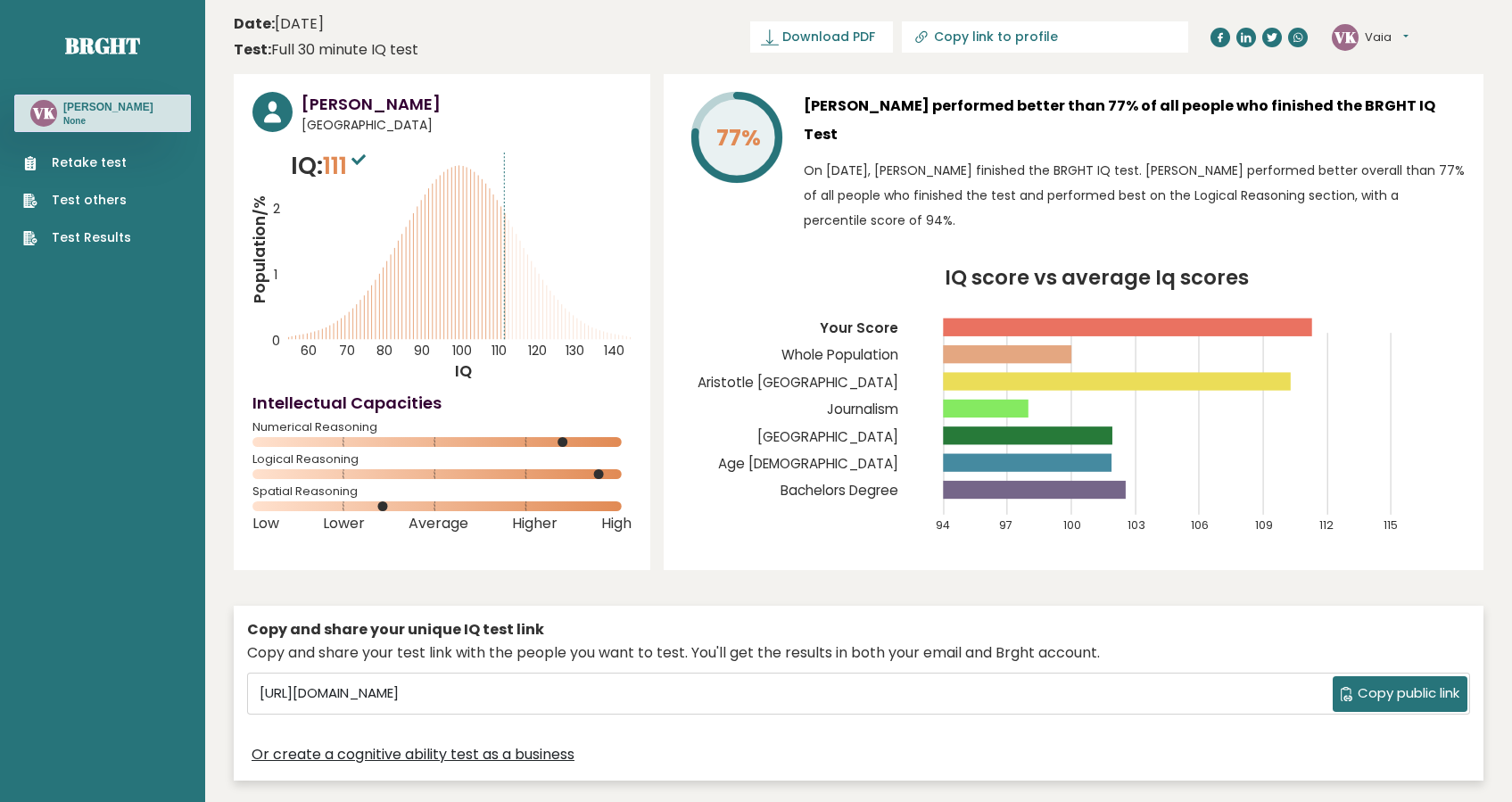
click at [1423, 683] on span "Copy public link" at bounding box center [1408, 694] width 102 height 20
click at [1415, 683] on span "Copy public link" at bounding box center [1408, 694] width 102 height 20
click at [362, 151] on sup at bounding box center [358, 159] width 23 height 25
click at [267, 274] on tspan "Population/%" at bounding box center [259, 249] width 21 height 108
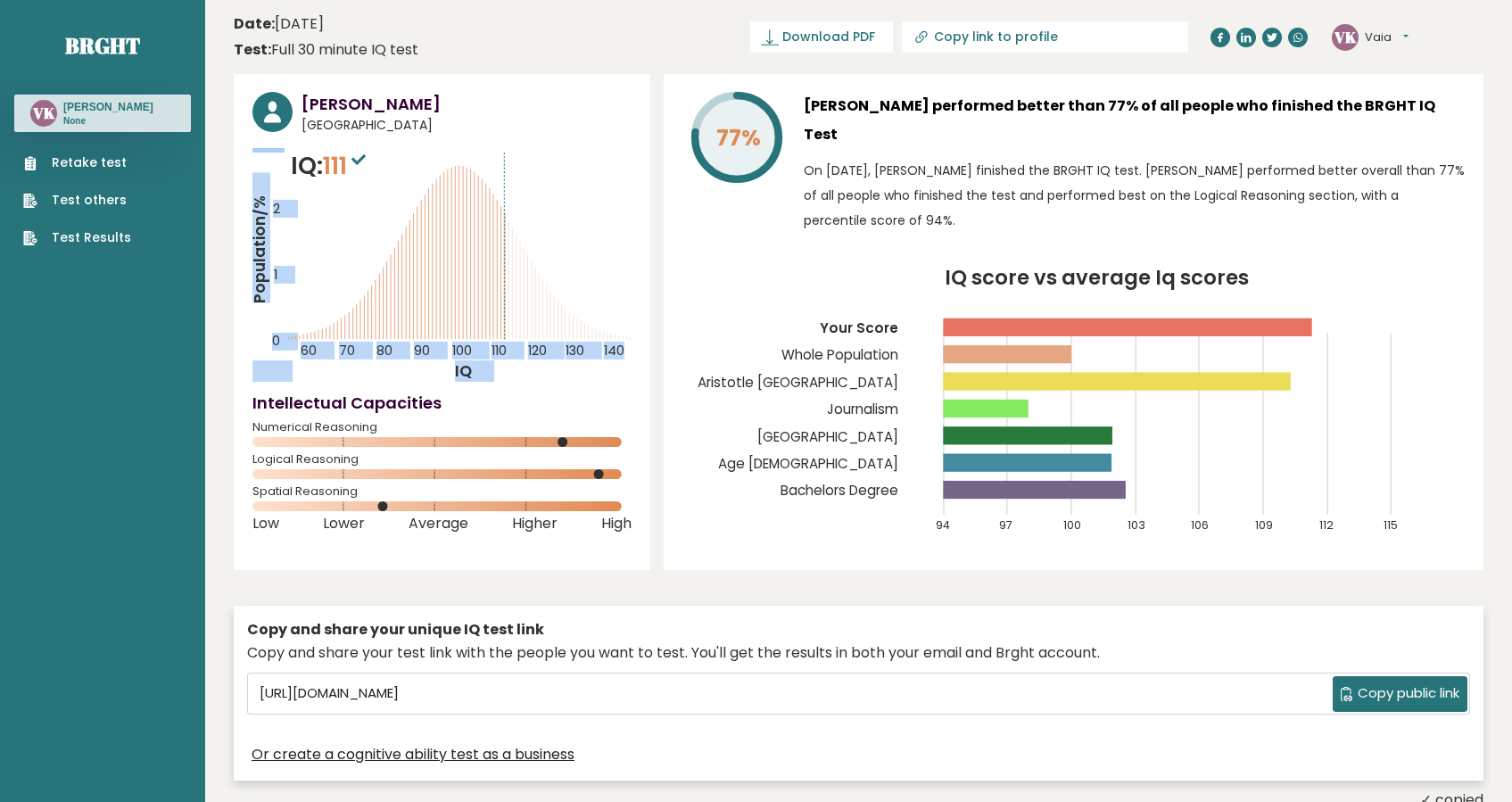
drag, startPoint x: 267, startPoint y: 274, endPoint x: 385, endPoint y: 273, distance: 118.0
click at [385, 273] on icon "Population/% IQ 0 1 2 60 70 80 90 100 110 120 130 140" at bounding box center [441, 265] width 379 height 234
drag, startPoint x: 385, startPoint y: 273, endPoint x: 376, endPoint y: 196, distance: 77.5
click at [385, 273] on icon "Population/% IQ 0 1 2 60 70 80 90 100 110 120 130 140" at bounding box center [441, 265] width 379 height 234
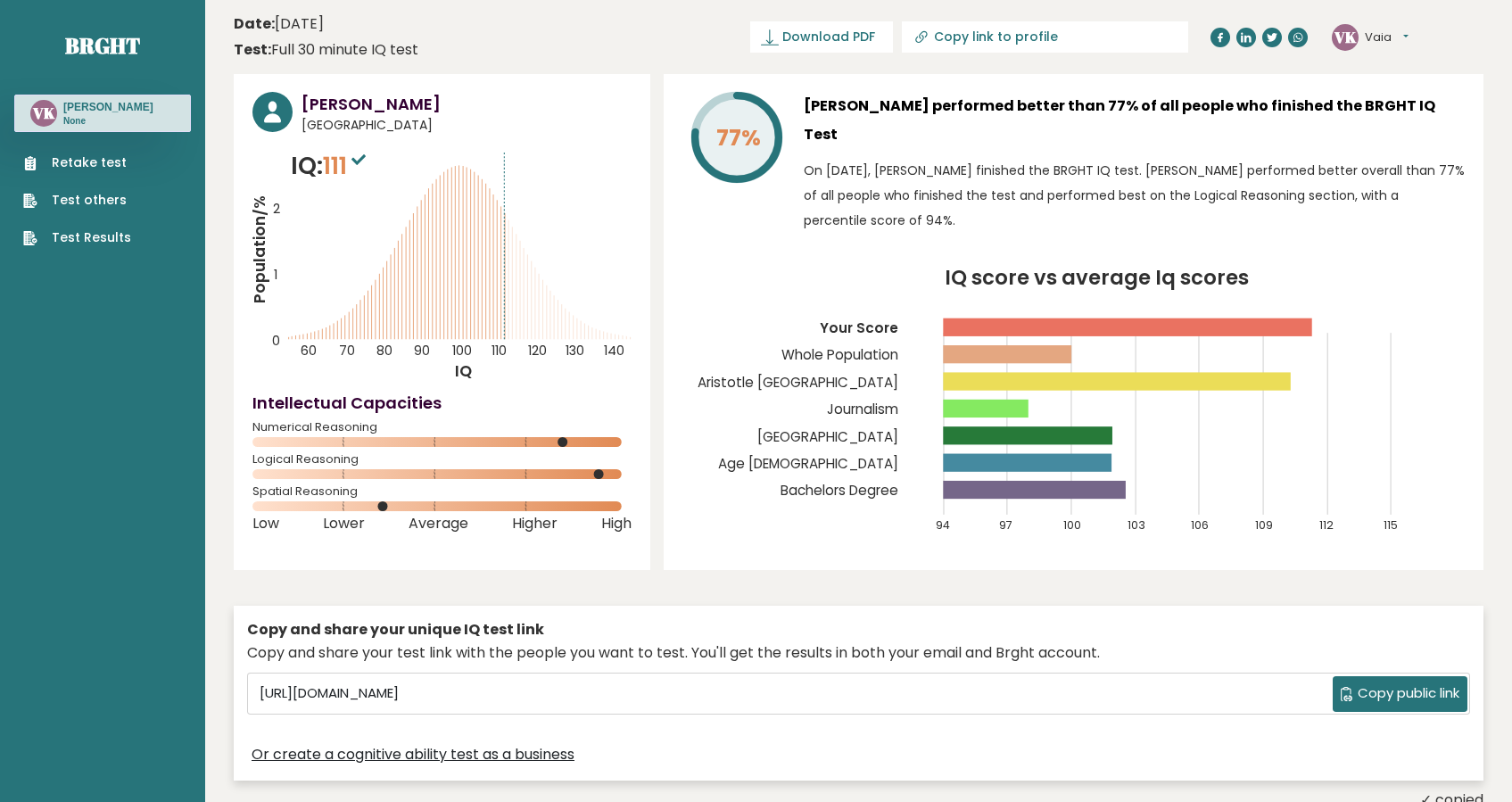
click at [364, 128] on span "[GEOGRAPHIC_DATA]" at bounding box center [466, 125] width 330 height 19
click at [364, 162] on icon at bounding box center [358, 159] width 14 height 11
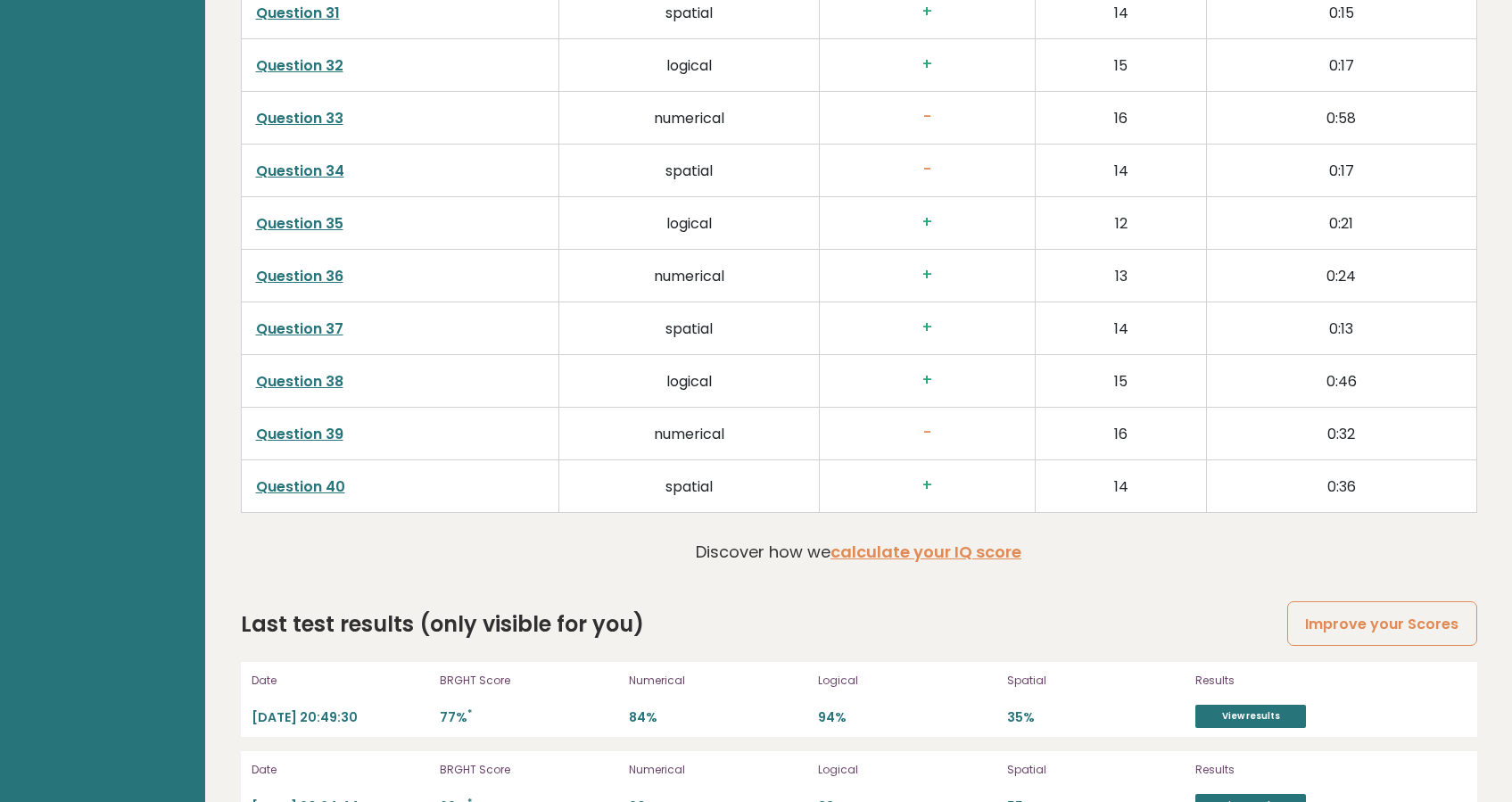
scroll to position [4631, 0]
